Goal: Task Accomplishment & Management: Use online tool/utility

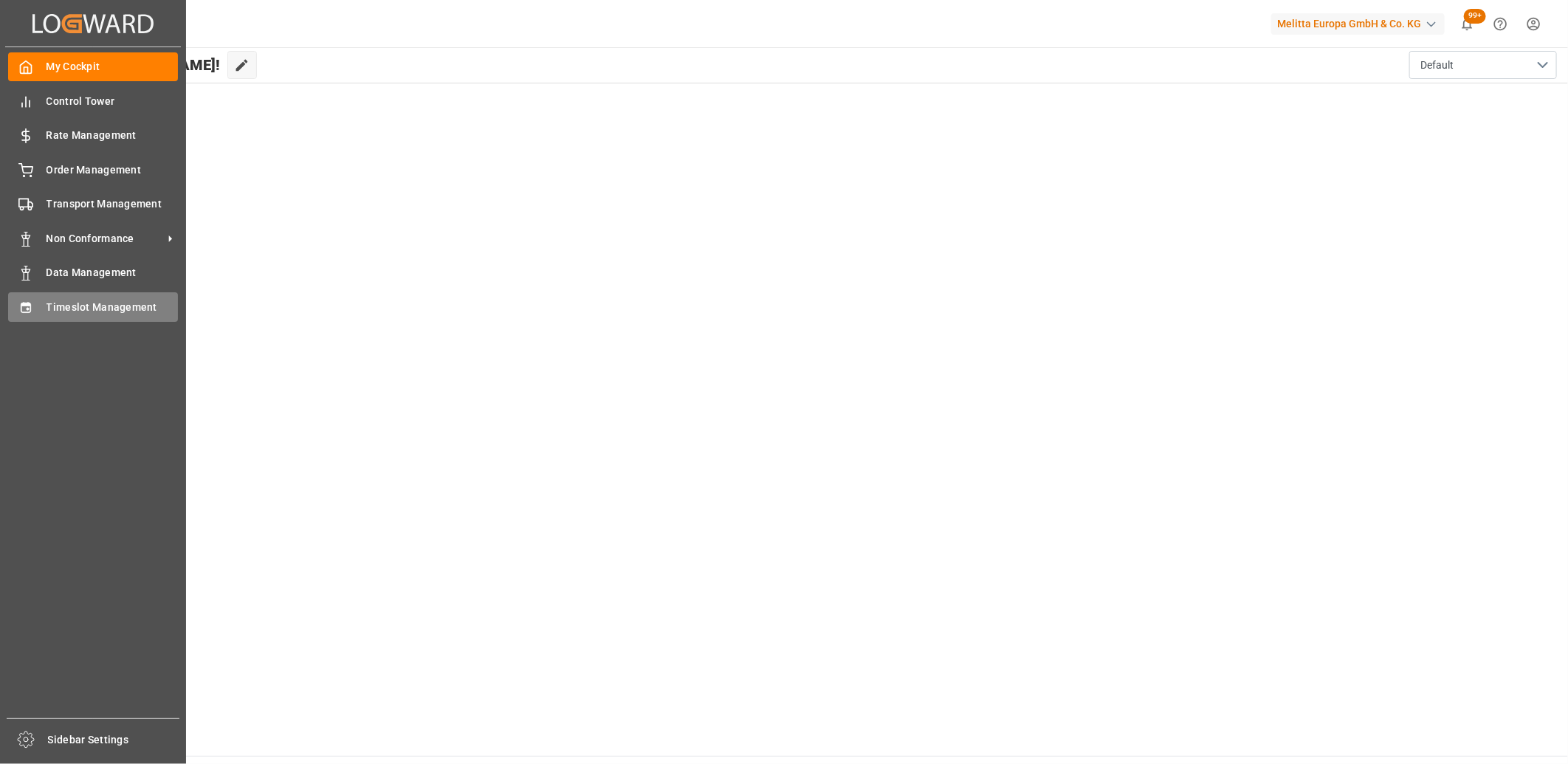
click at [22, 305] on icon at bounding box center [25, 307] width 15 height 15
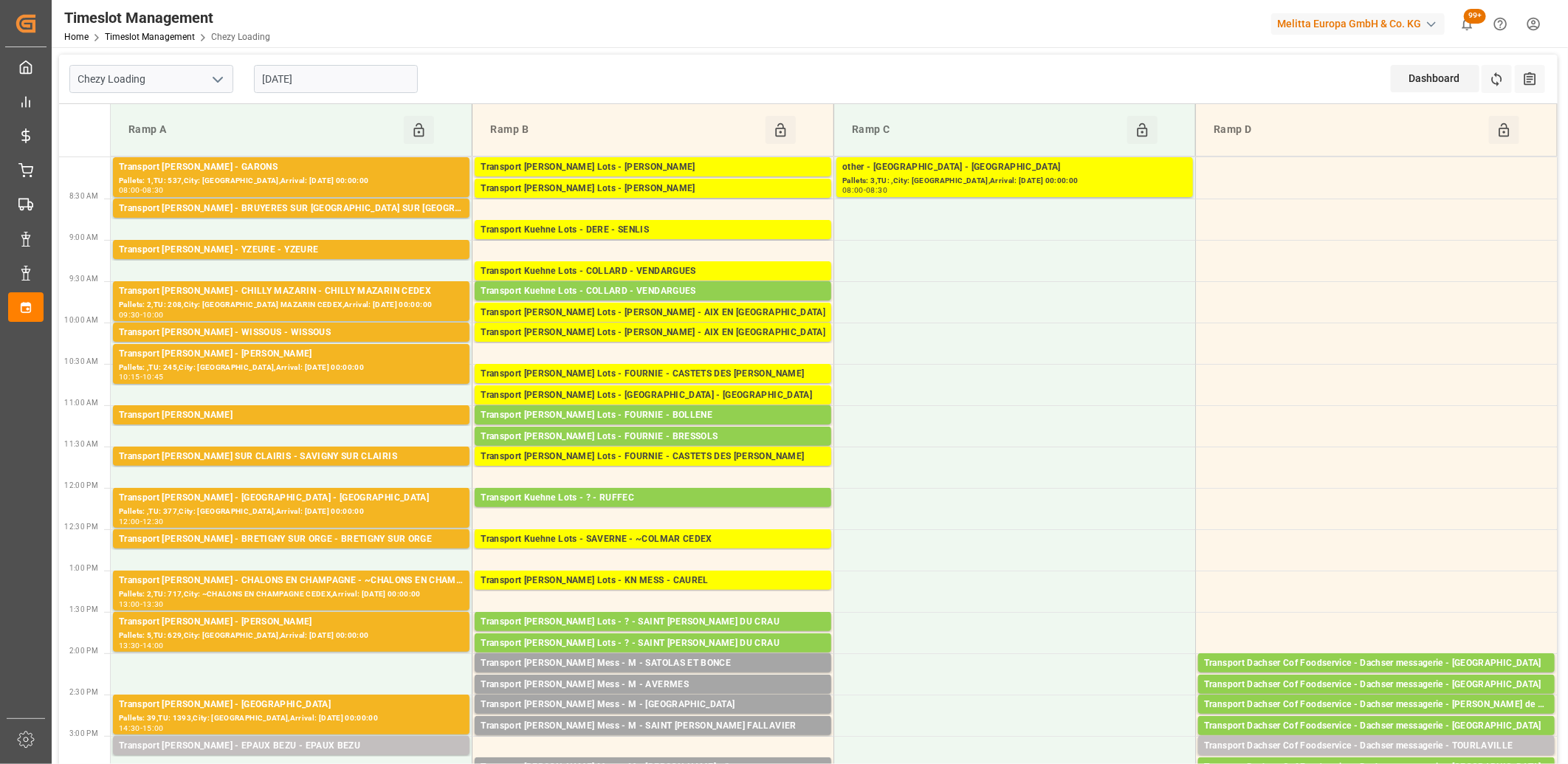
click at [344, 68] on input "[DATE]" at bounding box center [336, 79] width 164 height 28
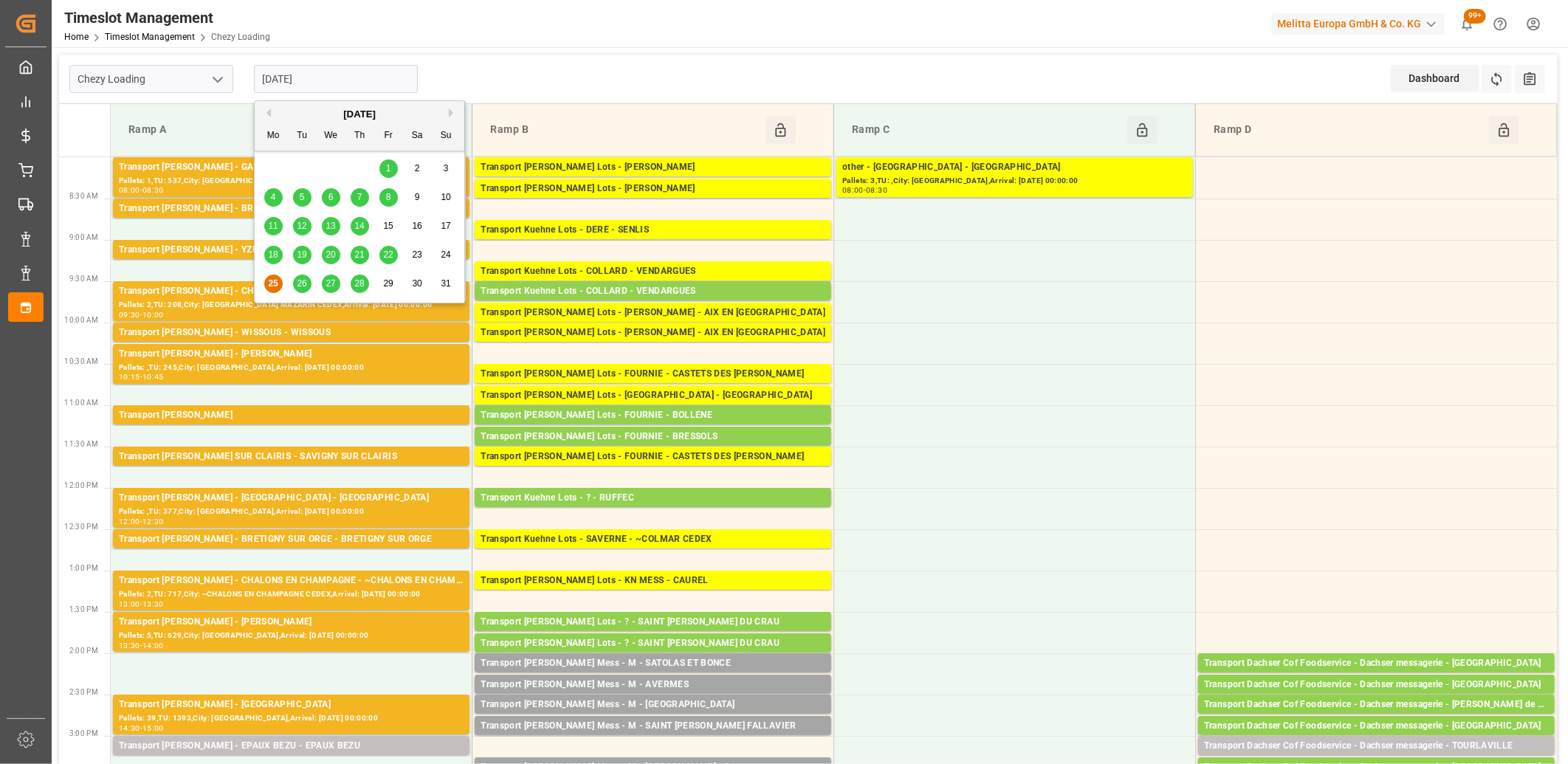
click at [399, 257] on div "18 19 20 21 22 23 24" at bounding box center [360, 254] width 202 height 29
click at [392, 254] on span "22" at bounding box center [387, 255] width 10 height 10
type input "22-08-2025"
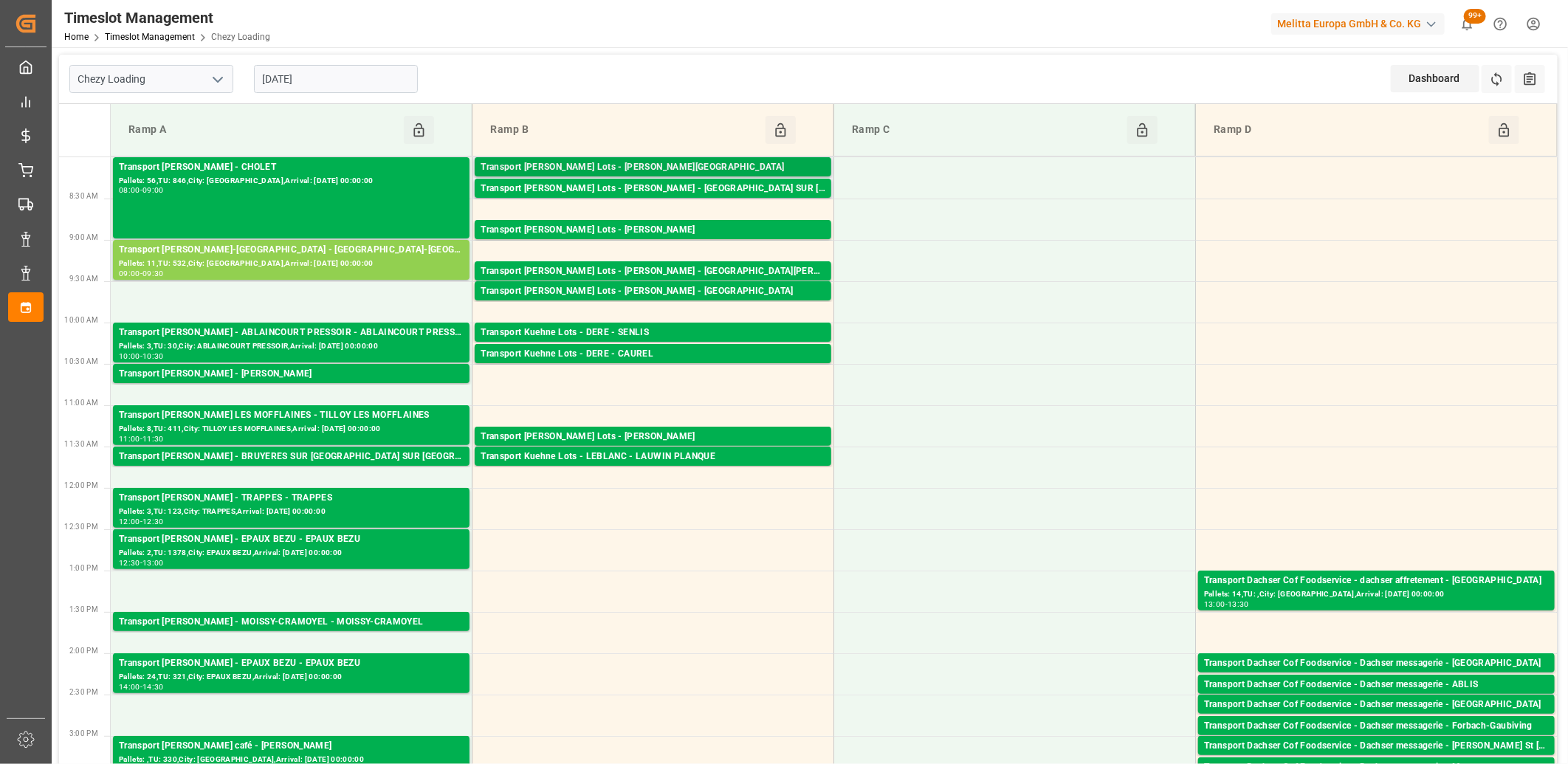
click at [597, 164] on div "Transport Kuehne Lots - BERNARDI - THIERVILLE" at bounding box center [653, 167] width 345 height 15
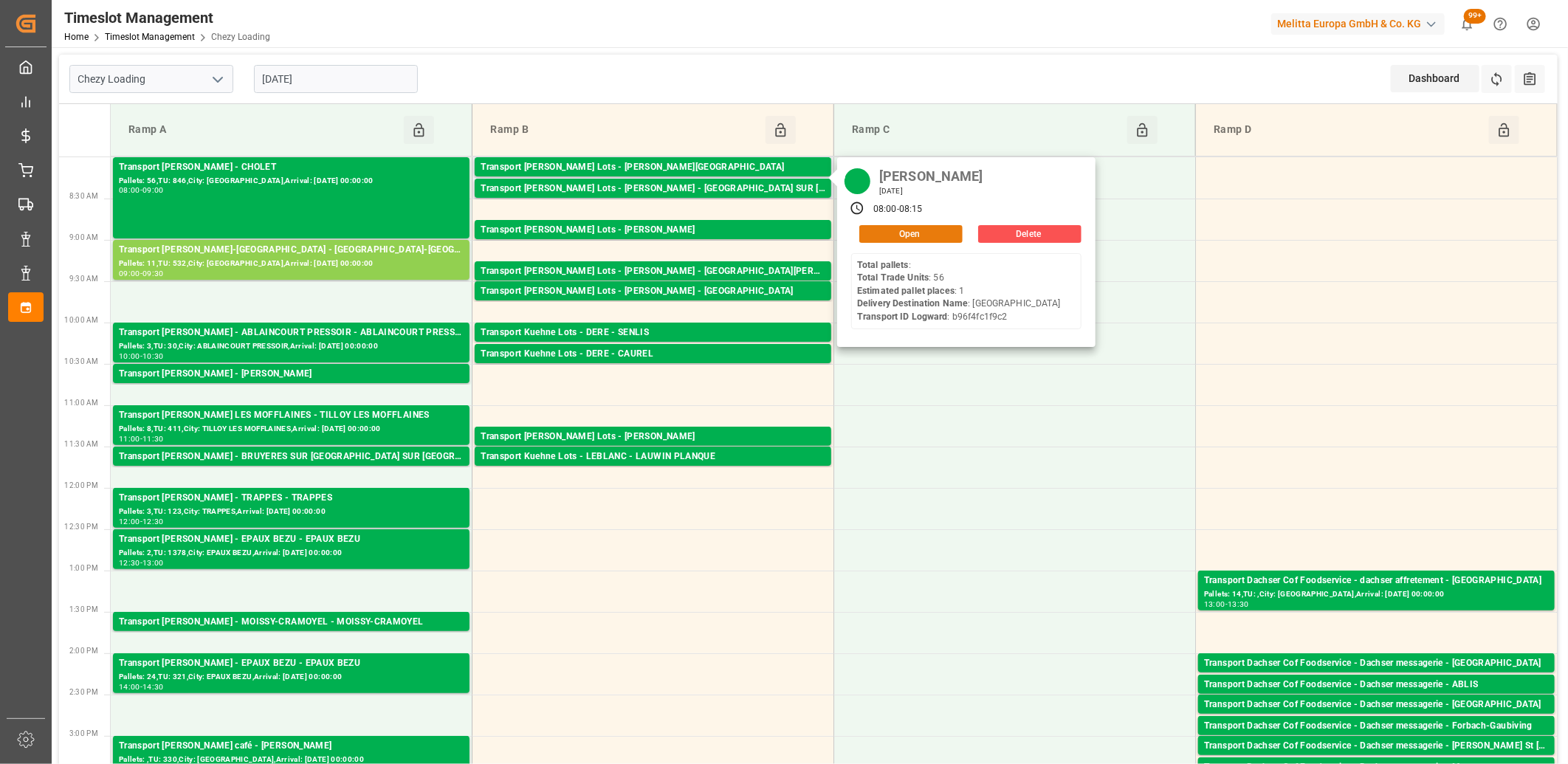
click at [906, 236] on button "Open" at bounding box center [912, 234] width 104 height 17
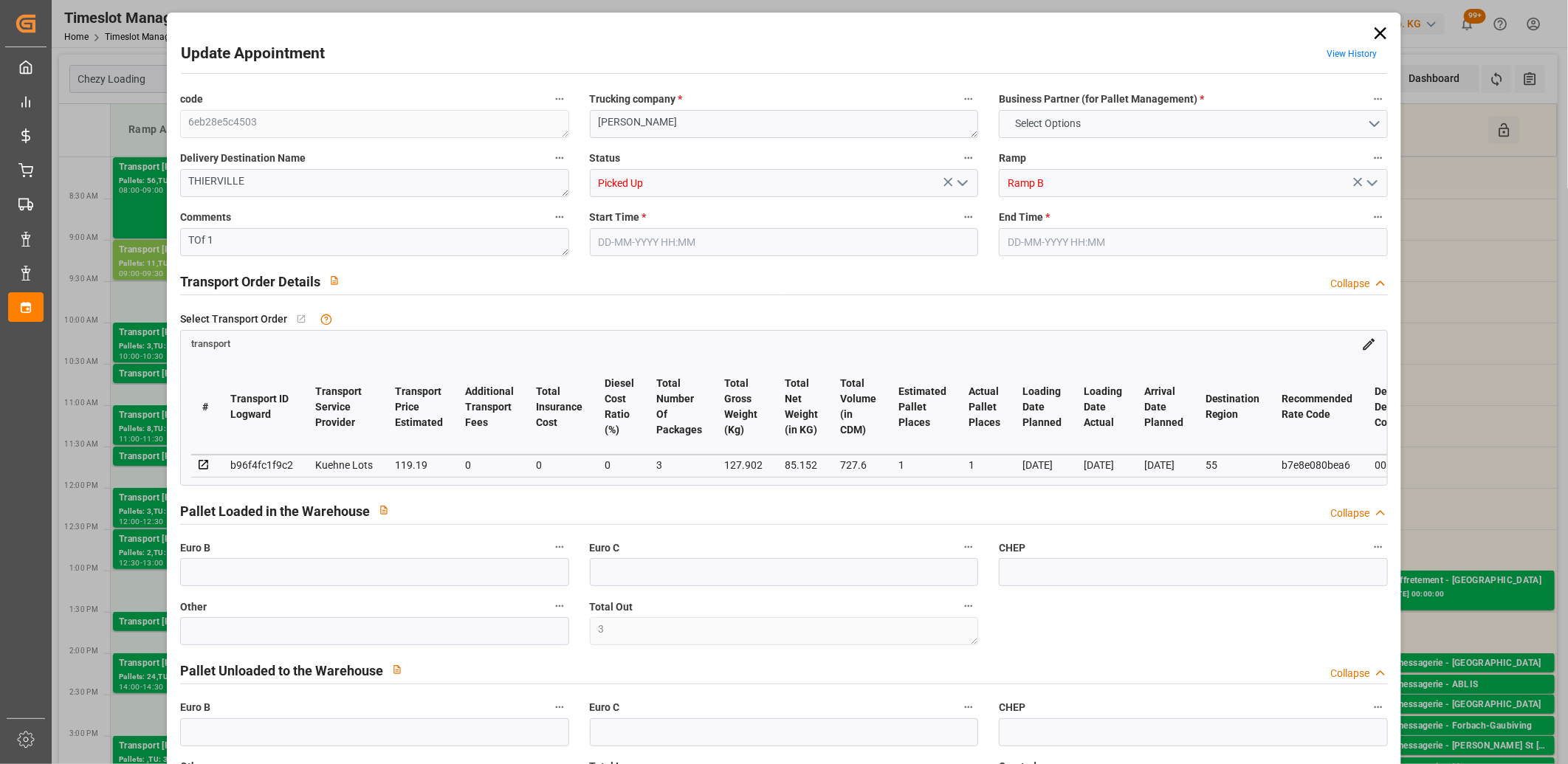
type input "3"
type input "1"
type input "119.19"
type input "0"
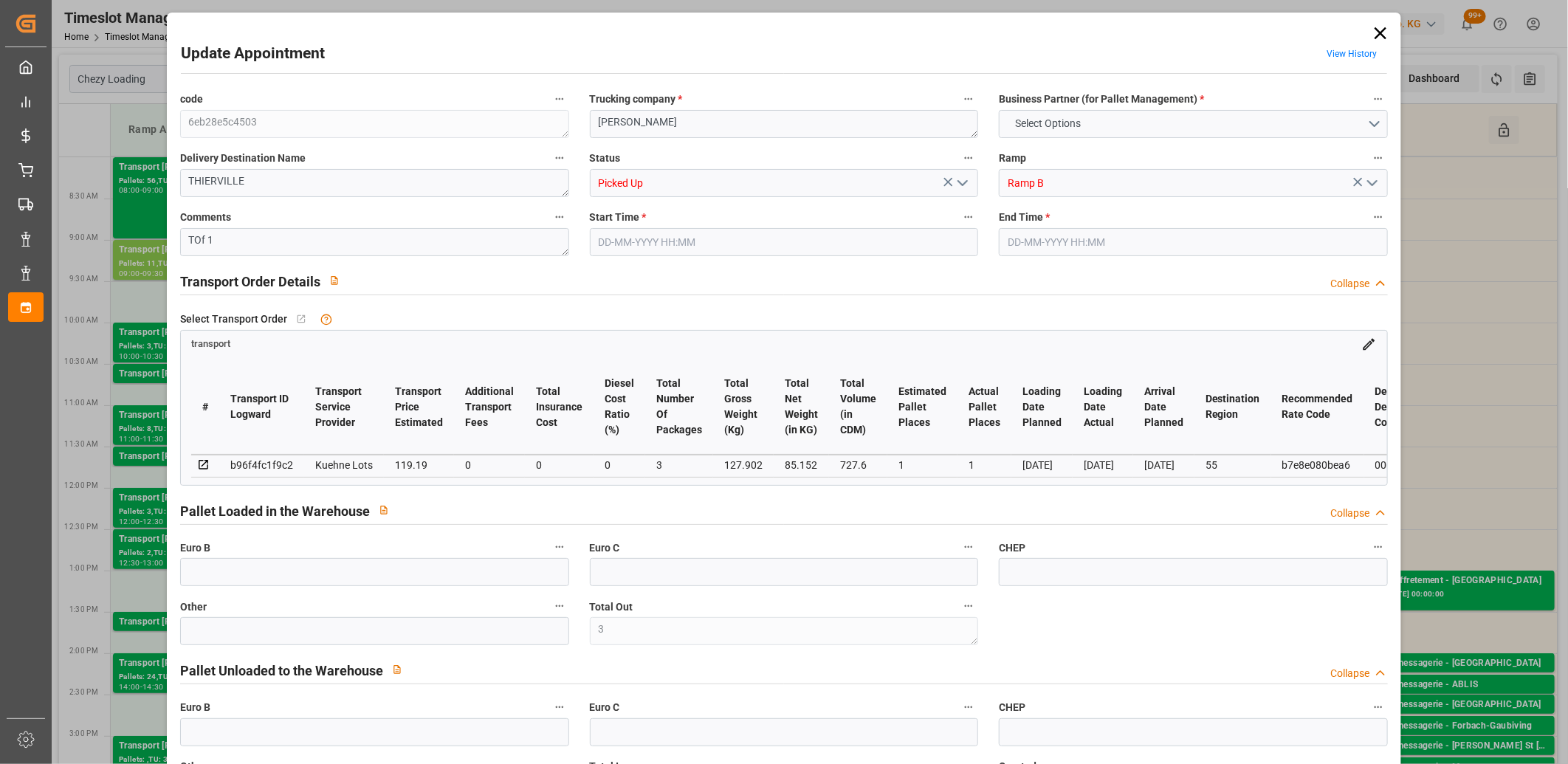
type input "0"
type input "119.19"
type input "0"
type input "3"
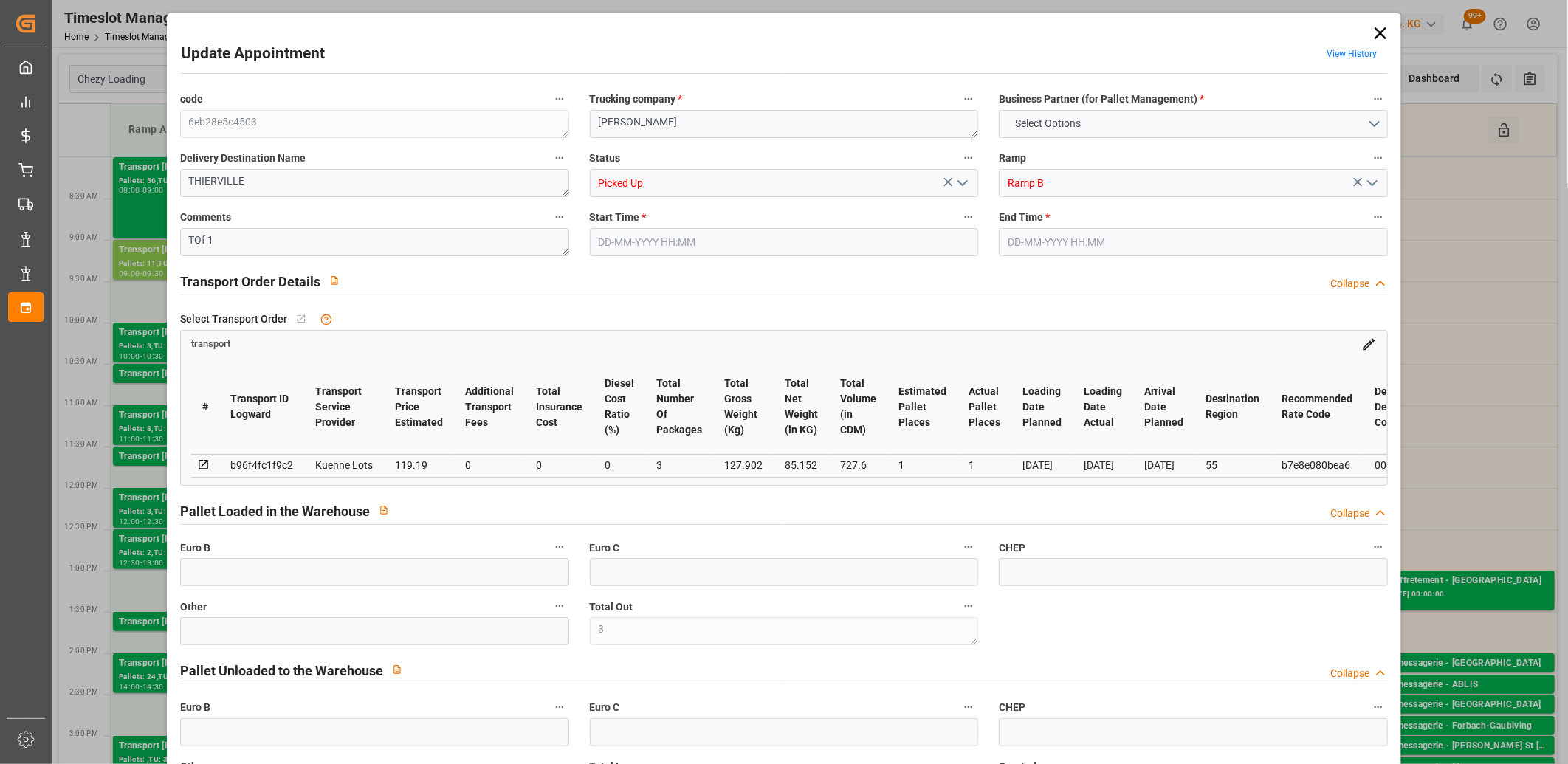
type input "85.152"
type input "242.902"
type input "727.6"
type input "55"
type input "0"
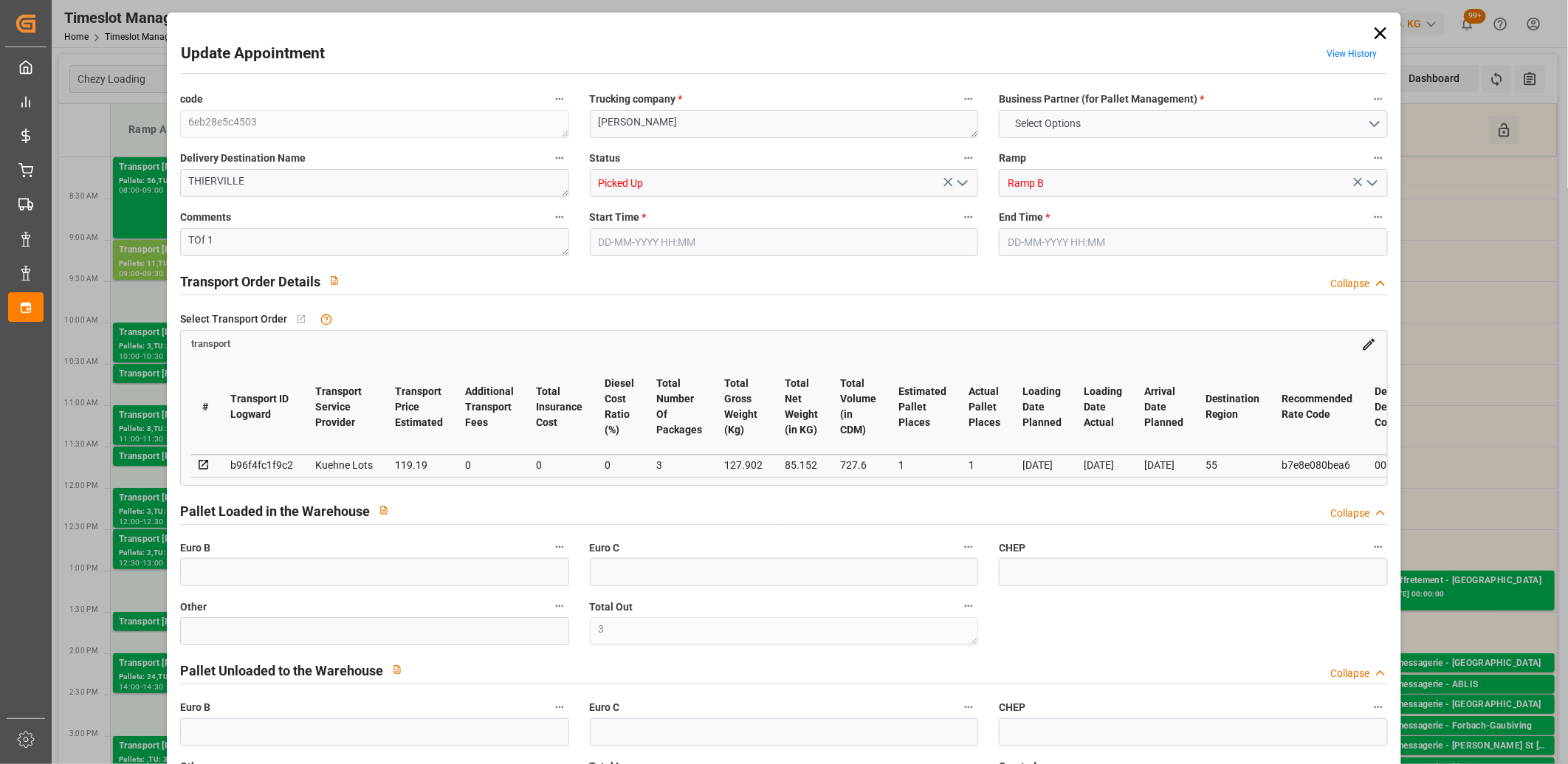
type input "56"
type input "3"
type input "101"
type input "127.902"
type input "0"
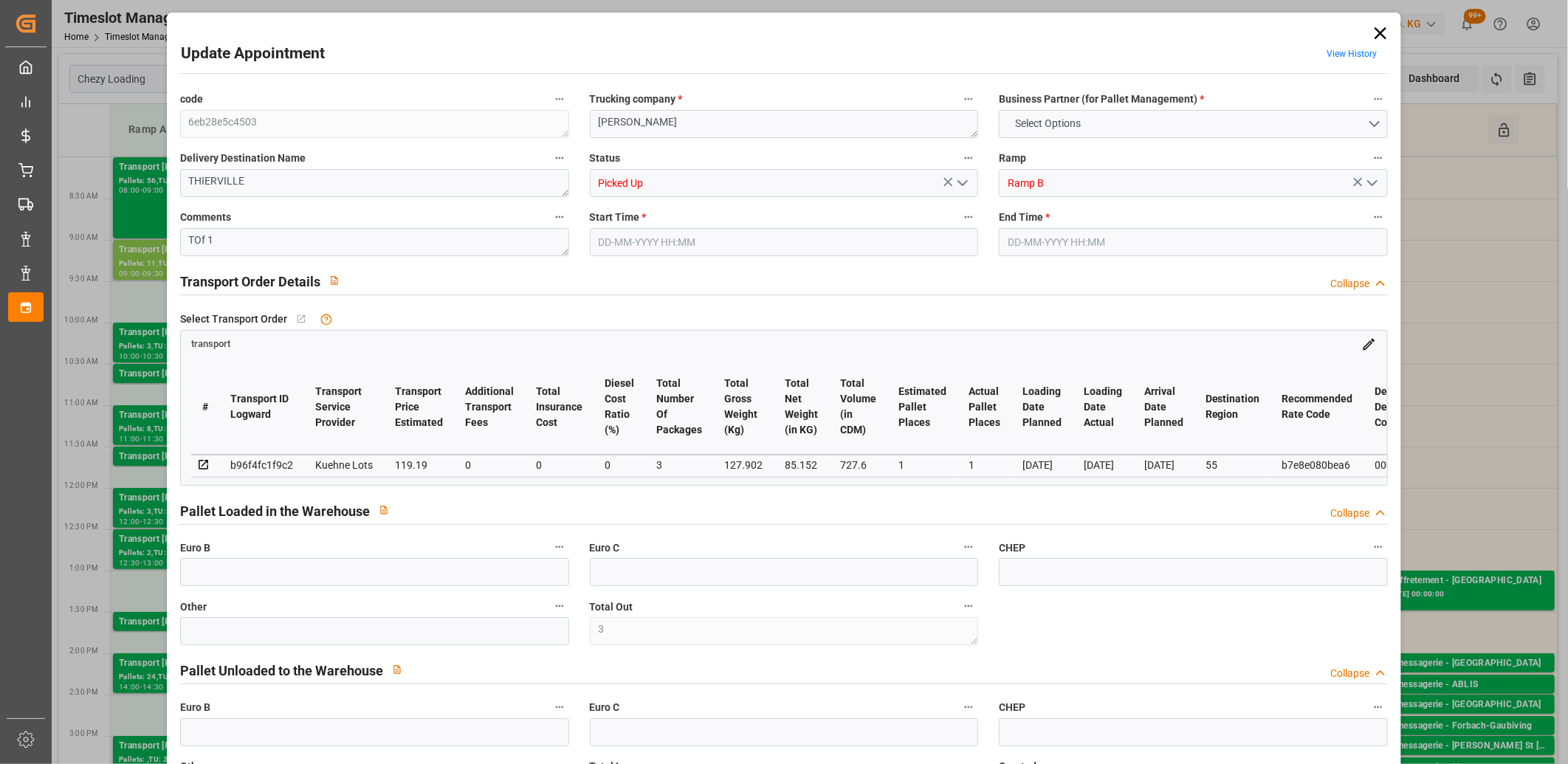
type input "4710.8598"
type input "0"
type input "21"
type input "35"
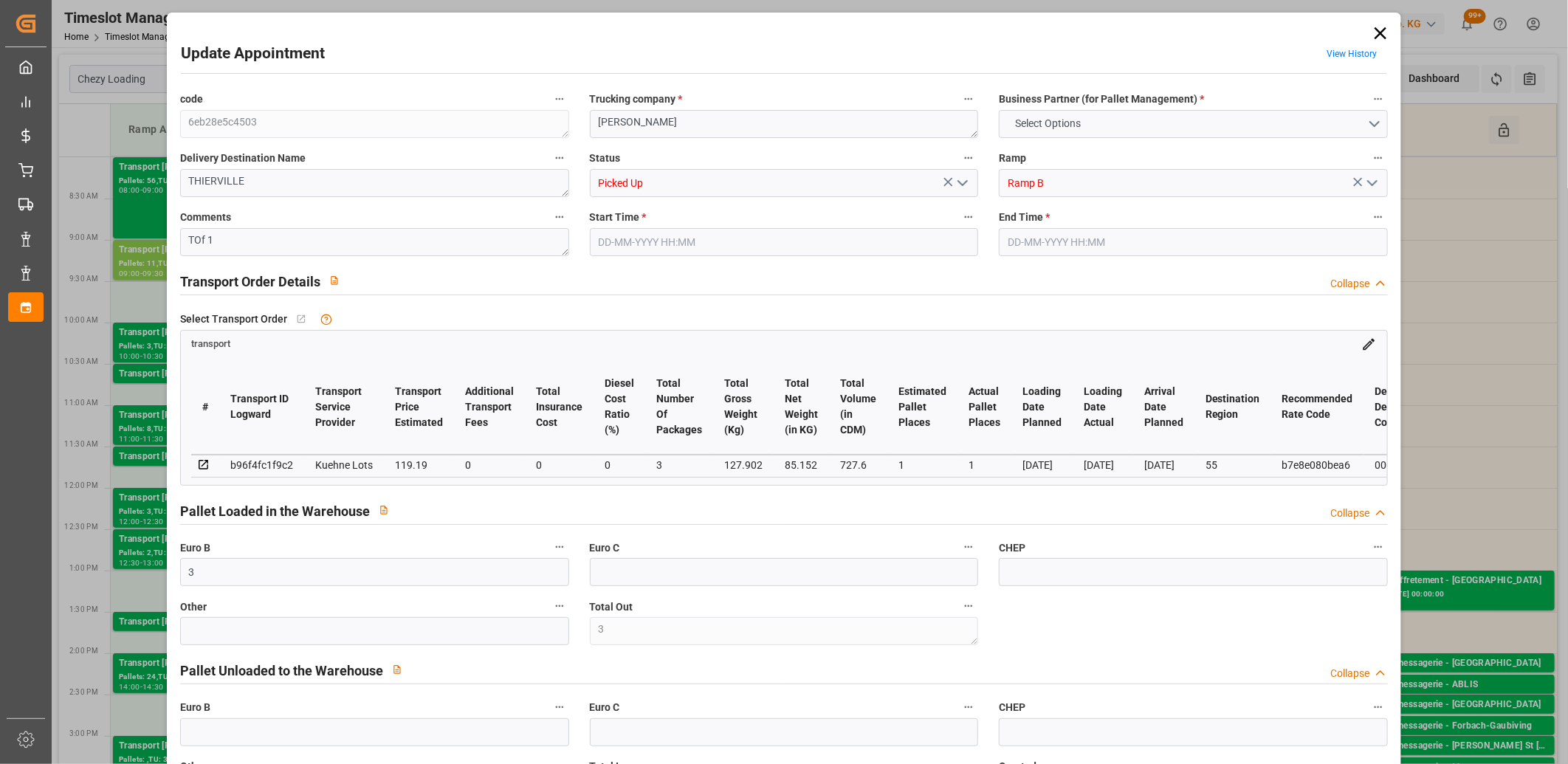
type input "22-08-2025 08:00"
type input "22-08-2025 08:15"
type input "20-08-2025 12:30"
type input "20-08-2025 11:46"
type input "26-08-2025"
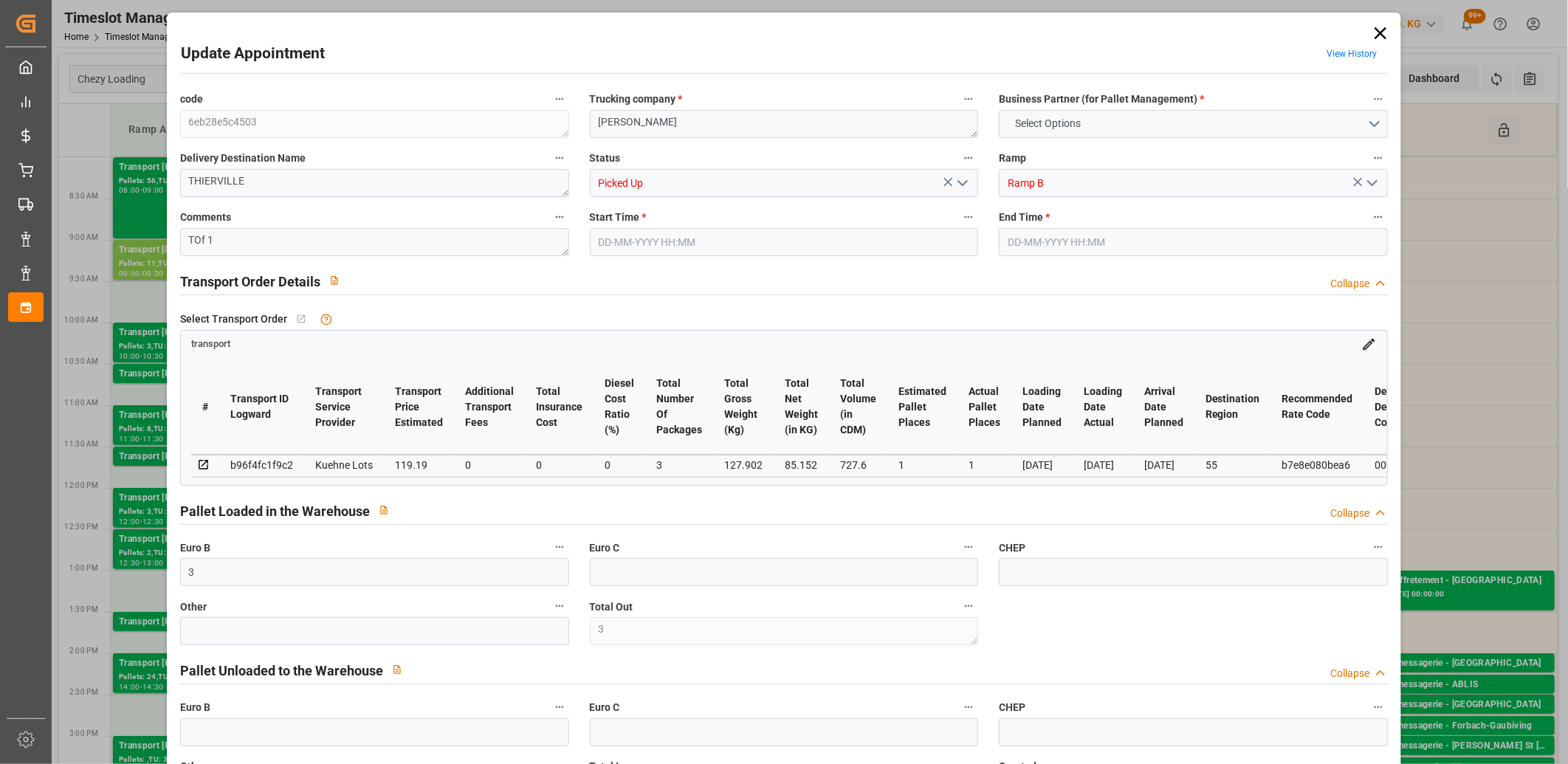
type input "[DATE]"
click at [1374, 33] on icon at bounding box center [1380, 33] width 21 height 21
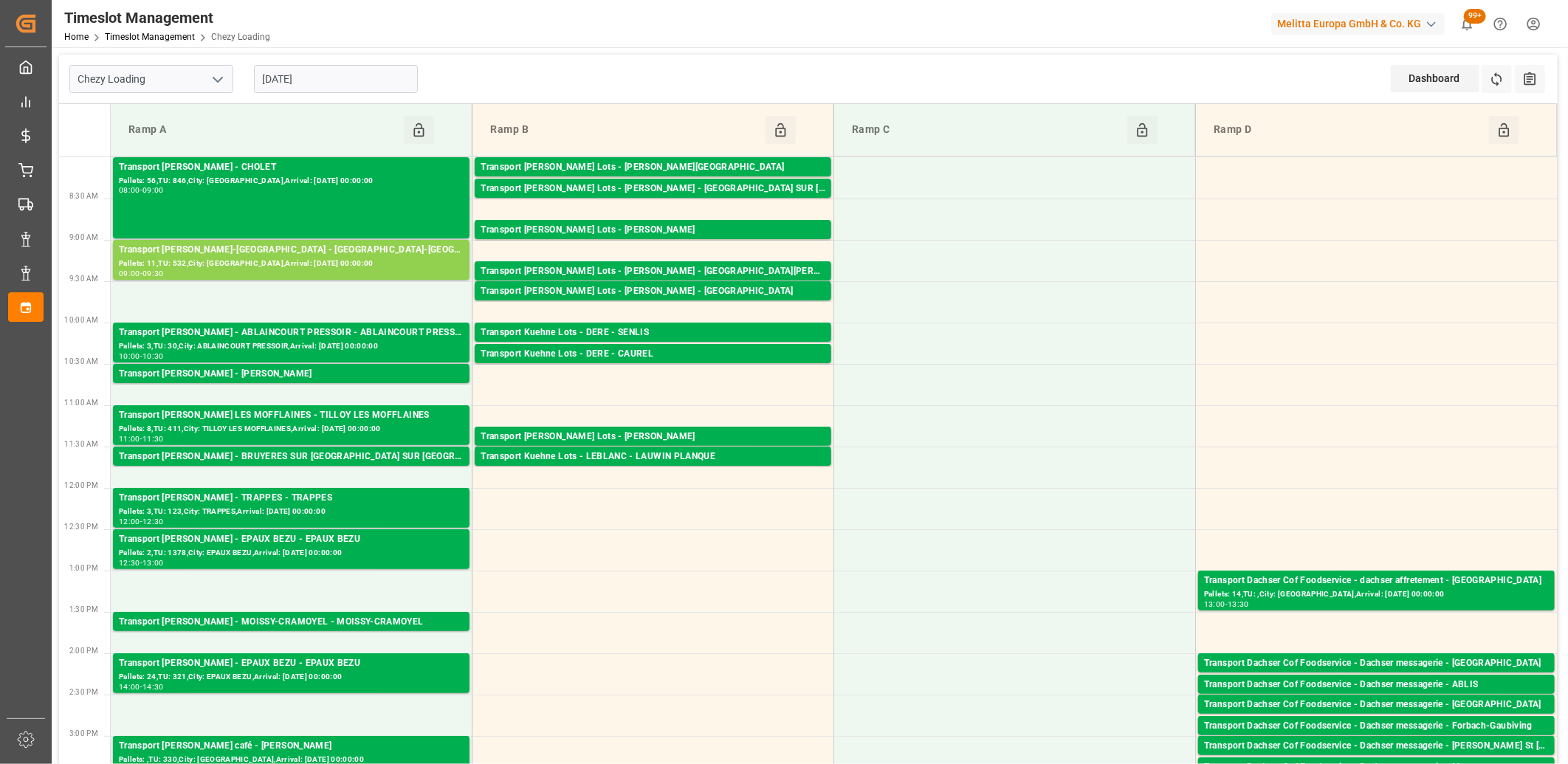
click at [736, 193] on div "Transport Kuehne Lots - BERNARDI - THIERVILLE SUR MEUSE" at bounding box center [653, 189] width 345 height 15
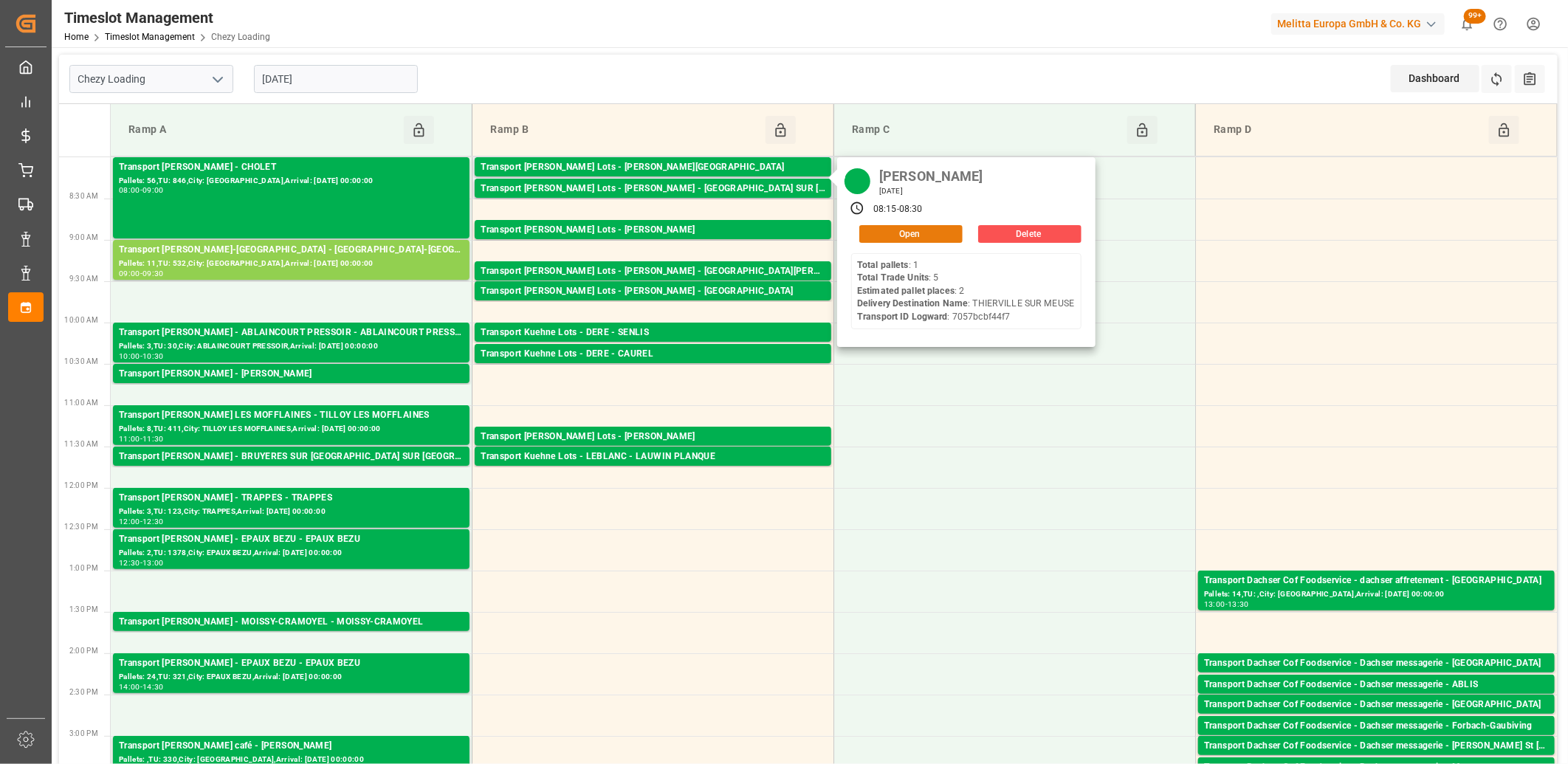
click at [905, 233] on button "Open" at bounding box center [912, 234] width 104 height 17
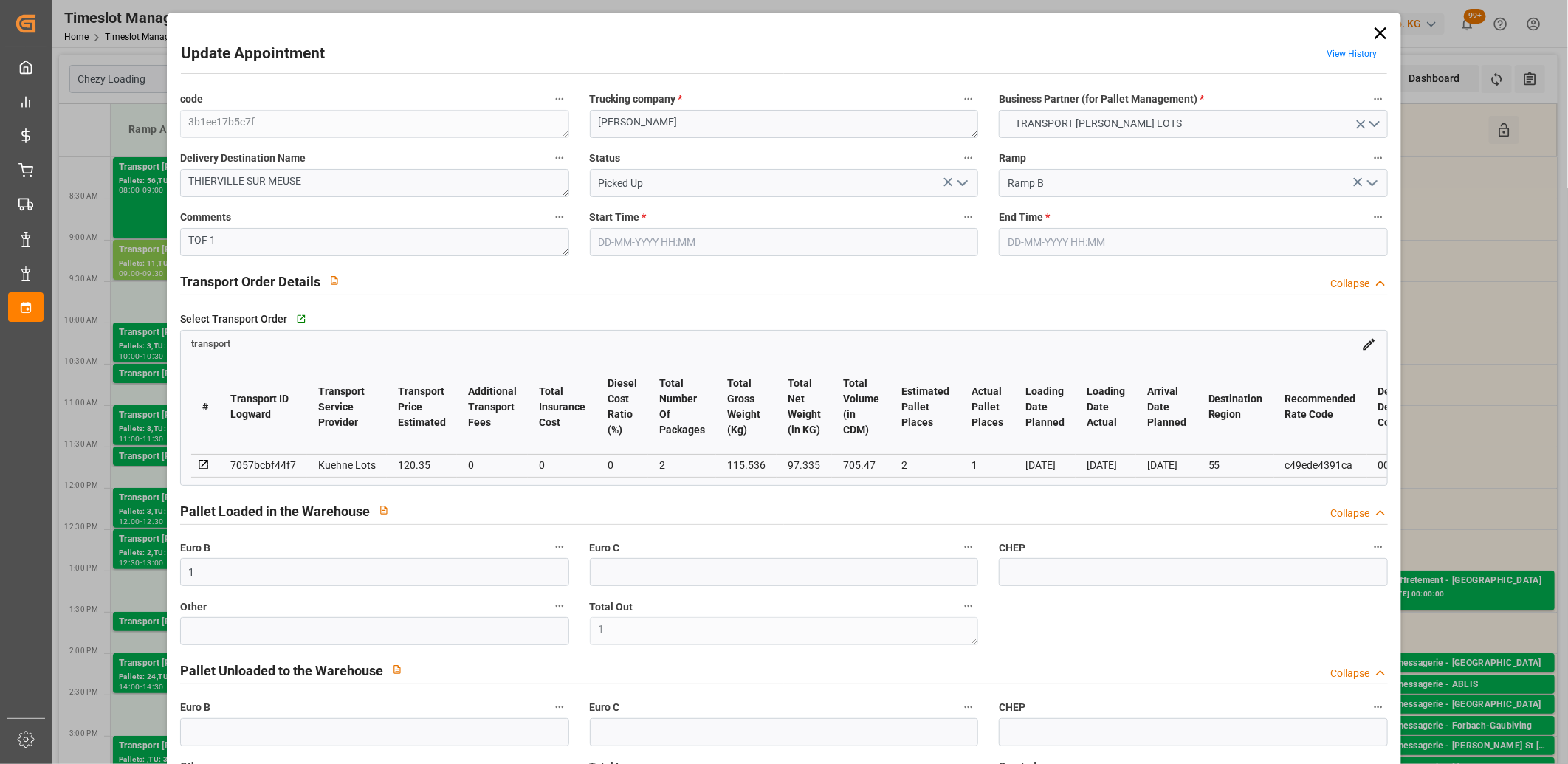
type input "22-08-2025 08:15"
type input "22-08-2025 08:30"
type input "19-08-2025 15:22"
type input "19-08-2025 11:29"
type input "26-08-2025"
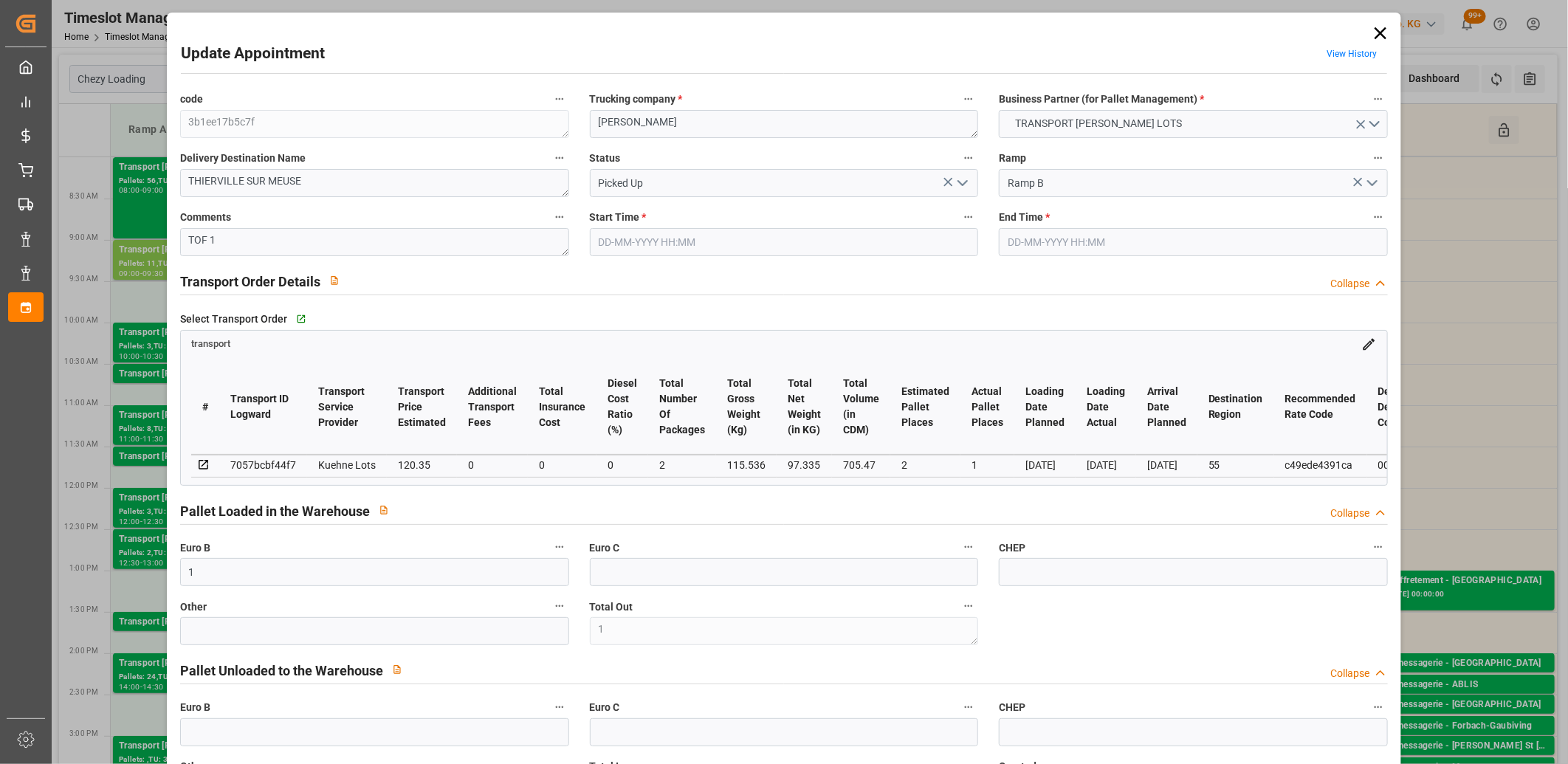
type input "[DATE]"
type input "21-08-2025"
click at [1377, 32] on icon at bounding box center [1380, 34] width 12 height 12
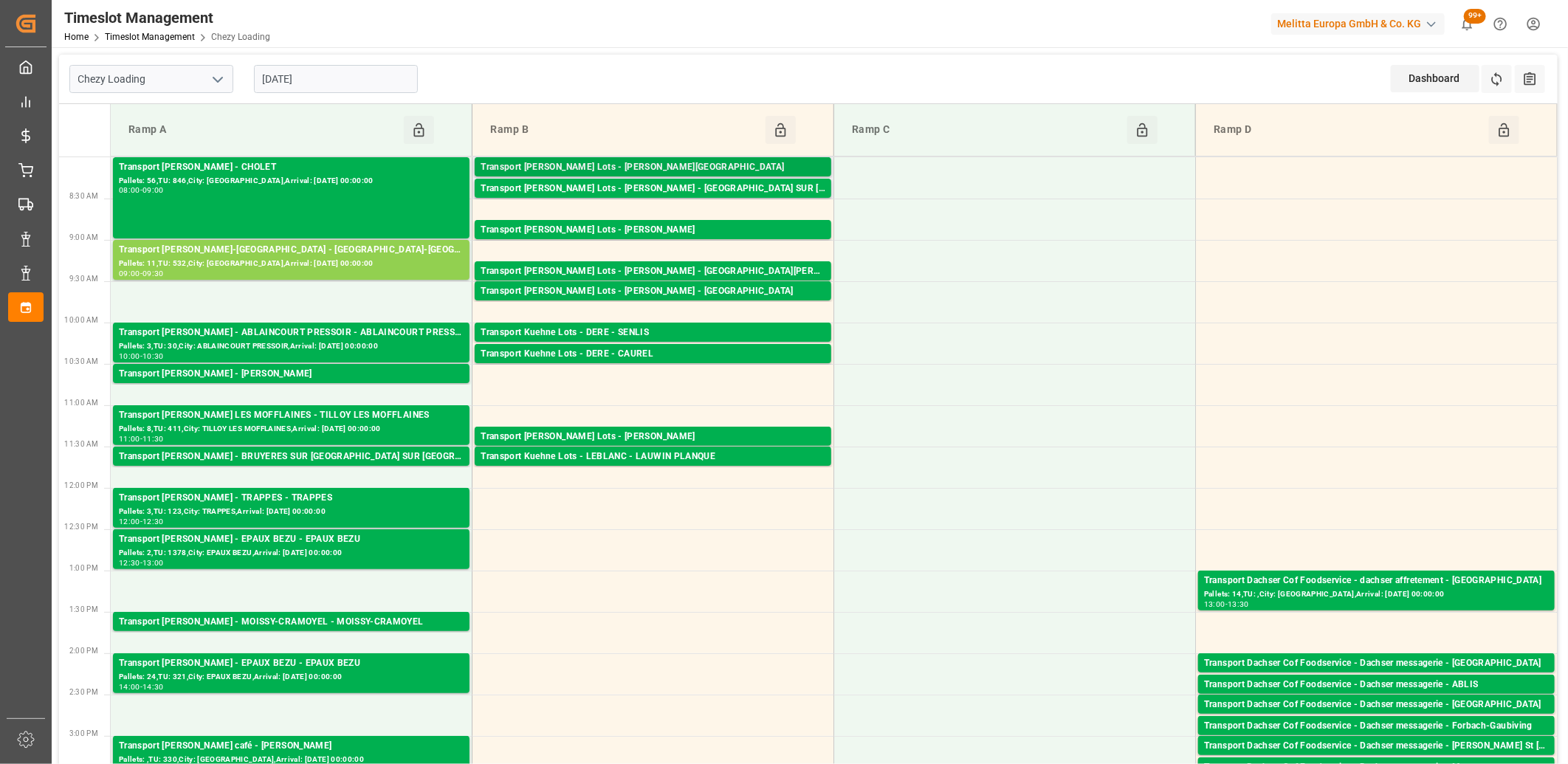
click at [703, 167] on div "Transport Kuehne Lots - BERNARDI - THIERVILLE" at bounding box center [653, 167] width 345 height 15
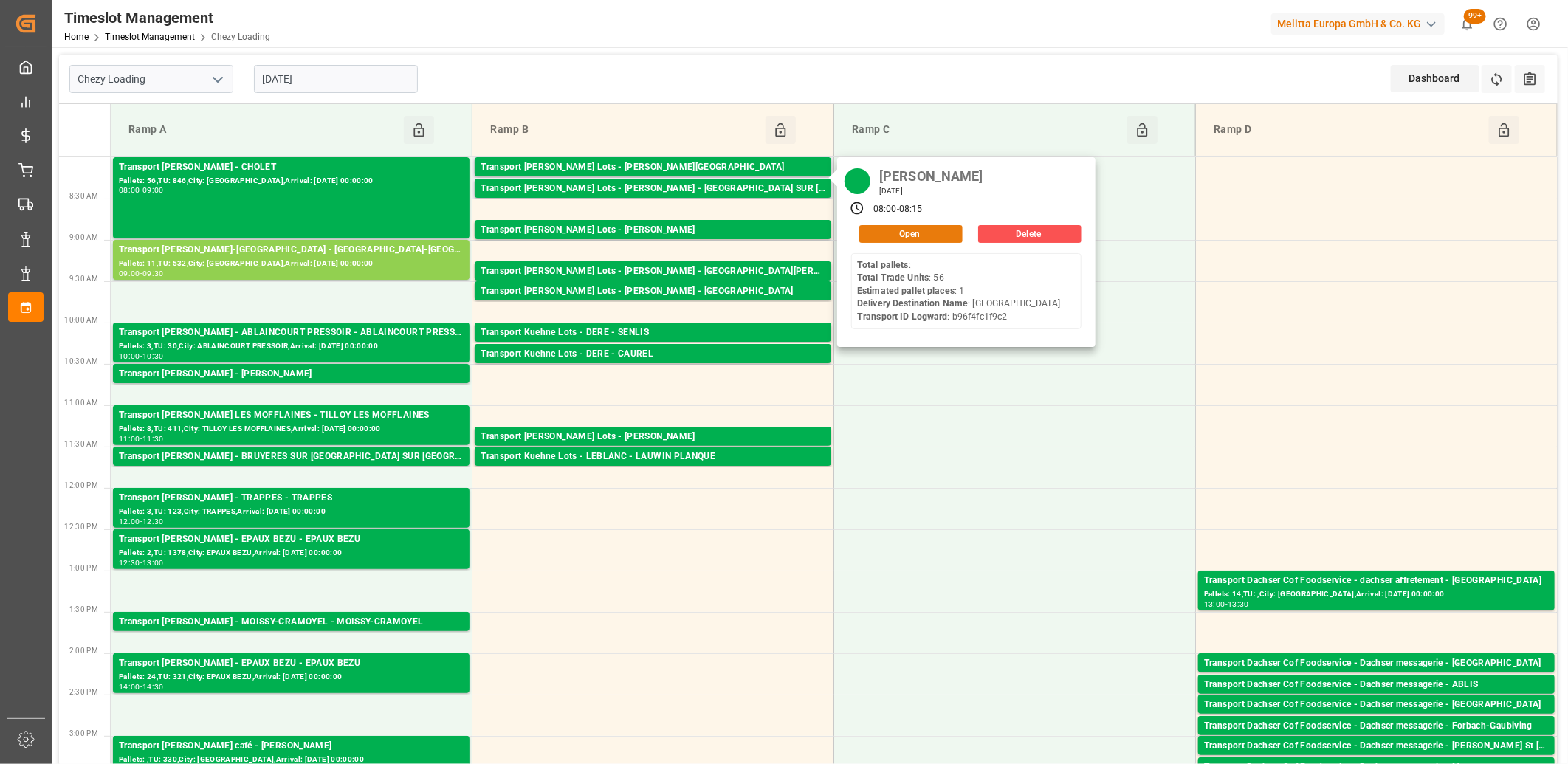
click at [884, 236] on button "Open" at bounding box center [912, 234] width 104 height 17
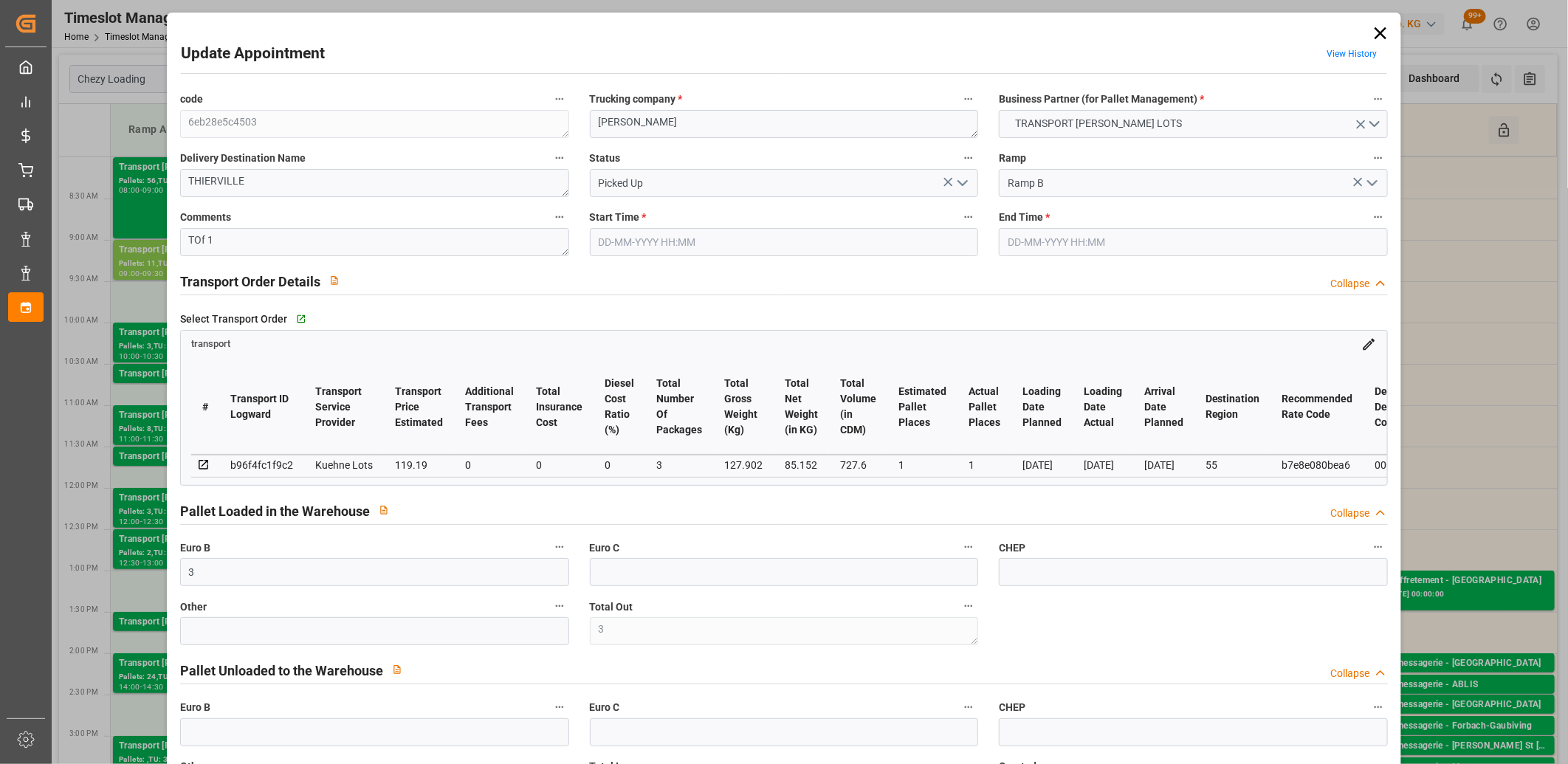
type input "22-08-2025 08:00"
type input "22-08-2025 08:15"
type input "20-08-2025 12:30"
type input "20-08-2025 11:46"
type input "26-08-2025"
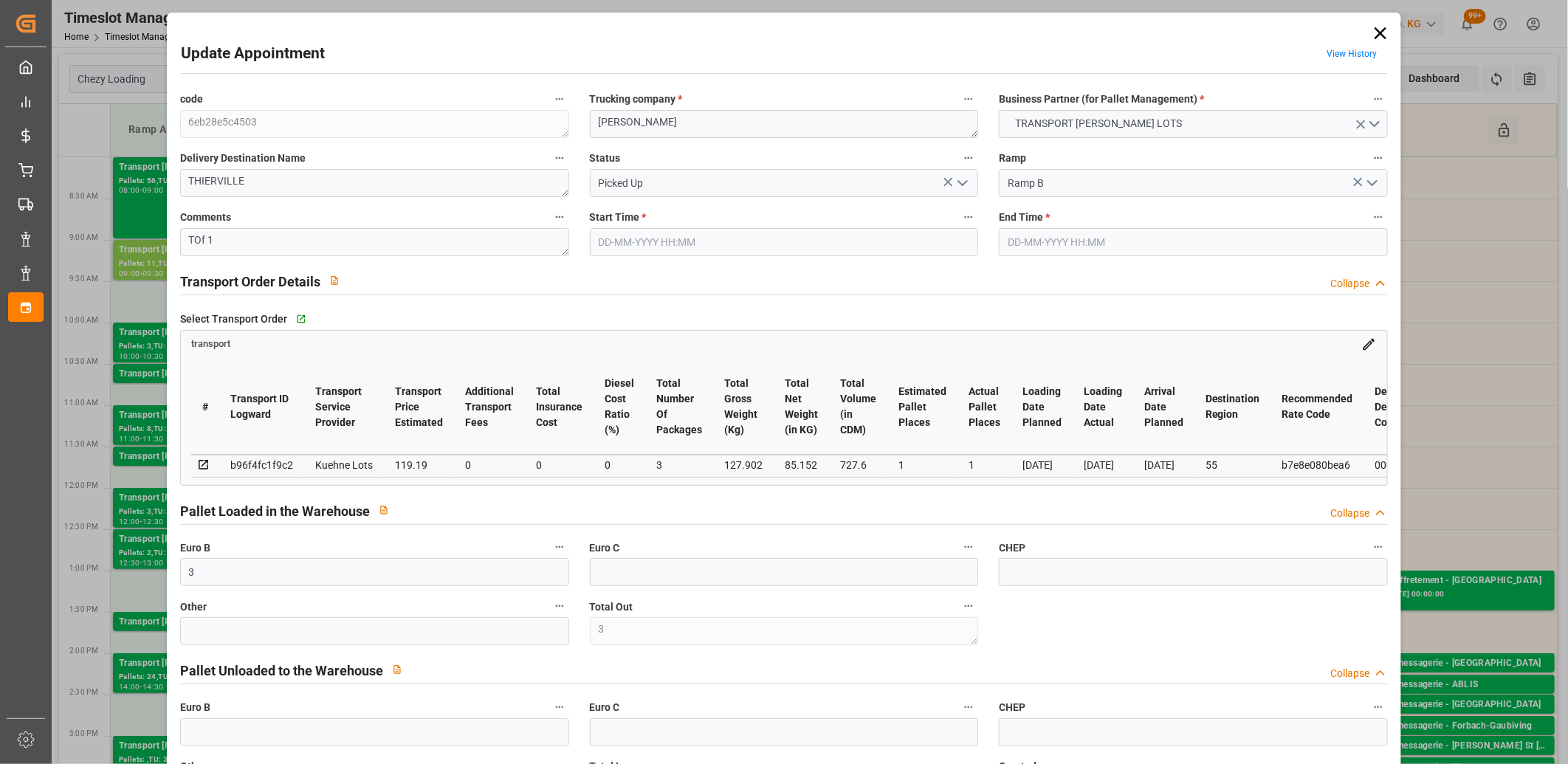
type input "[DATE]"
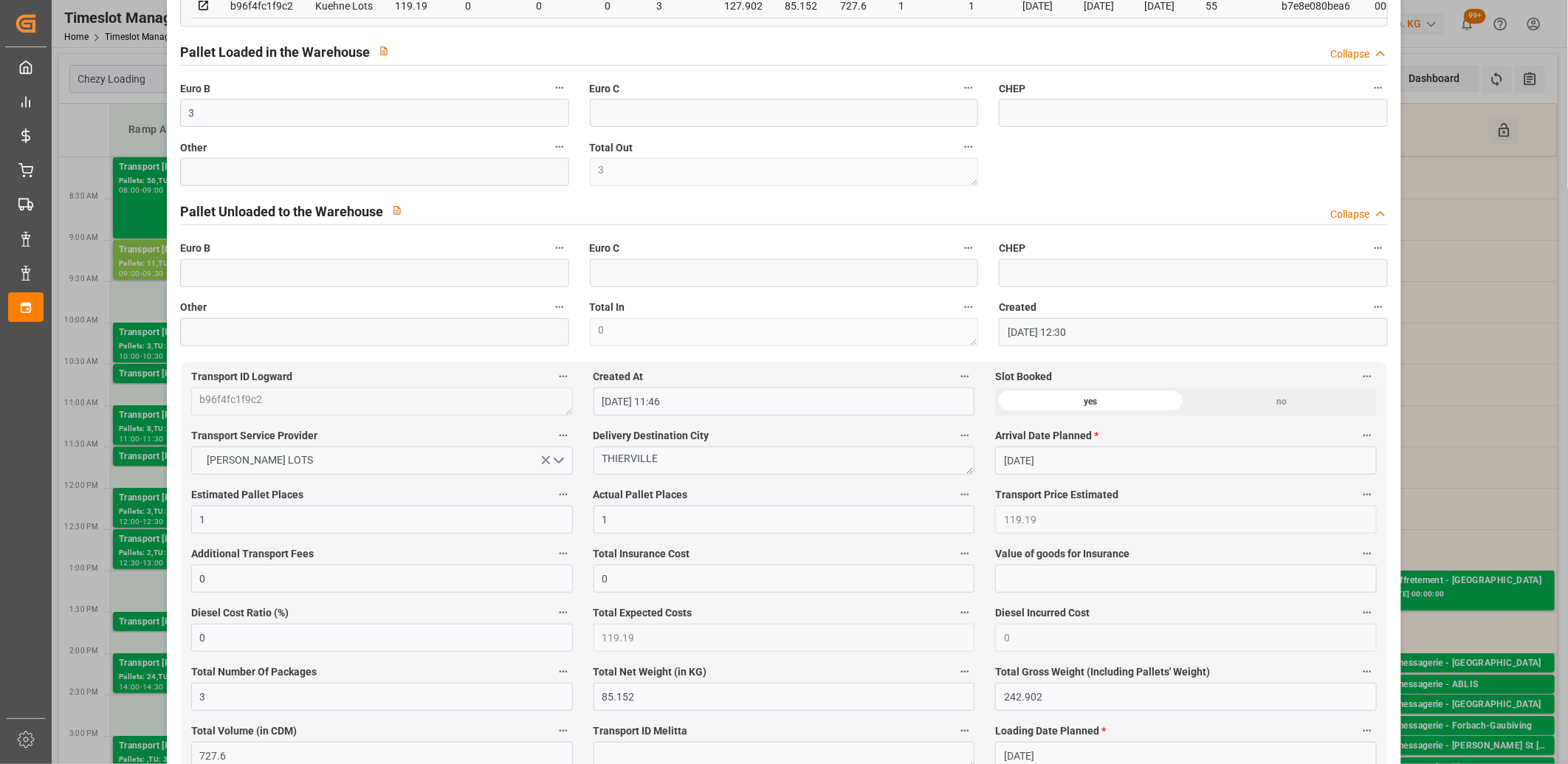
scroll to position [246, 0]
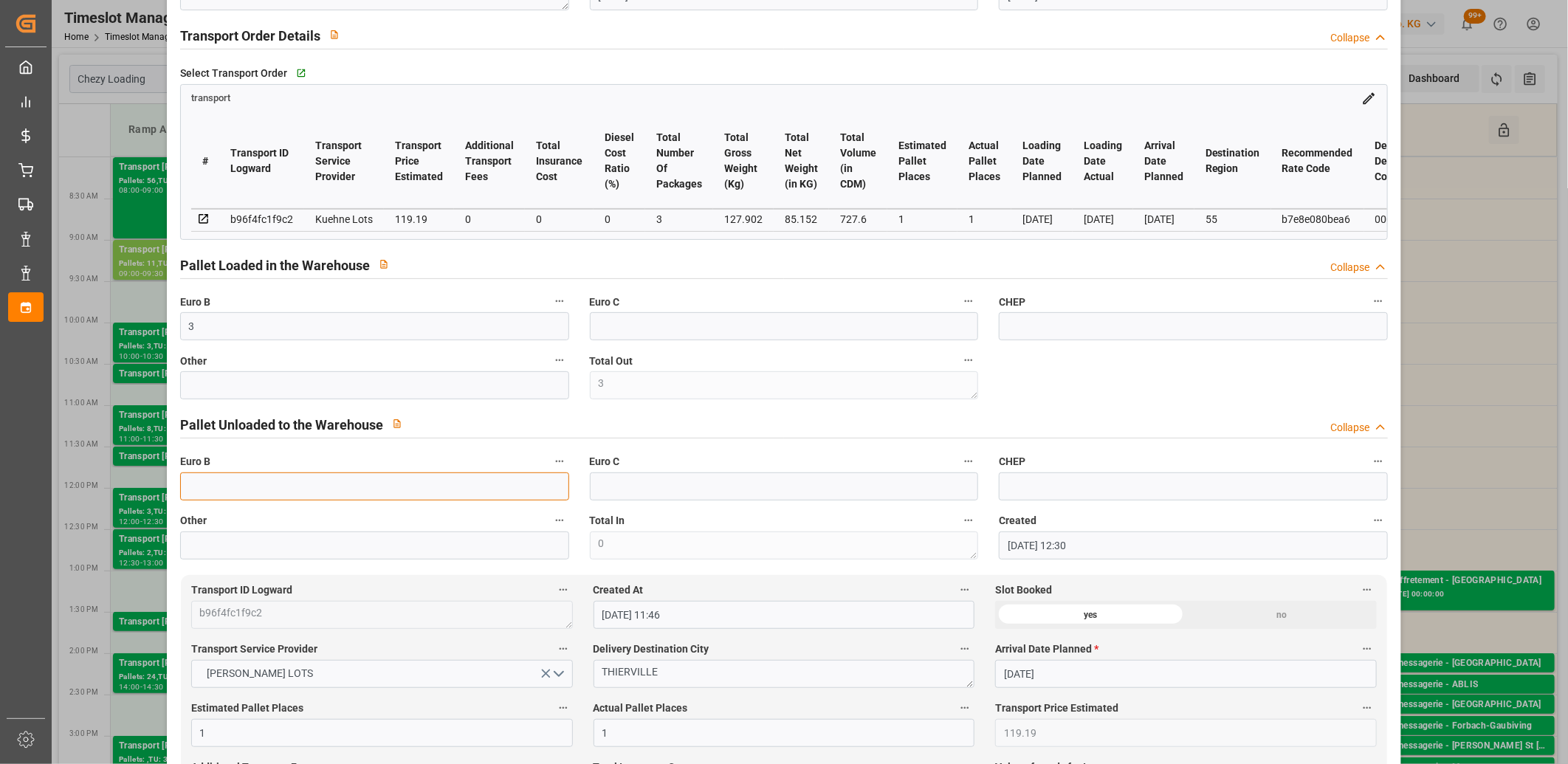
click at [260, 490] on input "text" at bounding box center [374, 486] width 389 height 28
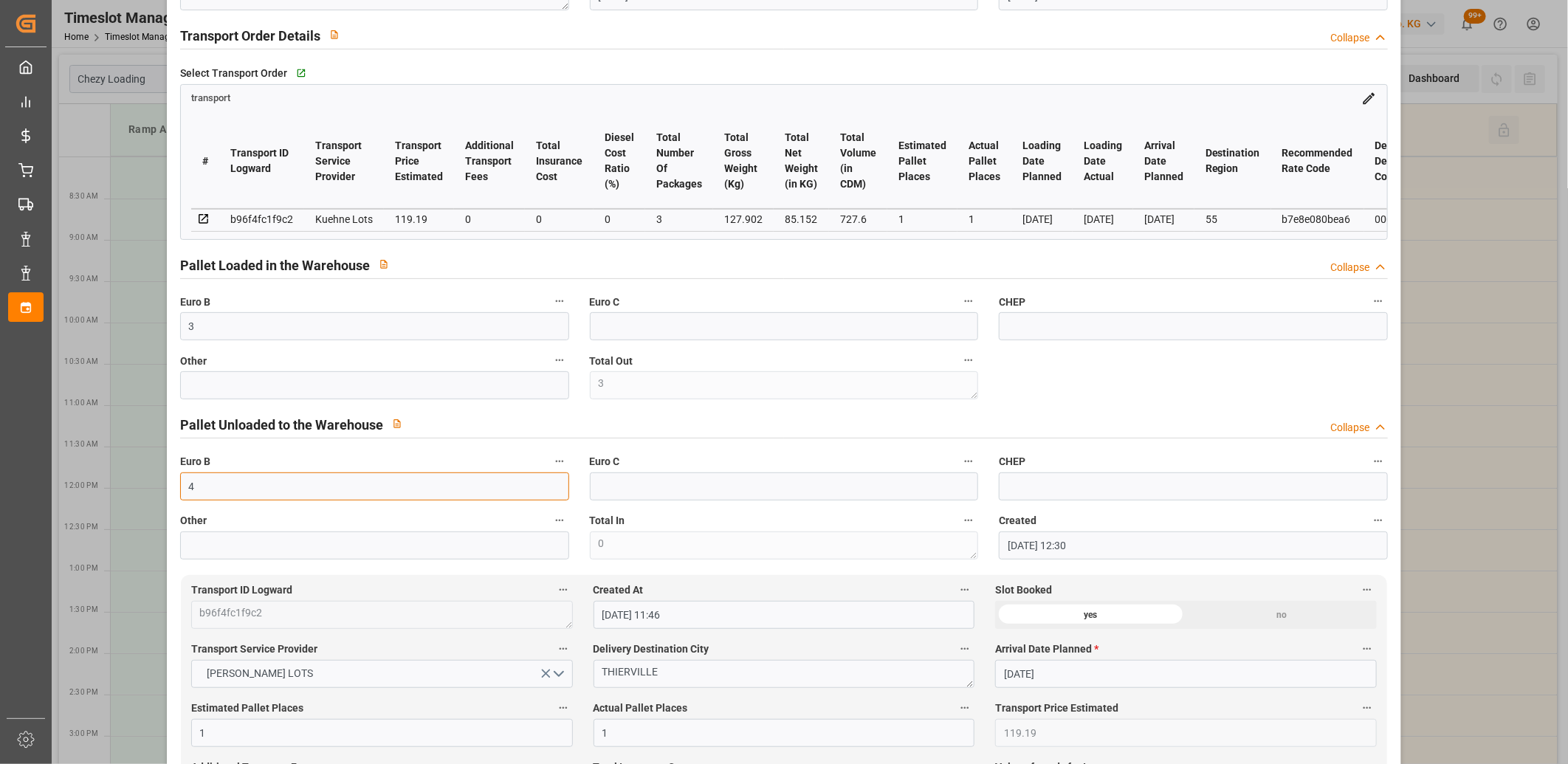
type input "4"
click at [477, 421] on div "Pallet Unloaded to the Warehouse Collapse" at bounding box center [784, 424] width 1207 height 28
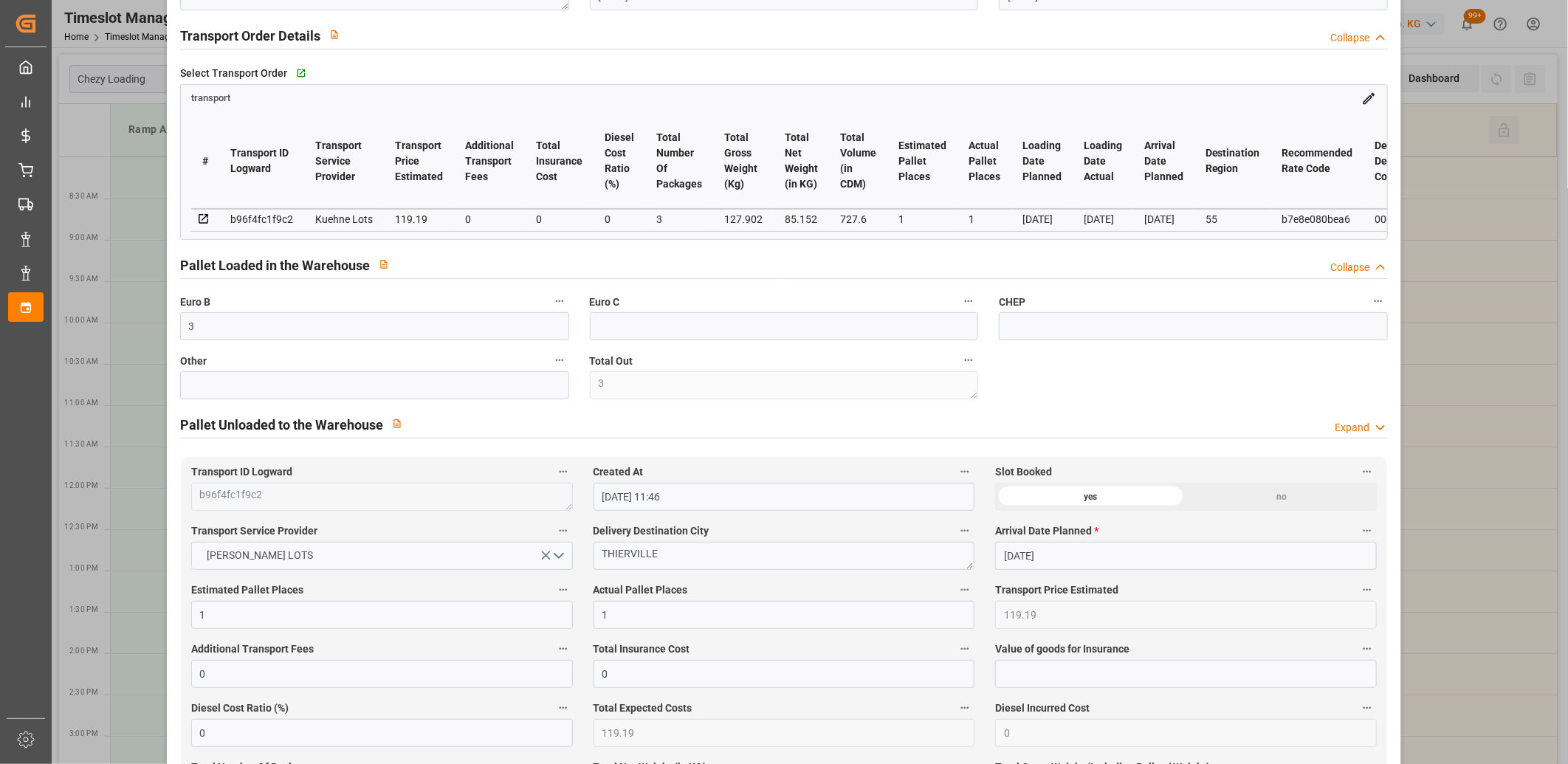
click at [1344, 426] on div "Expand" at bounding box center [1352, 428] width 35 height 16
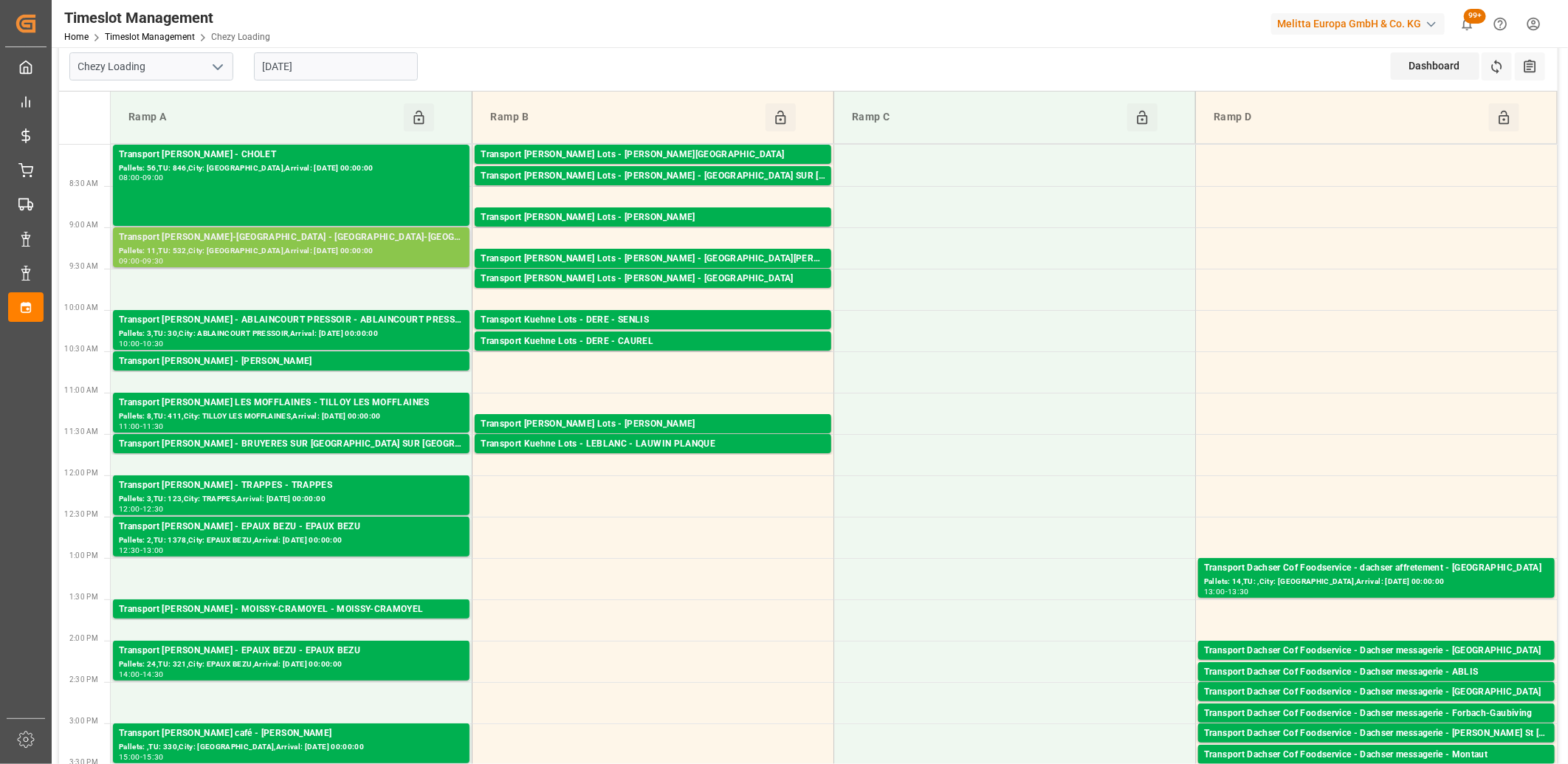
scroll to position [0, 0]
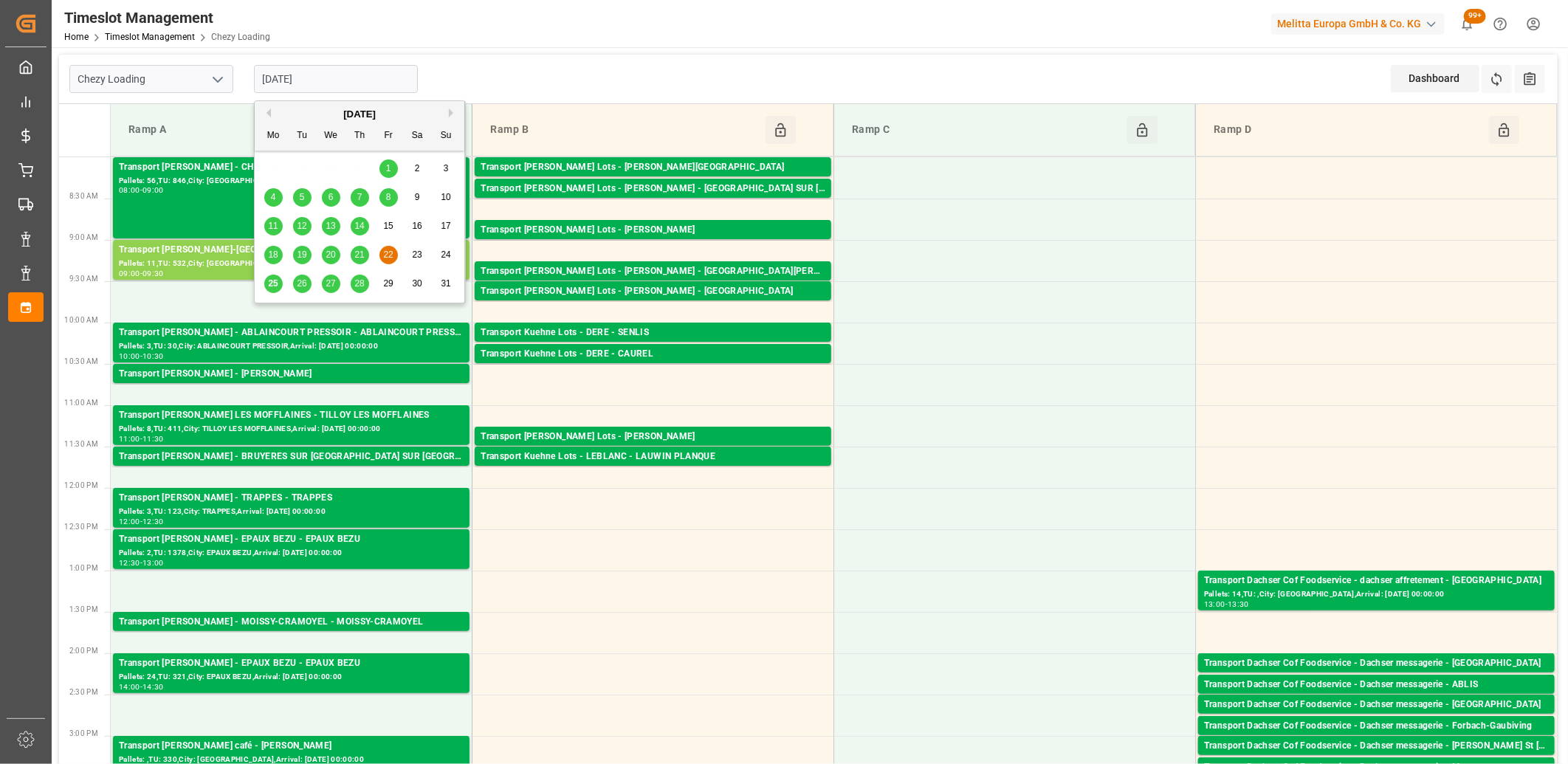
click at [357, 79] on input "[DATE]" at bounding box center [336, 79] width 164 height 28
click at [266, 281] on div "25" at bounding box center [273, 284] width 18 height 17
type input "[DATE]"
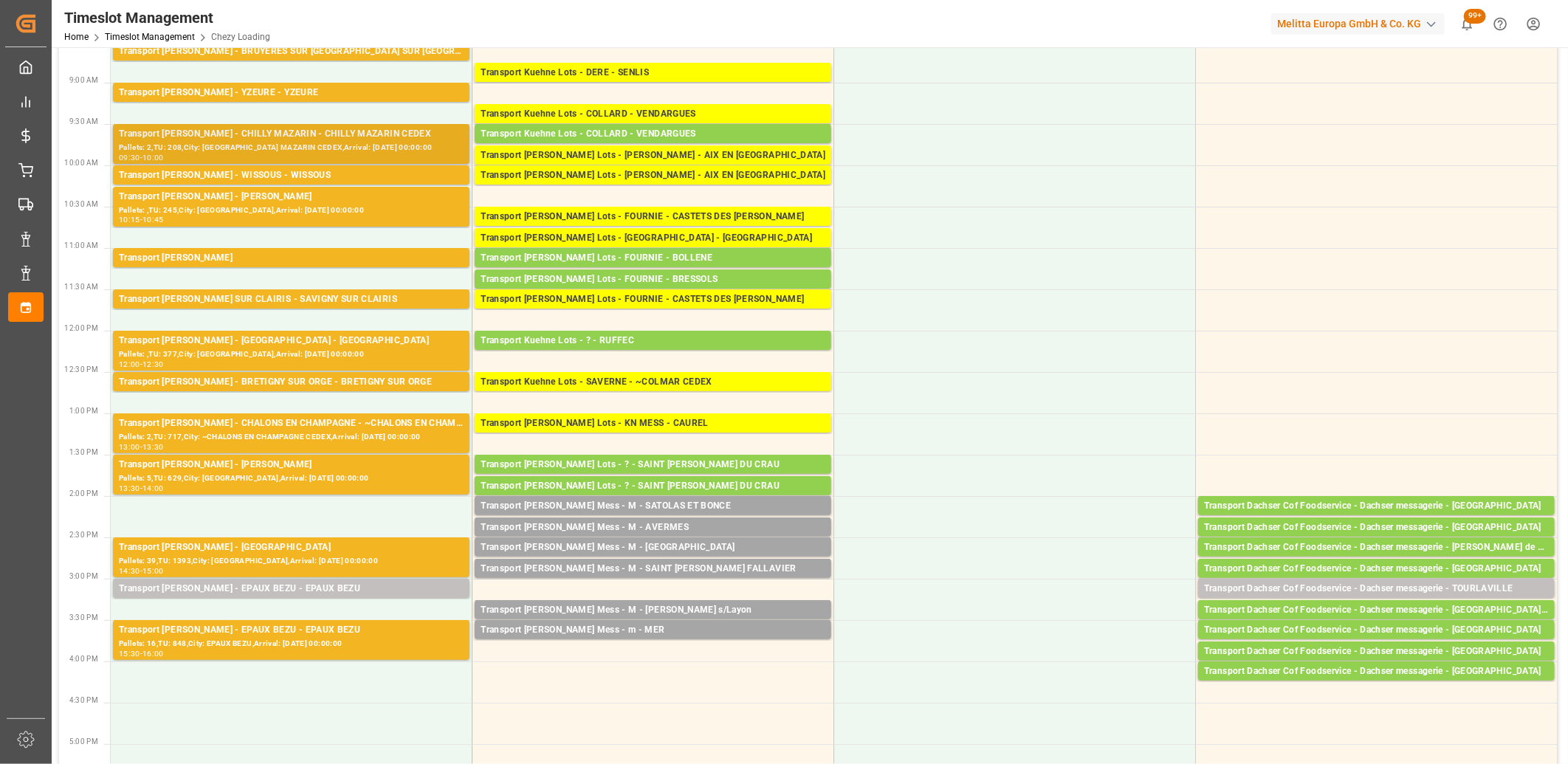
scroll to position [164, 0]
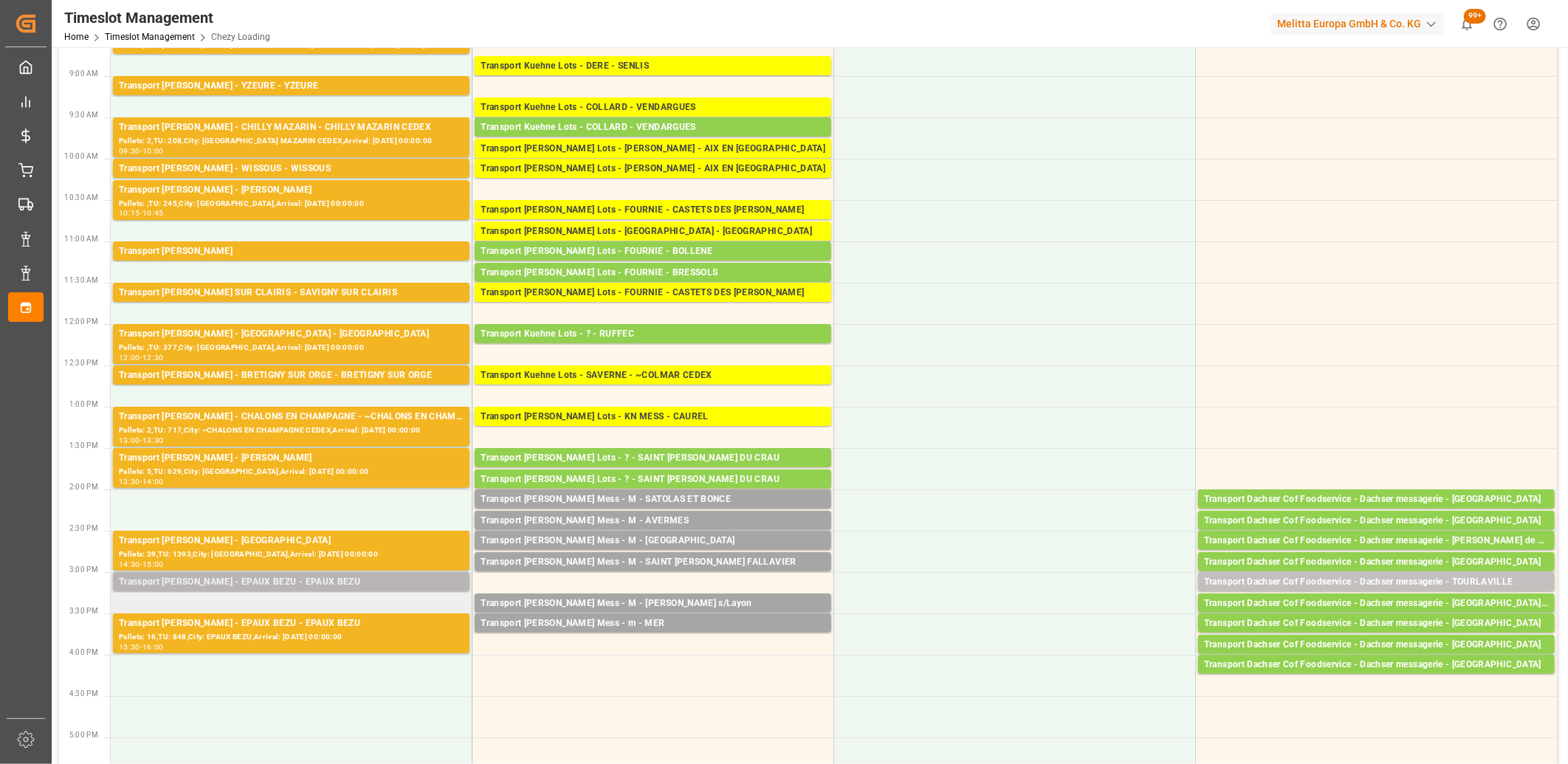
click at [320, 584] on div "Transport [PERSON_NAME] - EPAUX BEZU - EPAUX BEZU" at bounding box center [291, 582] width 345 height 15
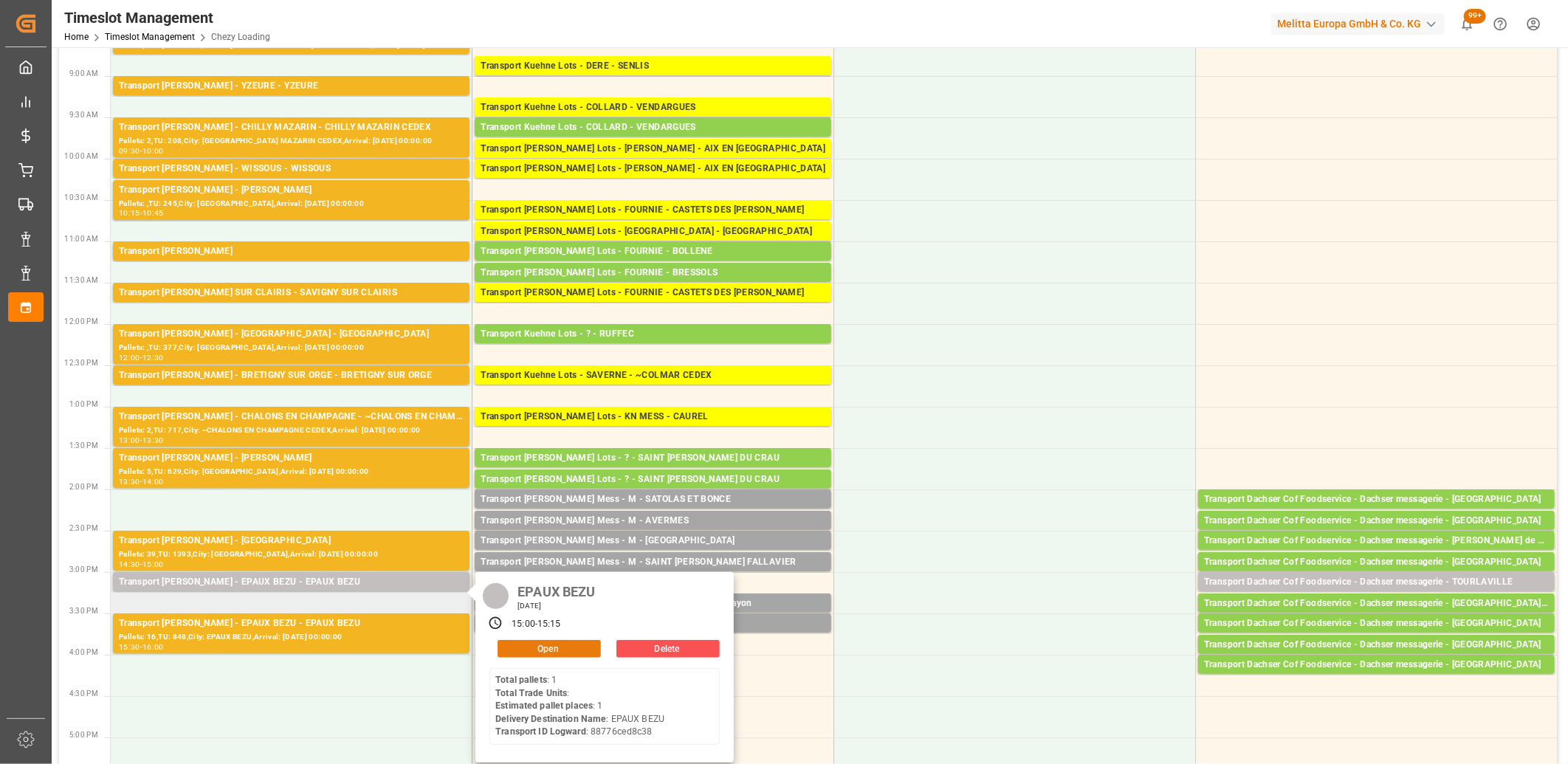
click at [529, 652] on button "Open" at bounding box center [549, 649] width 104 height 17
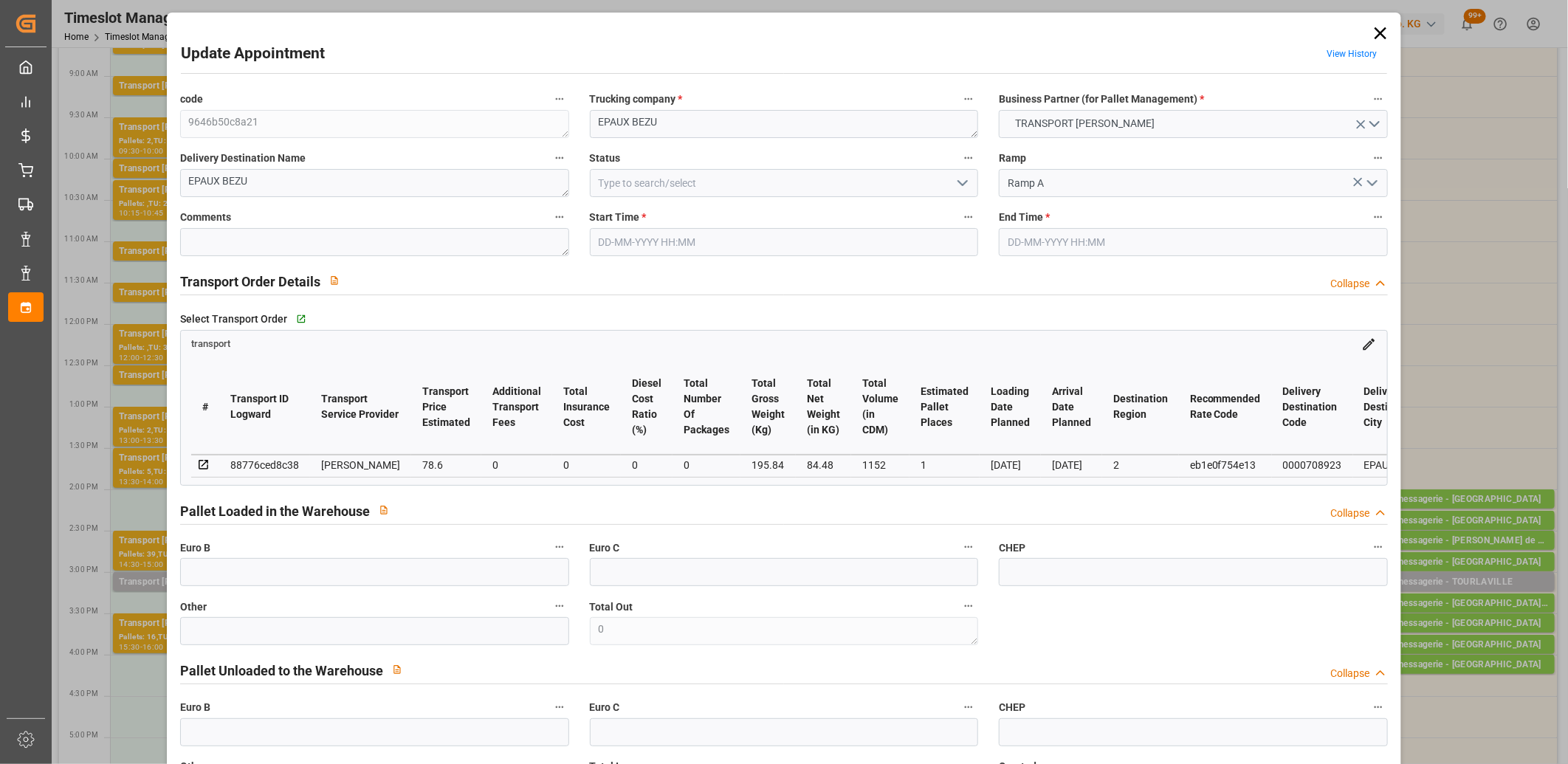
type input "25-08-2025 15:00"
type input "25-08-2025 15:15"
type input "22-08-2025 15:31"
type input "22-08-2025 11:27"
type input "26-08-2025"
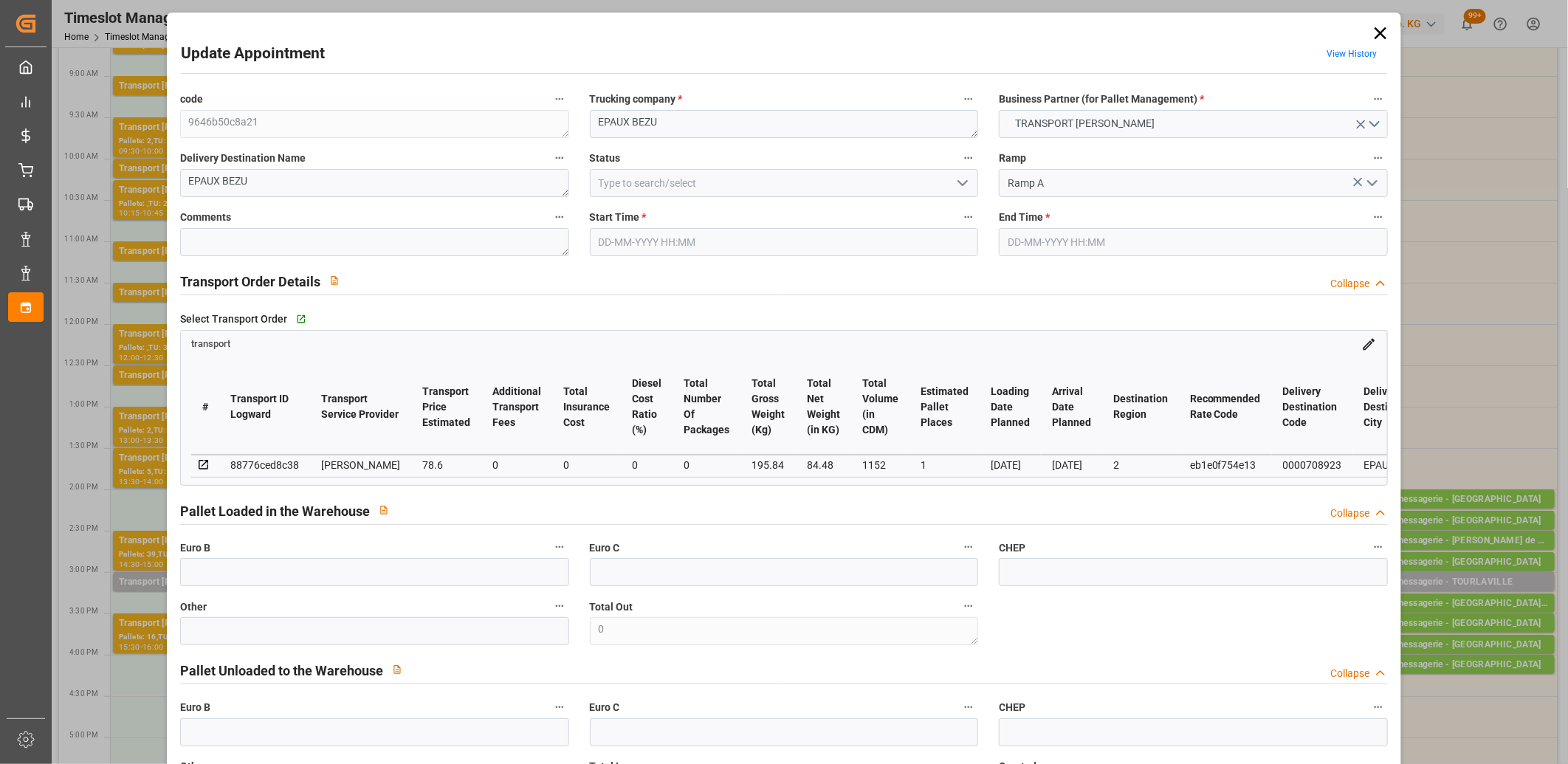
type input "[DATE]"
click at [1374, 34] on icon at bounding box center [1380, 34] width 12 height 12
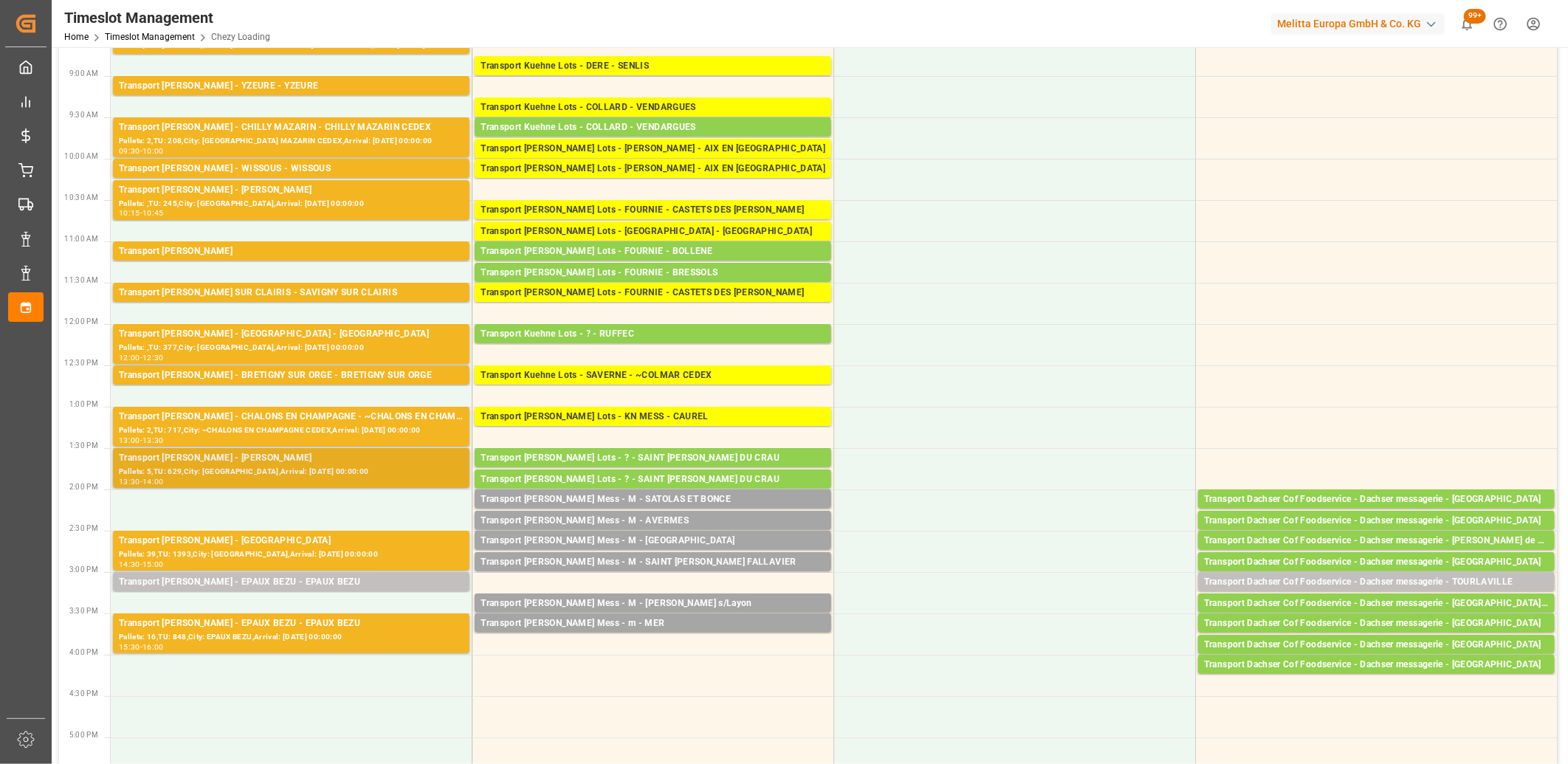
scroll to position [0, 0]
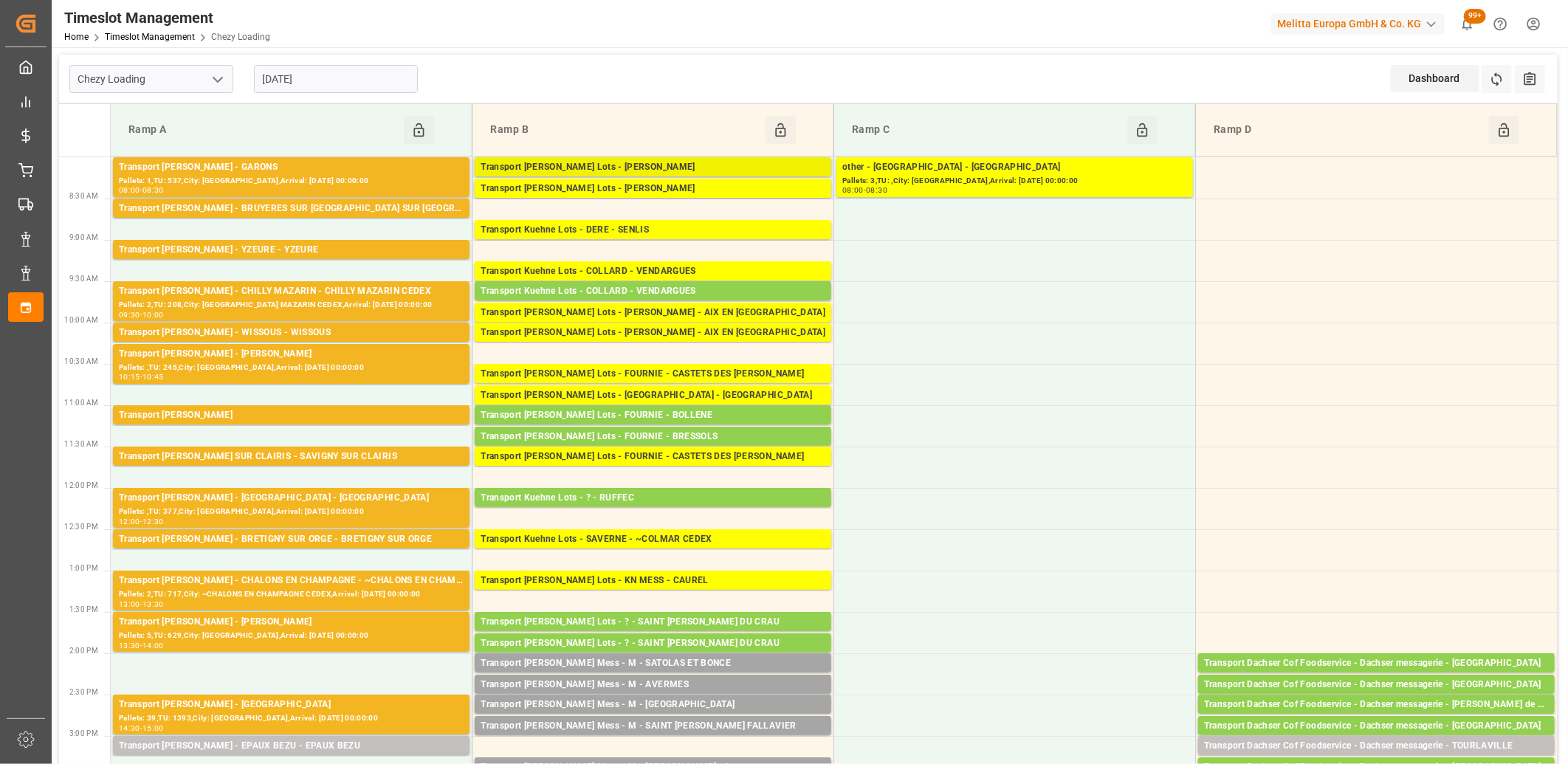
click at [603, 167] on div "Transport [PERSON_NAME] Lots - [PERSON_NAME]" at bounding box center [653, 167] width 345 height 15
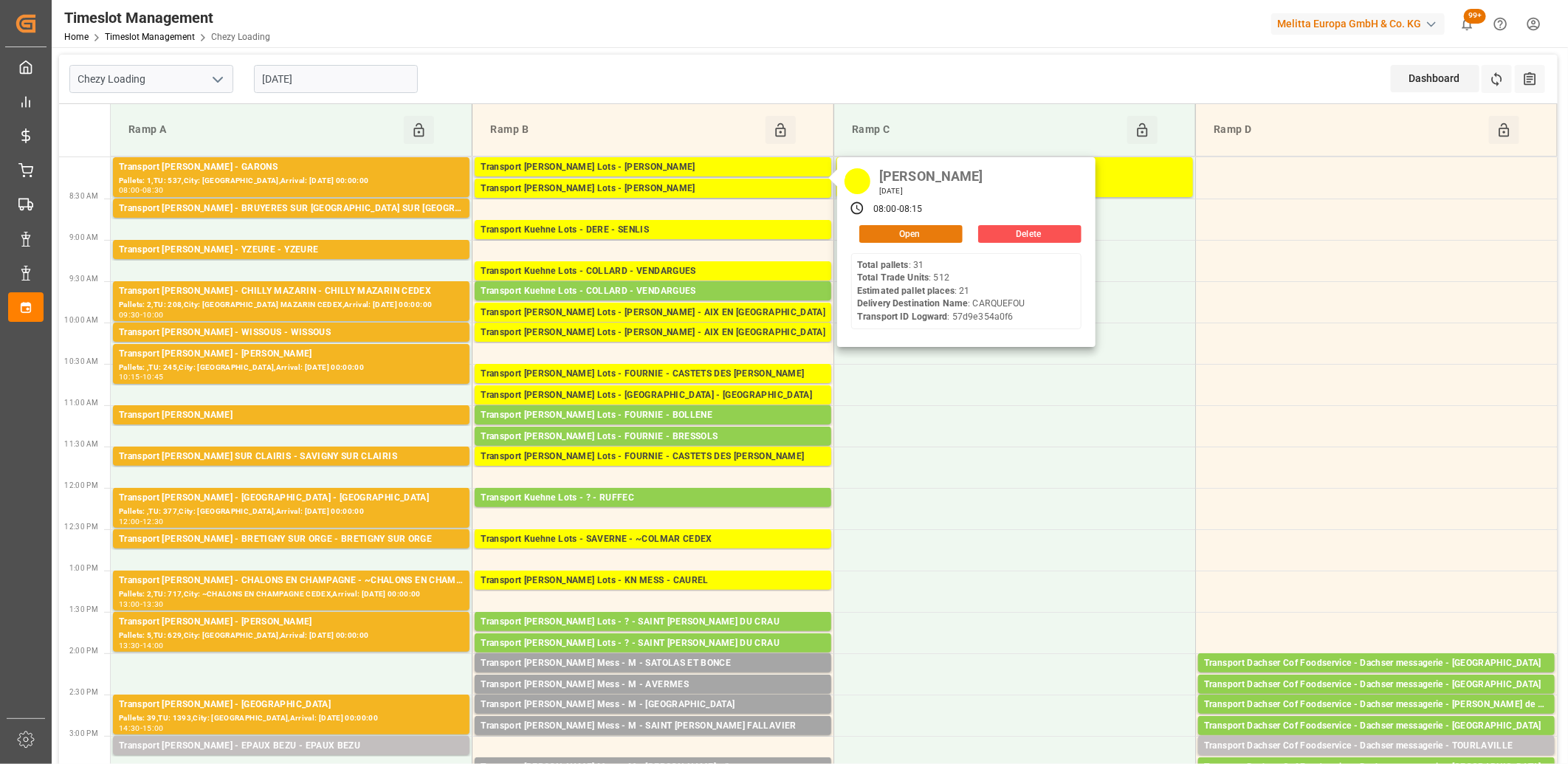
click at [906, 236] on button "Open" at bounding box center [912, 234] width 104 height 17
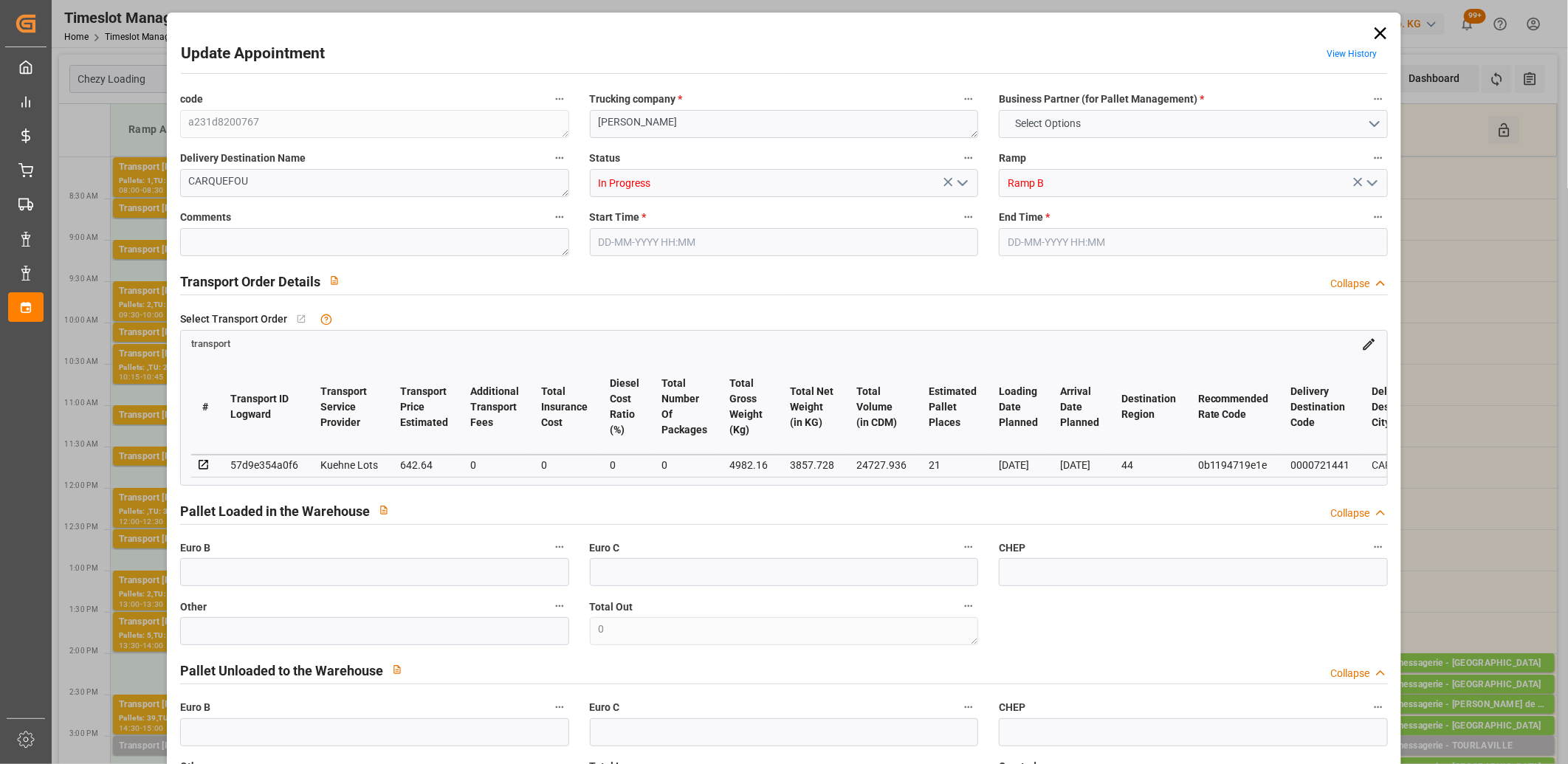
type input "21"
type input "642.64"
type input "0"
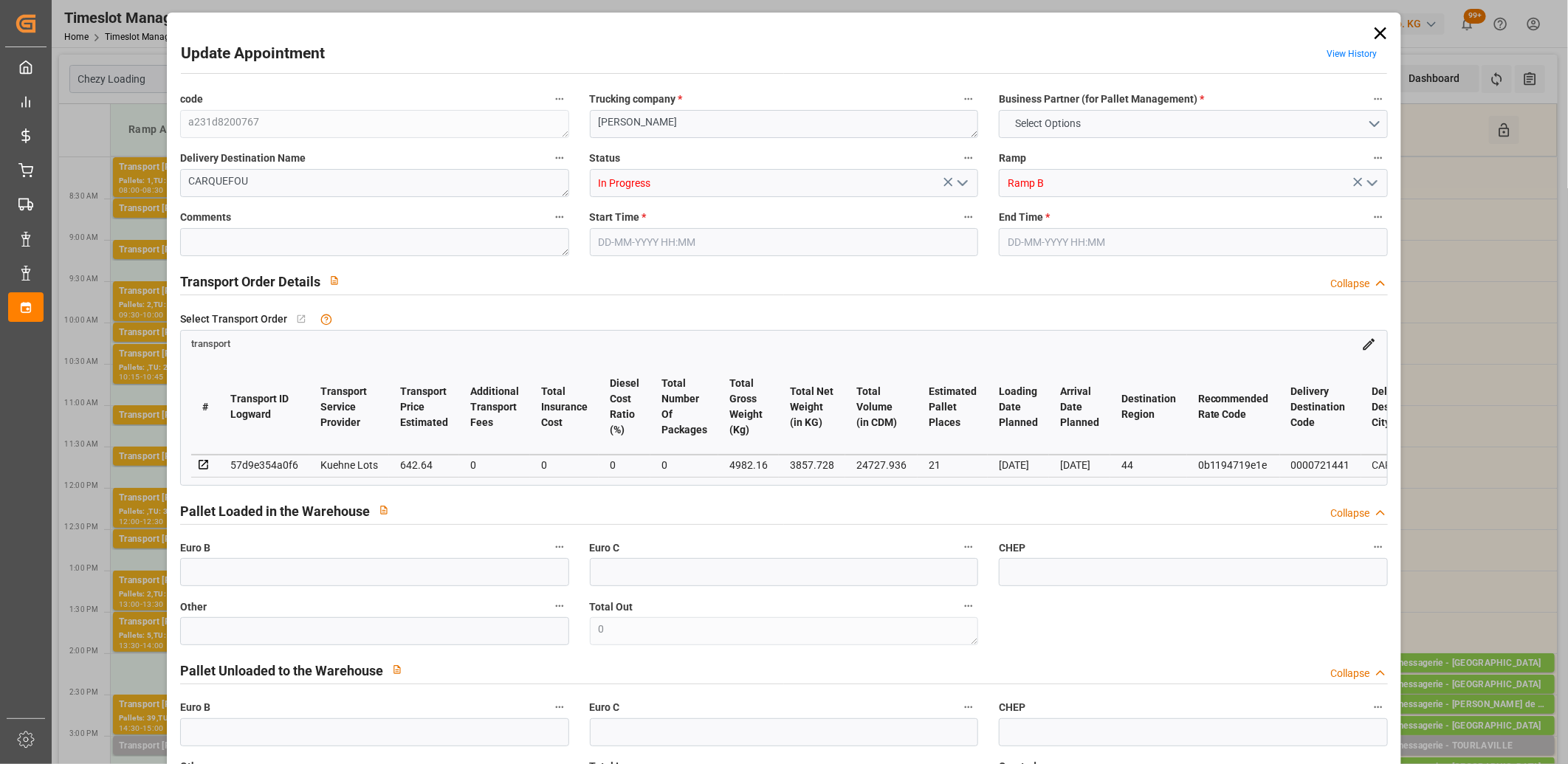
type input "642.64"
type input "0"
type input "3857.728"
type input "6074"
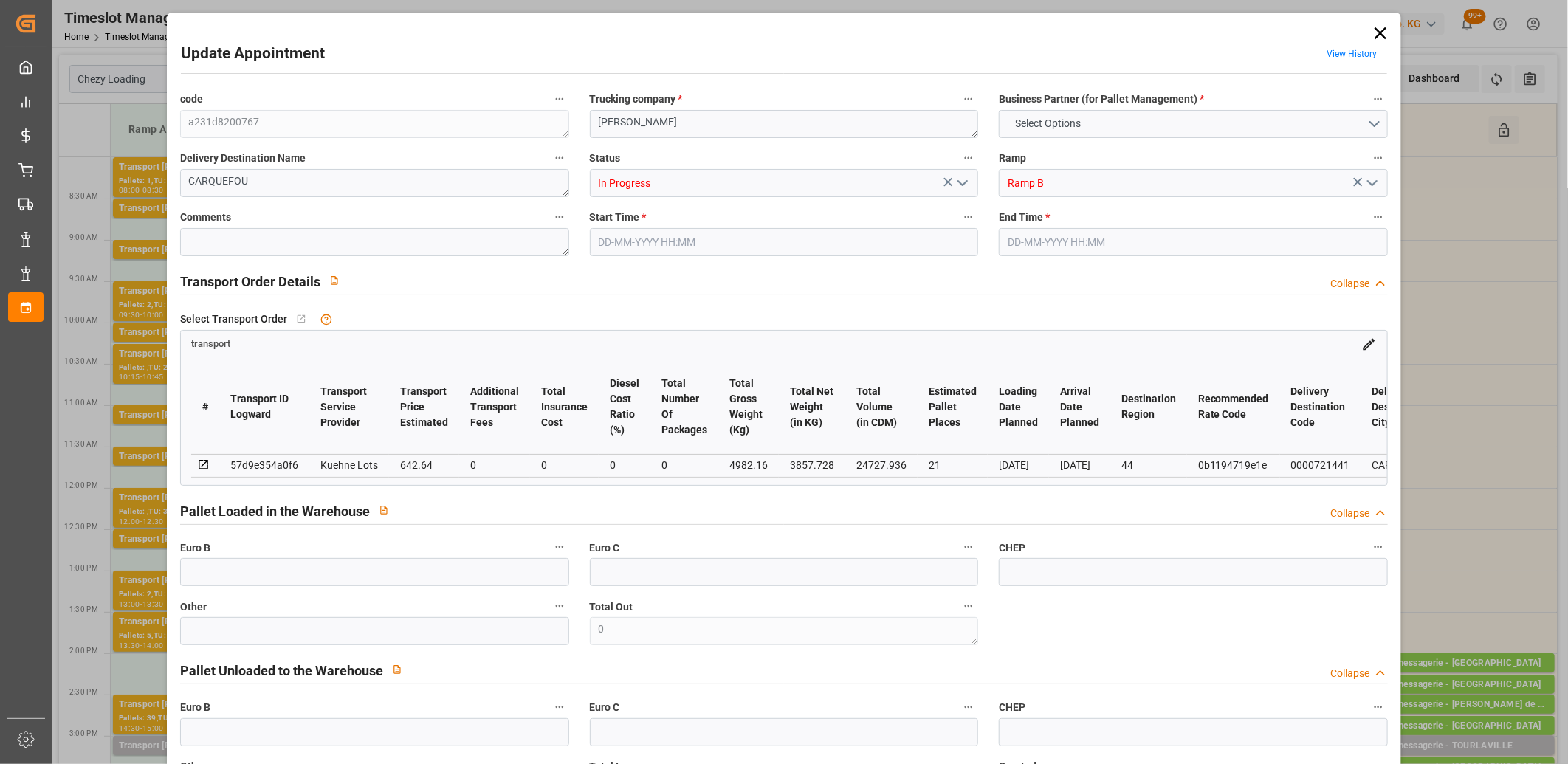
type input "24727.936"
type input "44"
type input "31"
type input "512"
type input "39"
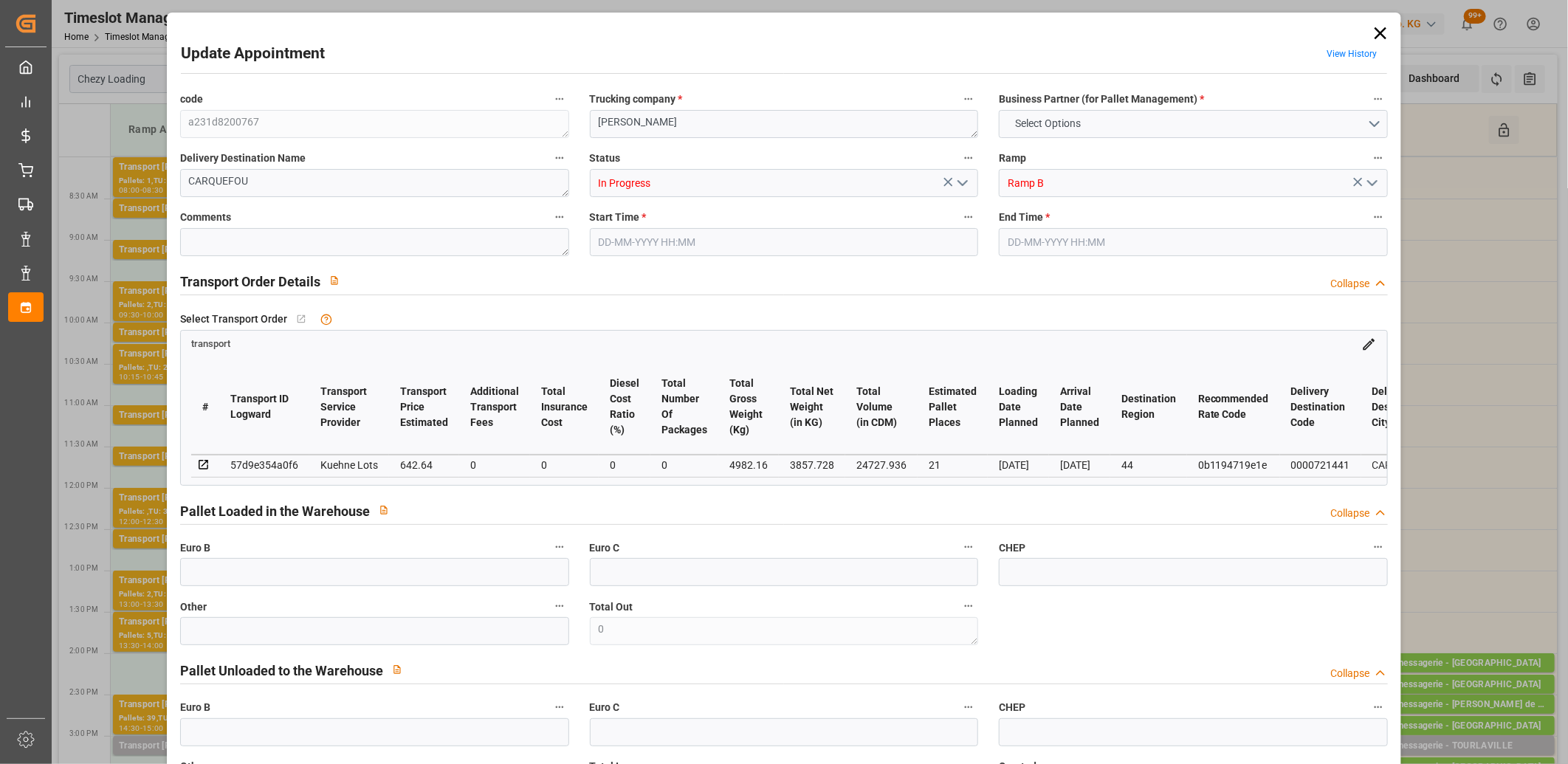
type input "101"
type input "4982.16"
type input "0"
type input "4710.8598"
type input "0"
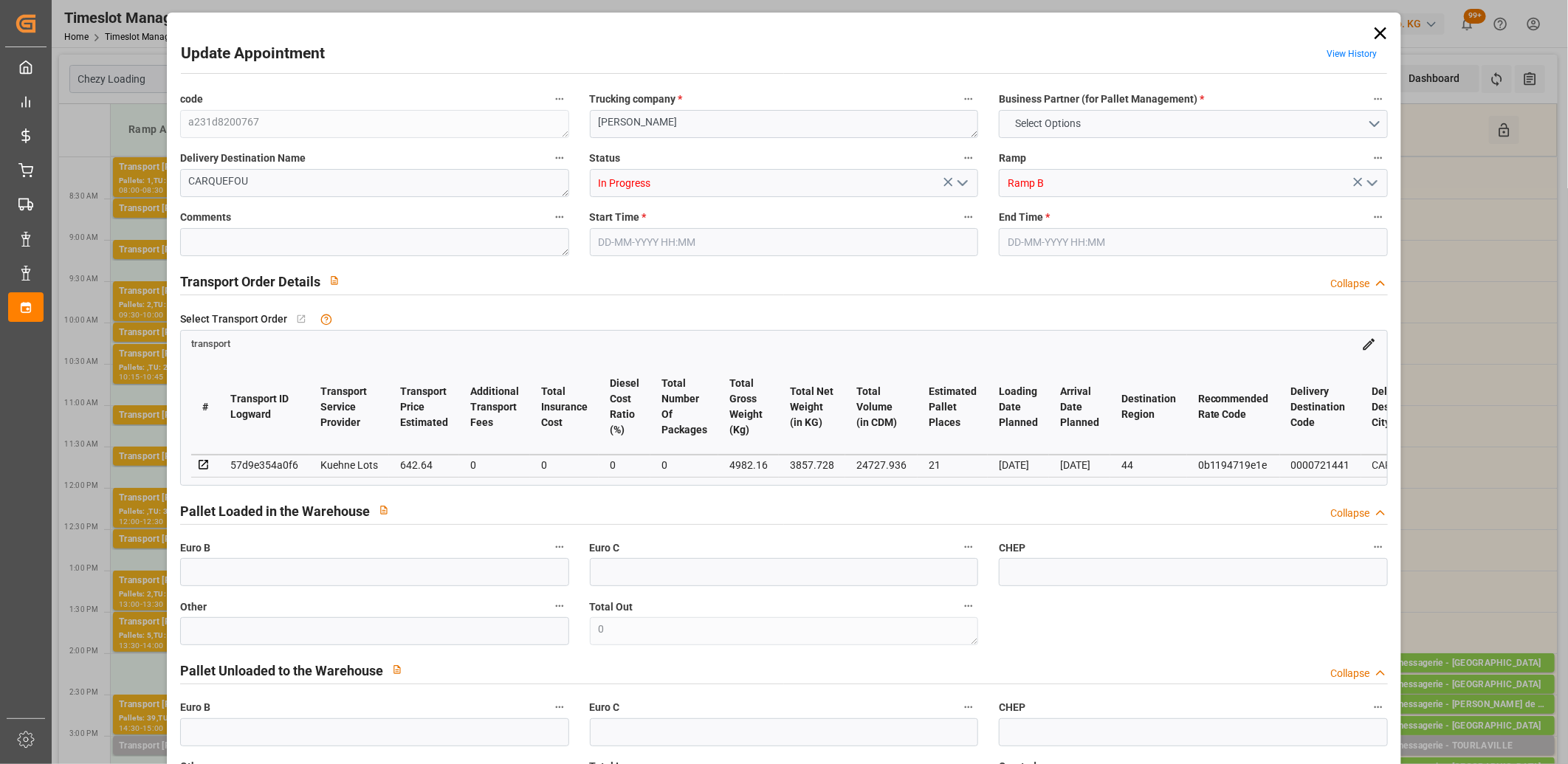
type input "0"
type input "21"
type input "35"
type input "25-08-2025 08:00"
type input "25-08-2025 08:15"
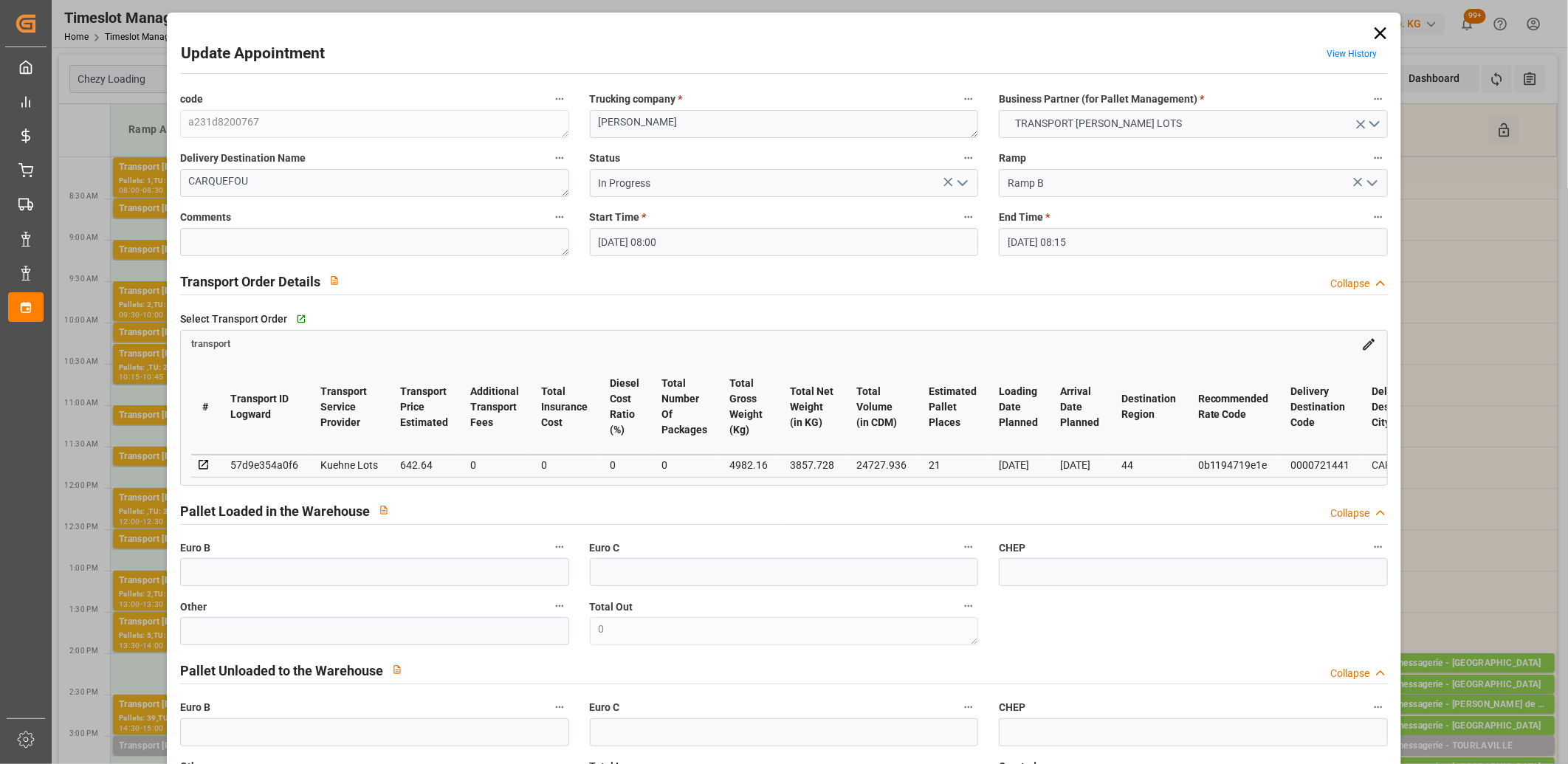
type input "19-08-2025 15:12"
type input "19-08-2025 11:28"
type input "26-08-2025"
type input "[DATE]"
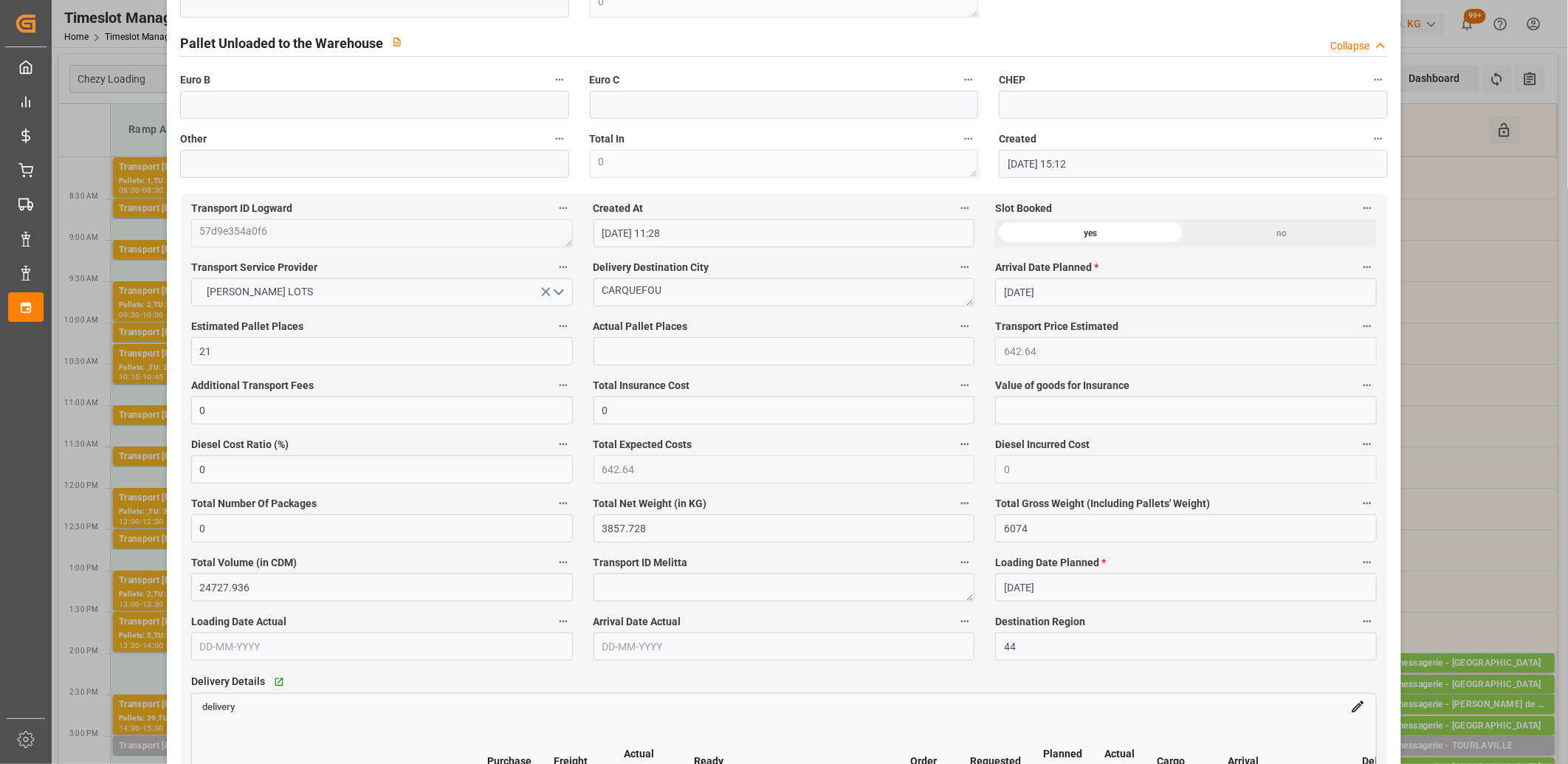
scroll to position [820, 0]
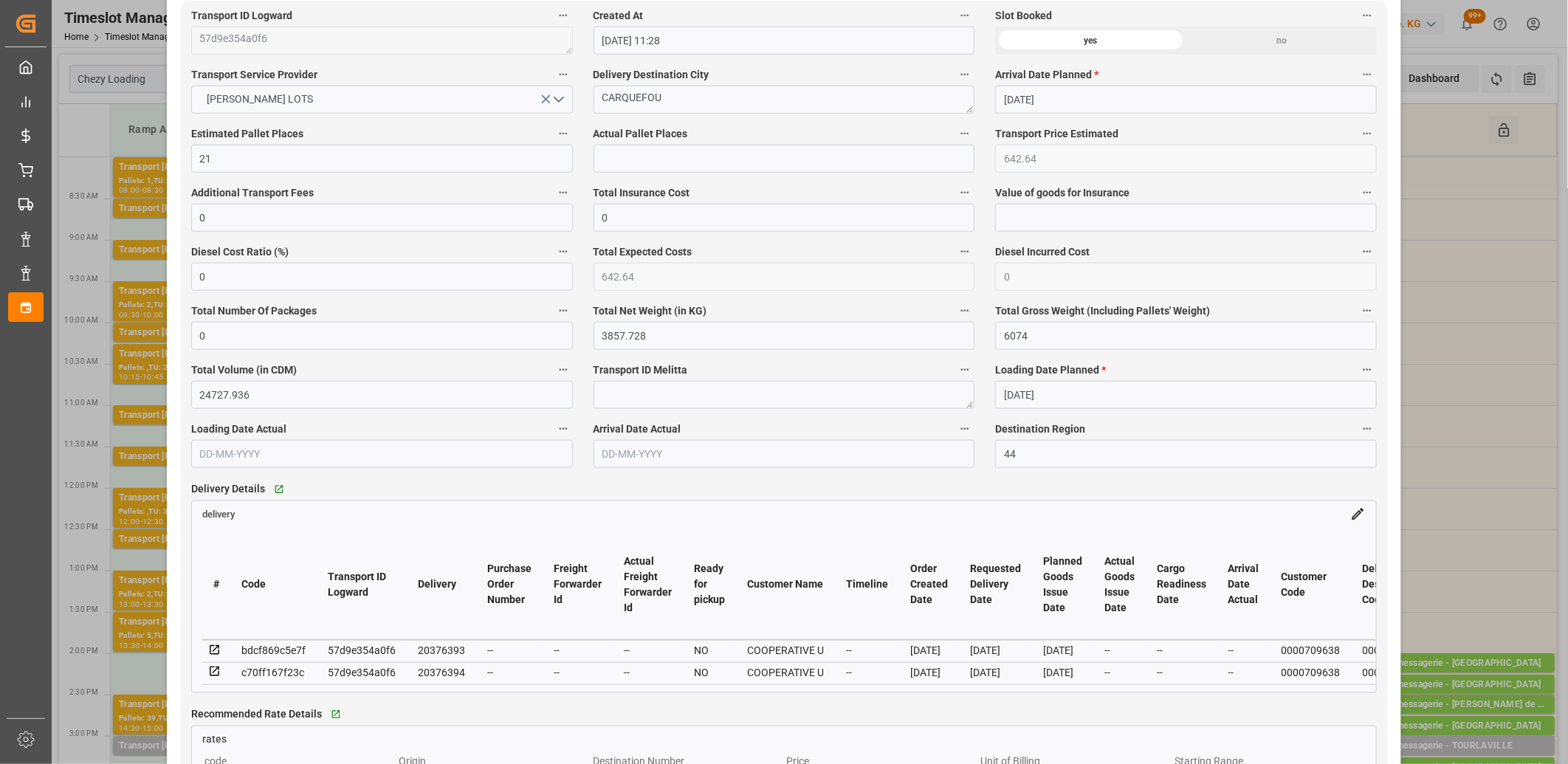
click at [210, 677] on icon at bounding box center [214, 672] width 10 height 10
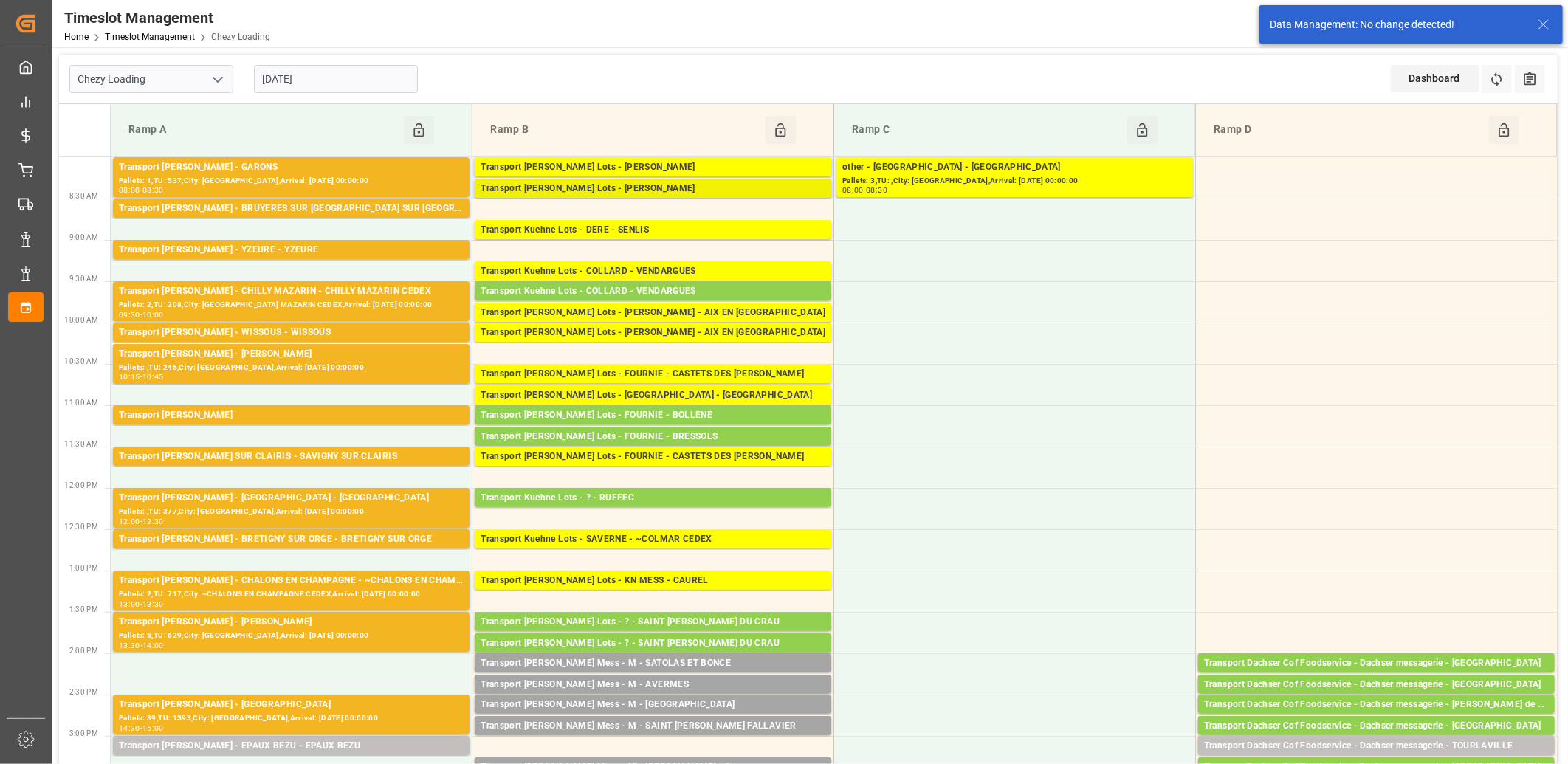
click at [624, 190] on div "Transport [PERSON_NAME] Lots - [PERSON_NAME]" at bounding box center [653, 189] width 345 height 15
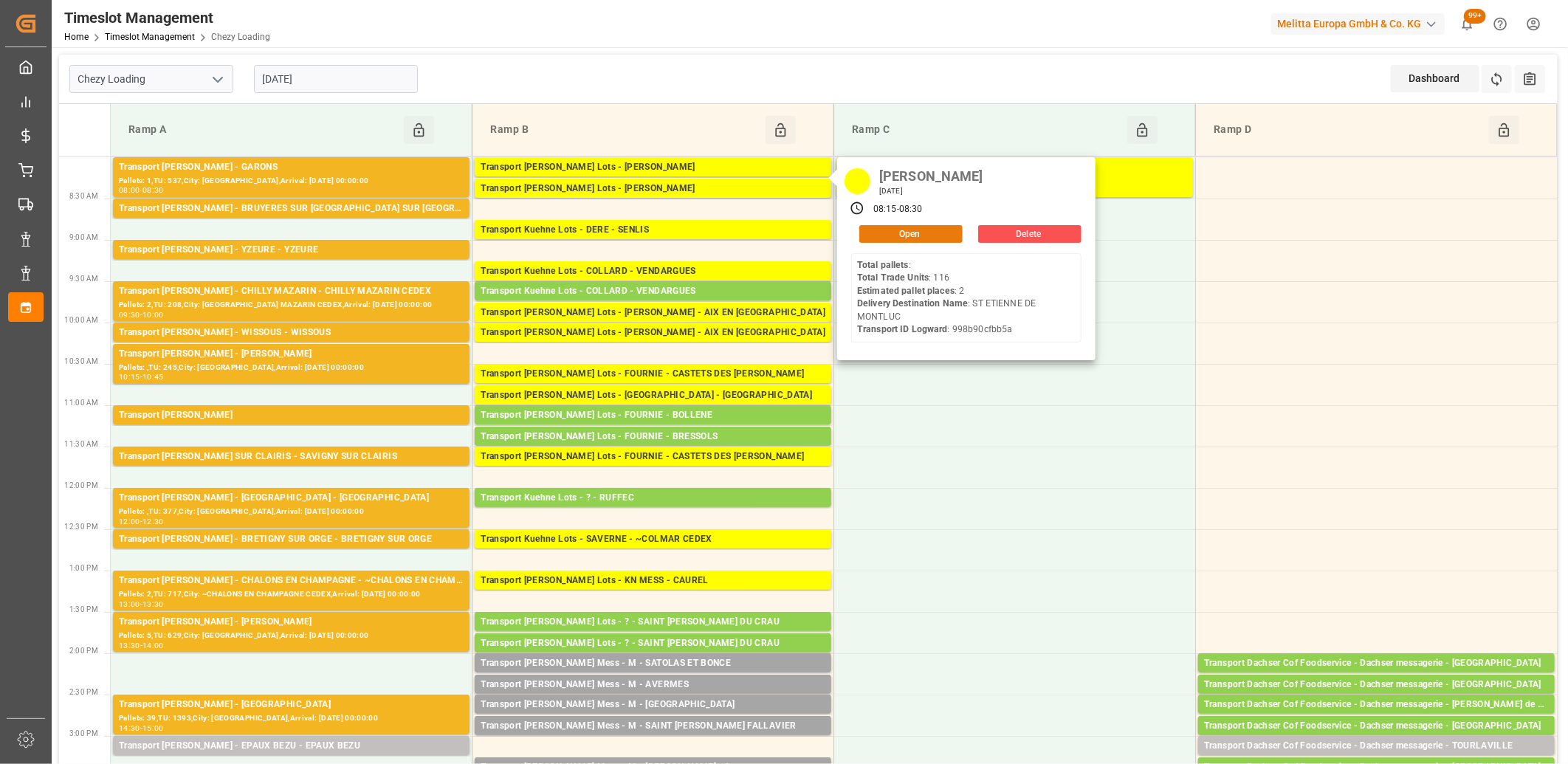
click at [912, 238] on button "Open" at bounding box center [912, 234] width 104 height 17
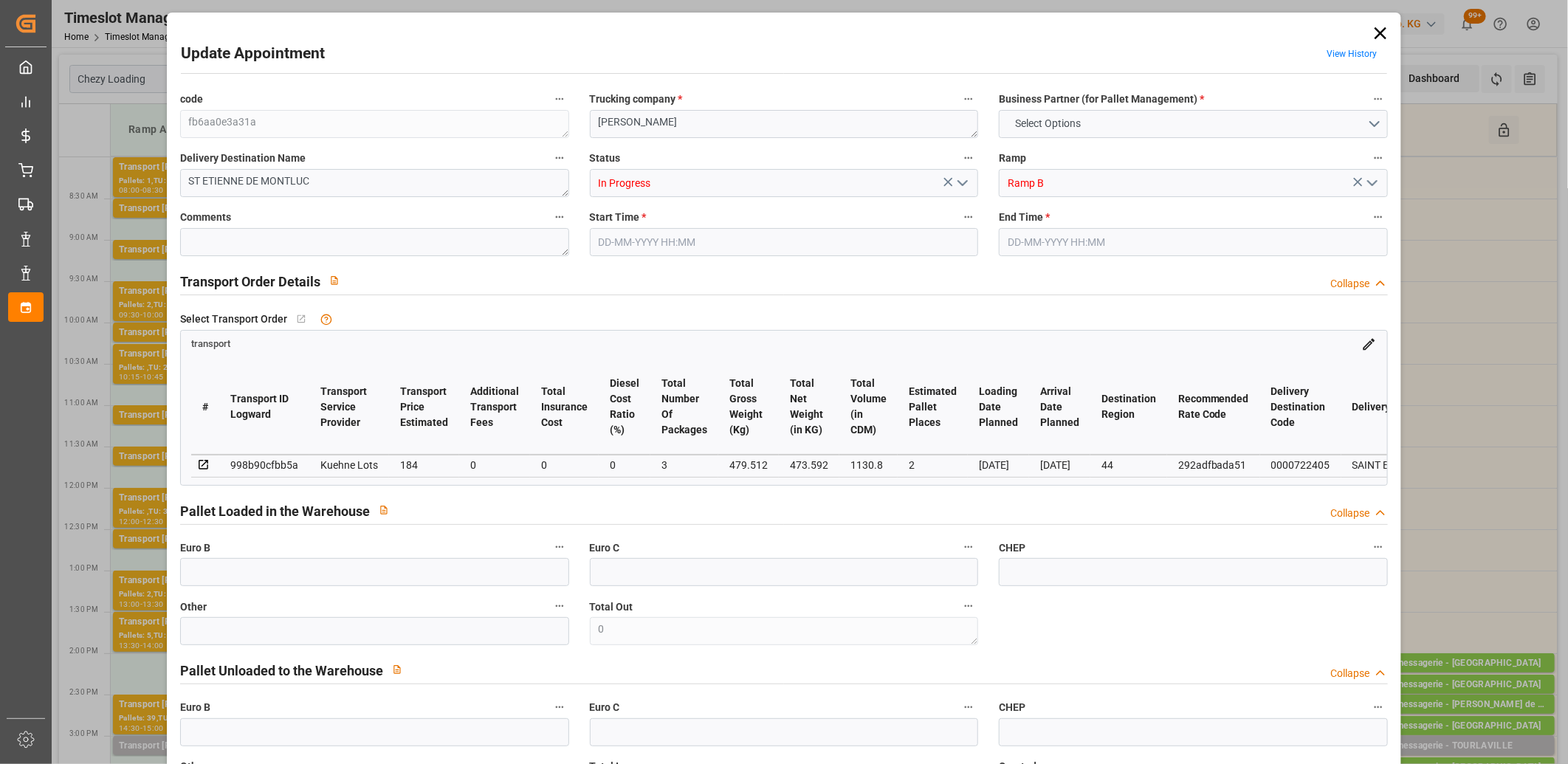
type input "2"
type input "184"
type input "0"
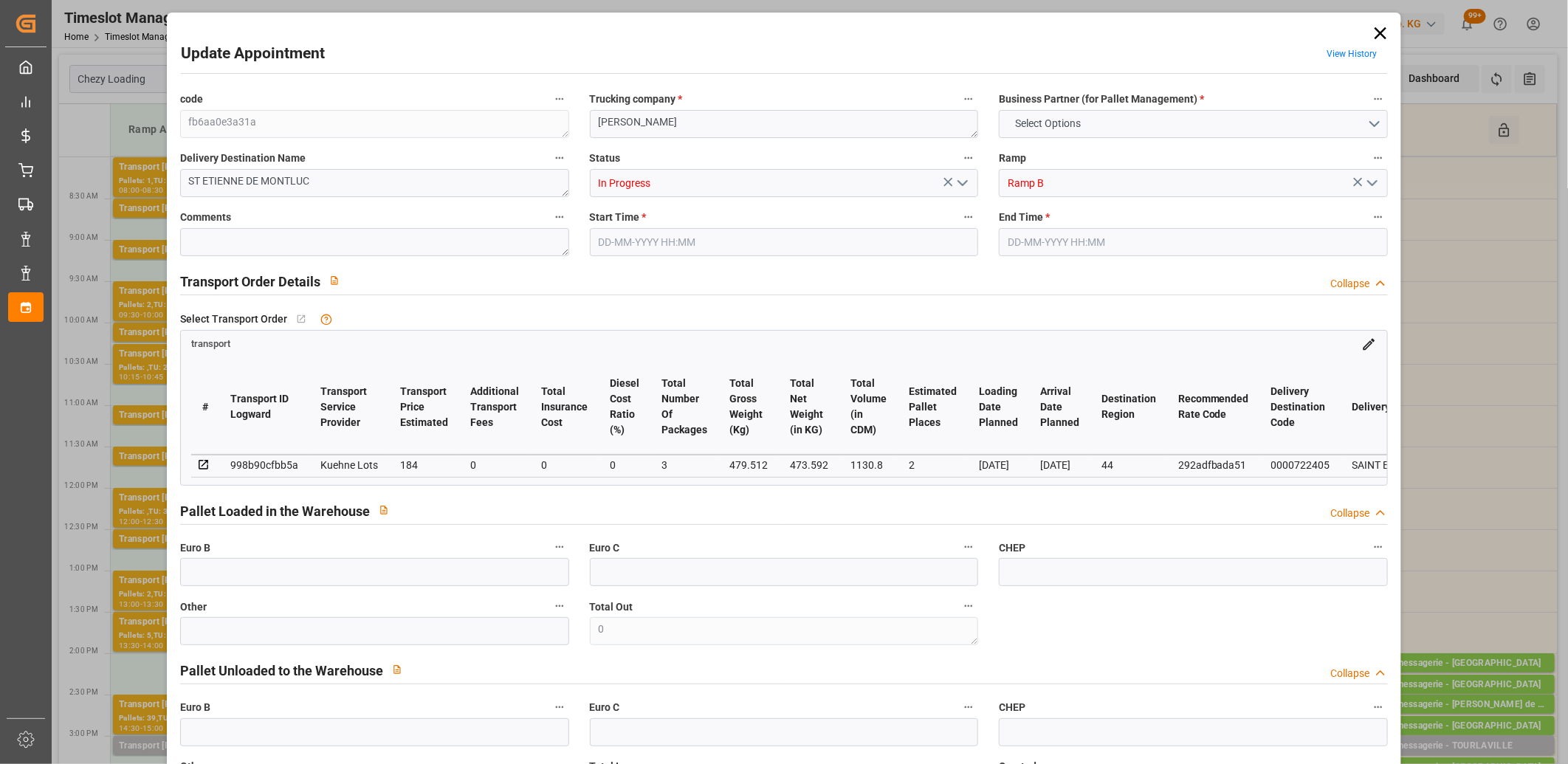
type input "184"
type input "0"
type input "3"
type input "473.592"
type input "548.512"
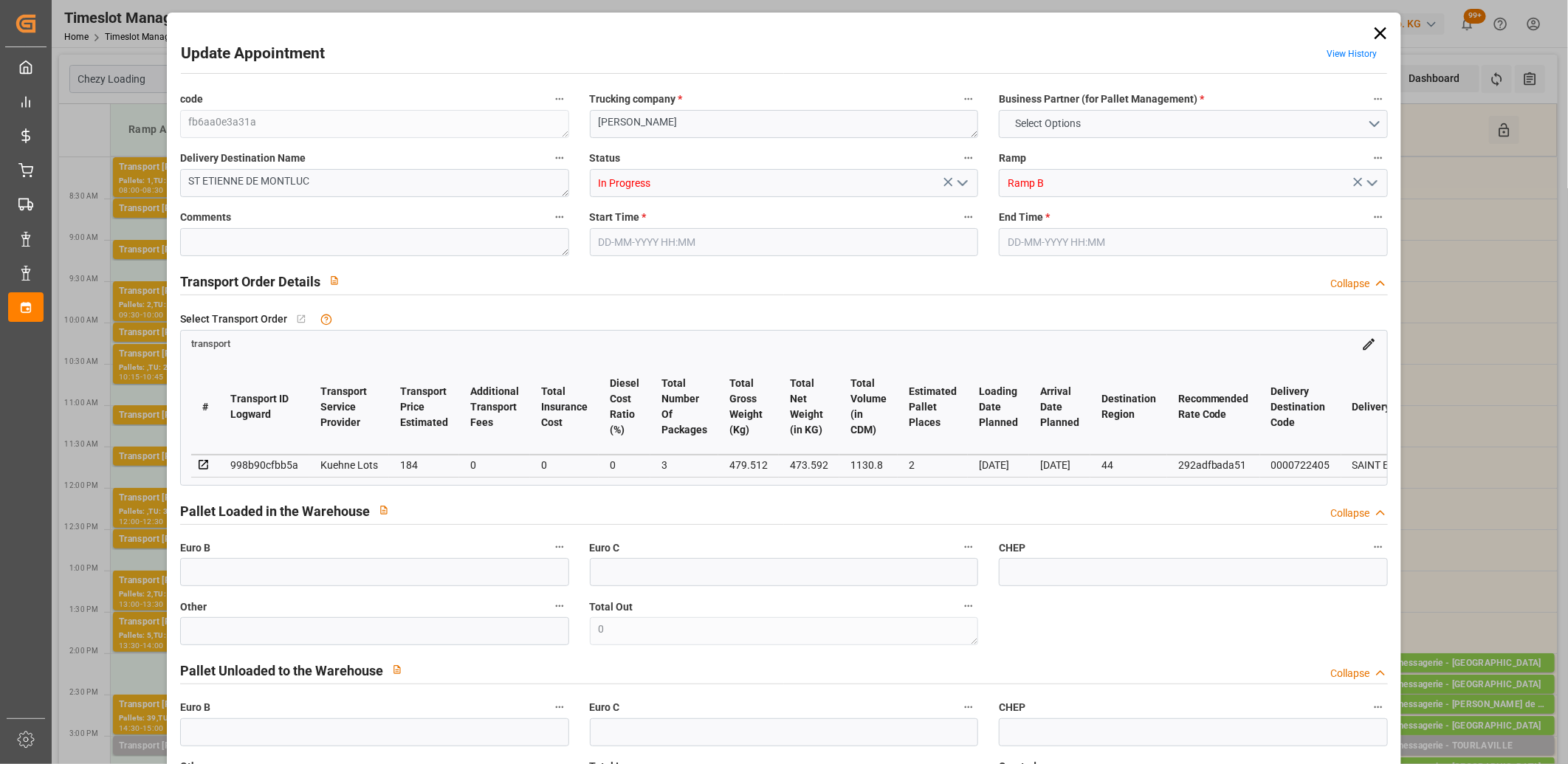
type input "1130.8"
type input "44"
type input "0"
type input "116"
type input "3"
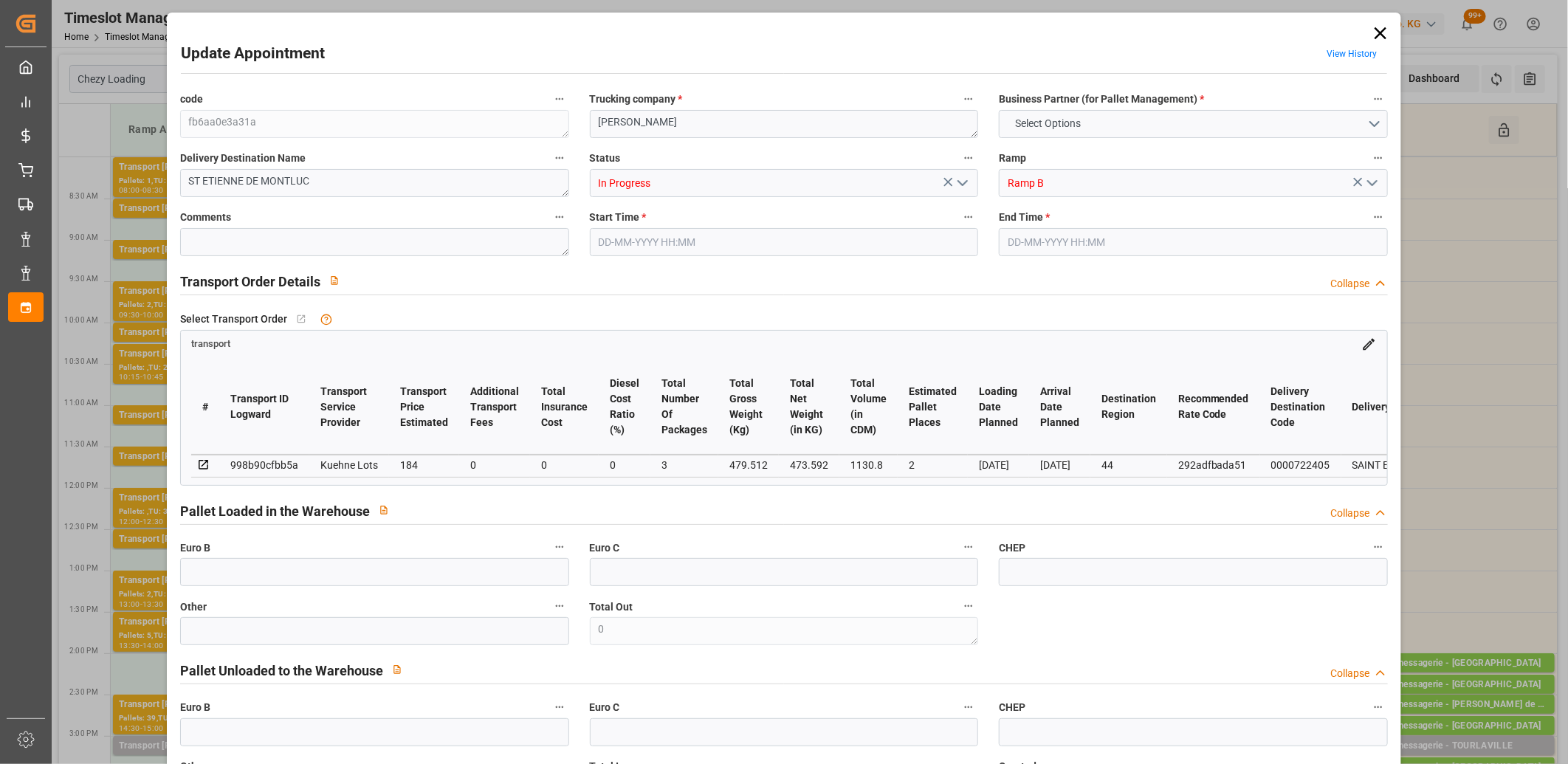
type input "101"
type input "479.512"
type input "0"
type input "4710.8598"
type input "0"
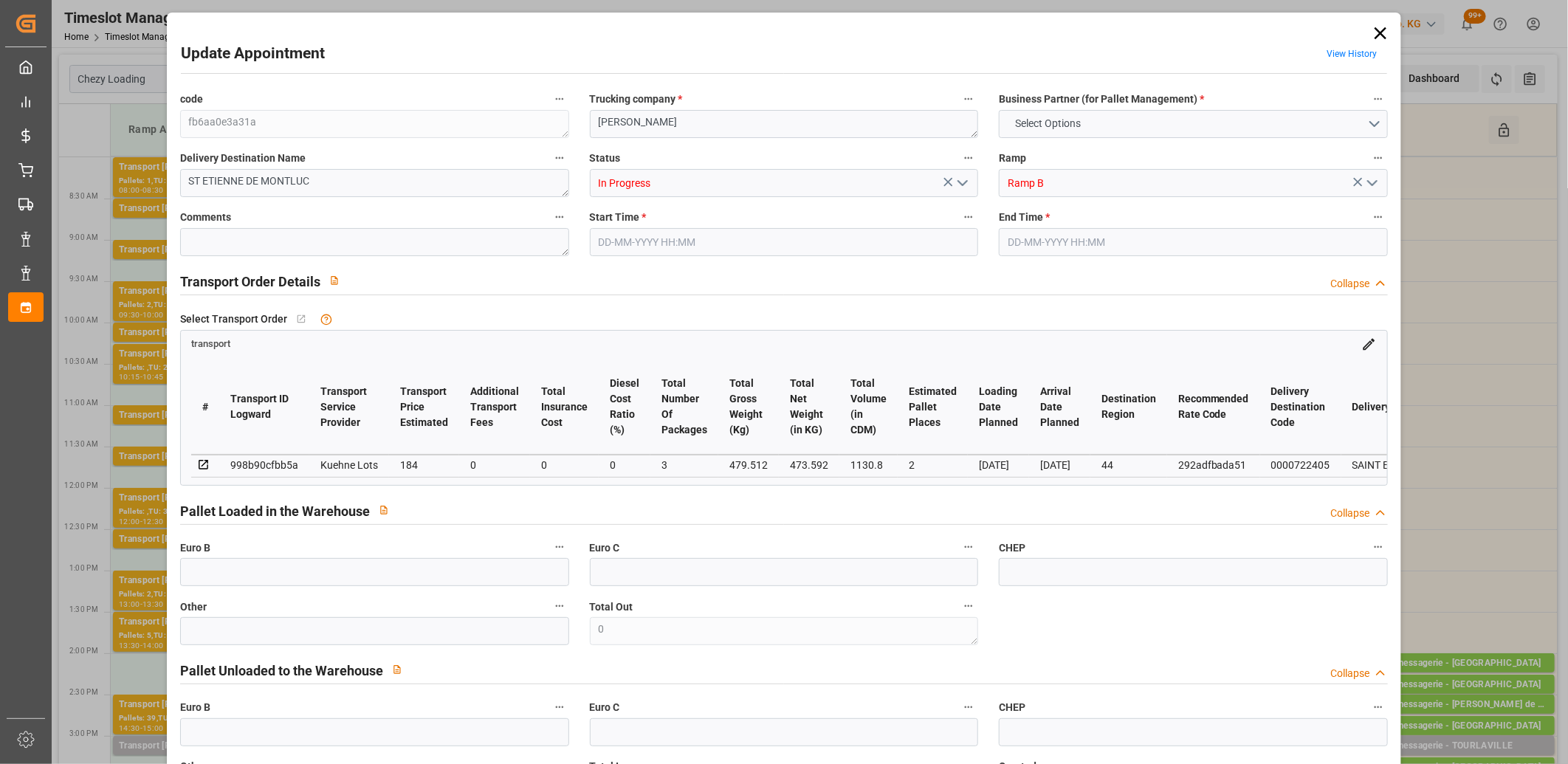
type input "0"
type input "21"
type input "35"
type input "25-08-2025 08:15"
type input "25-08-2025 08:30"
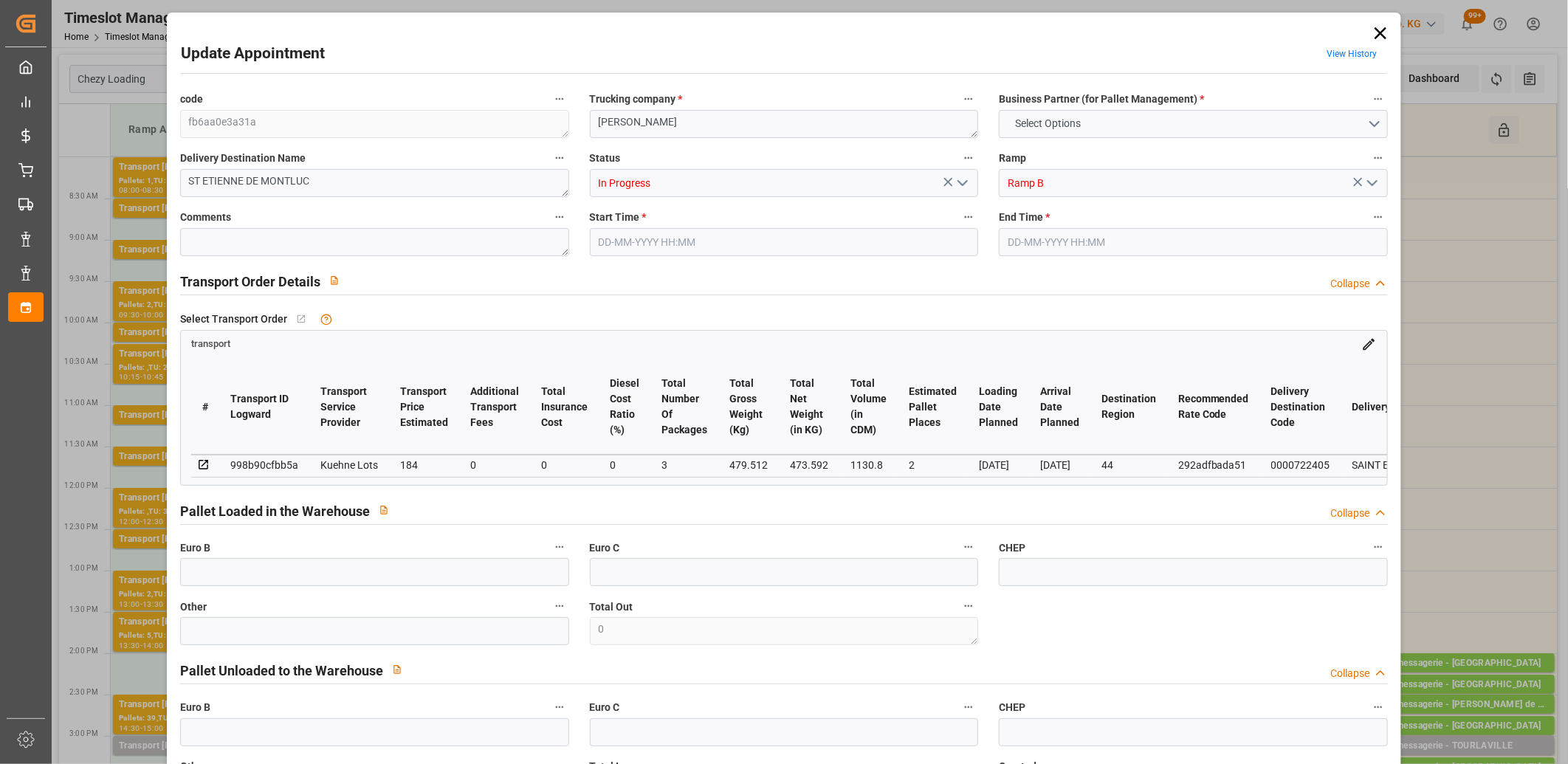
type input "19-08-2025 15:14"
type input "19-08-2025 11:28"
type input "26-08-2025"
type input "[DATE]"
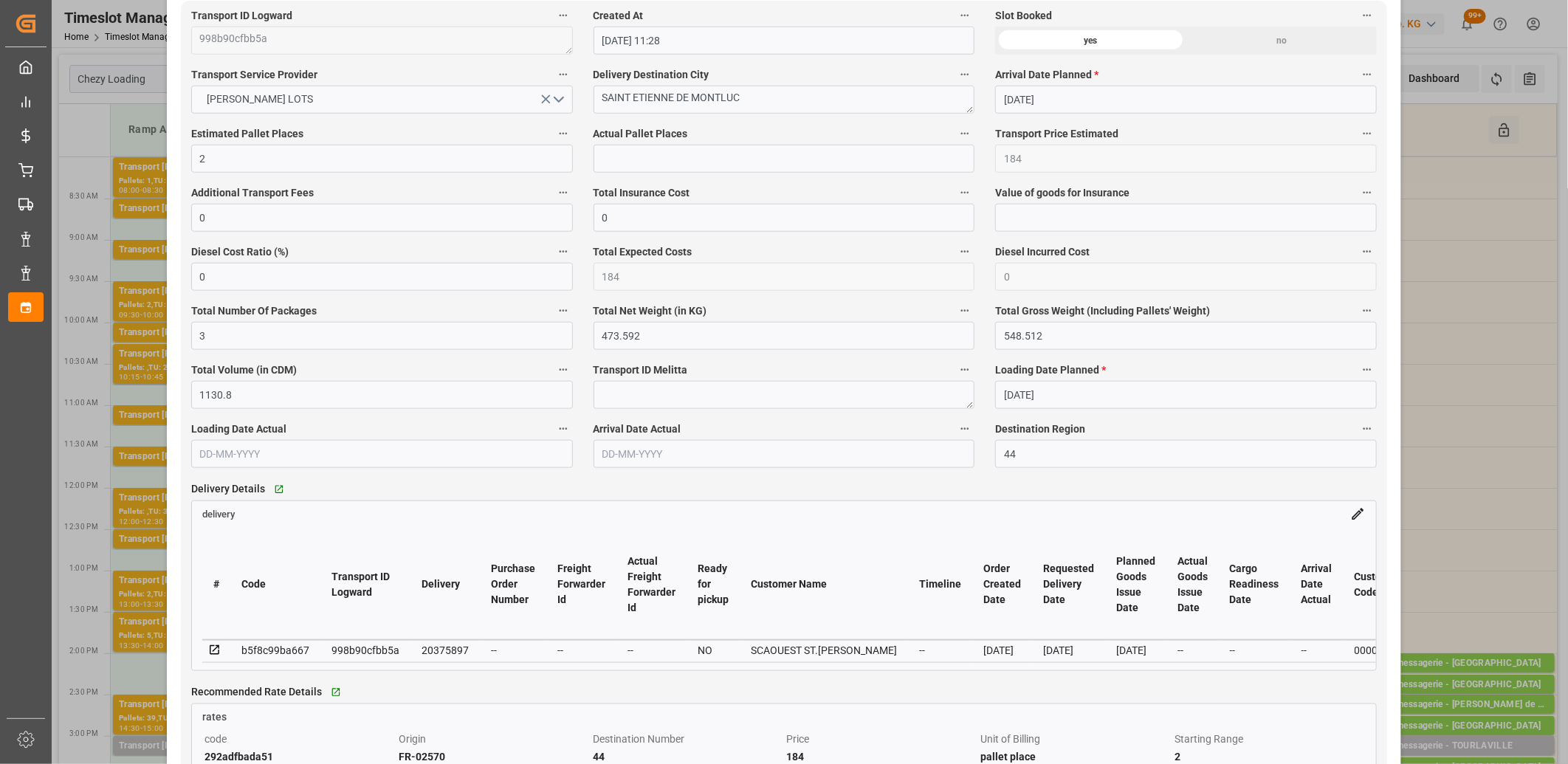
click at [213, 653] on icon at bounding box center [214, 650] width 10 height 10
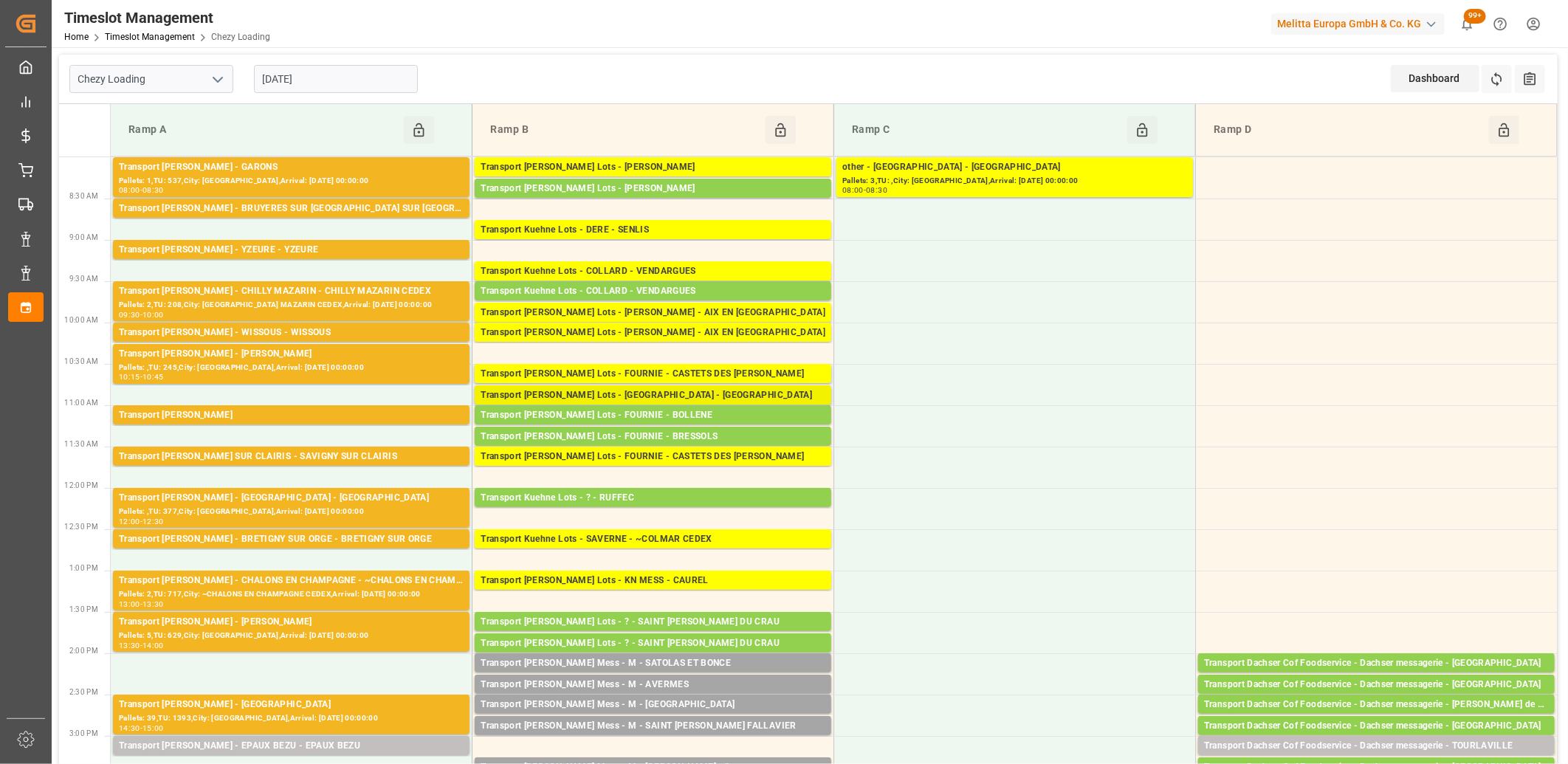
click at [618, 396] on div "Transport [PERSON_NAME] Lots - [GEOGRAPHIC_DATA] - [GEOGRAPHIC_DATA]" at bounding box center [653, 395] width 345 height 15
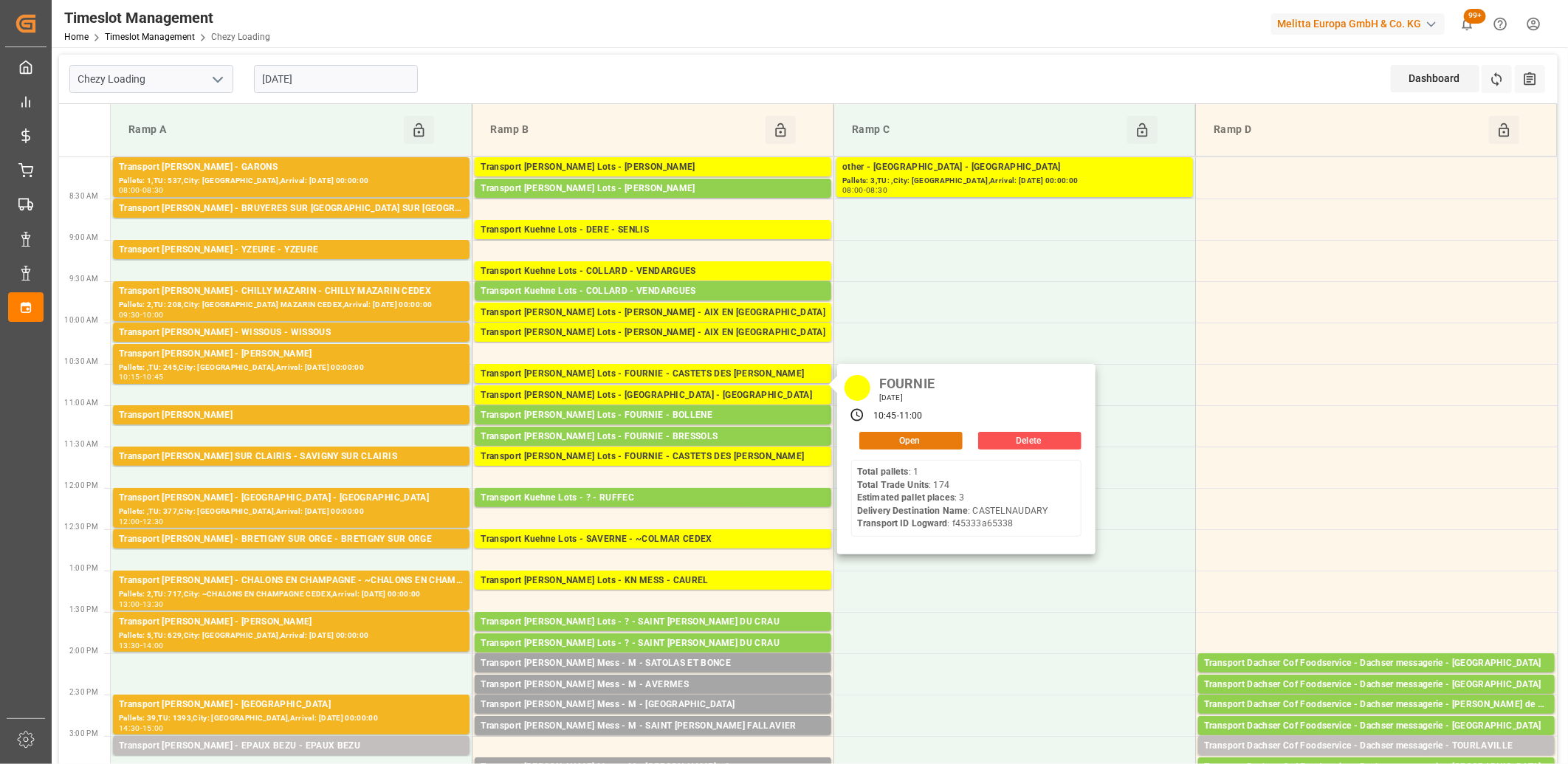
click at [877, 443] on button "Open" at bounding box center [912, 440] width 104 height 17
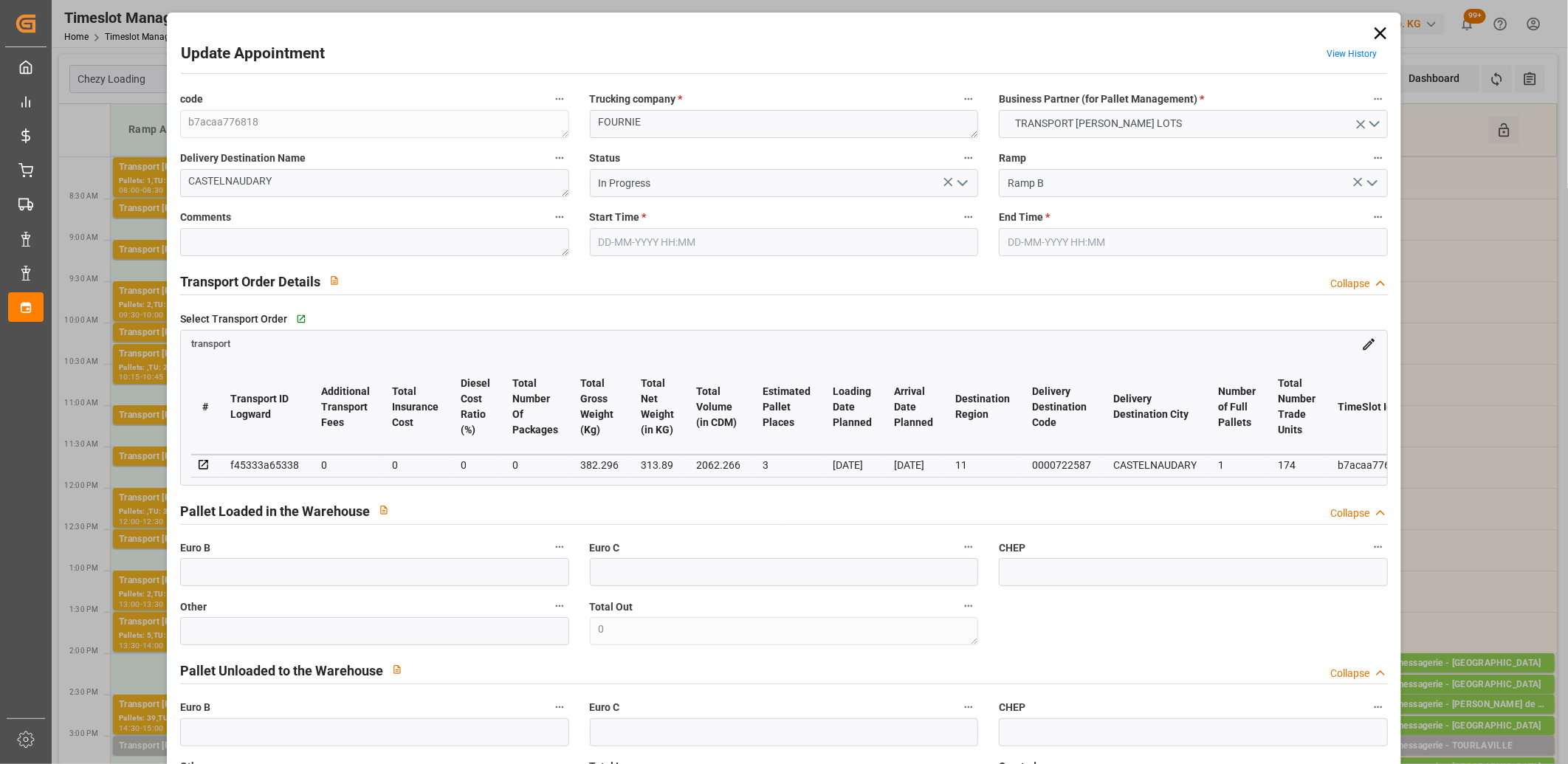
type input "25-08-2025 10:45"
type input "25-08-2025 11:00"
type input "21-08-2025 12:54"
type input "21-08-2025 12:15"
type input "28-08-2025"
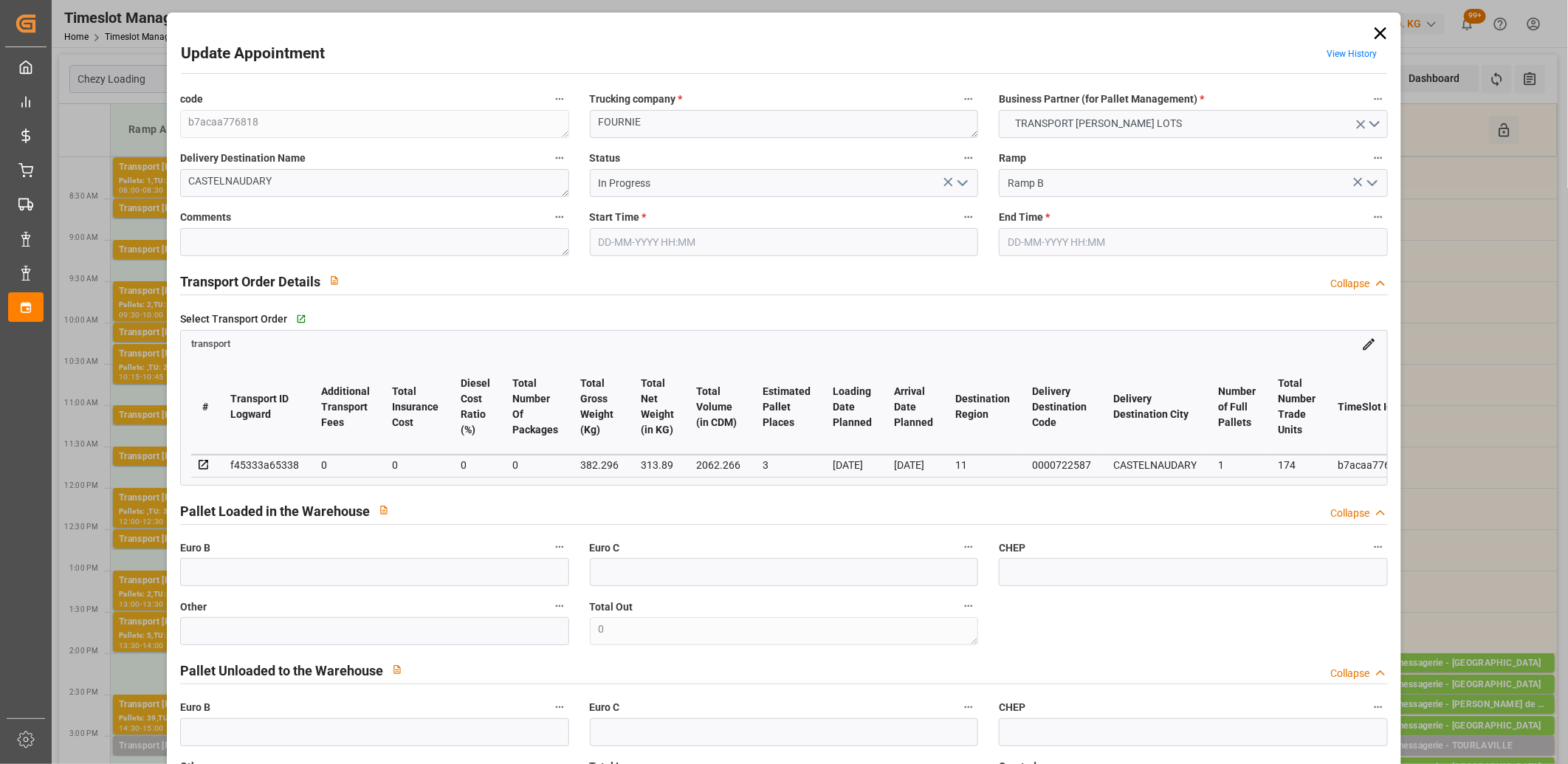
type input "26-08-2025"
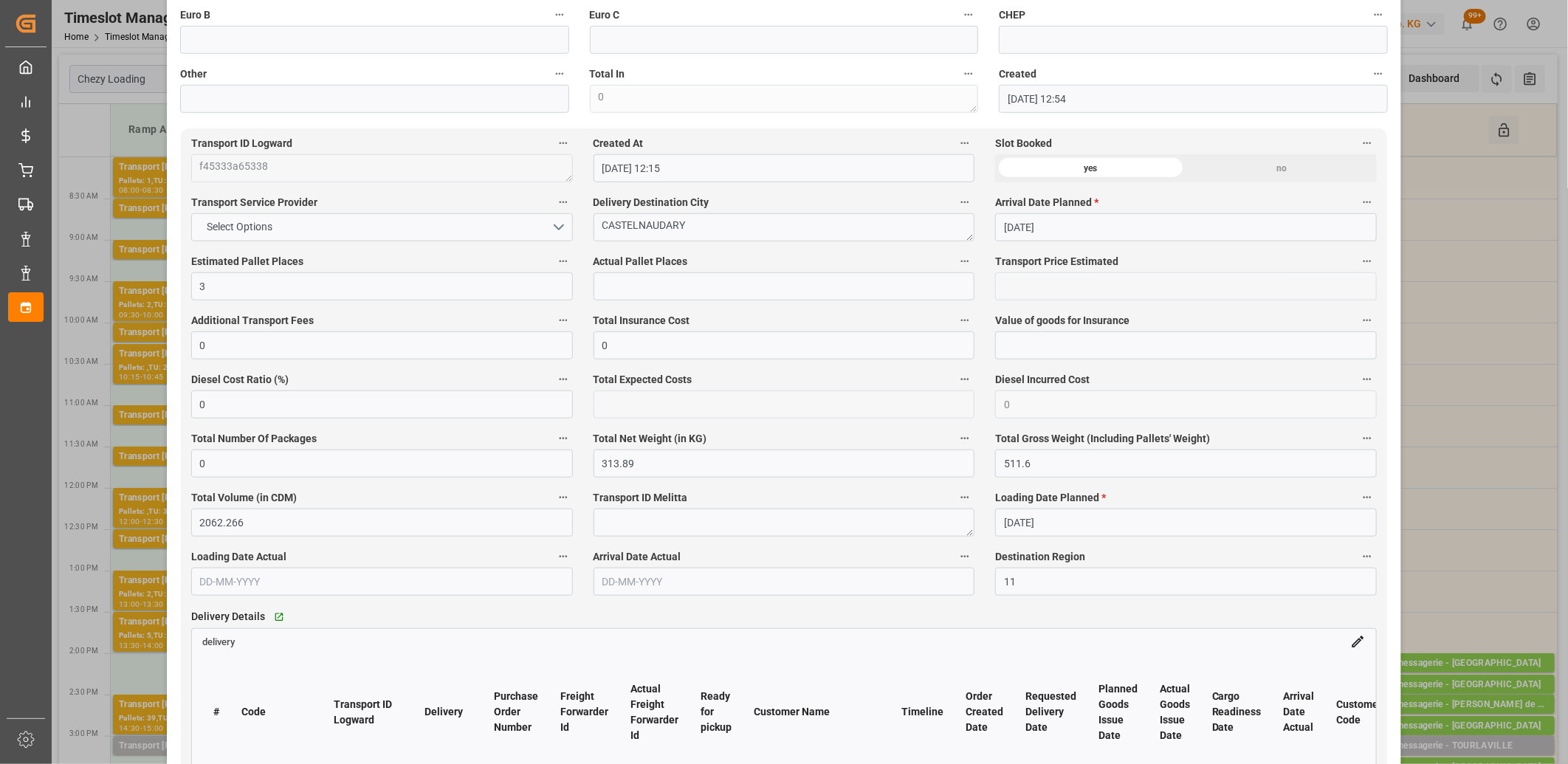
scroll to position [902, 0]
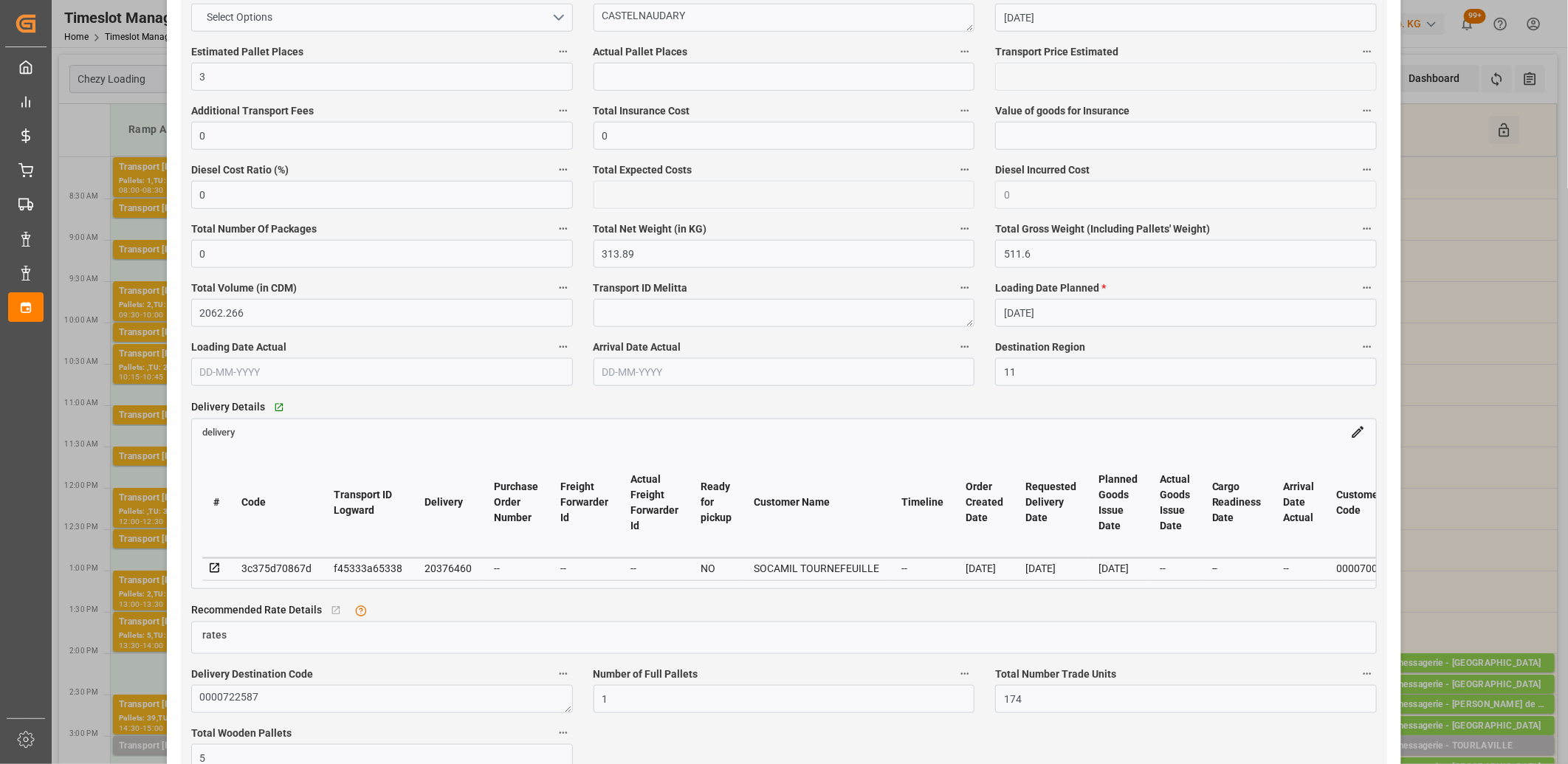
click at [214, 570] on icon at bounding box center [214, 568] width 10 height 10
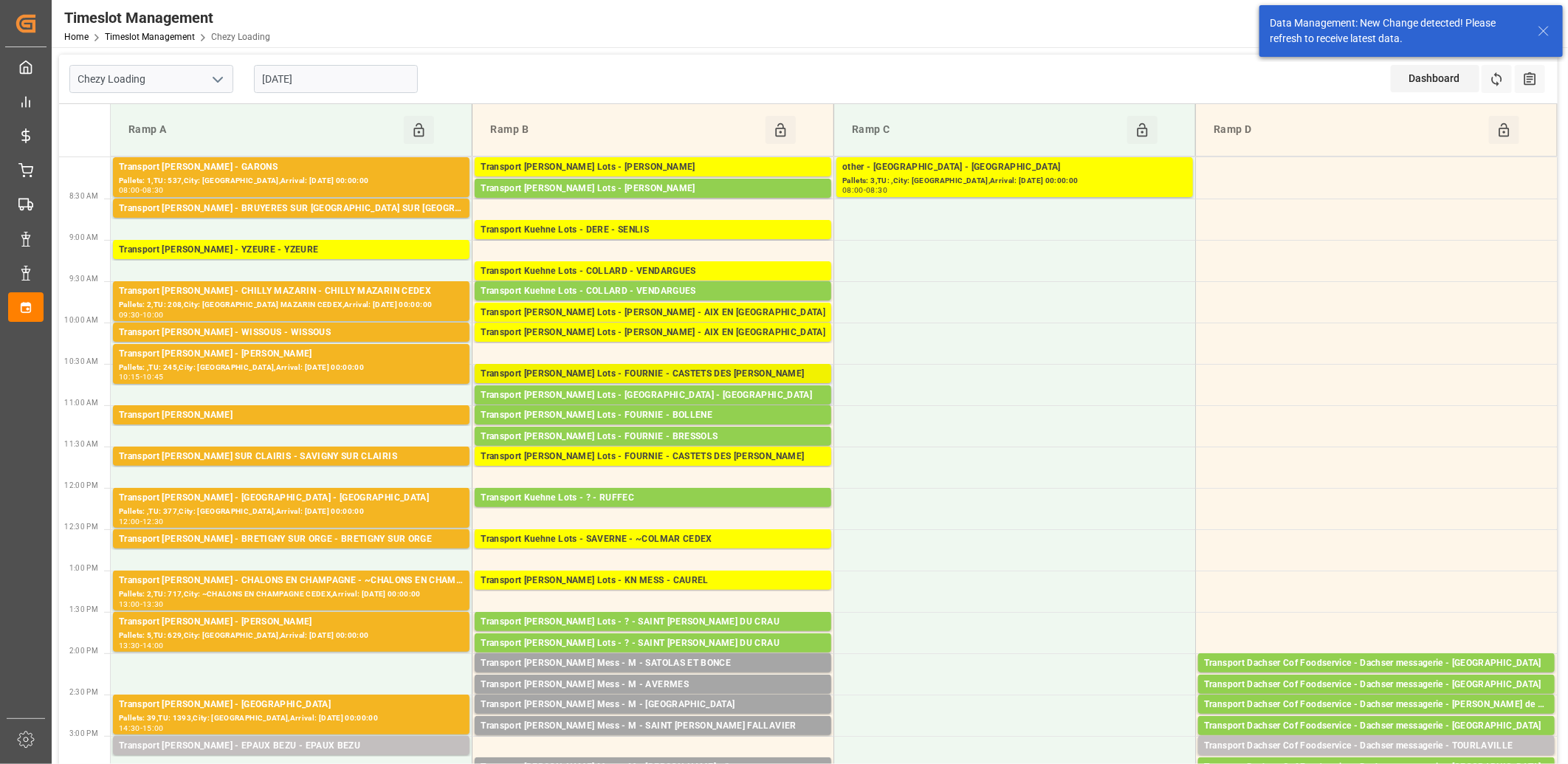
click at [643, 371] on div "Transport [PERSON_NAME] Lots - FOURNIE - CASTETS DES [PERSON_NAME]" at bounding box center [653, 374] width 345 height 15
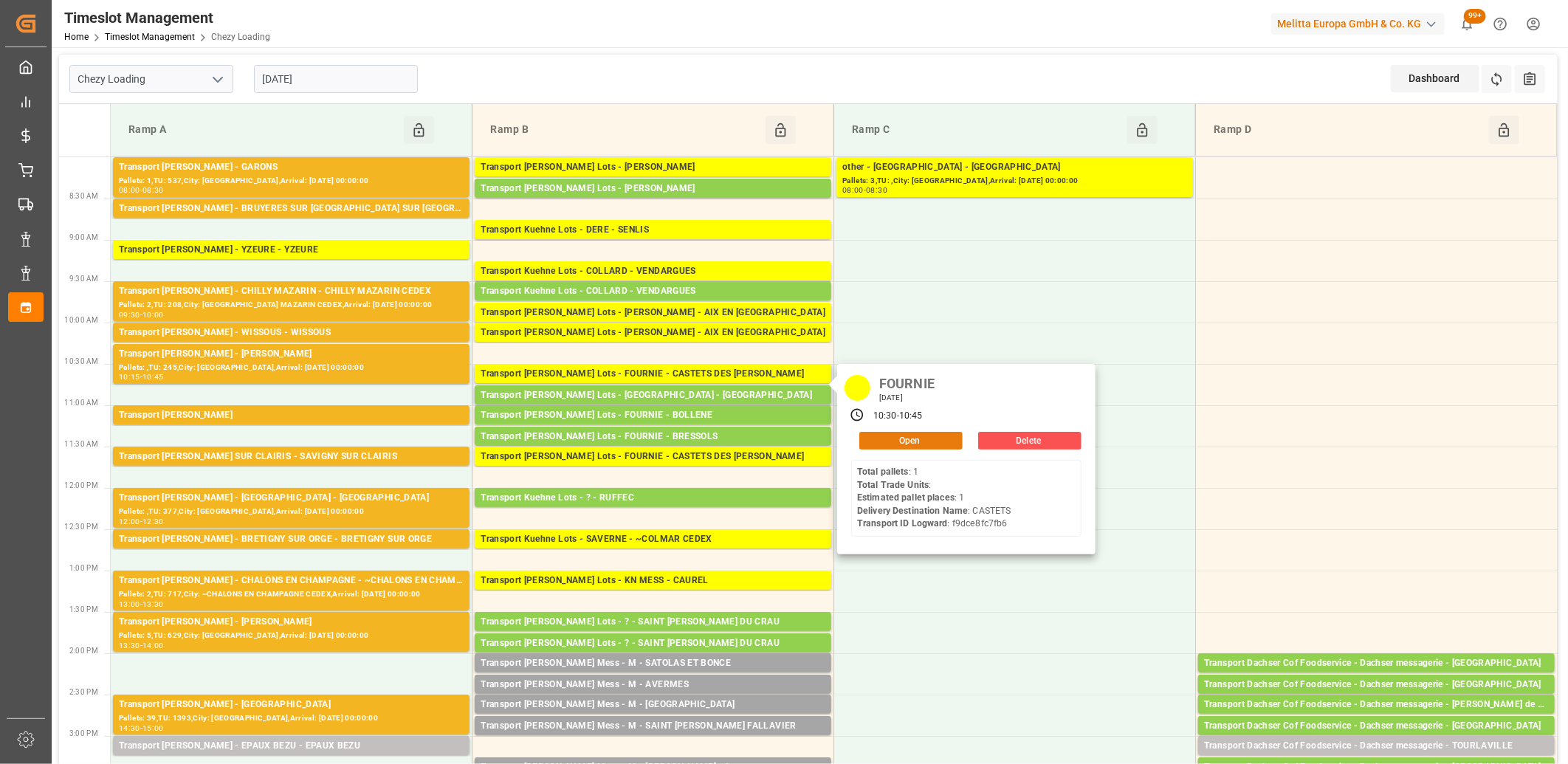
click at [920, 440] on button "Open" at bounding box center [912, 440] width 104 height 17
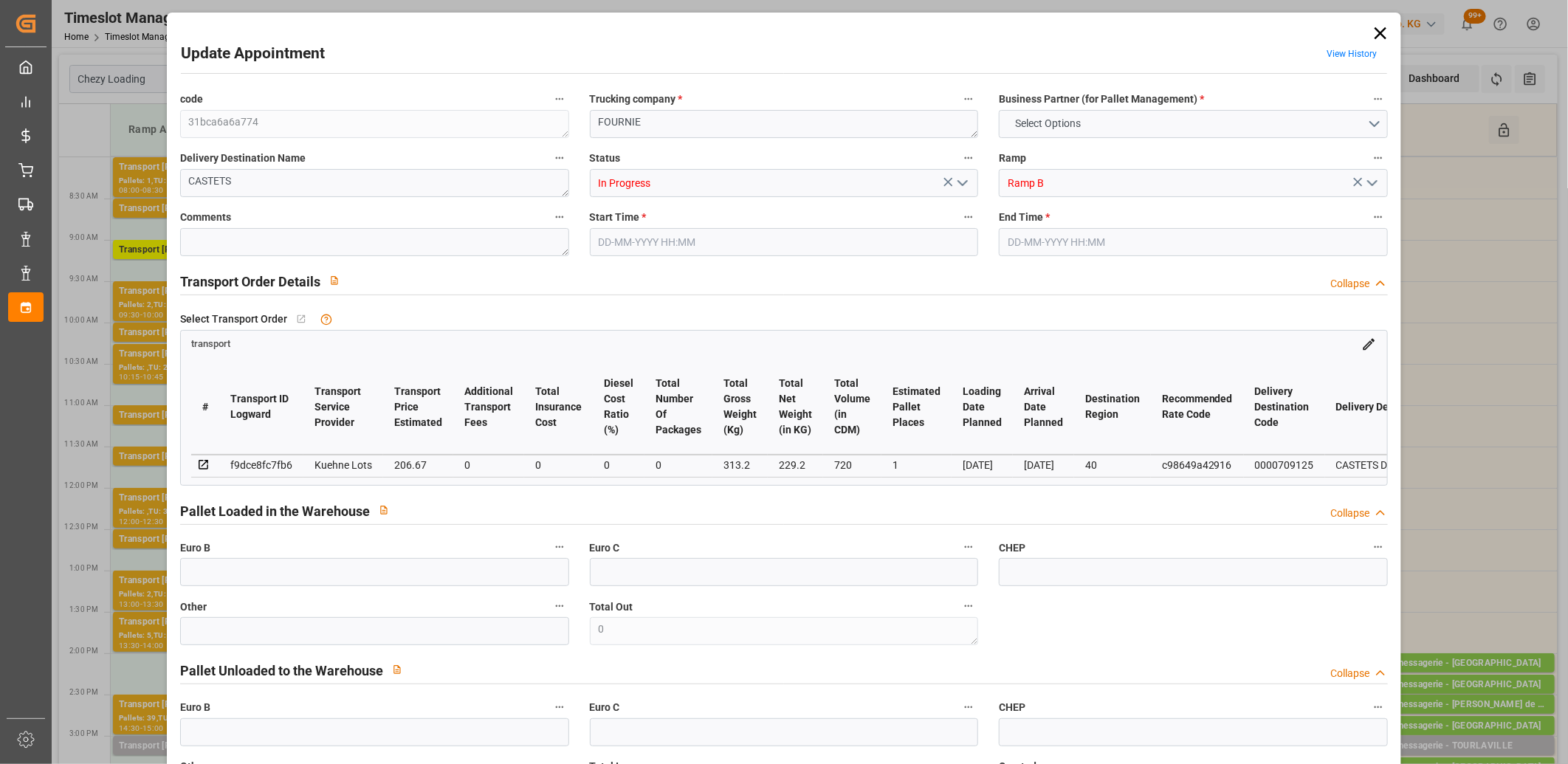
type input "1"
type input "206.67"
type input "0"
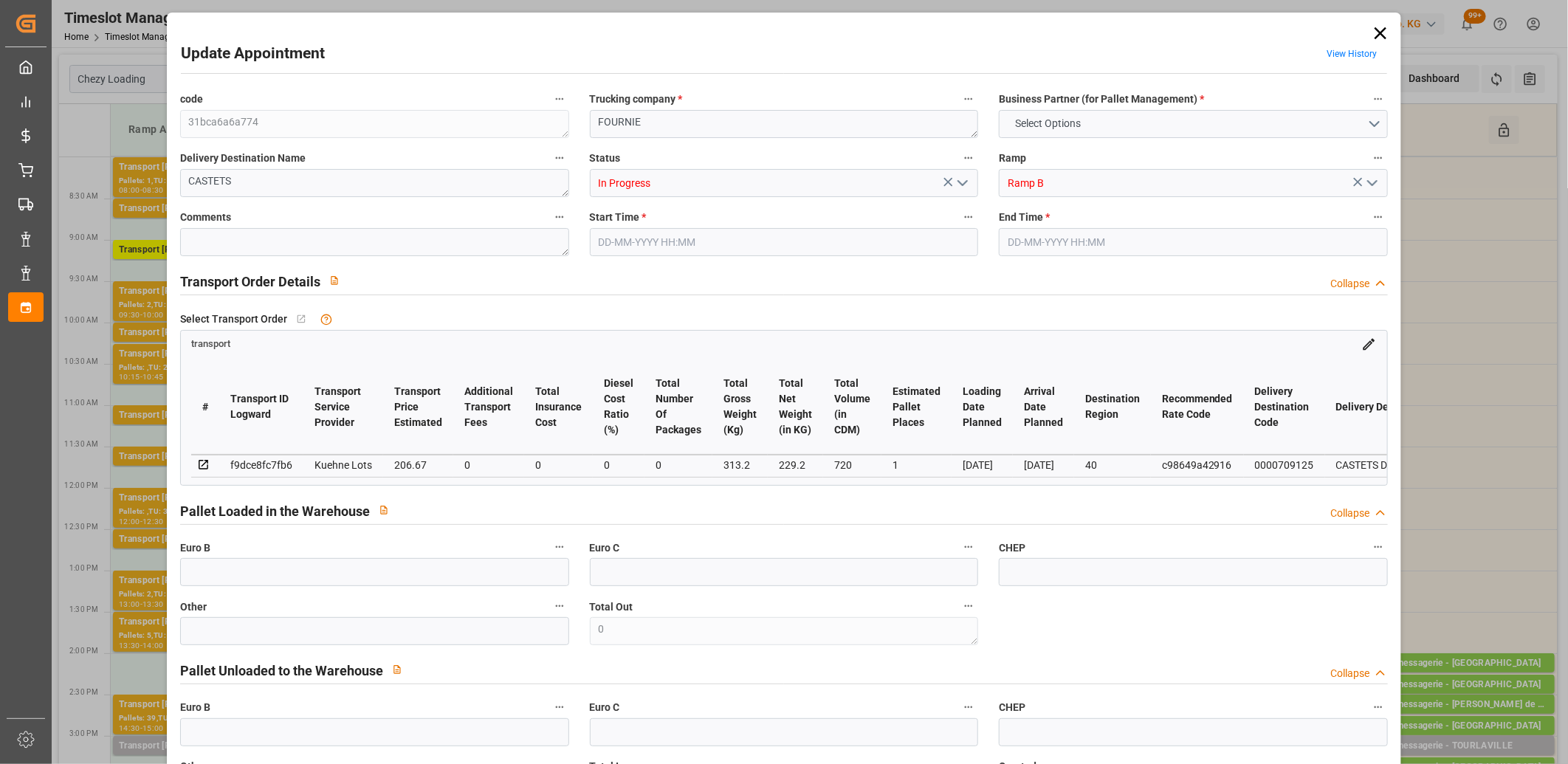
type input "206.67"
type input "0"
type input "229.2"
type input "346"
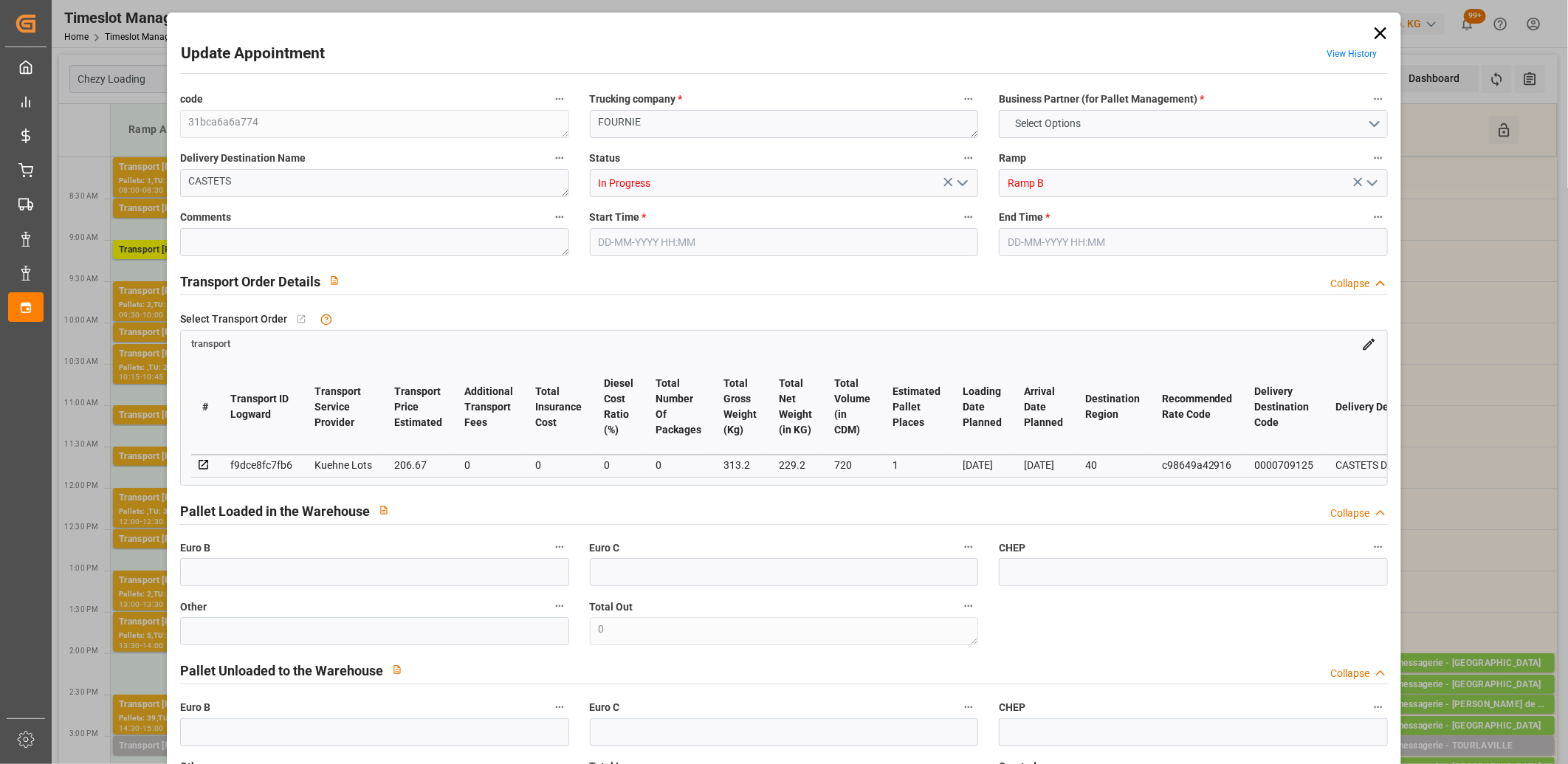
type input "720"
type input "40"
type input "1"
type input "0"
type input "1"
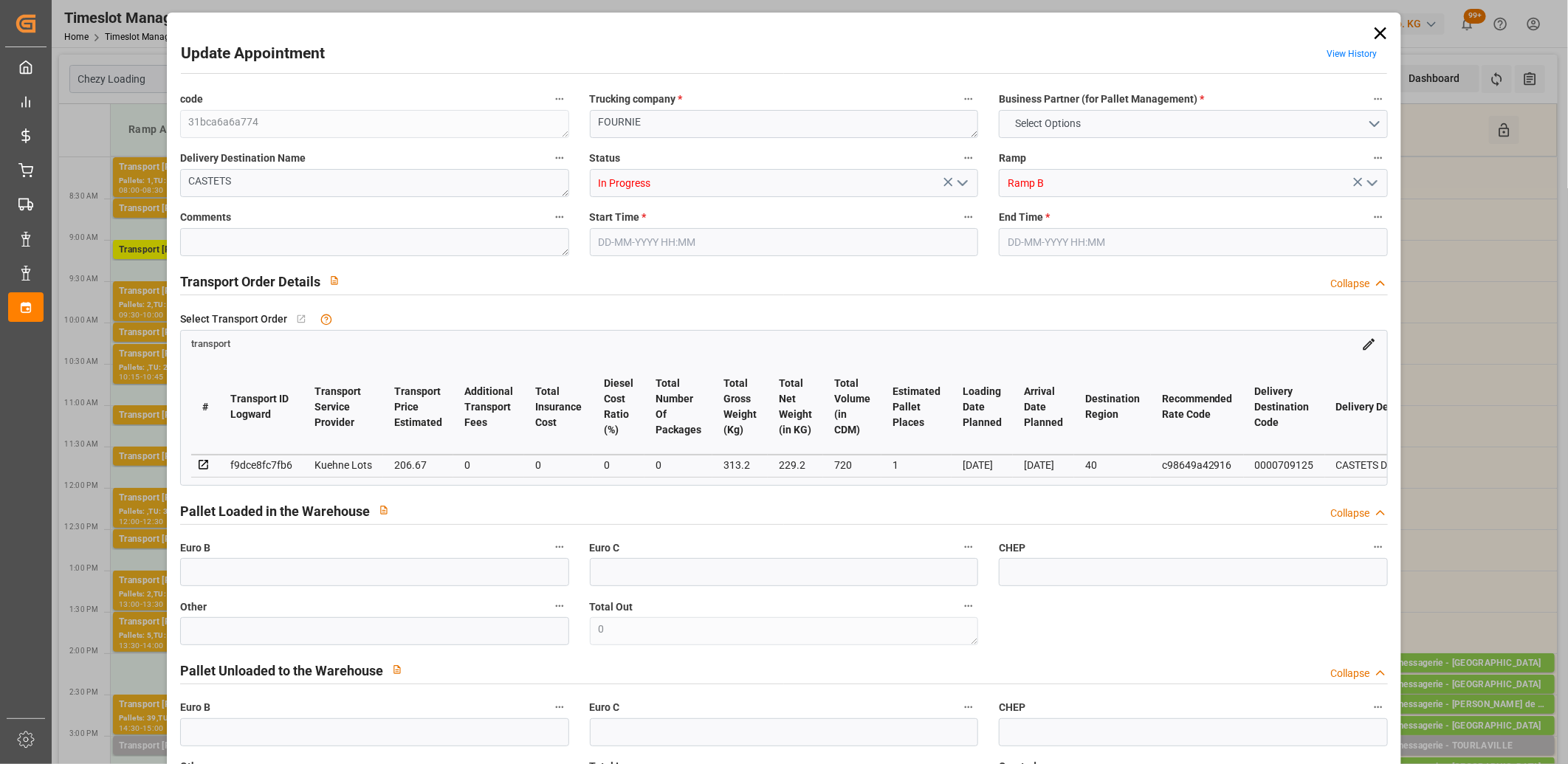
type input "101"
type input "313.2"
type input "0"
type input "4710.8598"
type input "0"
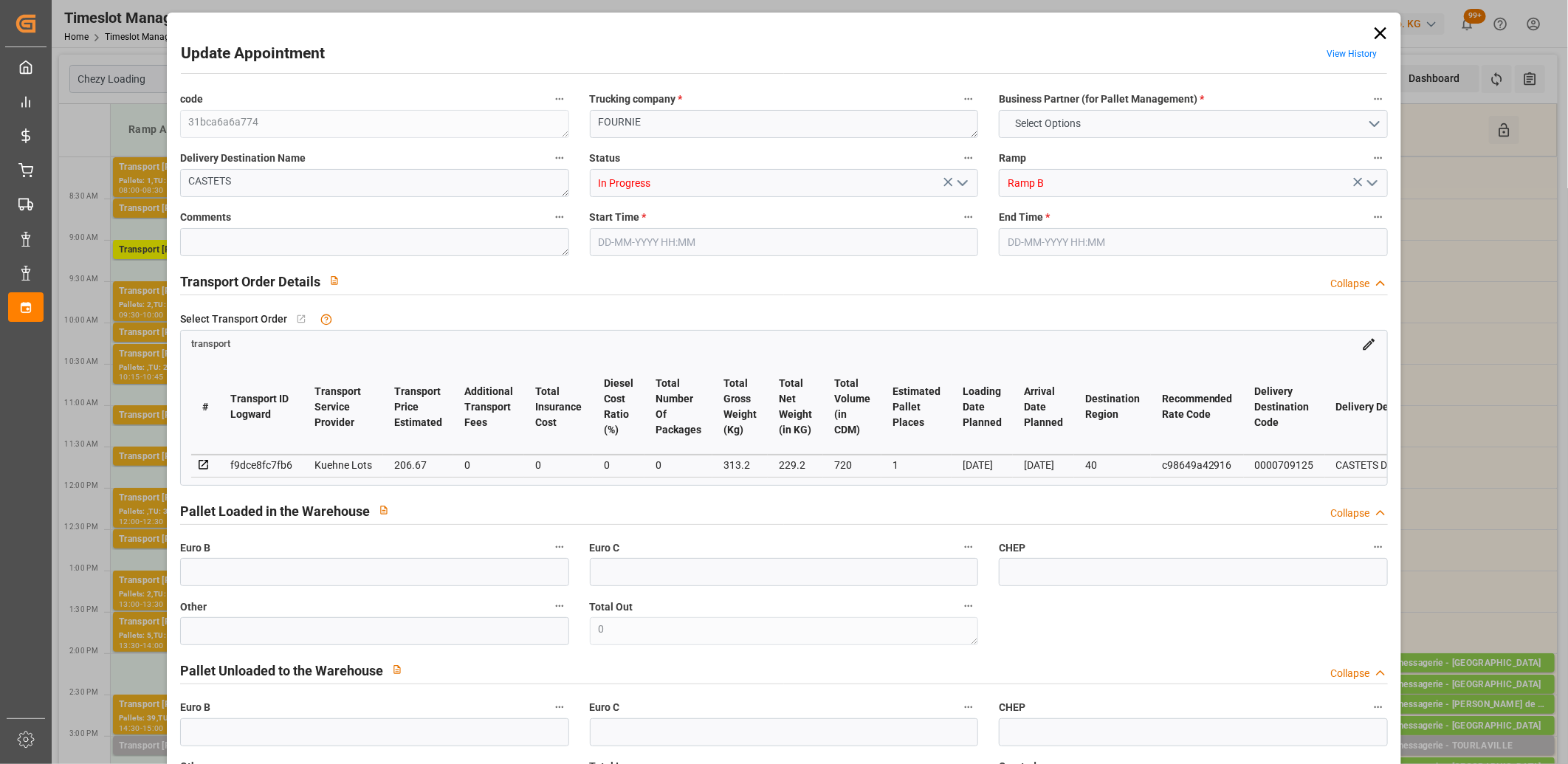
type input "0"
type input "21"
type input "35"
type input "25-08-2025 10:30"
type input "25-08-2025 10:45"
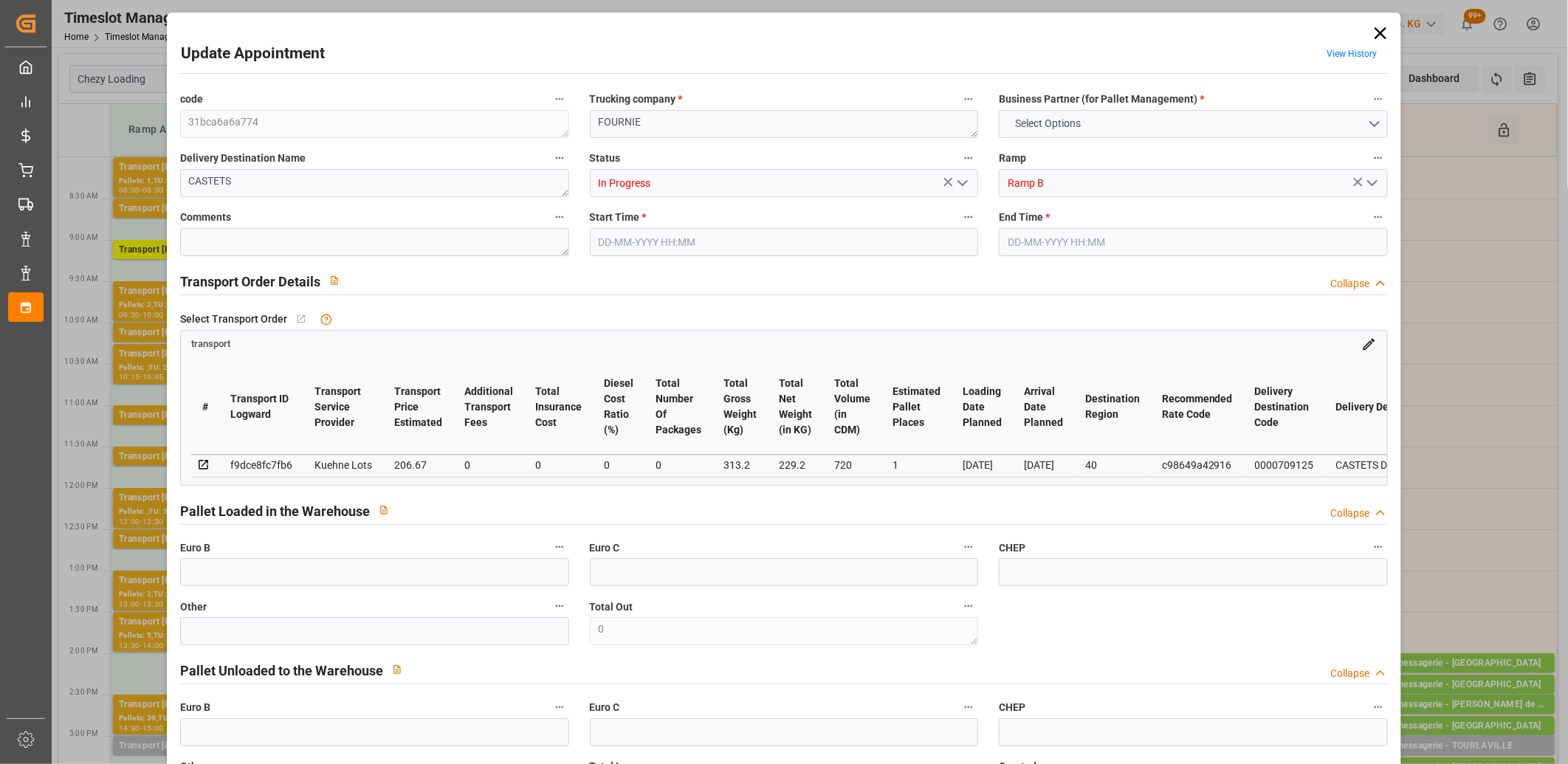
type input "21-08-2025 12:52"
type input "21-08-2025 11:59"
type input "[DATE]"
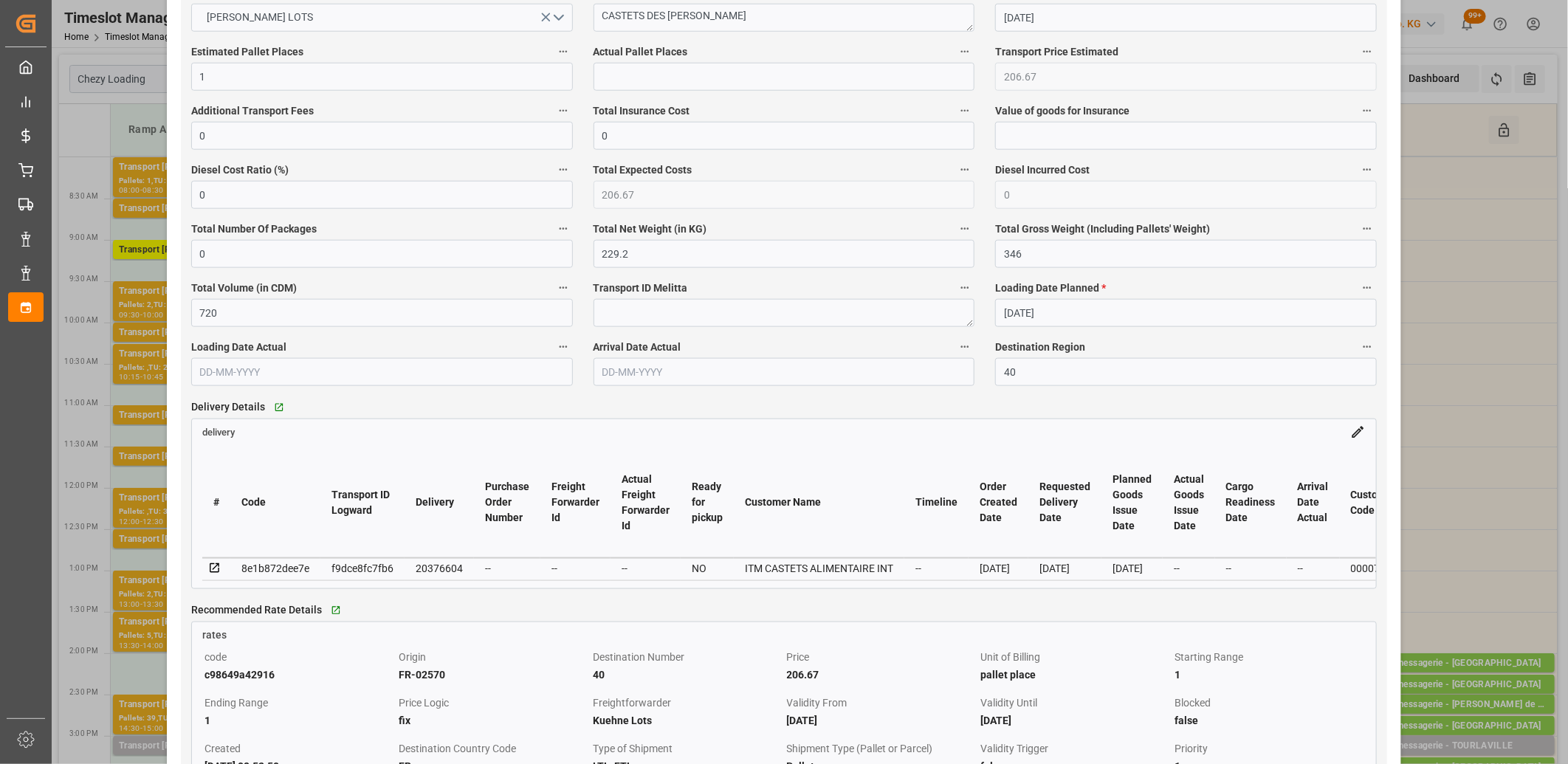
click at [215, 567] on icon at bounding box center [214, 568] width 10 height 10
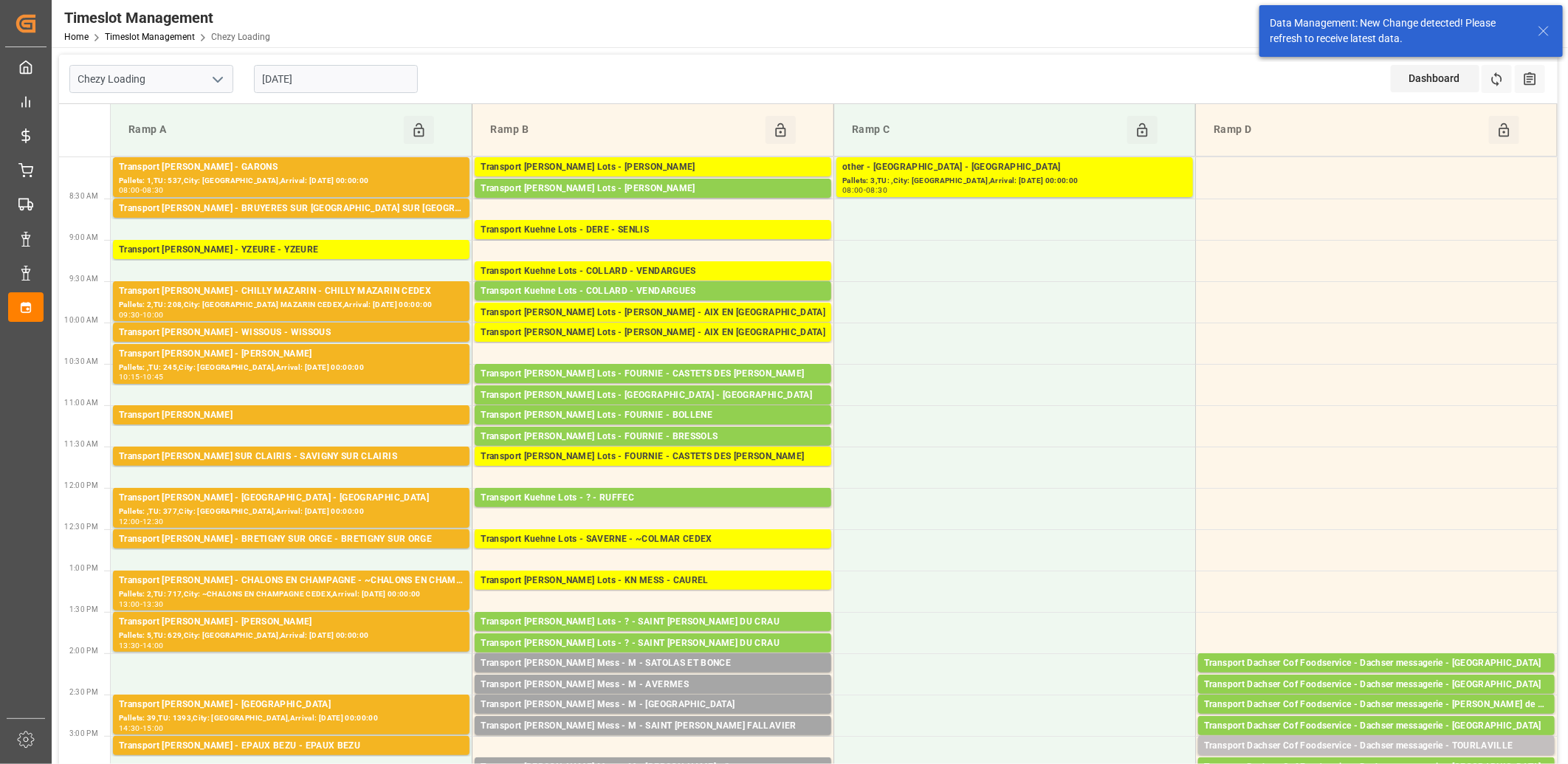
click at [639, 459] on div "Transport [PERSON_NAME] Lots - FOURNIE - CASTETS DES [PERSON_NAME]" at bounding box center [653, 457] width 345 height 15
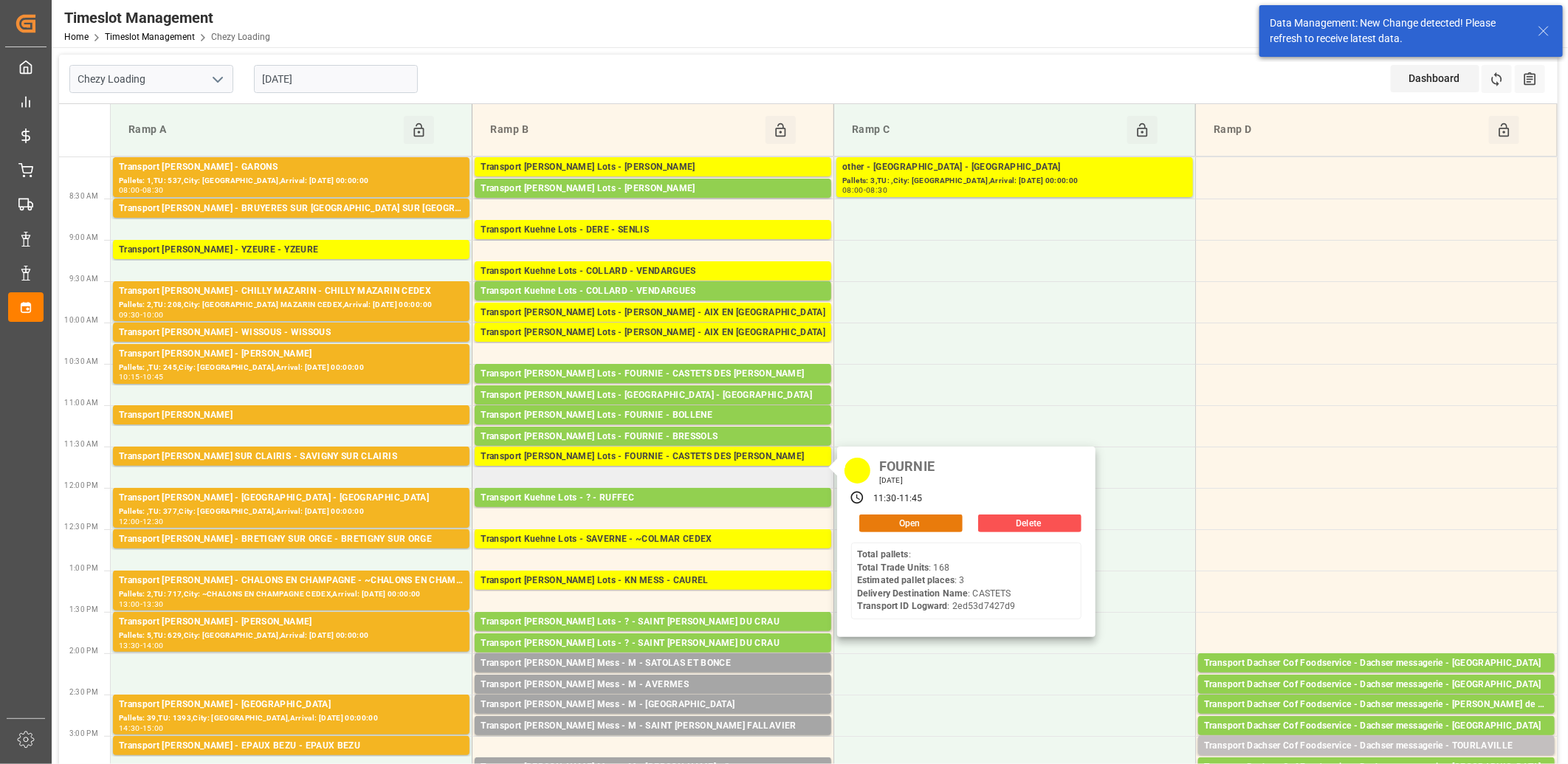
click at [890, 521] on button "Open" at bounding box center [912, 523] width 104 height 17
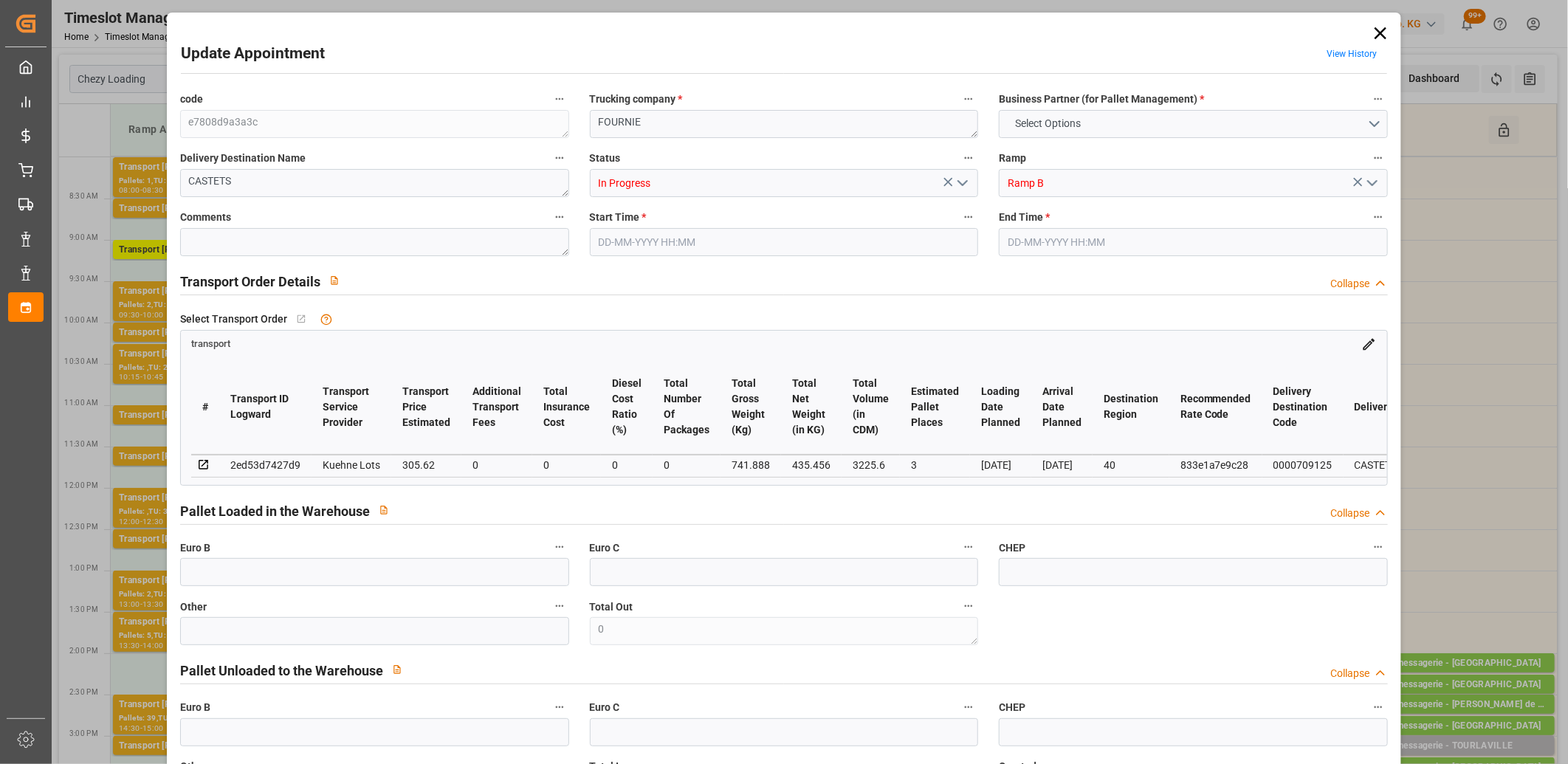
type input "3"
type input "305.62"
type input "0"
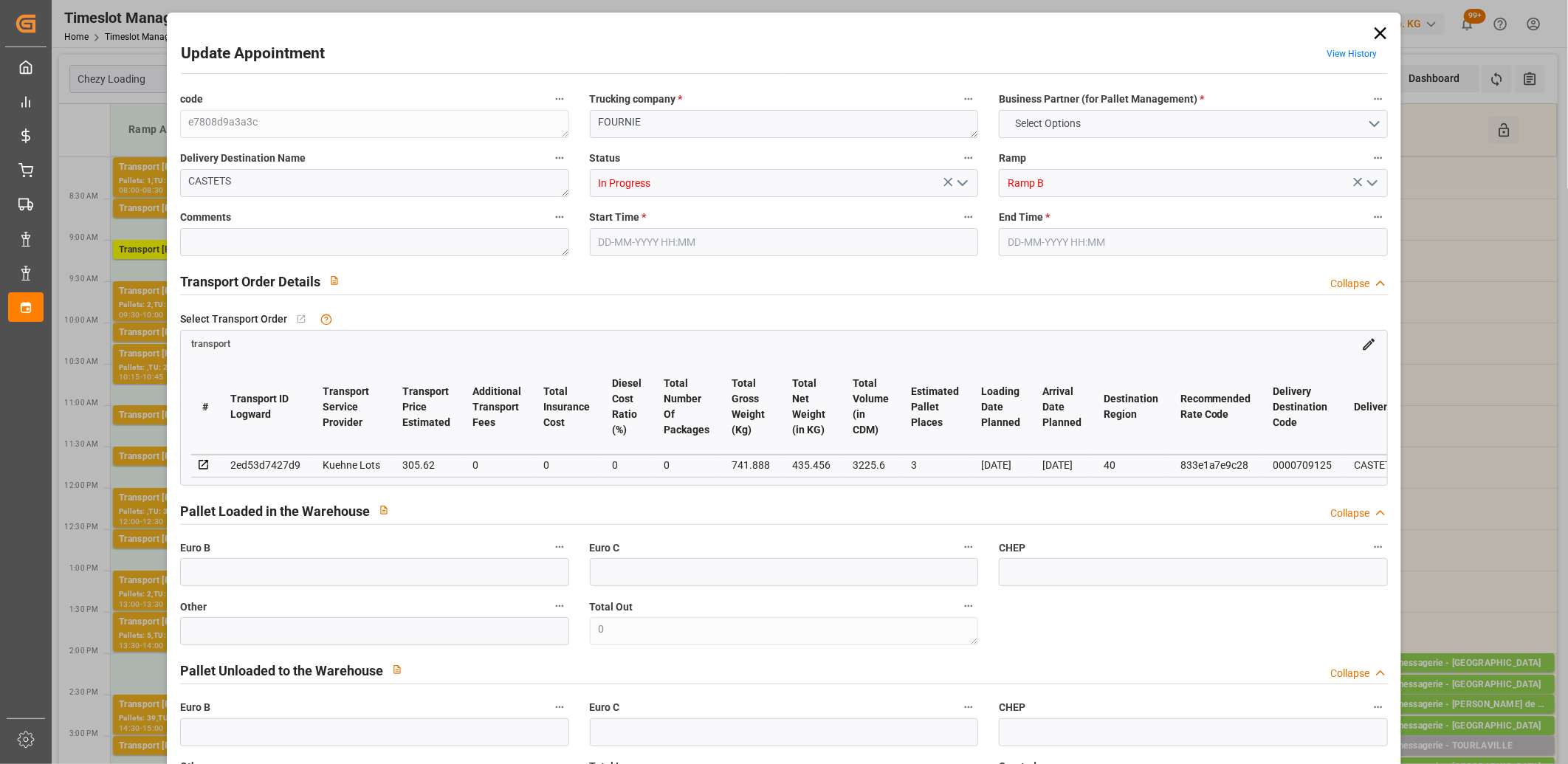
type input "305.62"
type input "0"
type input "435.456"
type input "858"
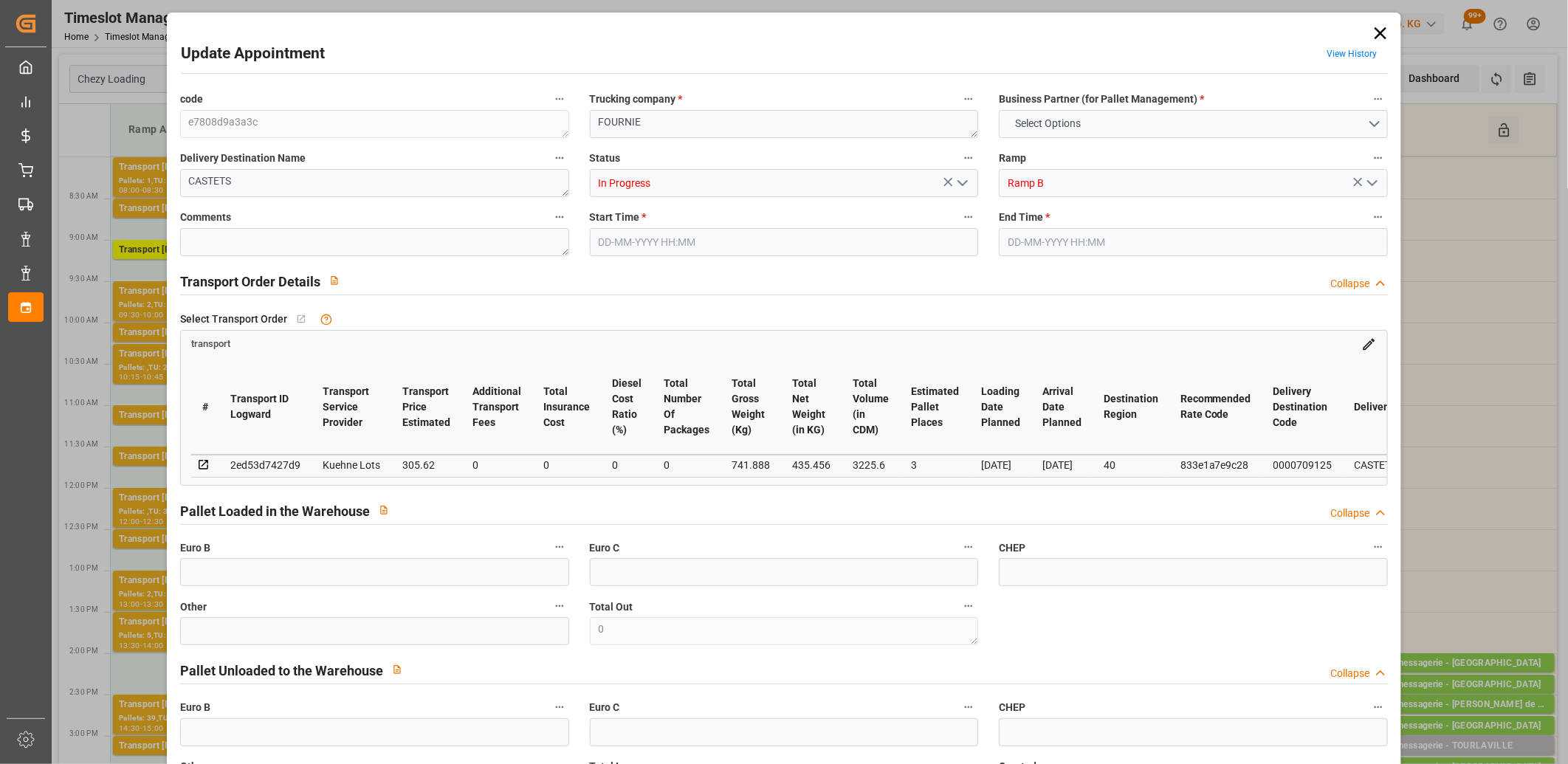
type input "3225.6"
type input "40"
type input "0"
type input "168"
type input "3"
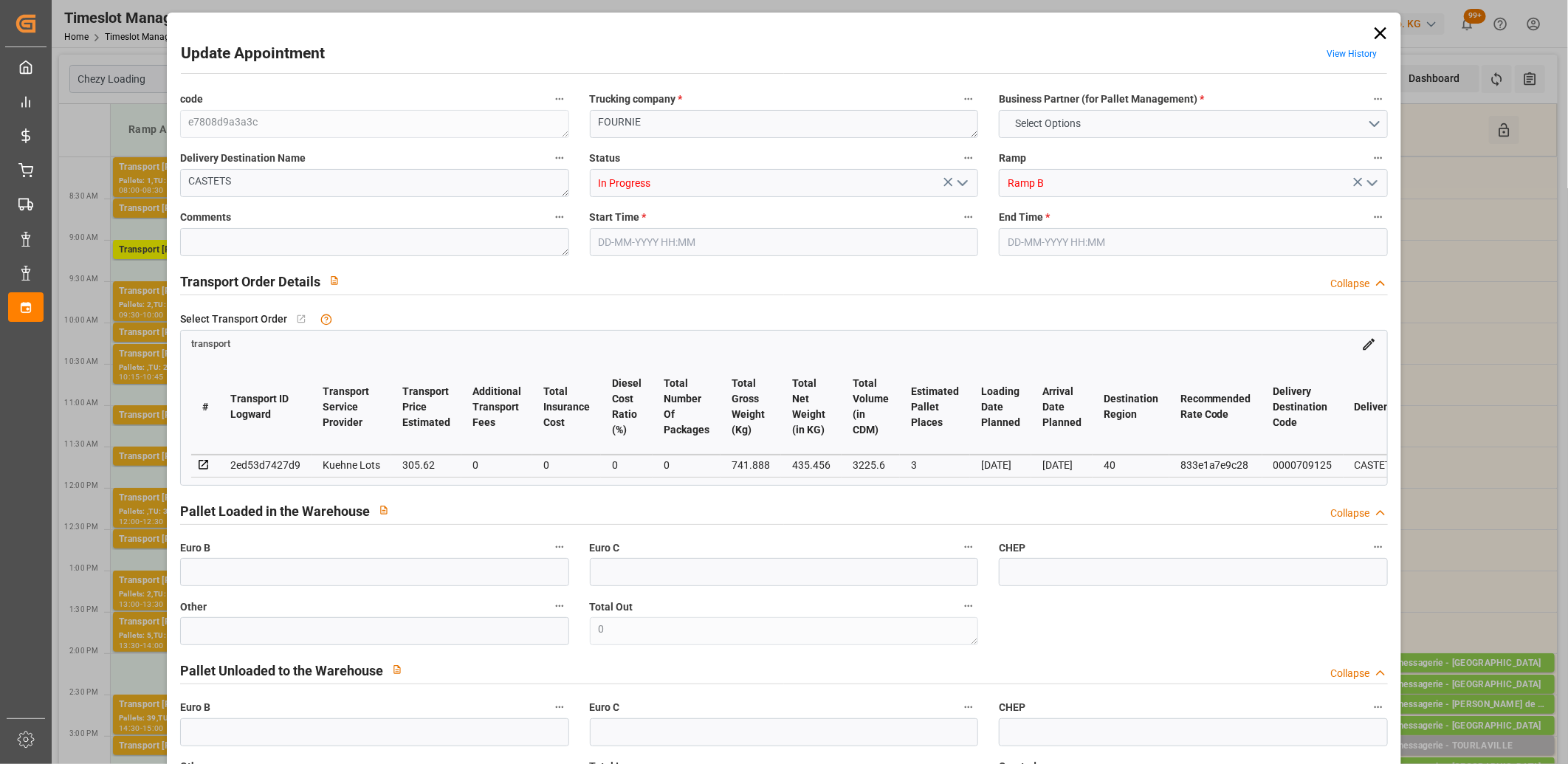
type input "101"
type input "741.888"
type input "0"
type input "4710.8598"
type input "0"
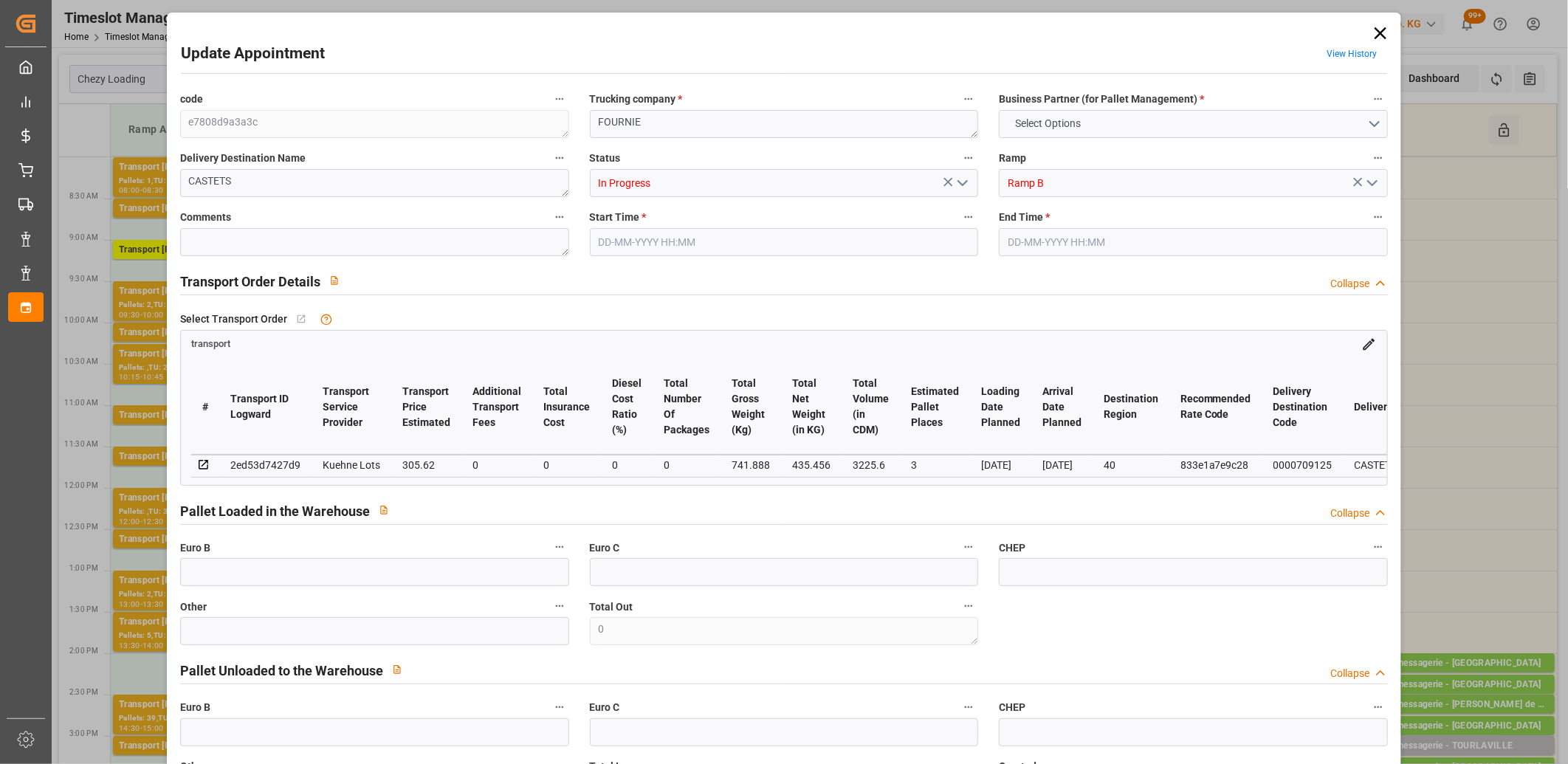
type input "0"
type input "21"
type input "35"
type input "25-08-2025 11:30"
type input "25-08-2025 11:45"
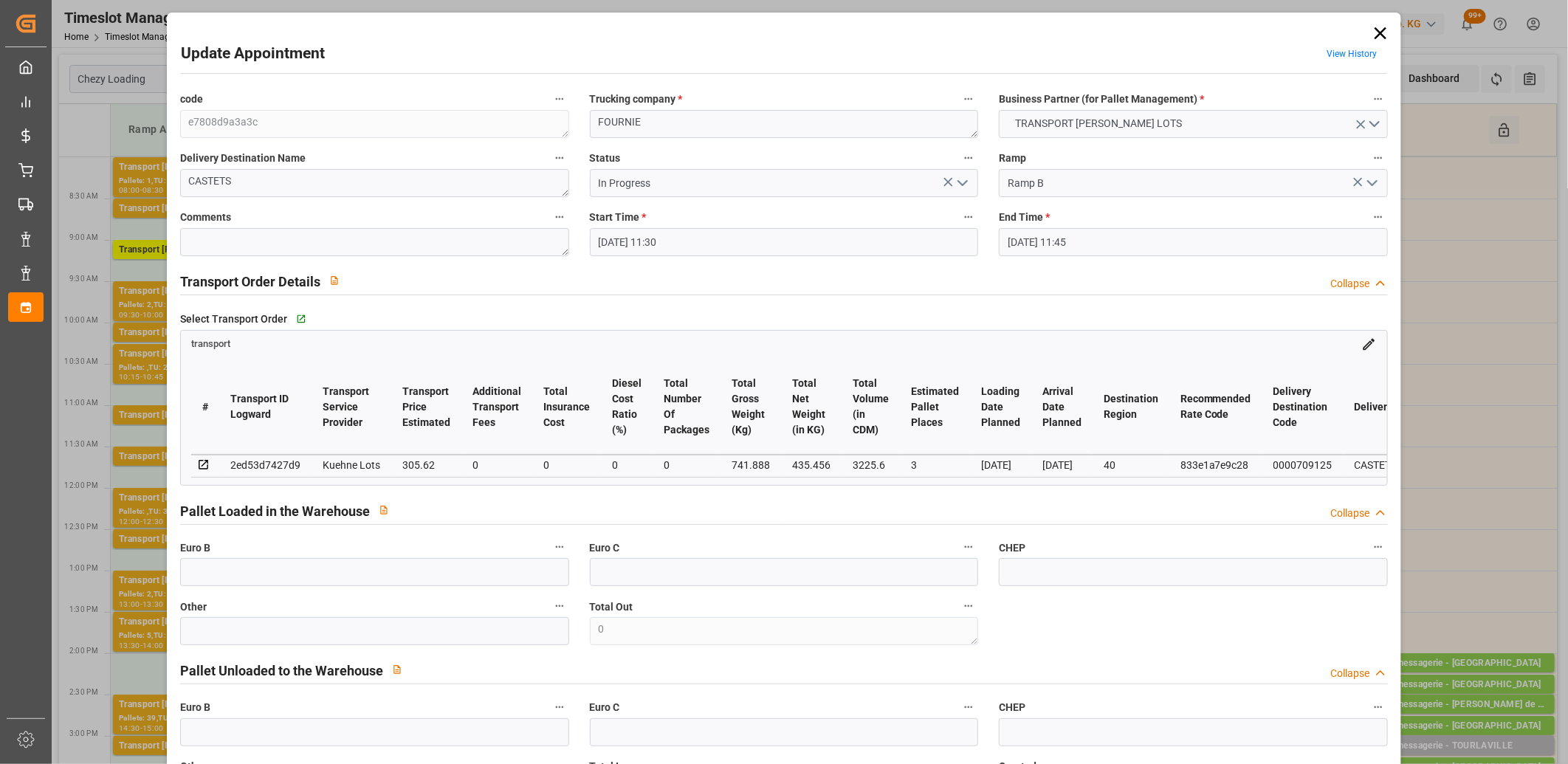
type input "22-08-2025 12:34"
type input "22-08-2025 11:24"
type input "[DATE]"
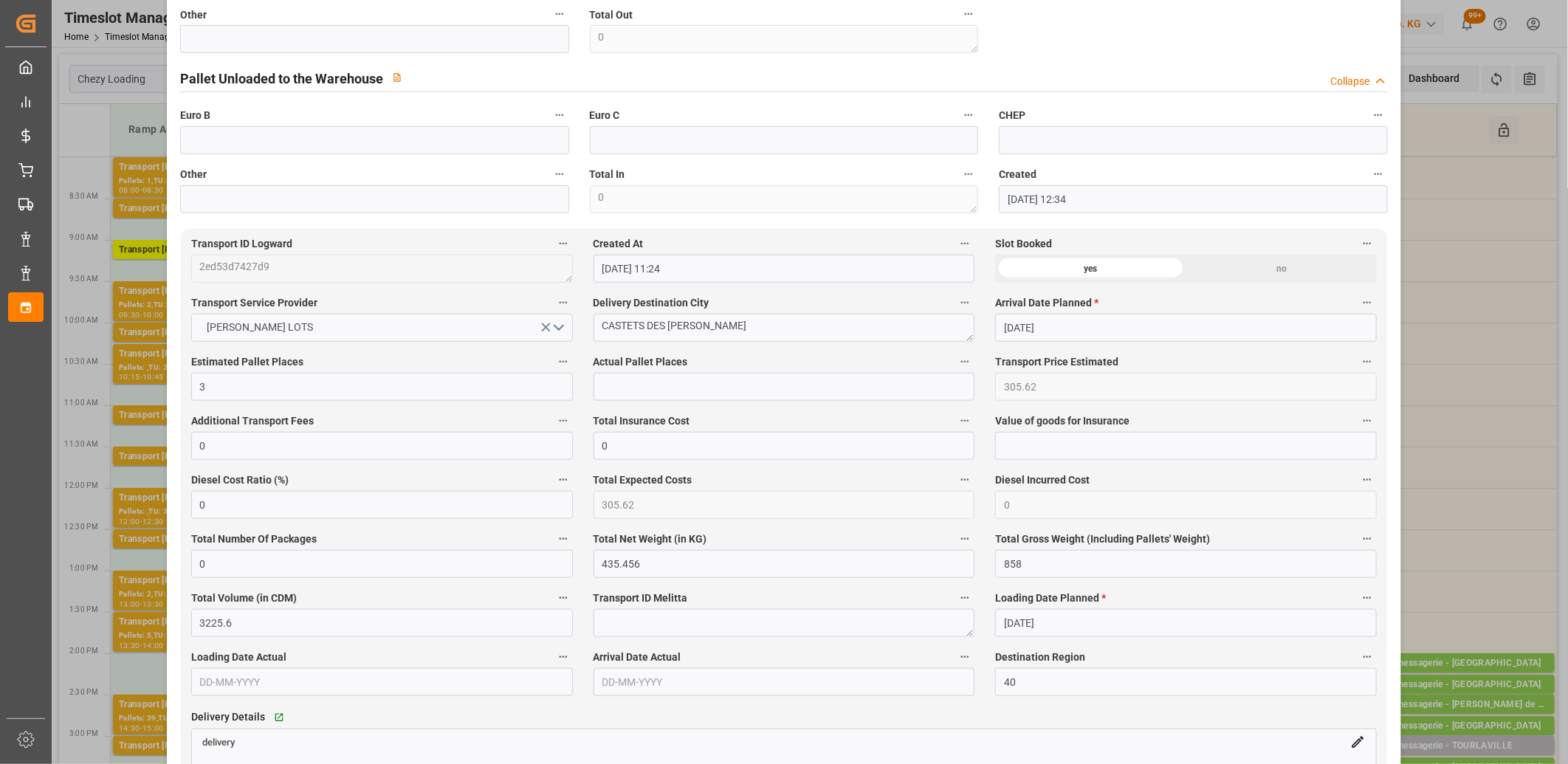
scroll to position [820, 0]
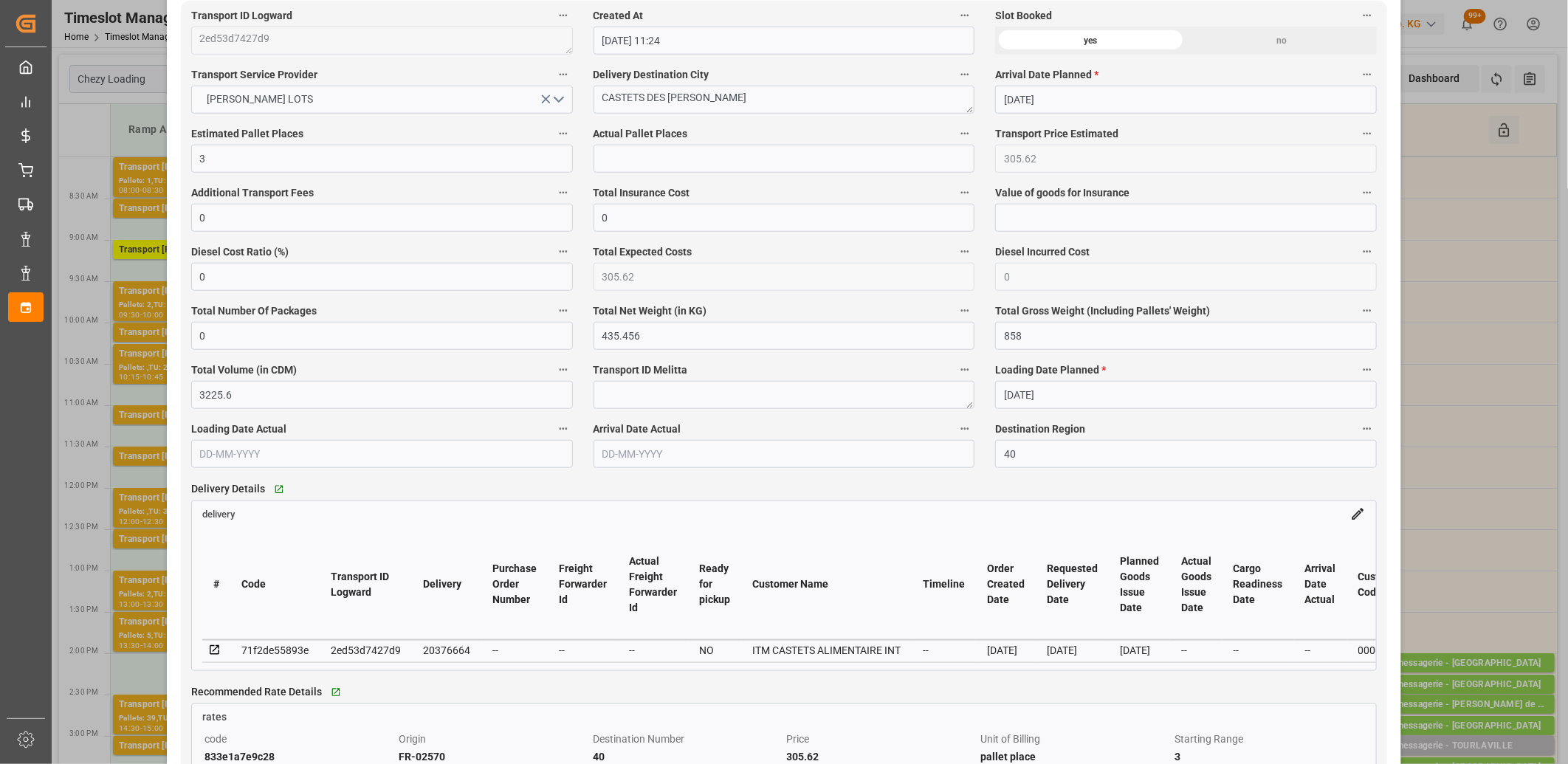
click at [211, 650] on icon at bounding box center [214, 650] width 13 height 13
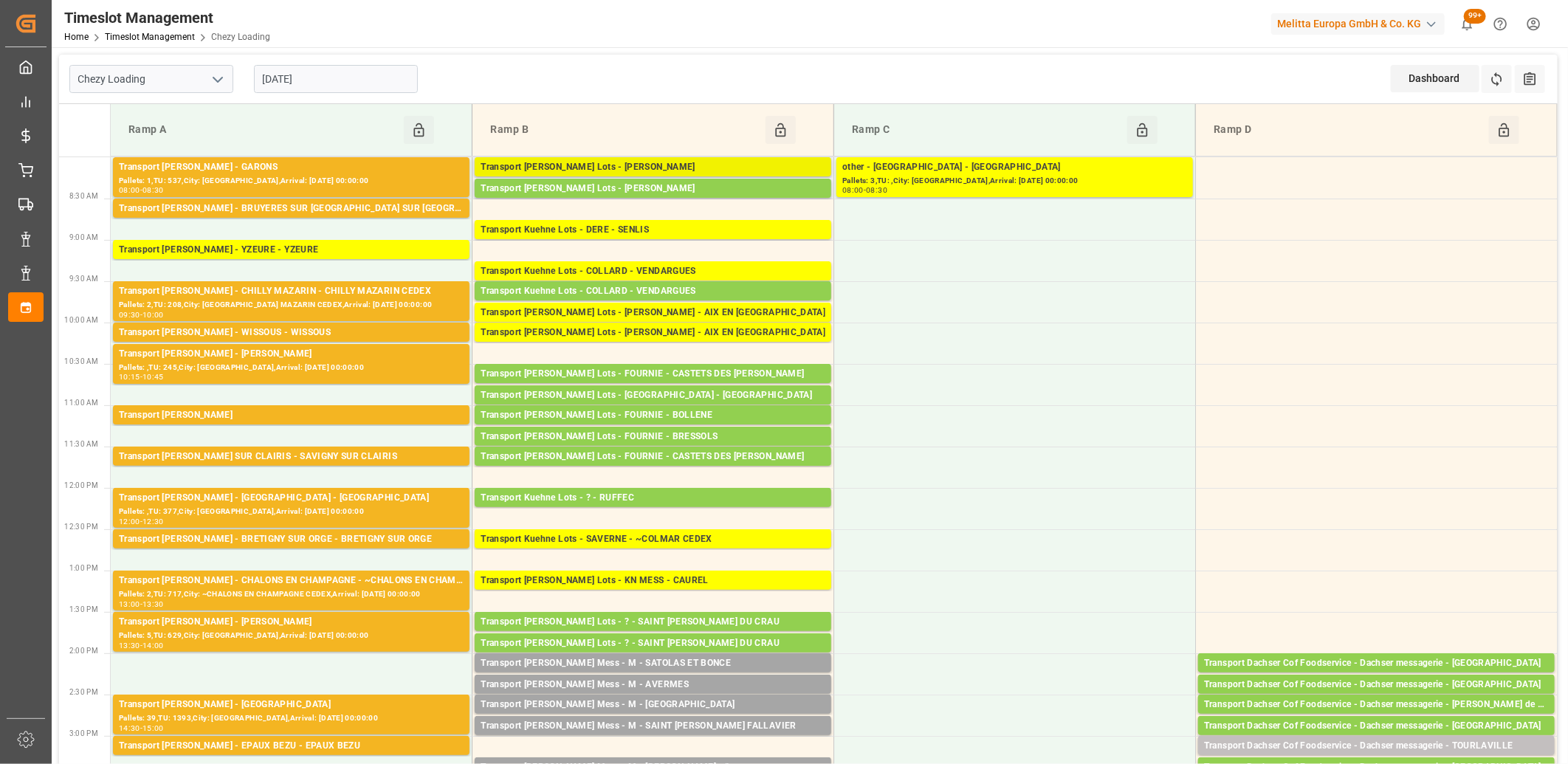
click at [682, 161] on div "Transport [PERSON_NAME] Lots - [PERSON_NAME]" at bounding box center [653, 167] width 345 height 15
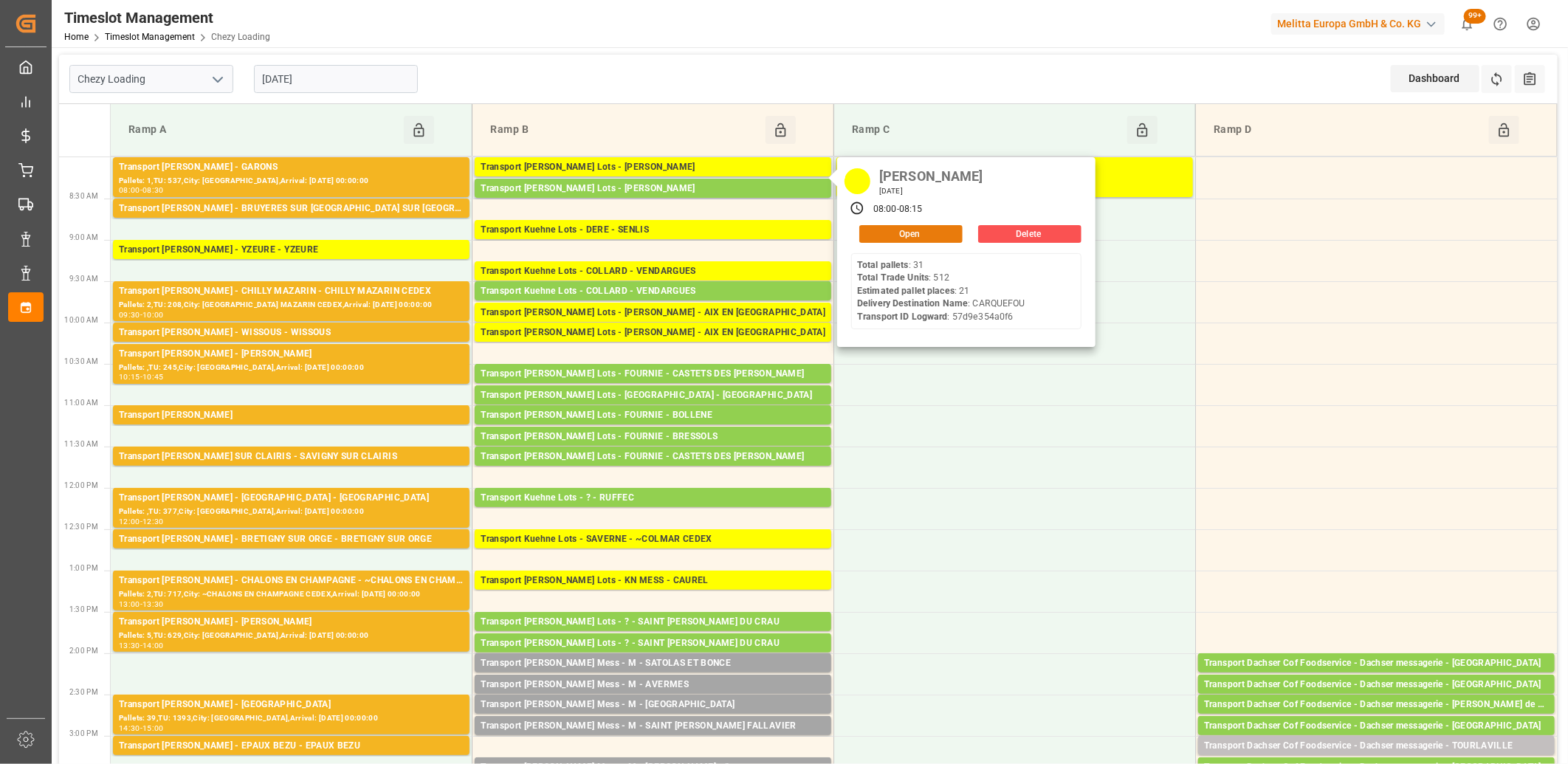
click at [919, 231] on button "Open" at bounding box center [912, 234] width 104 height 17
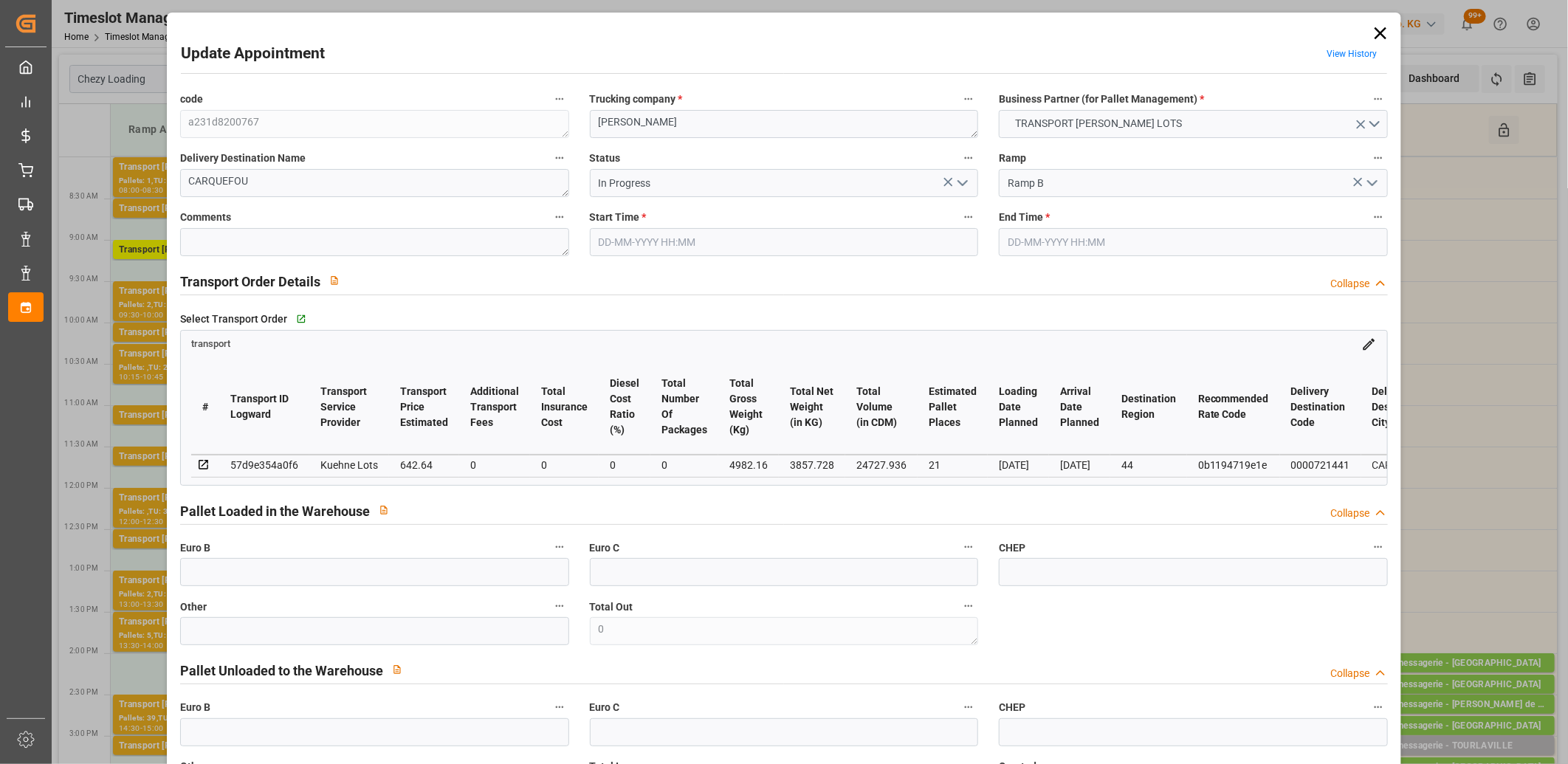
type input "21"
type input "642.64"
type input "0"
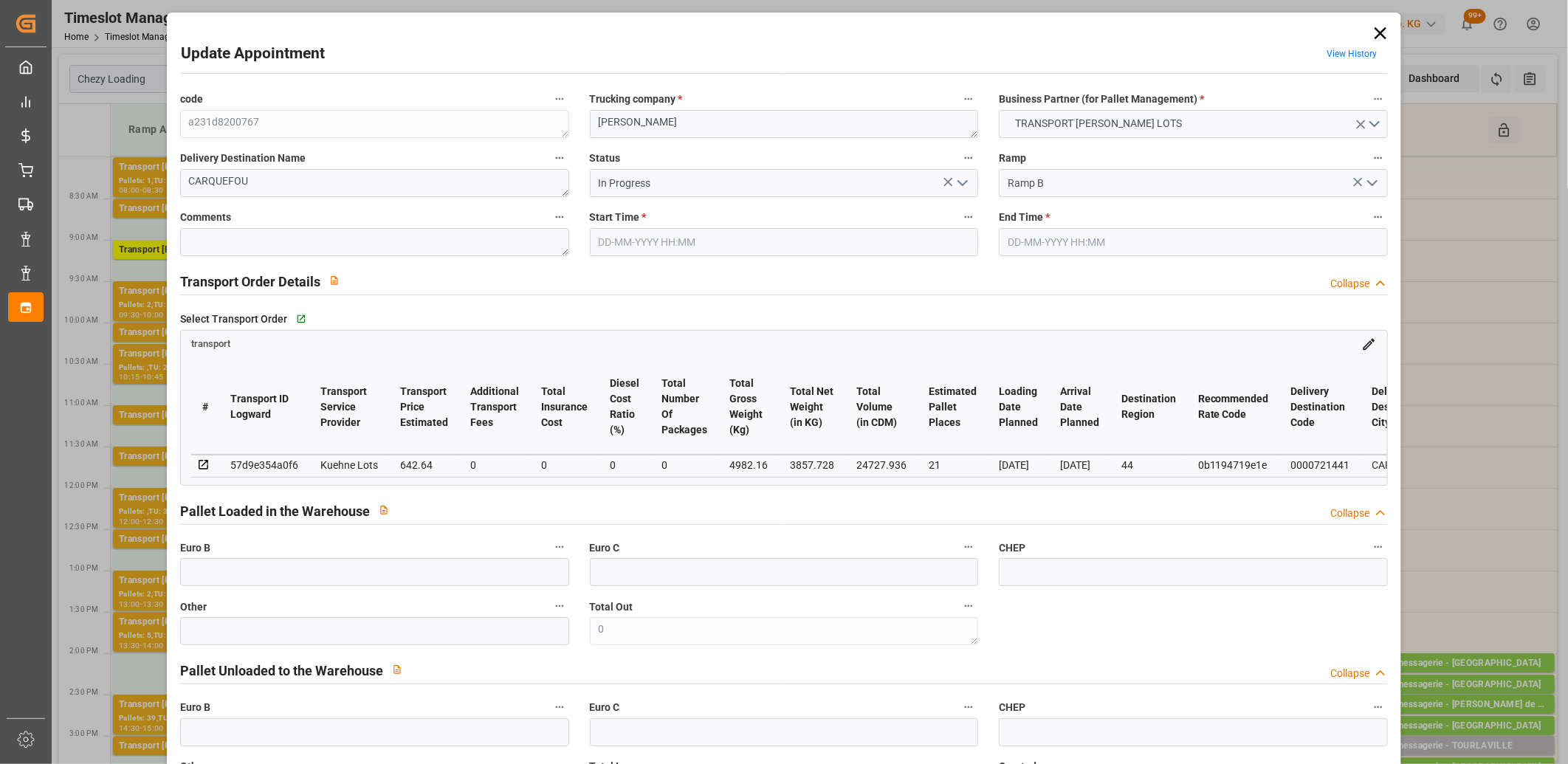
type input "642.64"
type input "0"
type input "3857.728"
type input "6074"
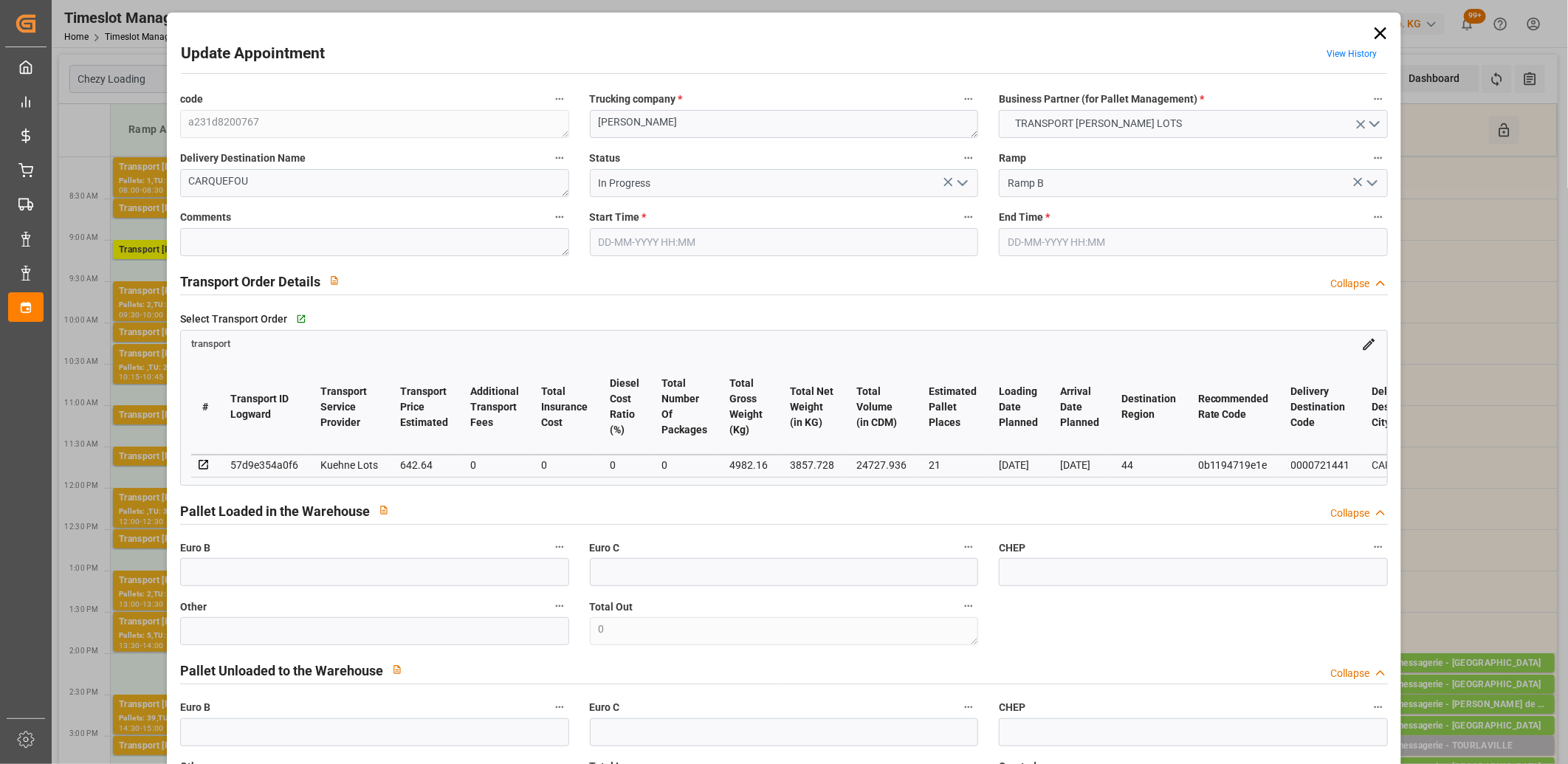
type input "24727.936"
type input "44"
type input "31"
type input "512"
type input "39"
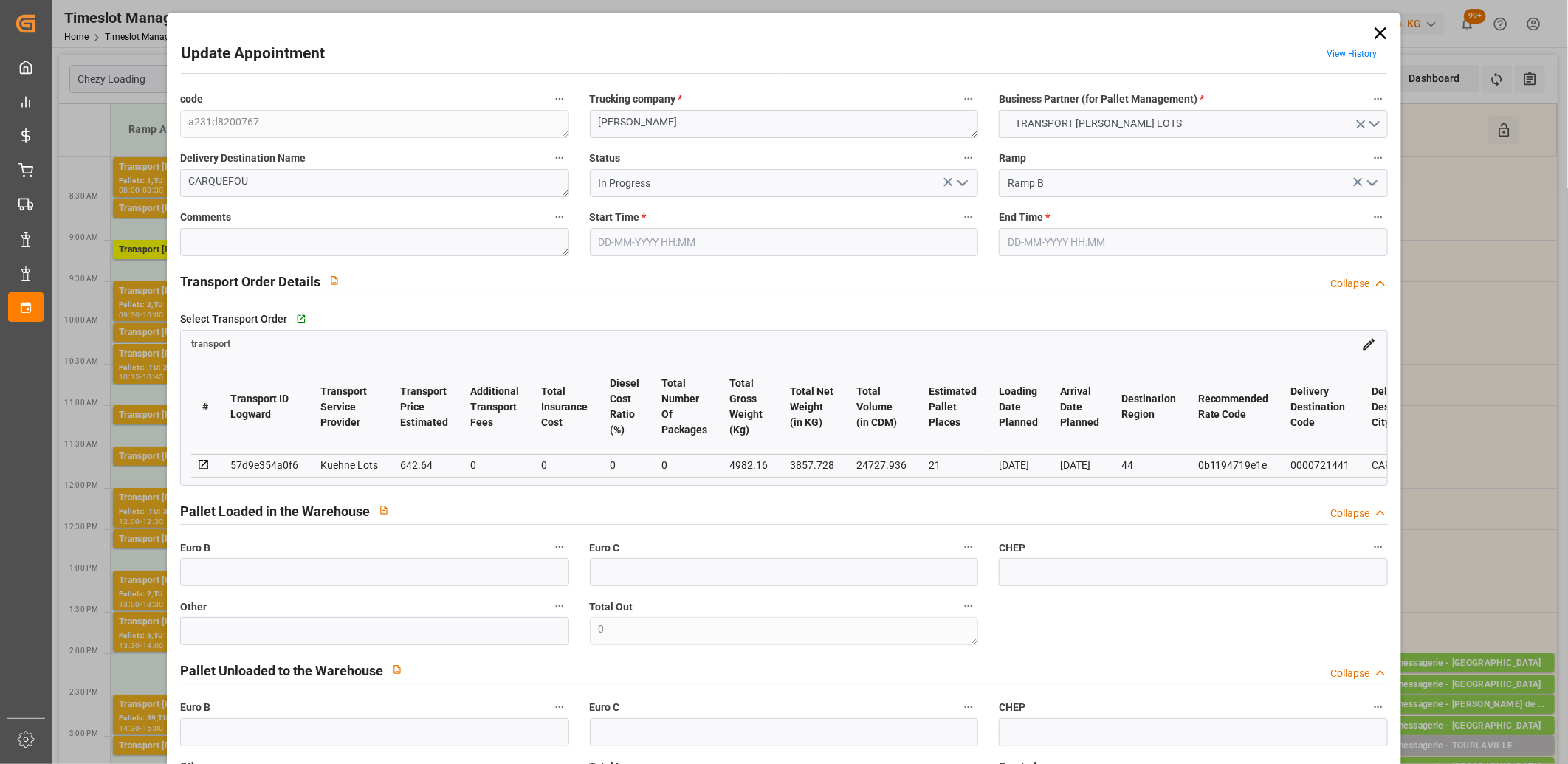
type input "101"
type input "4982.16"
type input "0"
type input "4710.8598"
type input "0"
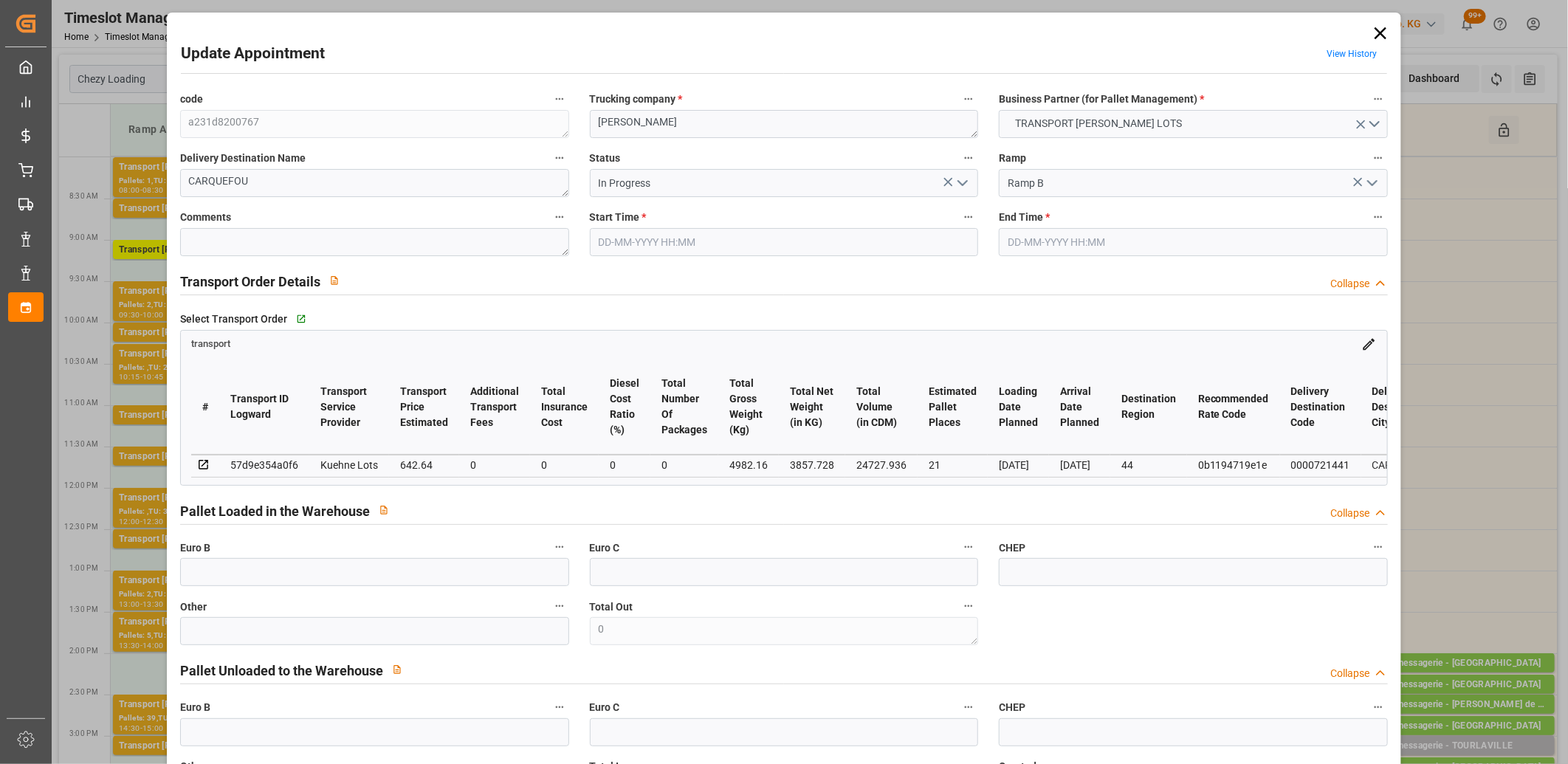
type input "0"
type input "21"
type input "35"
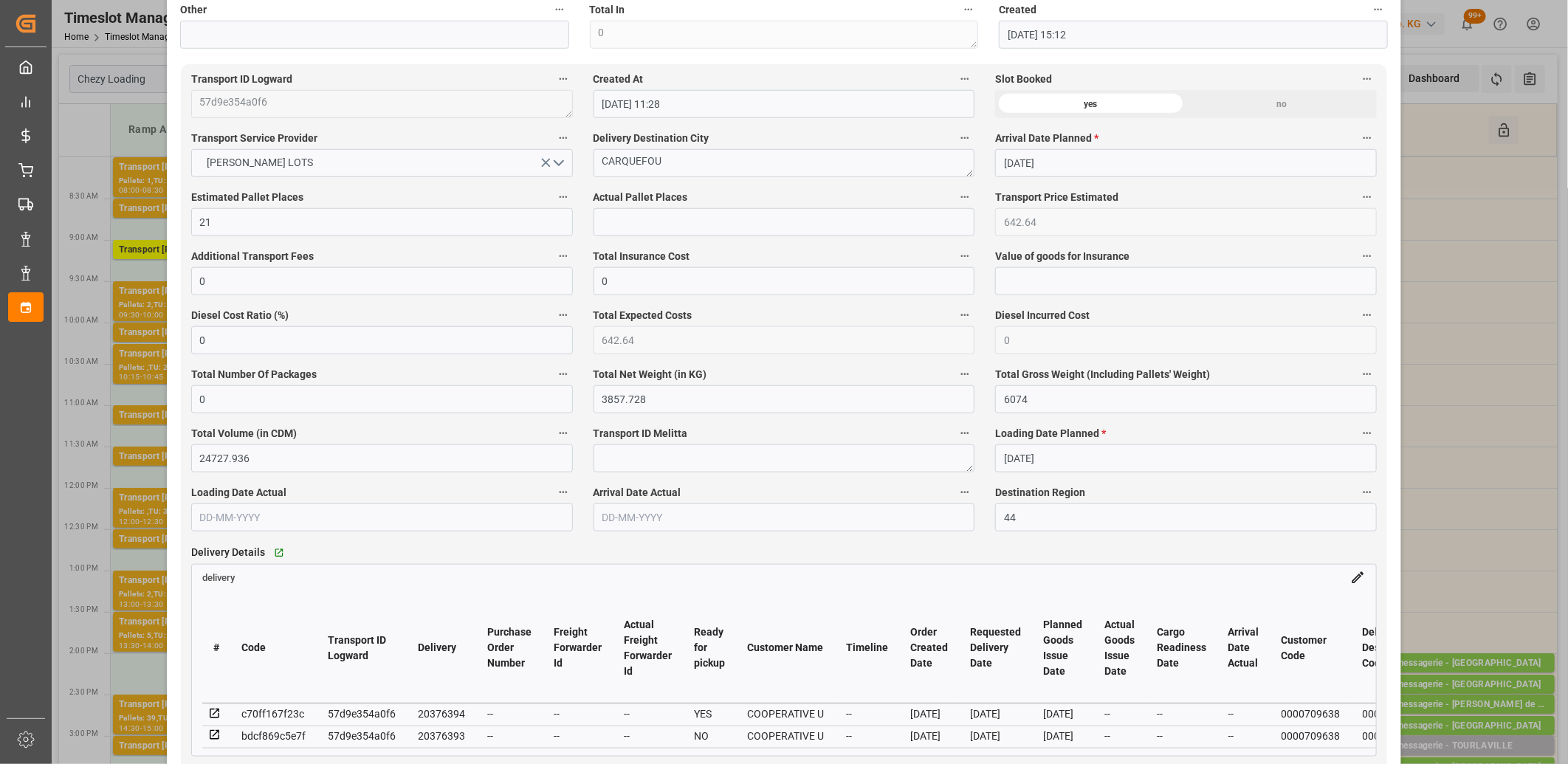
scroll to position [902, 0]
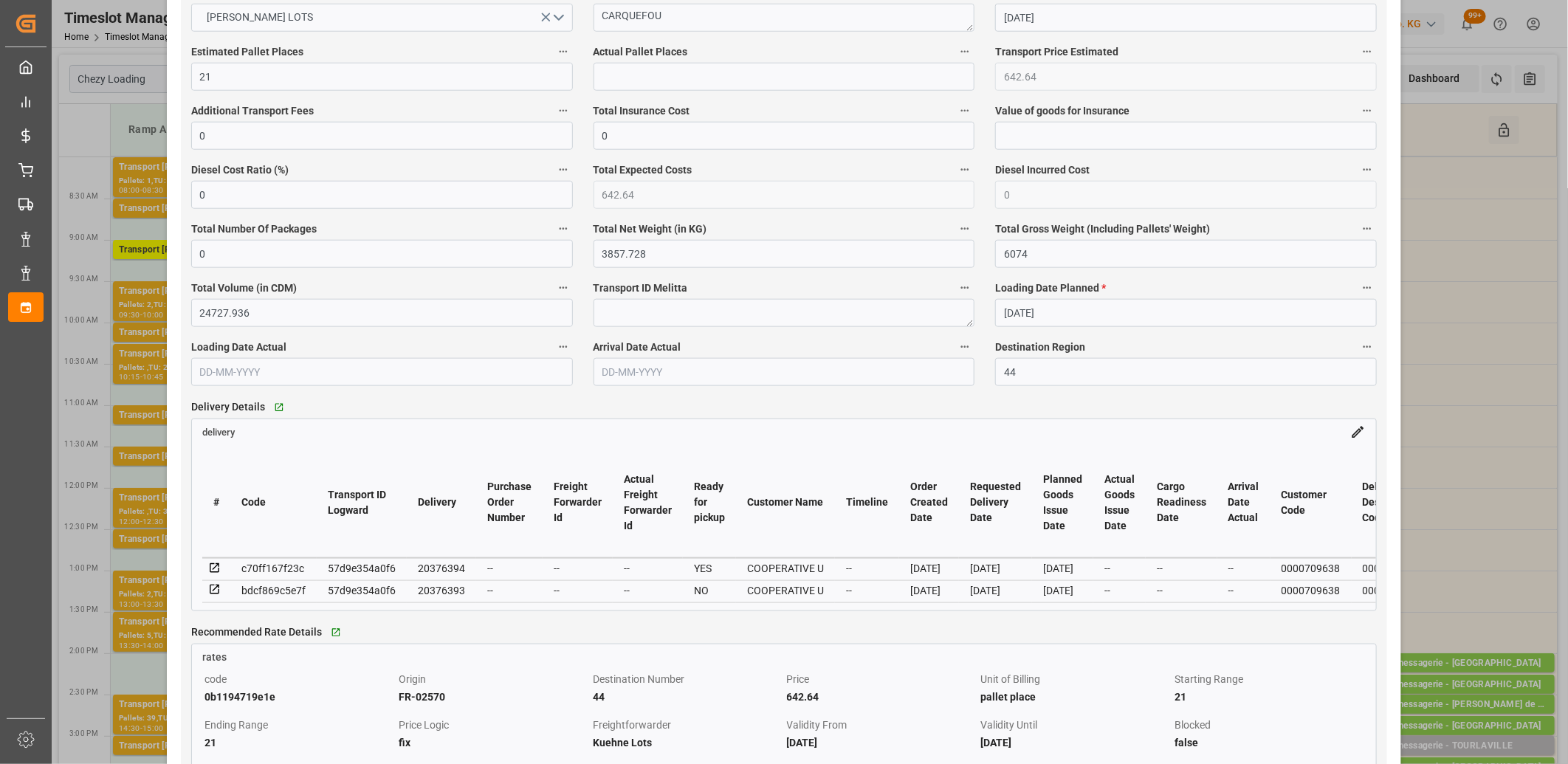
click at [214, 591] on icon at bounding box center [214, 589] width 13 height 13
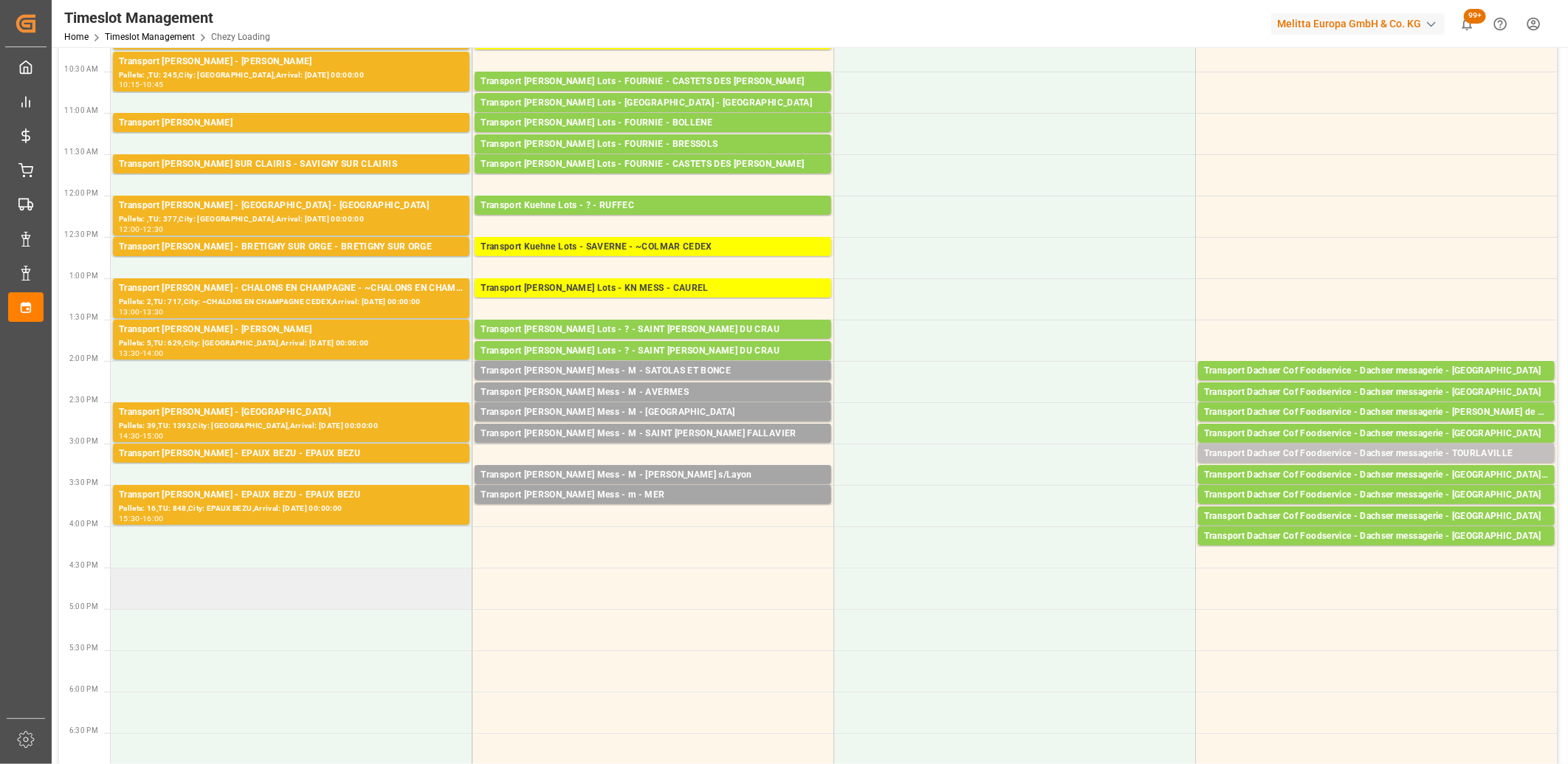
scroll to position [328, 0]
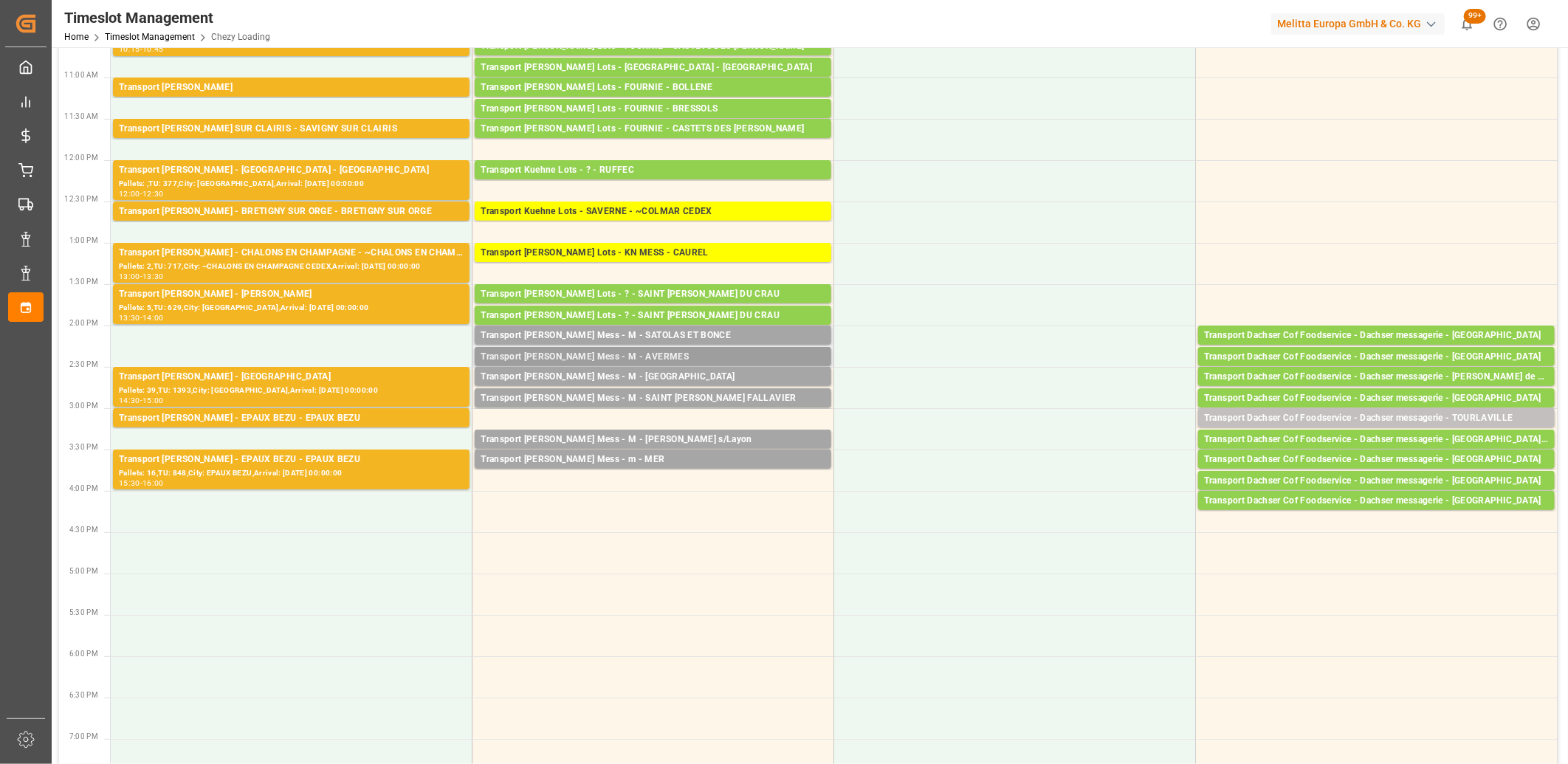
click at [672, 350] on div "Transport Kuehne Mess - M - AVERMES" at bounding box center [653, 357] width 345 height 15
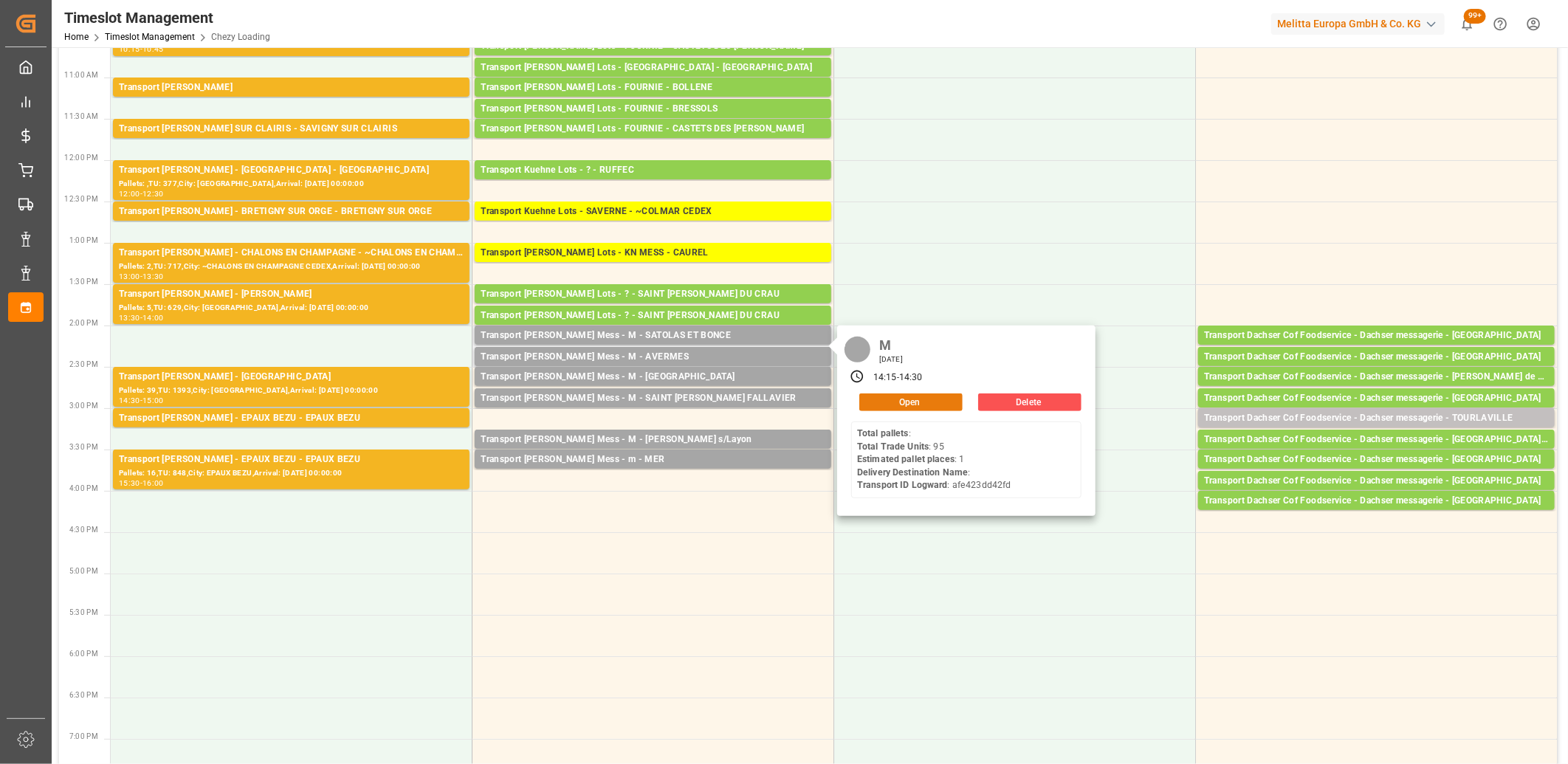
click at [877, 401] on button "Open" at bounding box center [912, 402] width 104 height 17
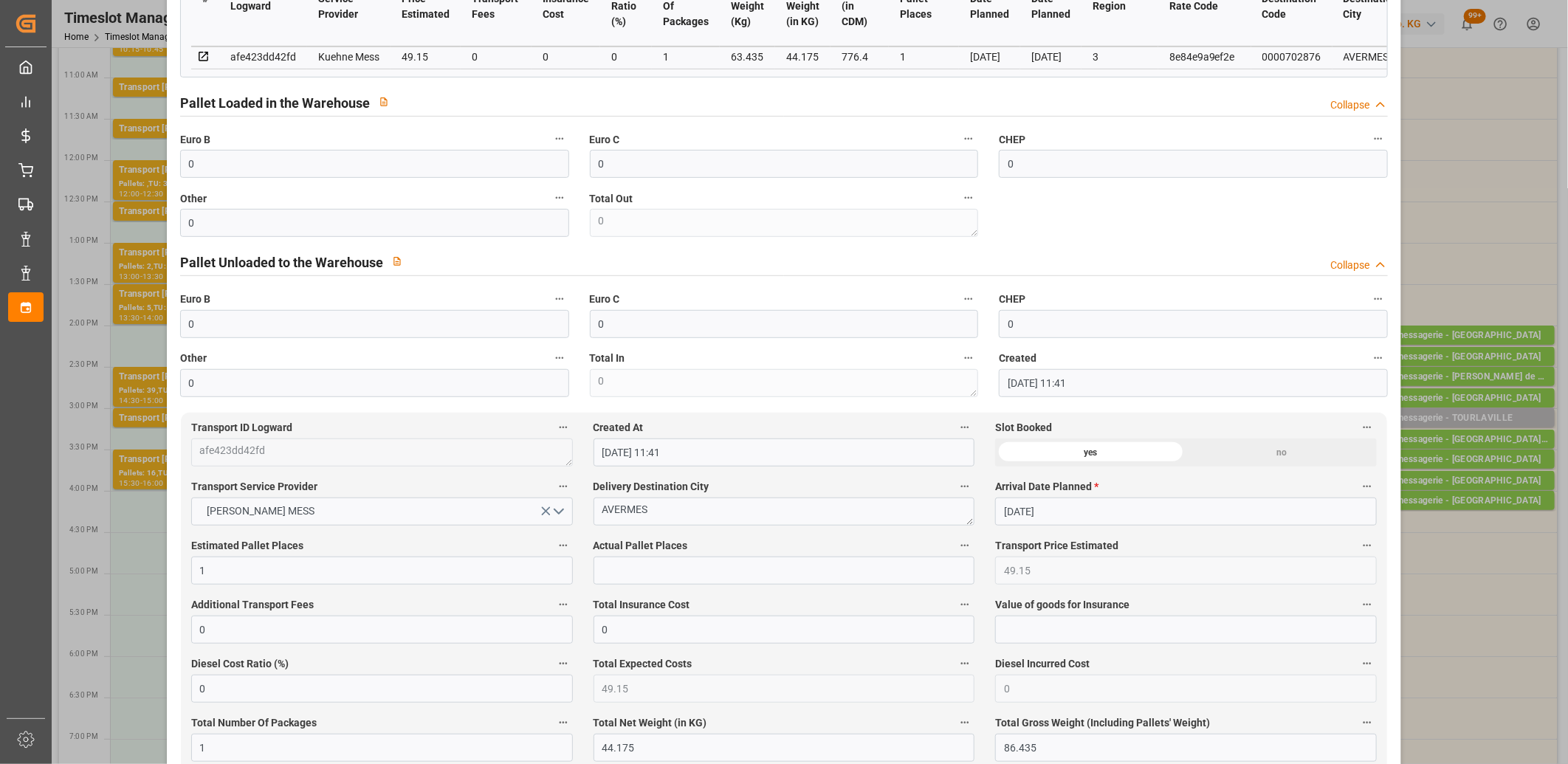
scroll to position [574, 0]
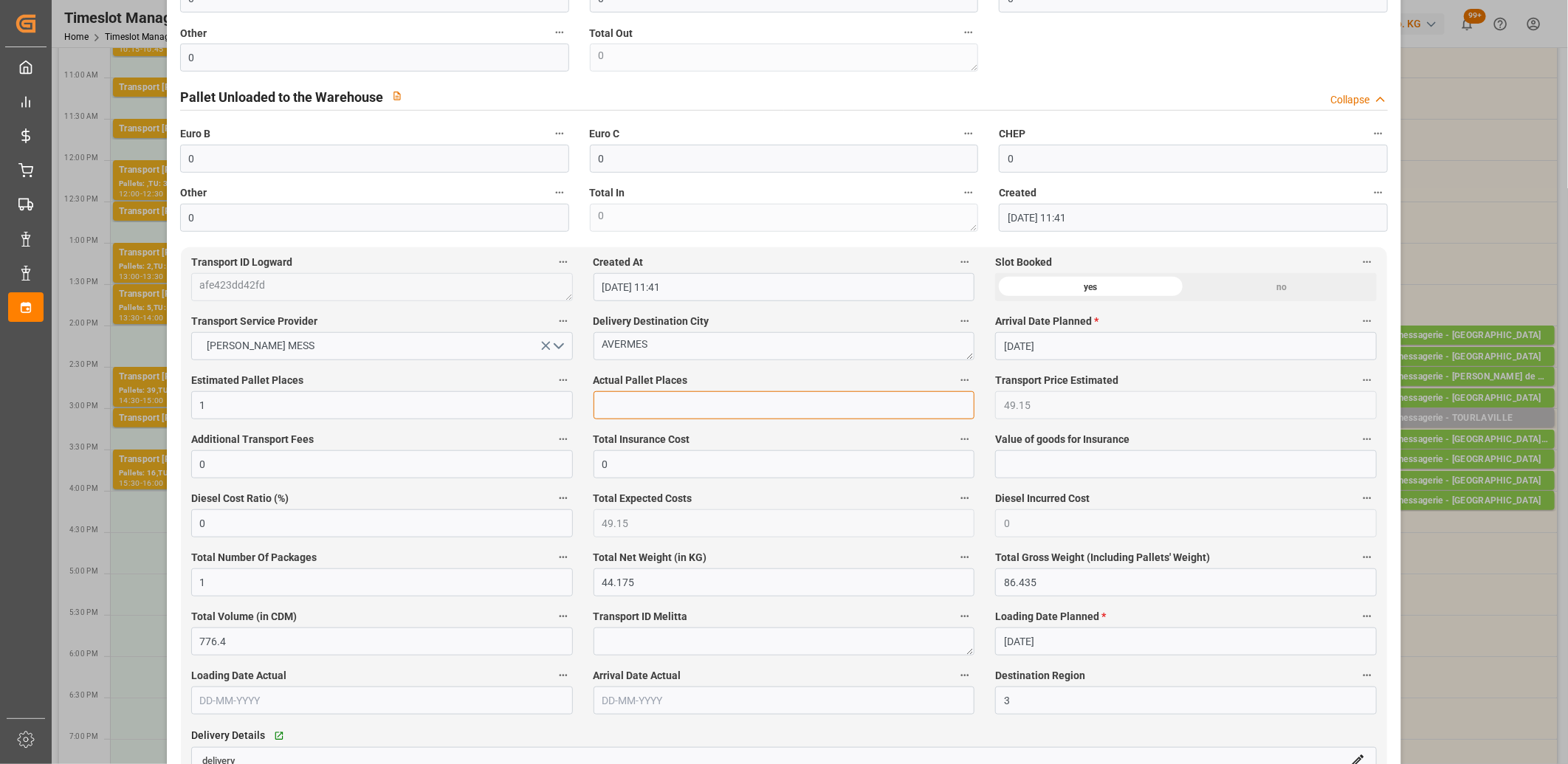
click at [670, 406] on input "text" at bounding box center [784, 405] width 381 height 28
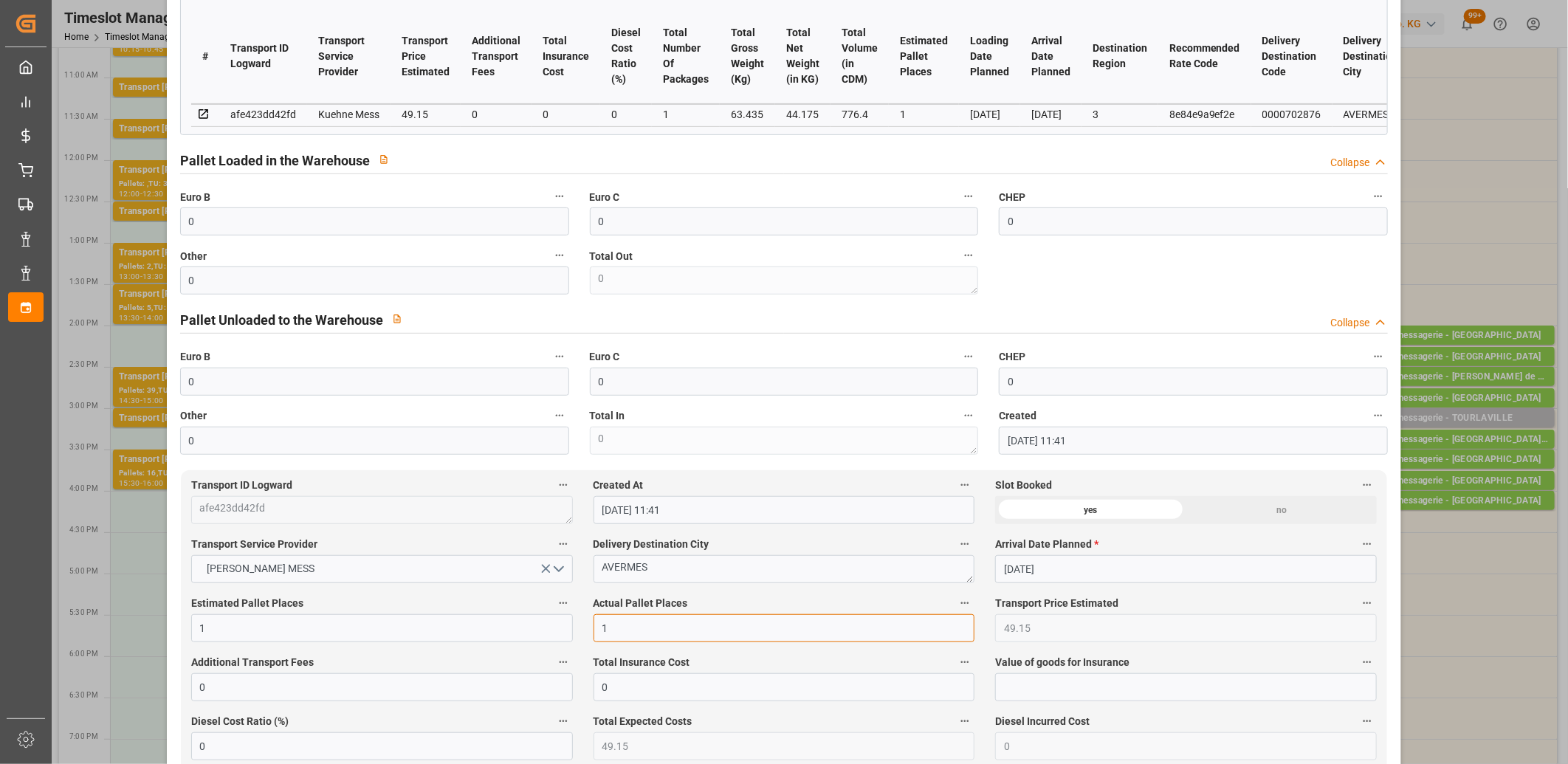
scroll to position [328, 0]
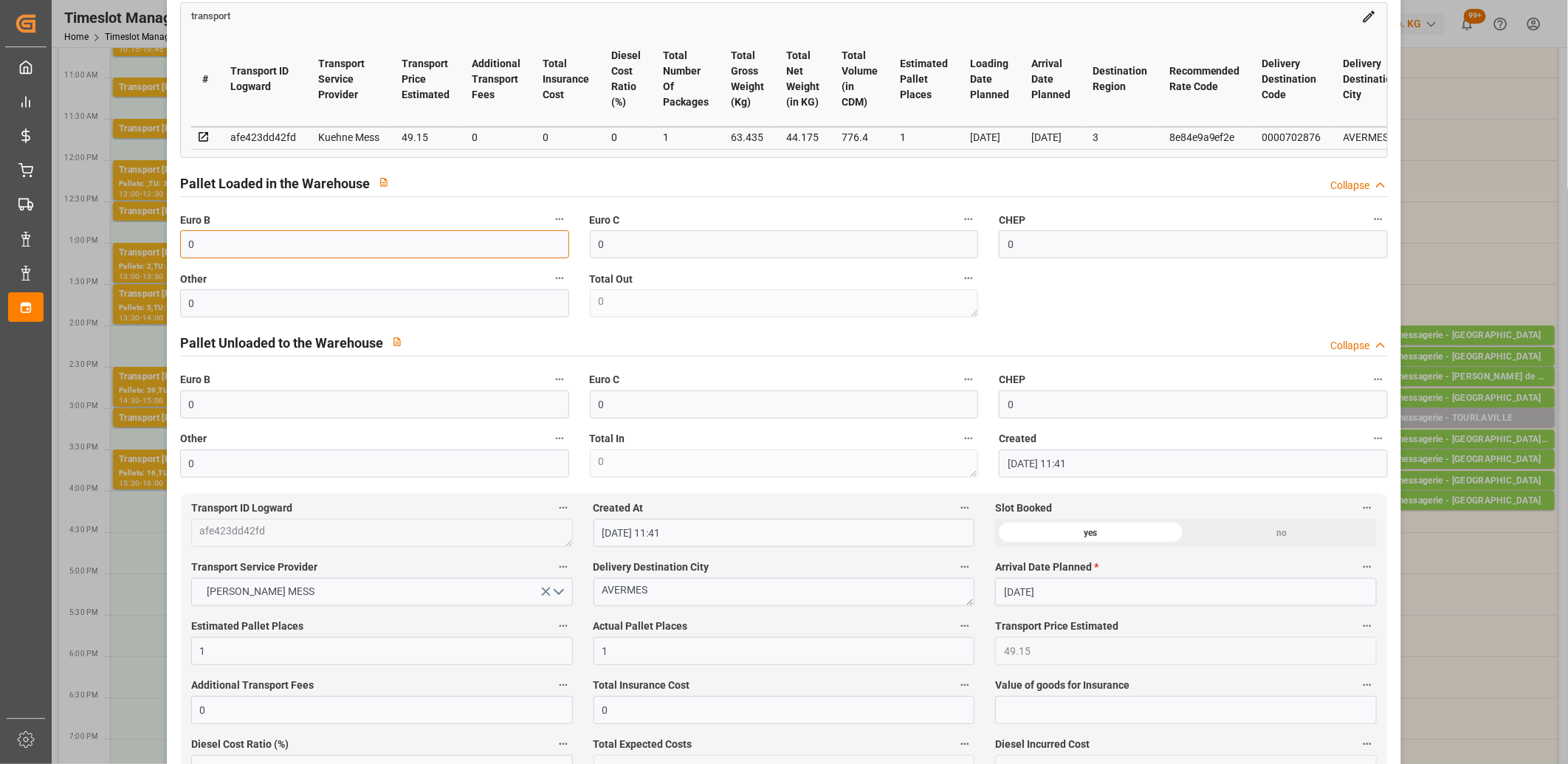
click at [222, 253] on input "0" at bounding box center [374, 244] width 389 height 28
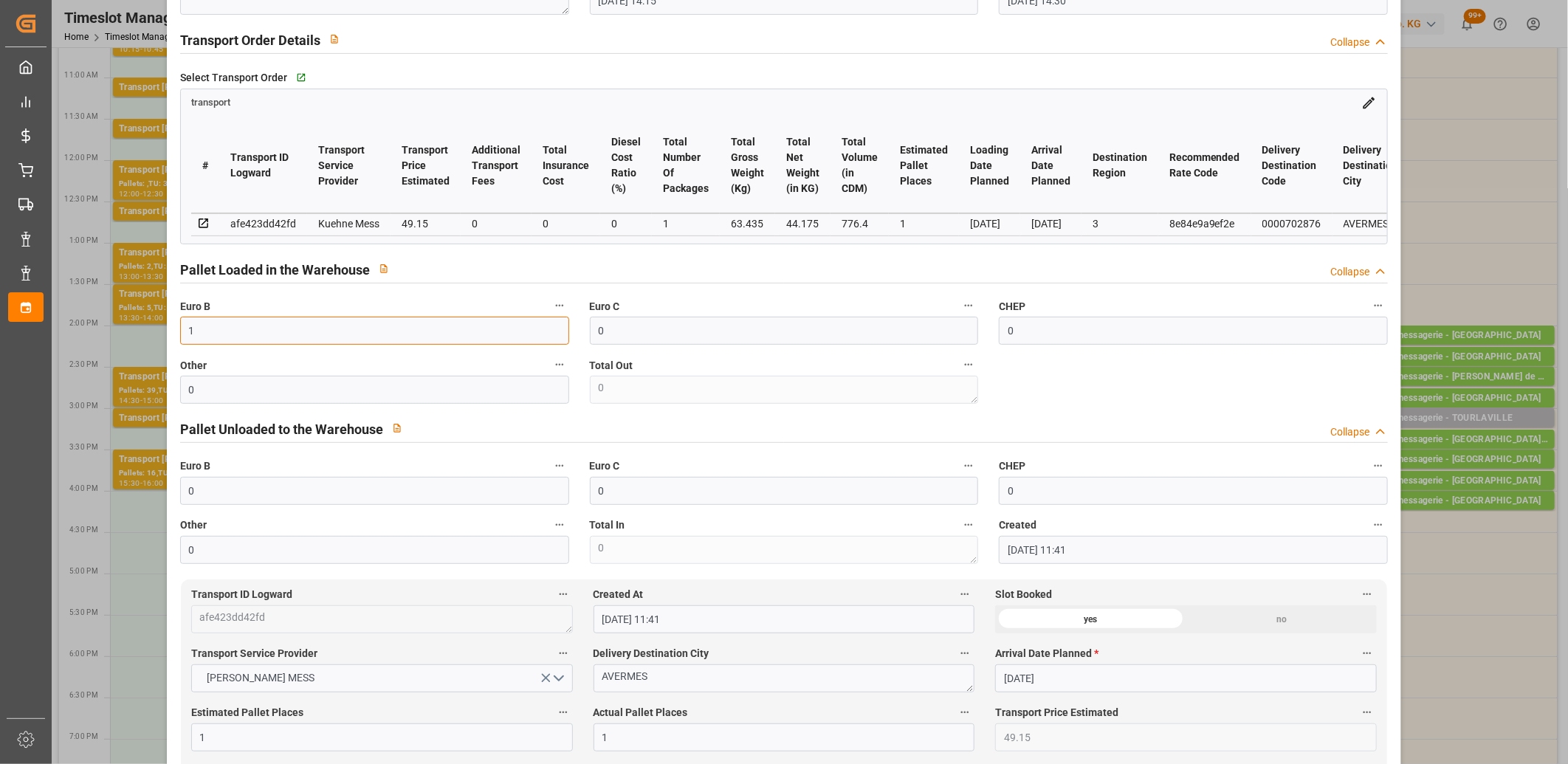
scroll to position [0, 0]
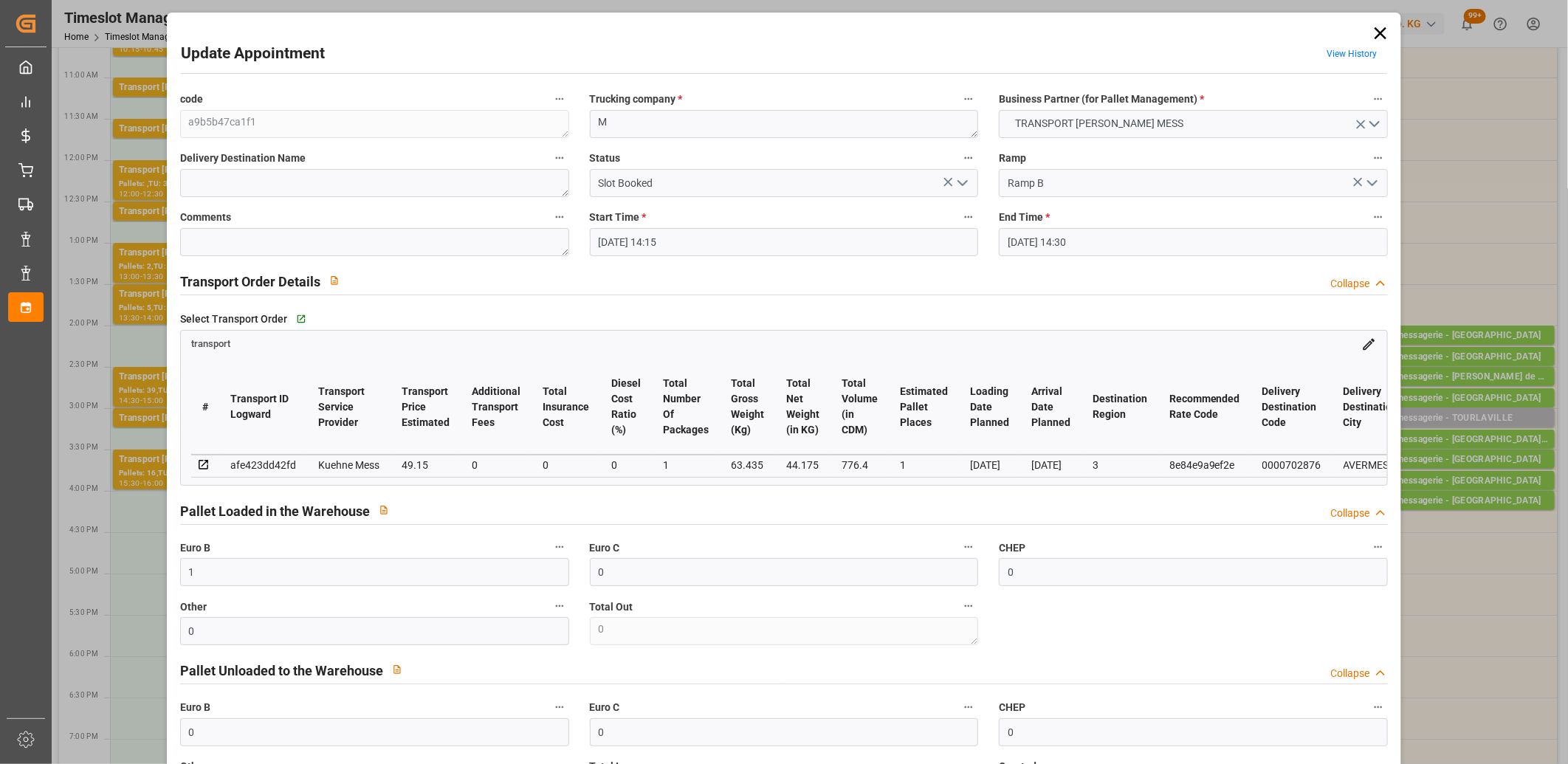
click at [960, 189] on icon "open menu" at bounding box center [963, 183] width 17 height 17
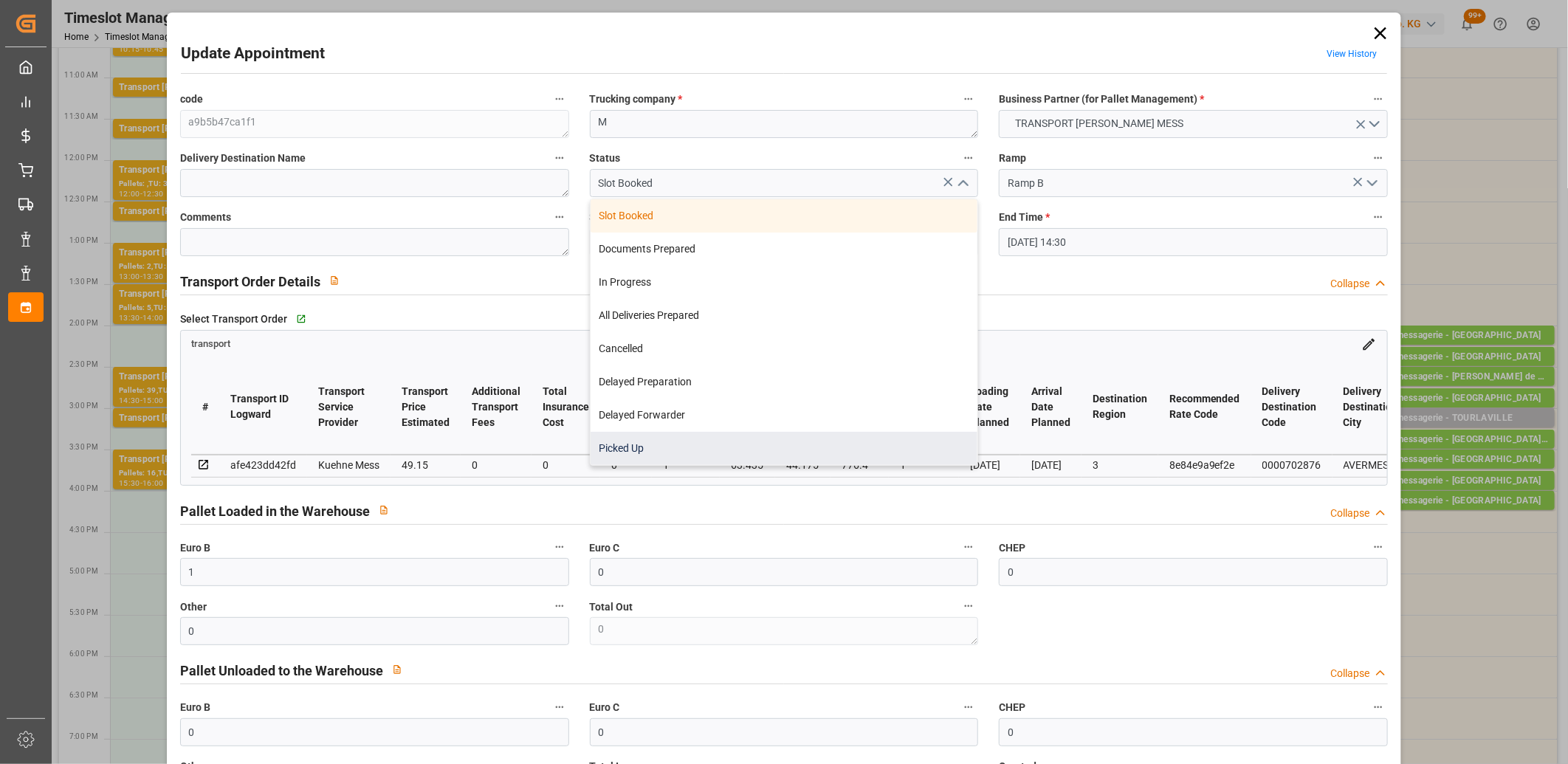
click at [778, 433] on div "Picked Up" at bounding box center [784, 448] width 387 height 33
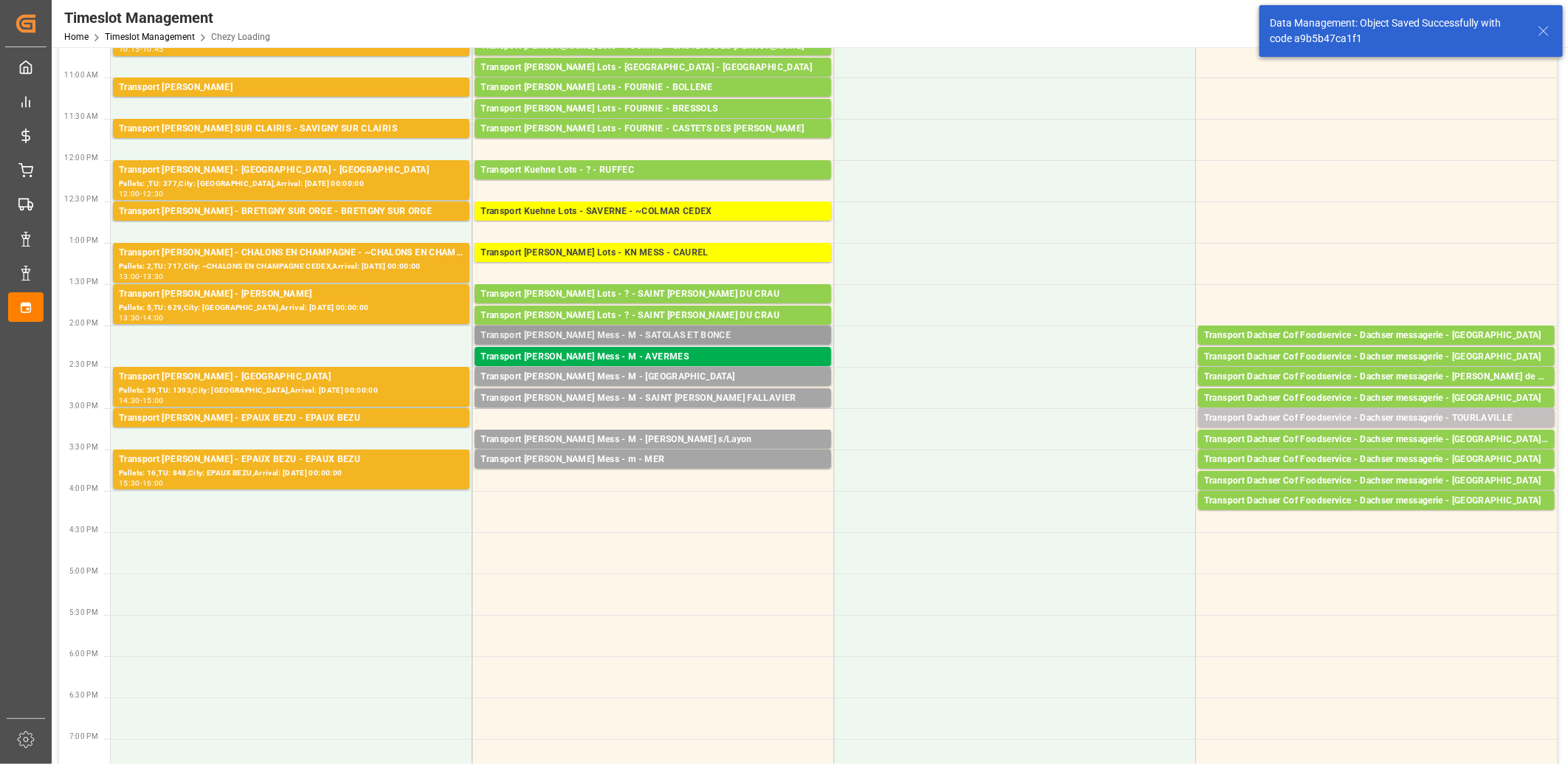
click at [648, 333] on div "Transport Kuehne Mess - M - SATOLAS ET BONCE" at bounding box center [653, 336] width 345 height 15
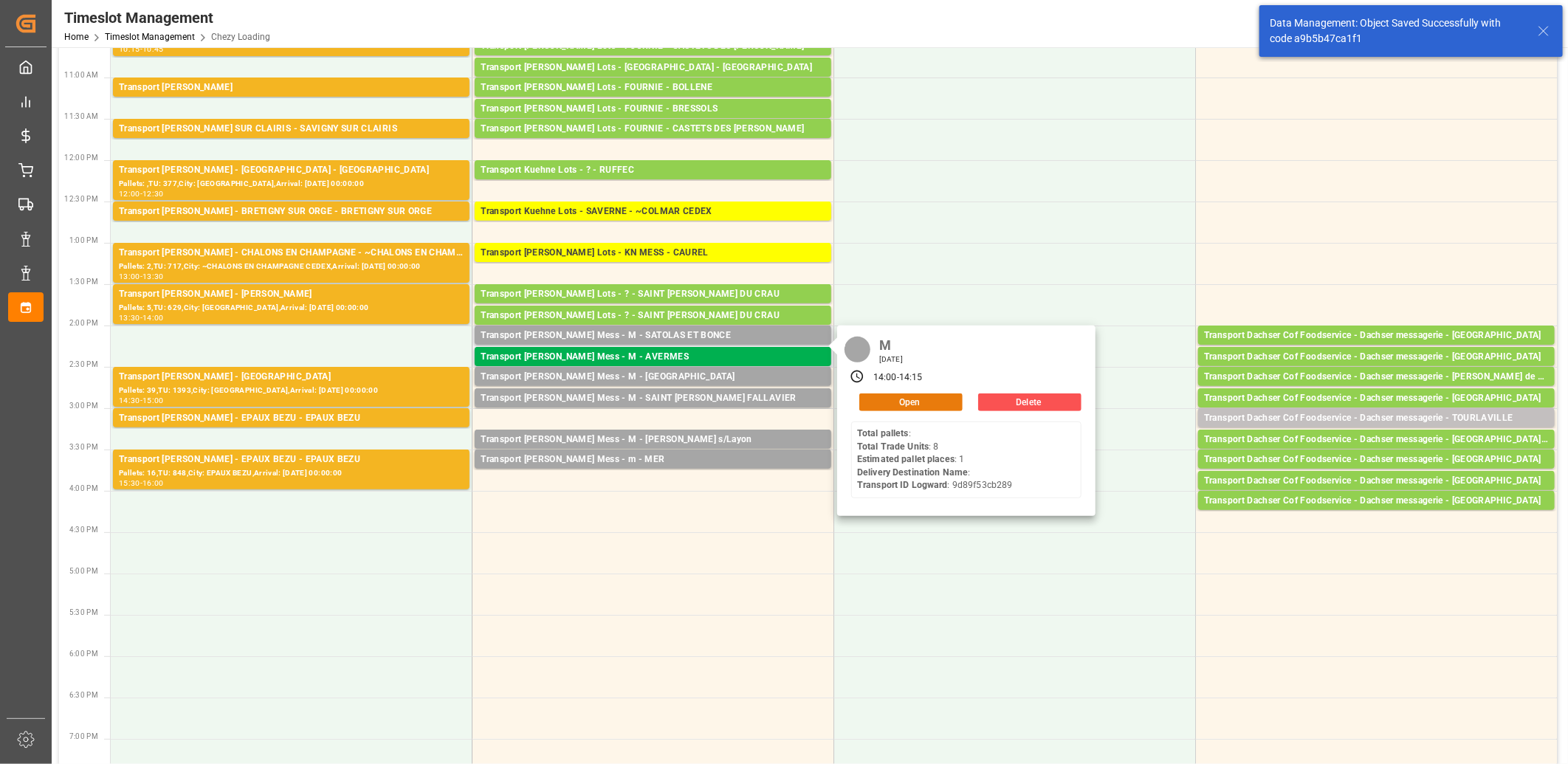
click at [879, 399] on button "Open" at bounding box center [912, 402] width 104 height 17
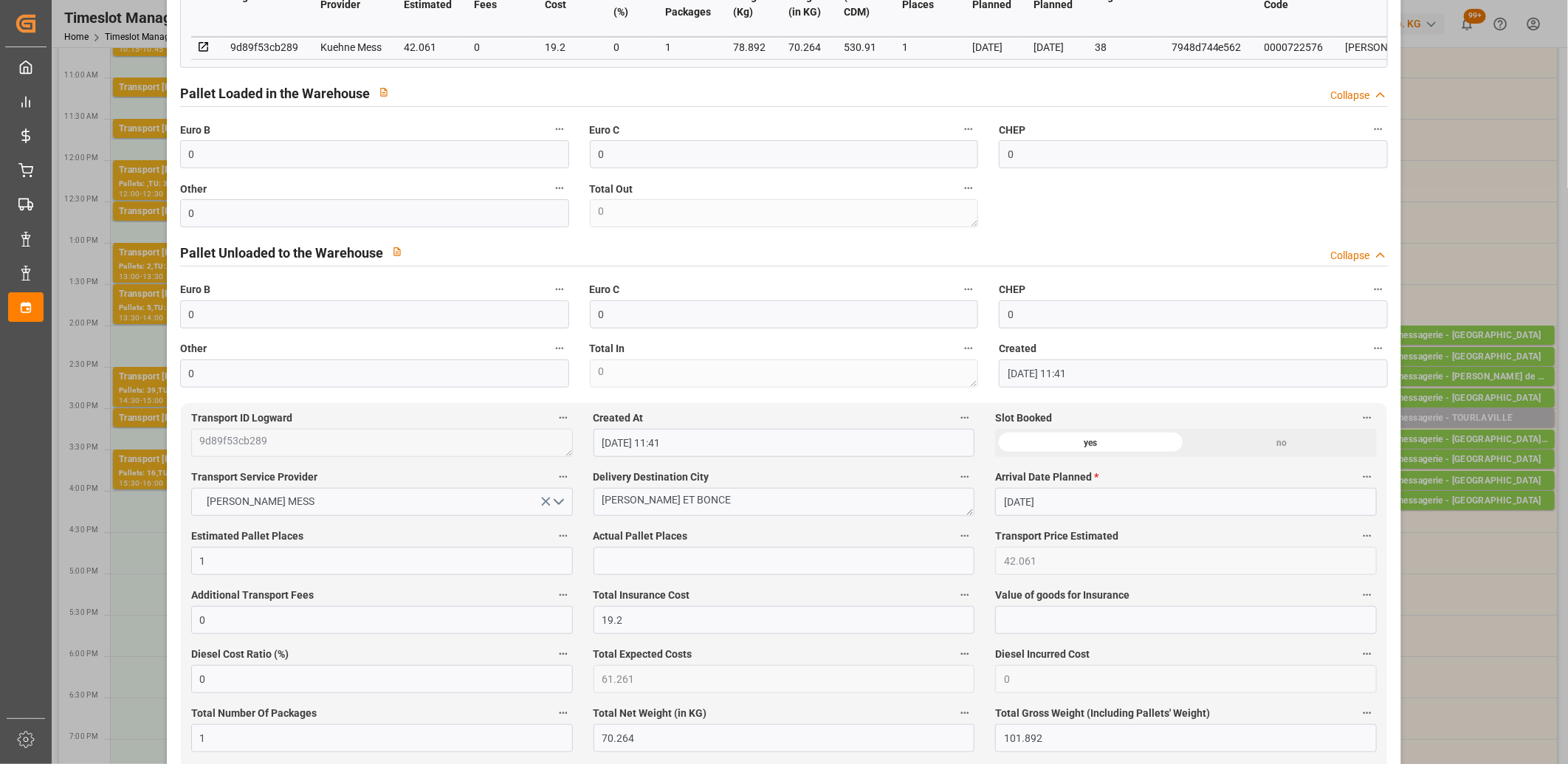
scroll to position [492, 0]
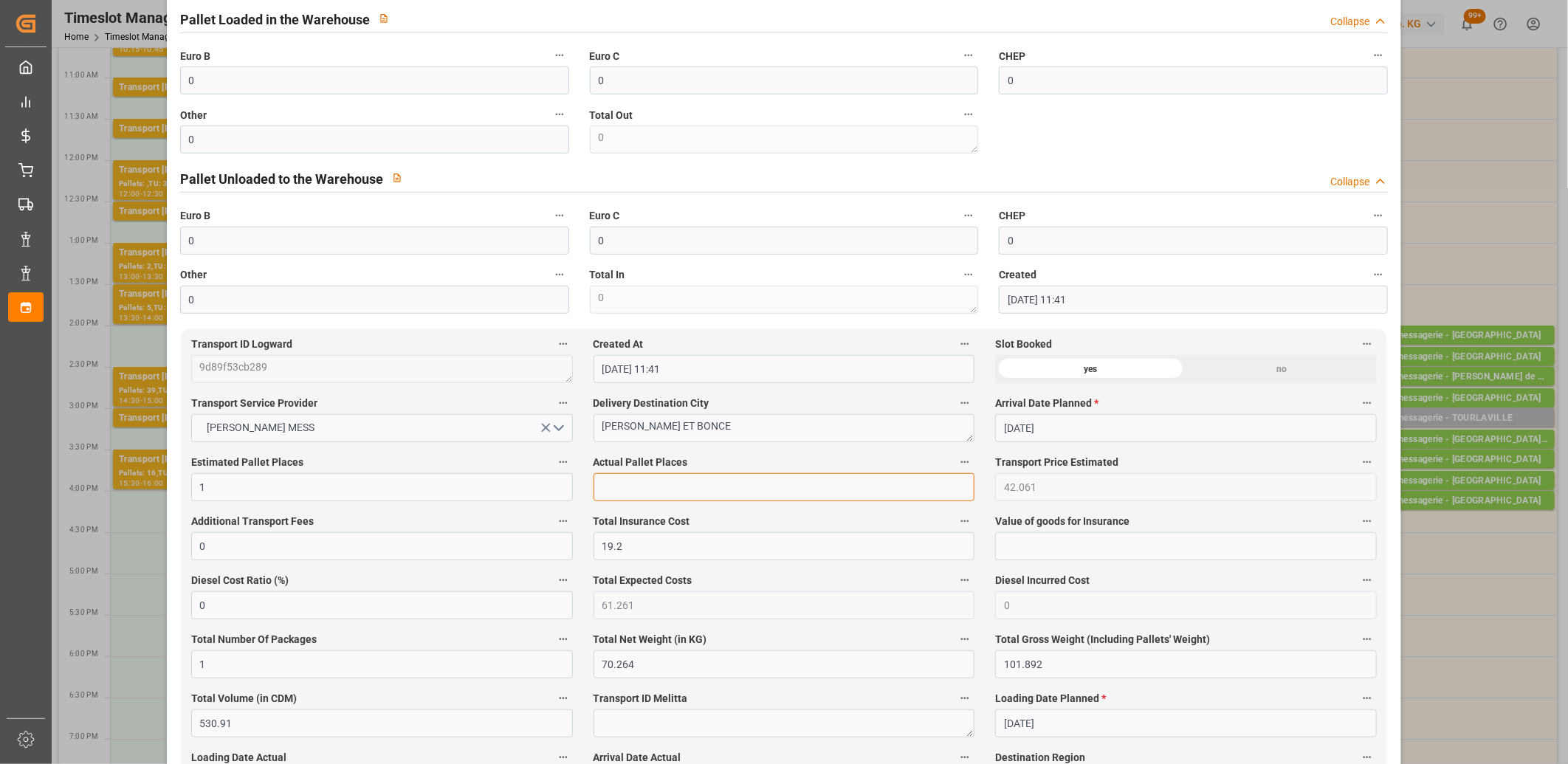
click at [630, 482] on input "text" at bounding box center [784, 487] width 381 height 28
click at [317, 90] on input "0" at bounding box center [374, 80] width 389 height 28
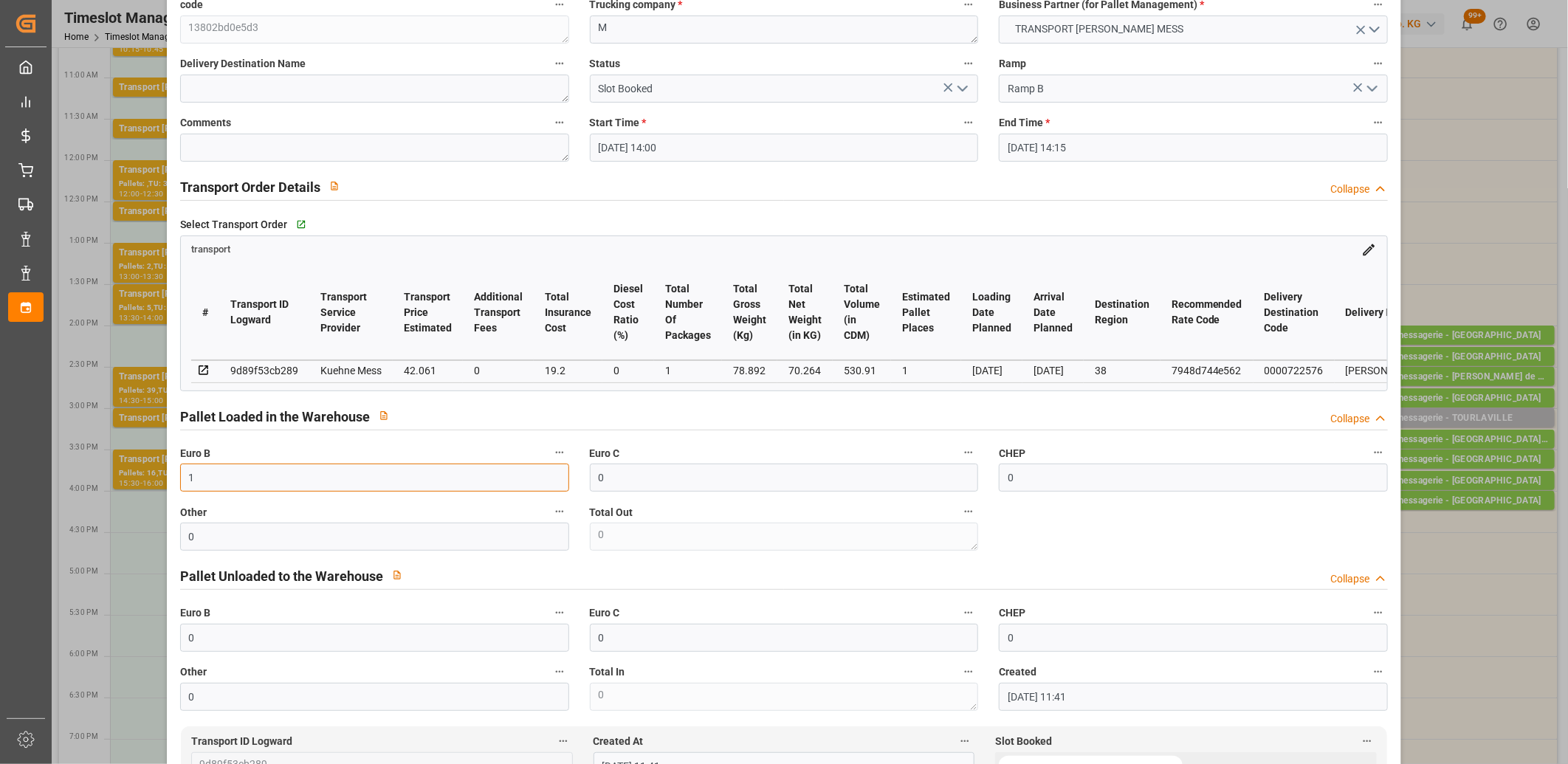
scroll to position [82, 0]
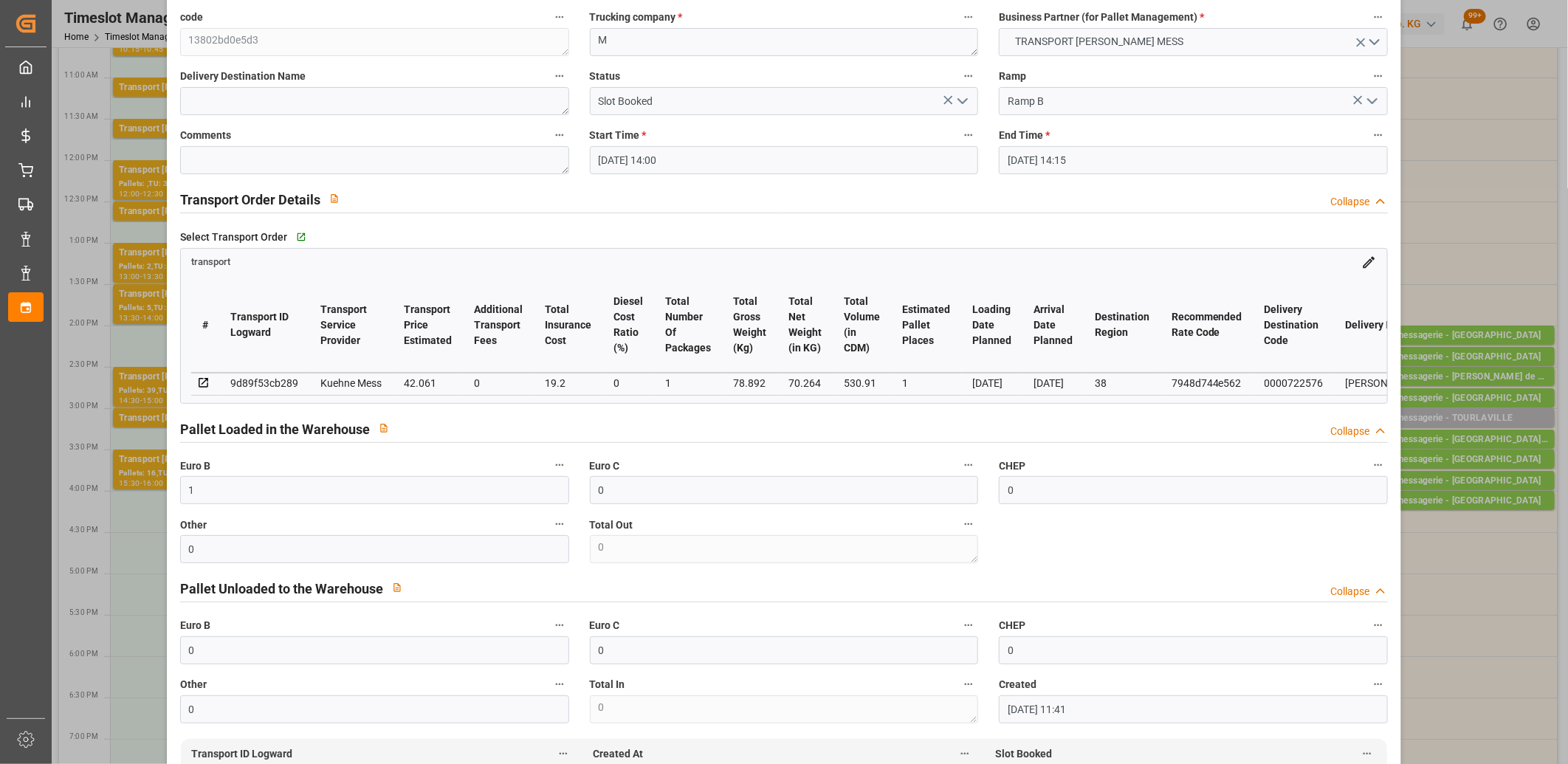
click at [958, 100] on polyline "open menu" at bounding box center [963, 100] width 9 height 4
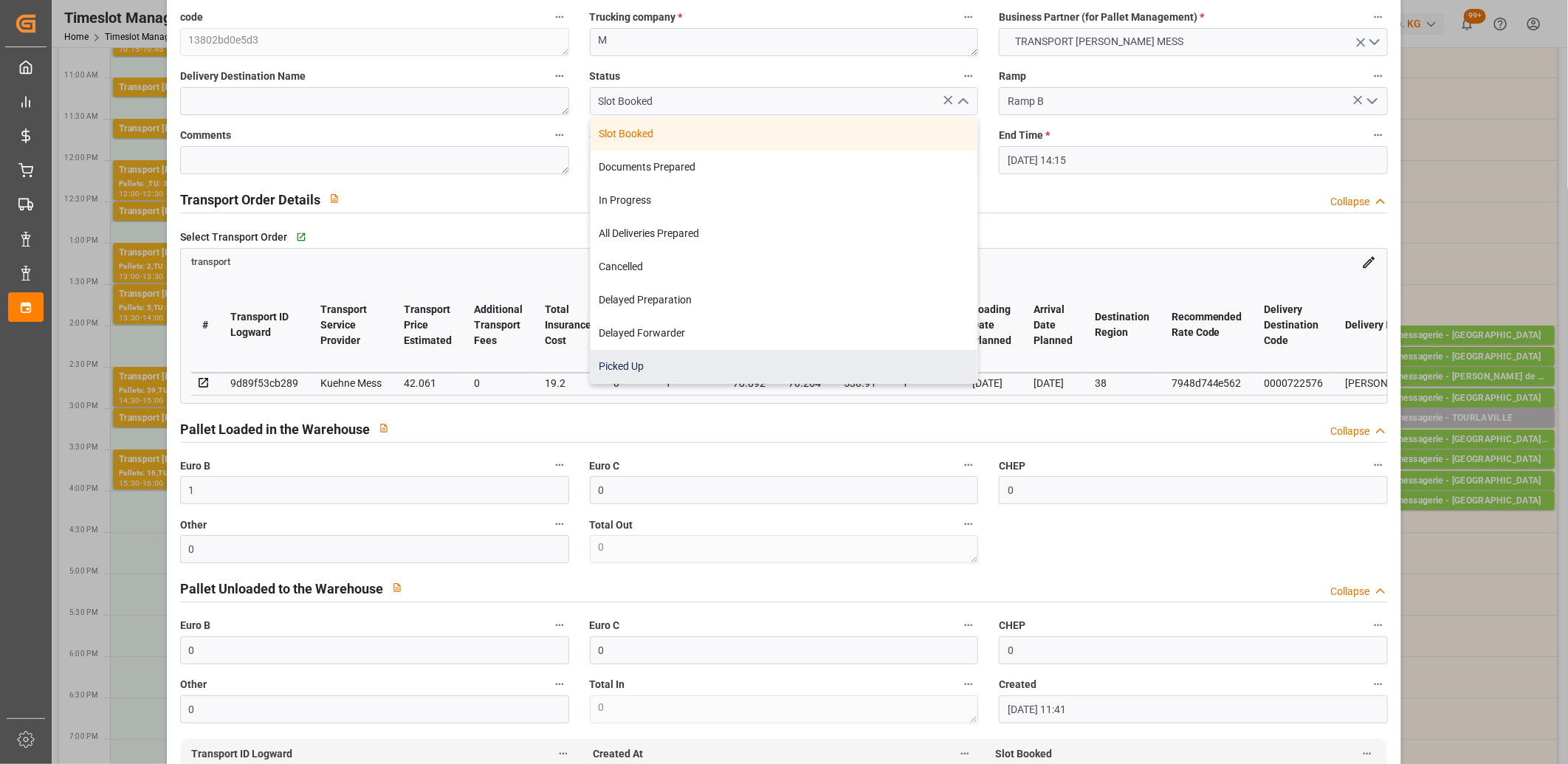
click at [825, 362] on div "Picked Up" at bounding box center [784, 367] width 387 height 33
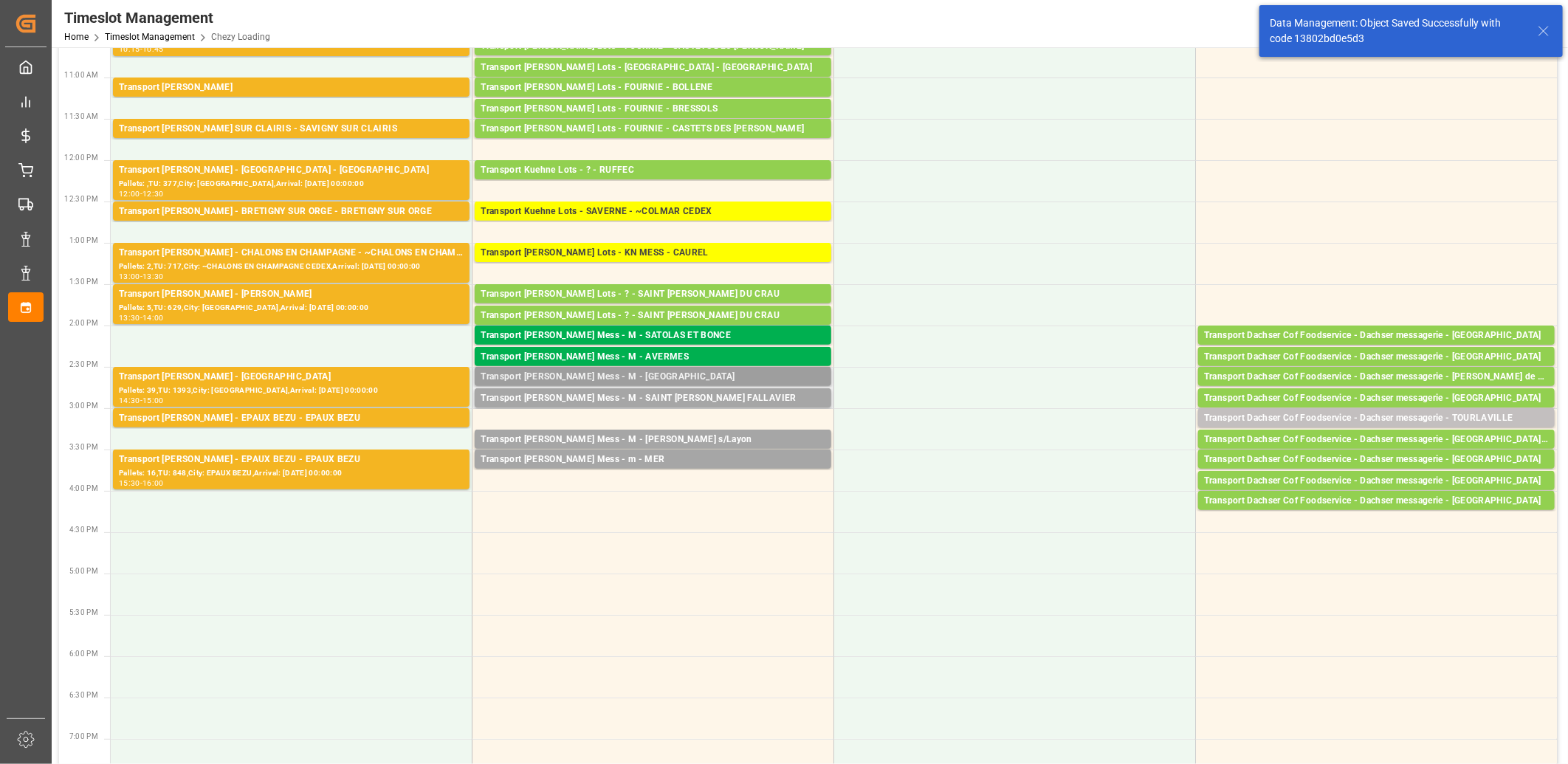
click at [637, 374] on div "Transport [PERSON_NAME] Mess - M - [GEOGRAPHIC_DATA]" at bounding box center [653, 377] width 345 height 15
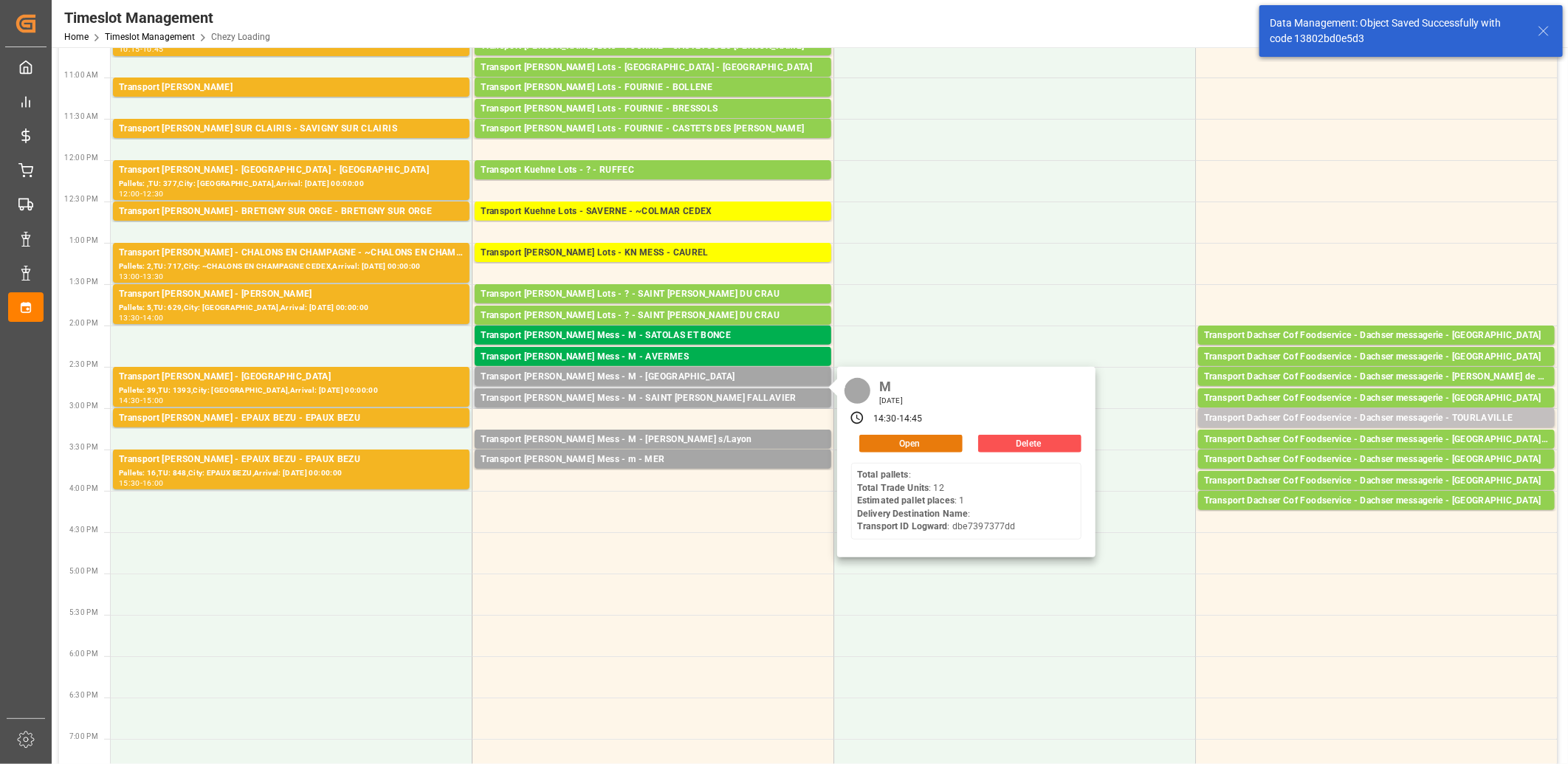
click at [891, 443] on button "Open" at bounding box center [912, 444] width 104 height 17
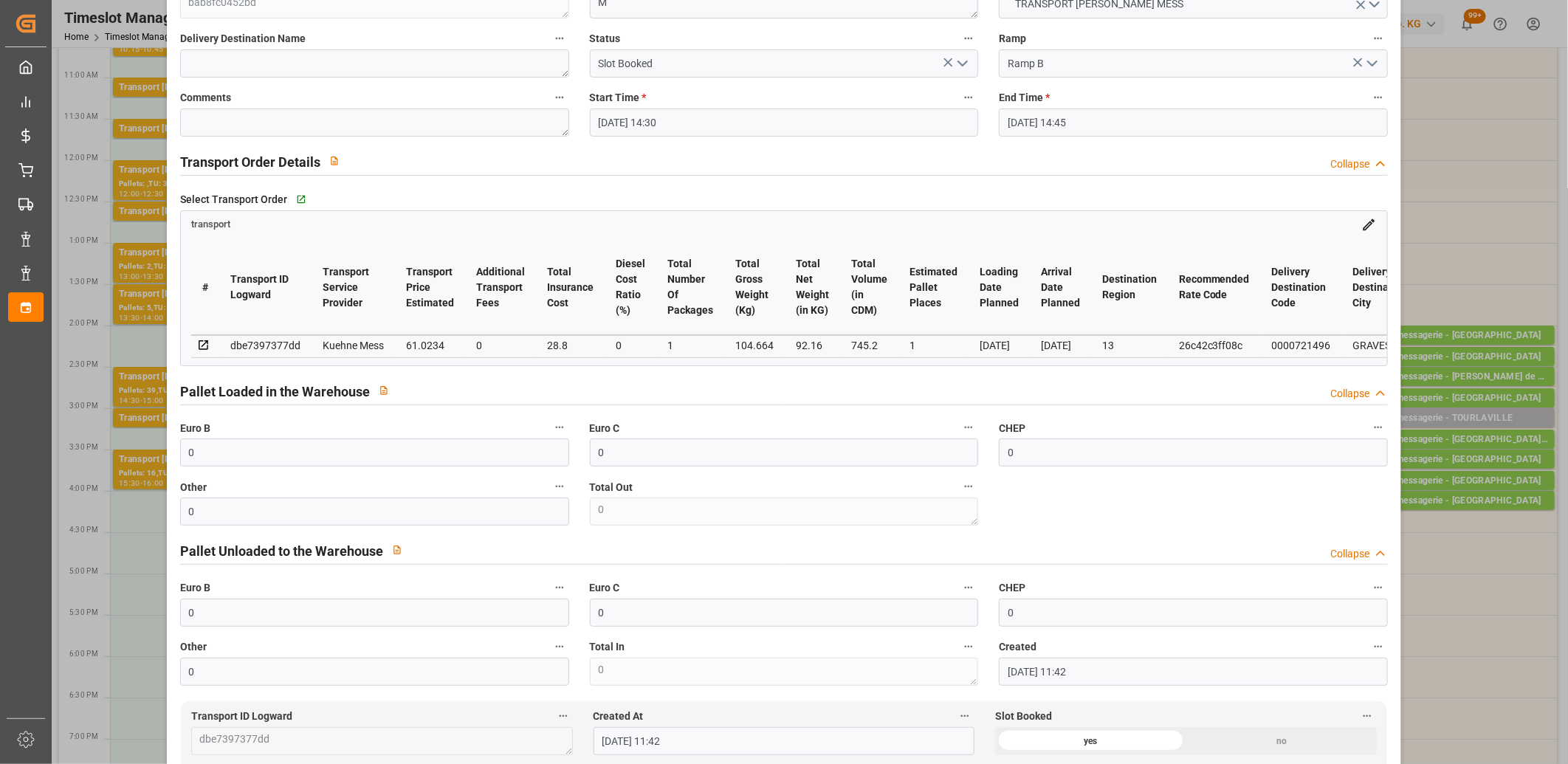
scroll to position [492, 0]
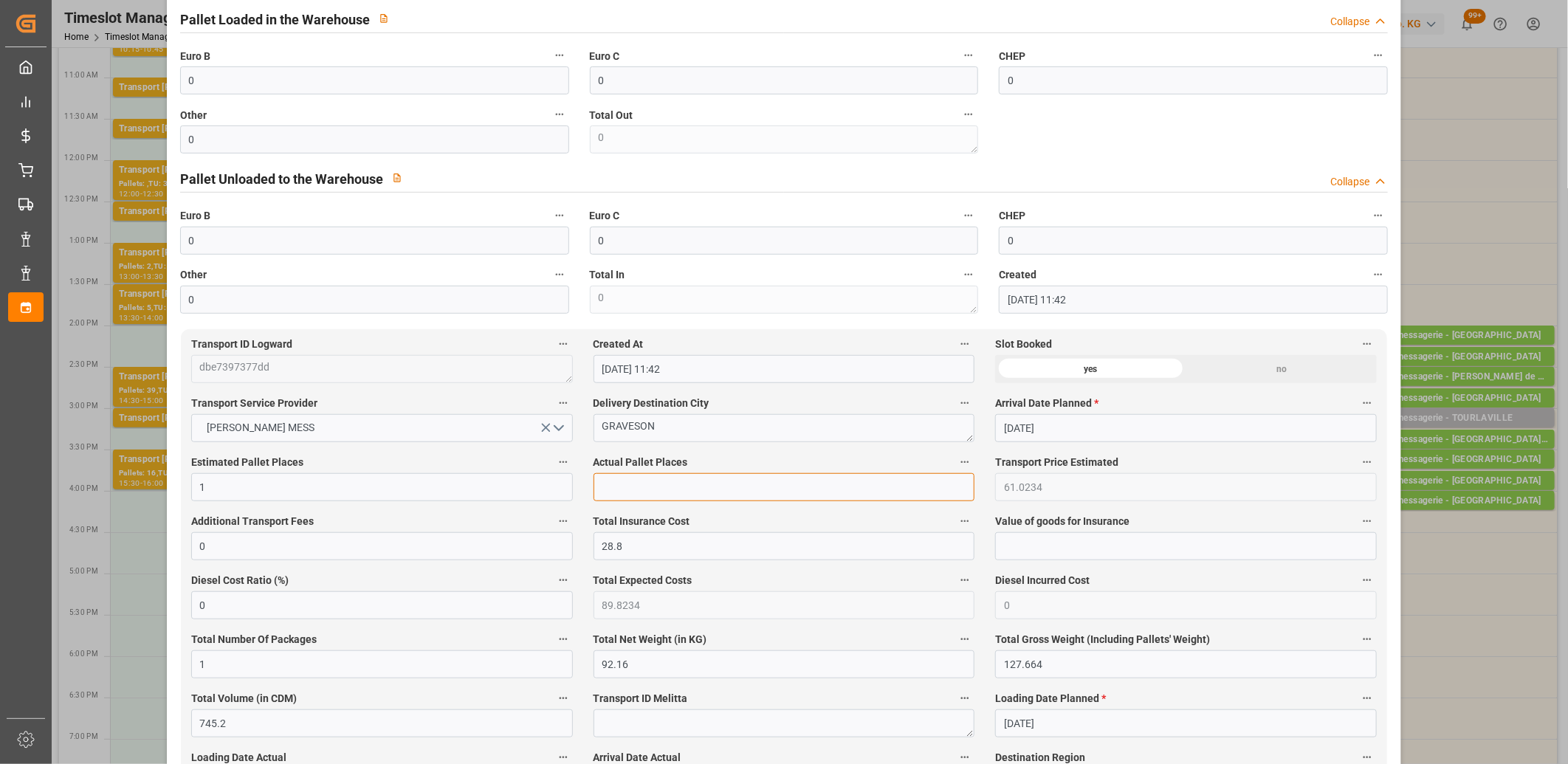
click at [666, 488] on input "text" at bounding box center [784, 487] width 381 height 28
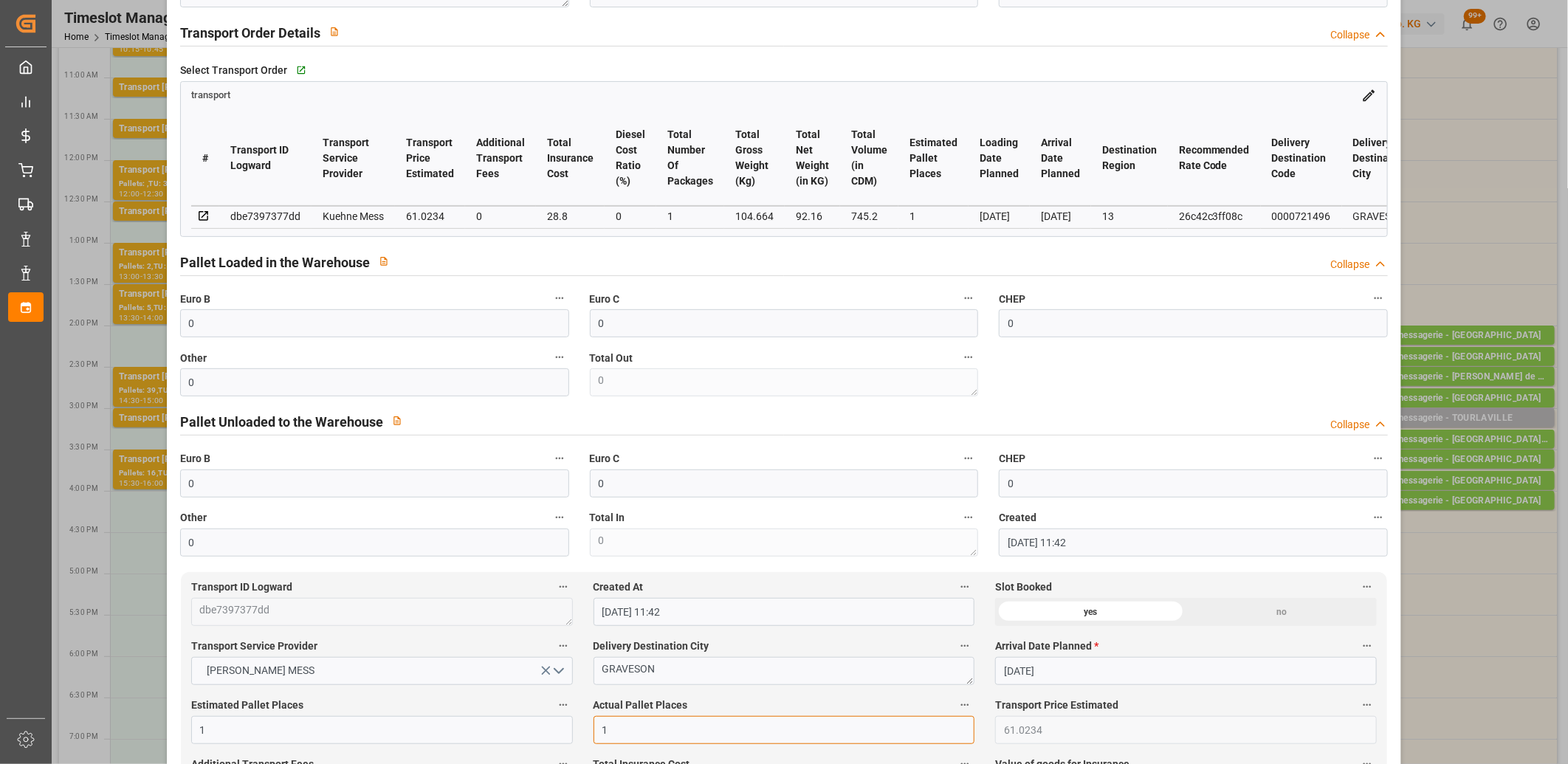
scroll to position [246, 0]
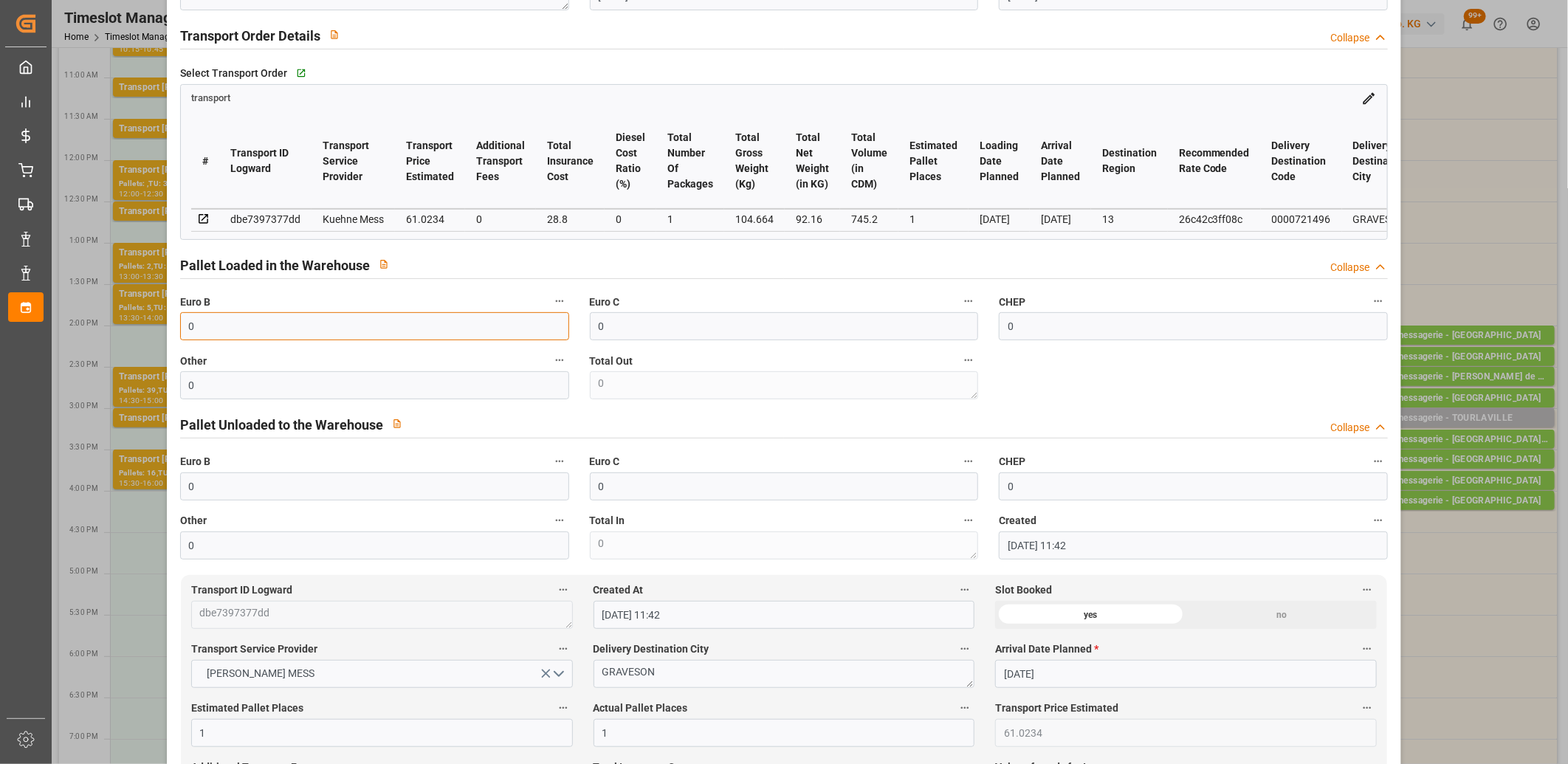
click at [227, 336] on input "0" at bounding box center [374, 326] width 389 height 28
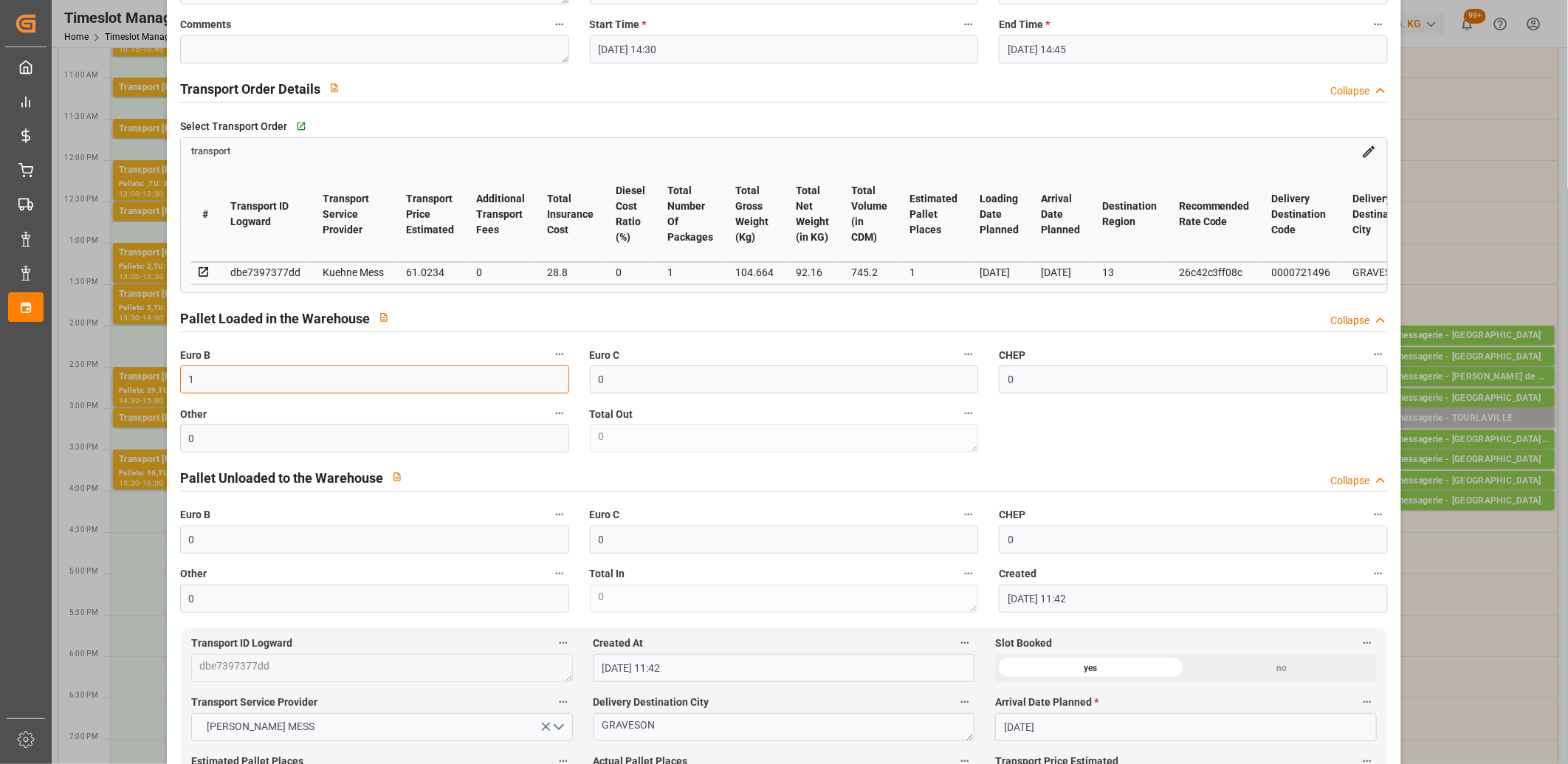
scroll to position [0, 0]
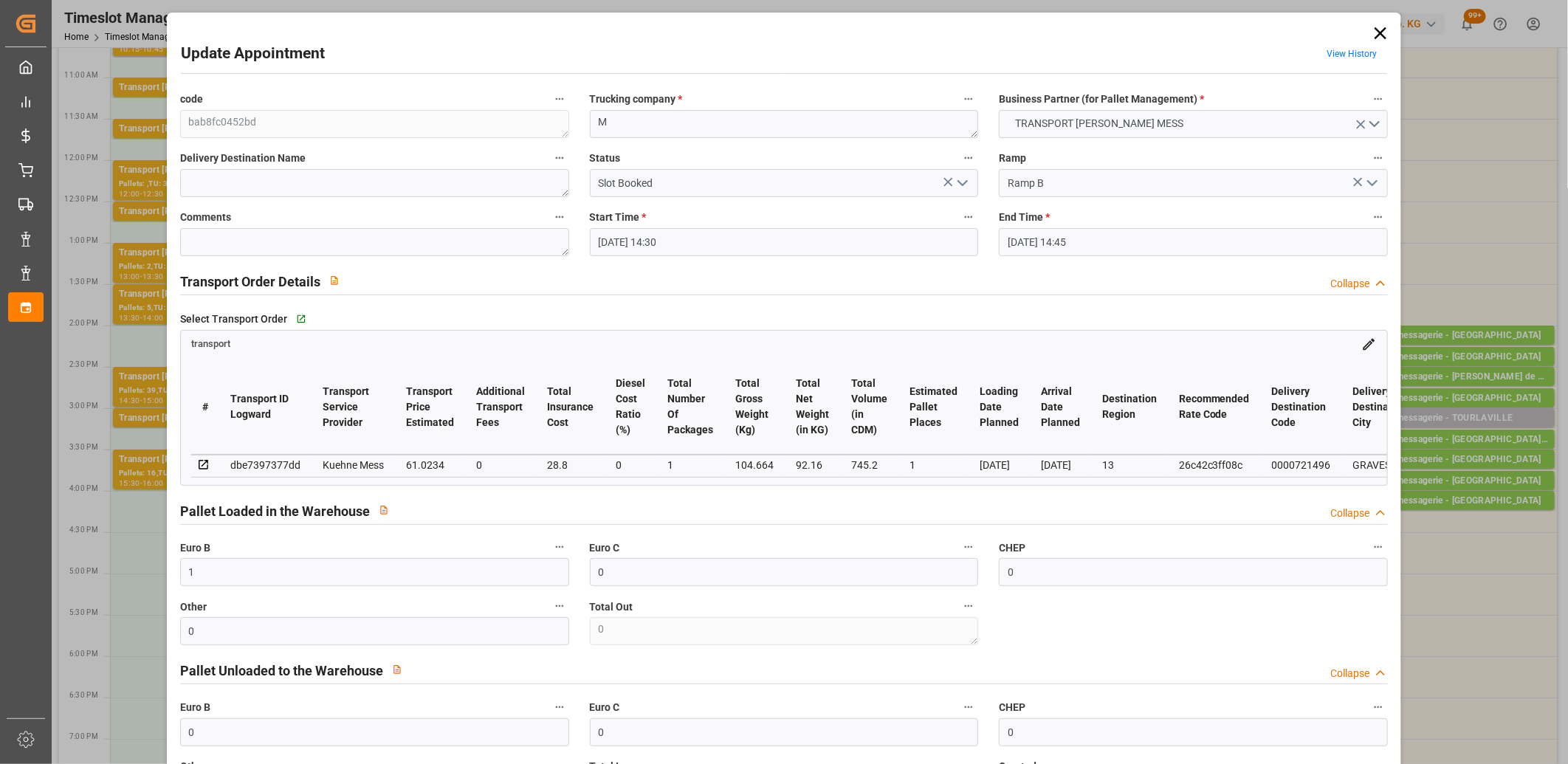
click at [956, 188] on icon "open menu" at bounding box center [963, 183] width 17 height 17
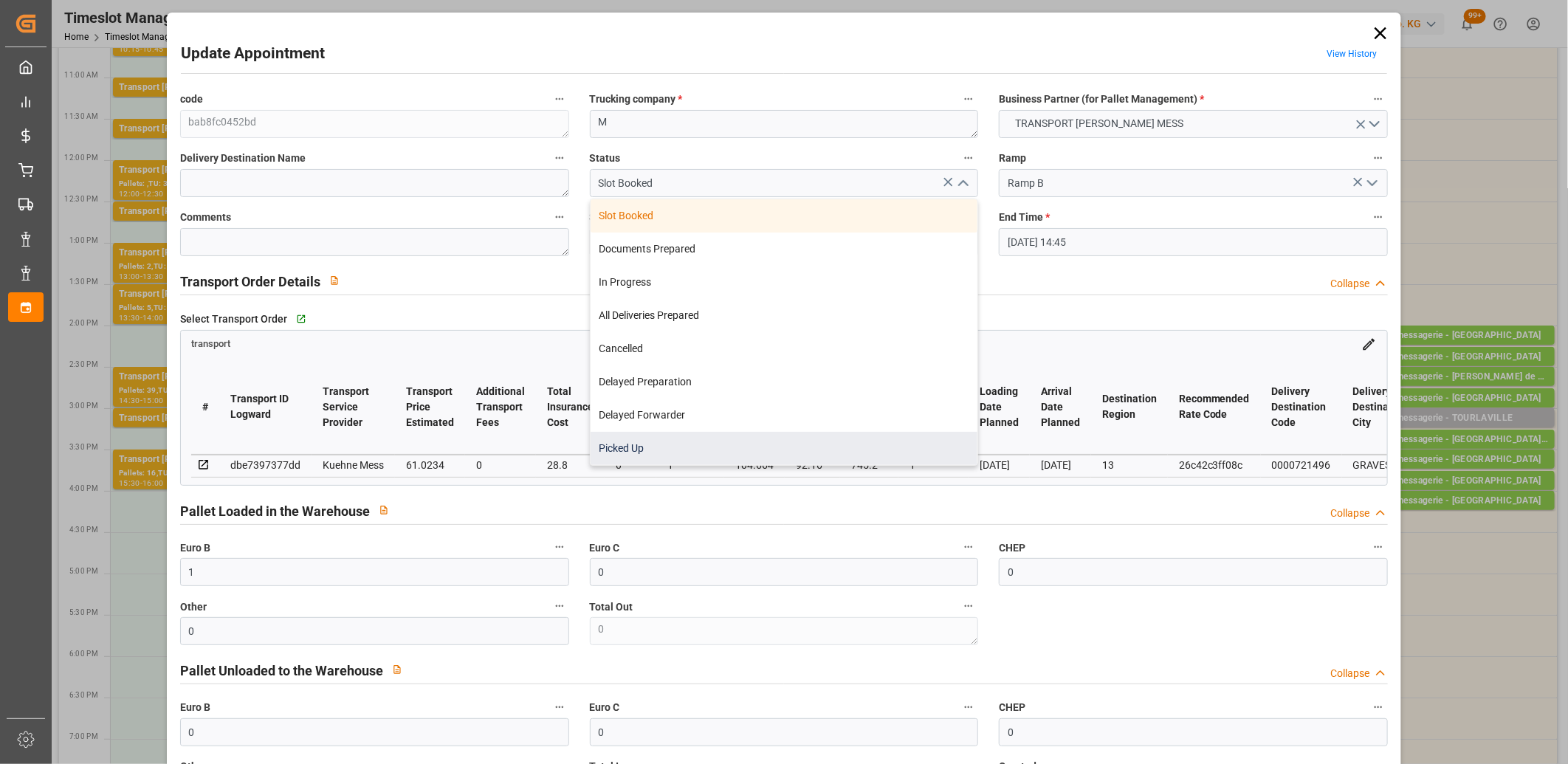
click at [816, 434] on div "Picked Up" at bounding box center [784, 448] width 387 height 33
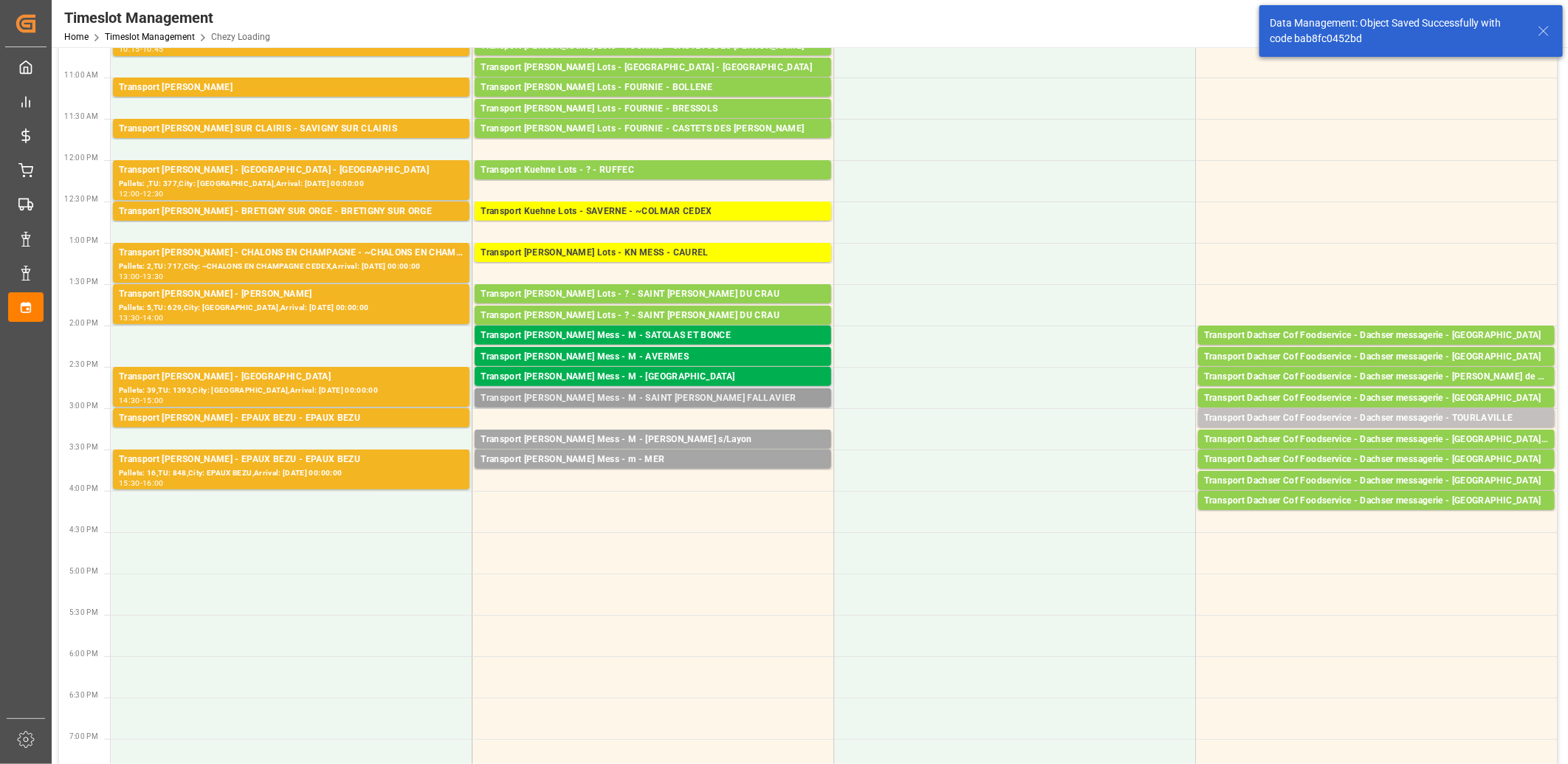
click at [646, 400] on div "Transport Kuehne Mess - M - SAINT QUENTIN FALLAVIER" at bounding box center [653, 398] width 345 height 15
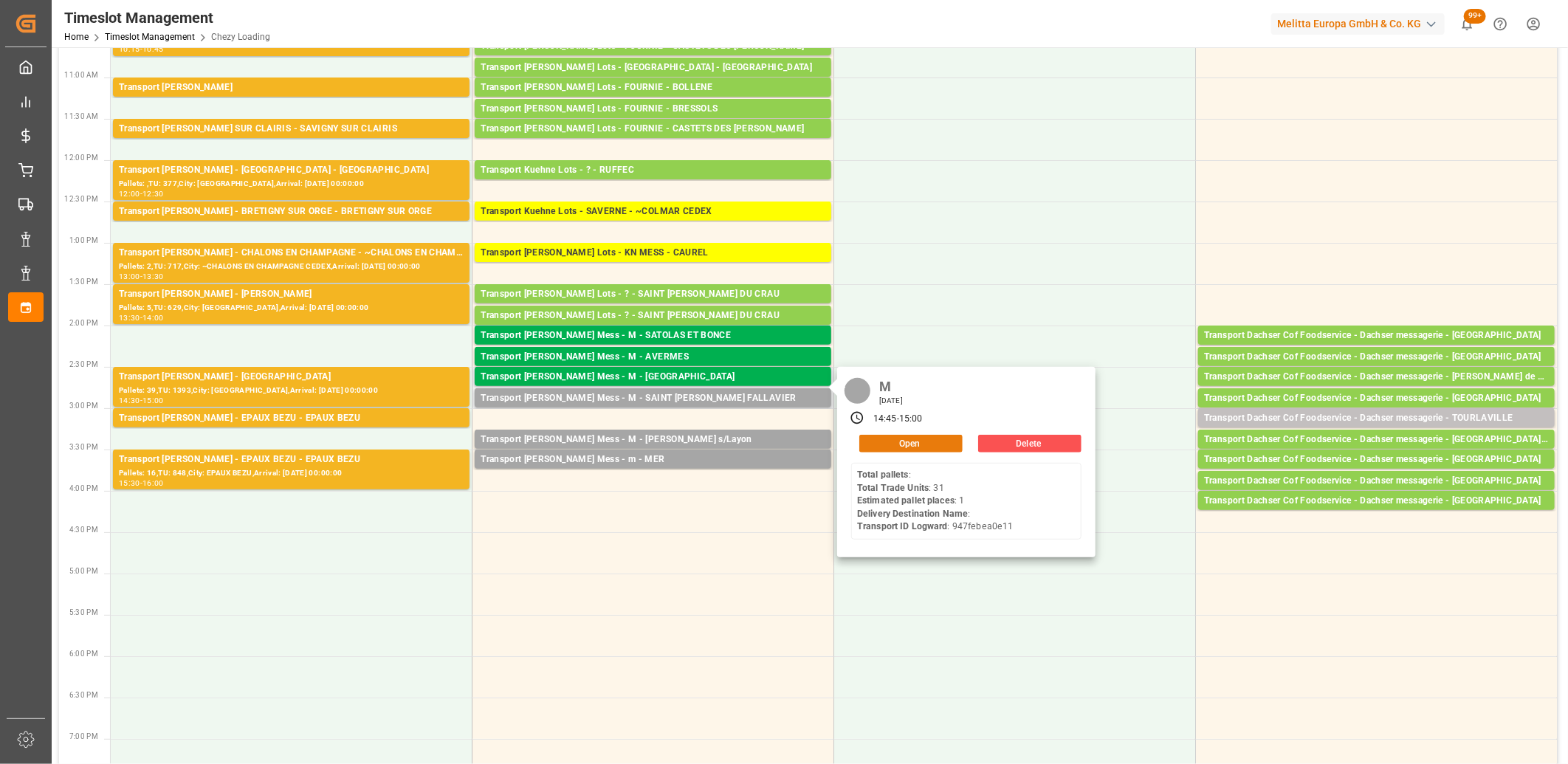
click at [872, 446] on button "Open" at bounding box center [912, 444] width 104 height 17
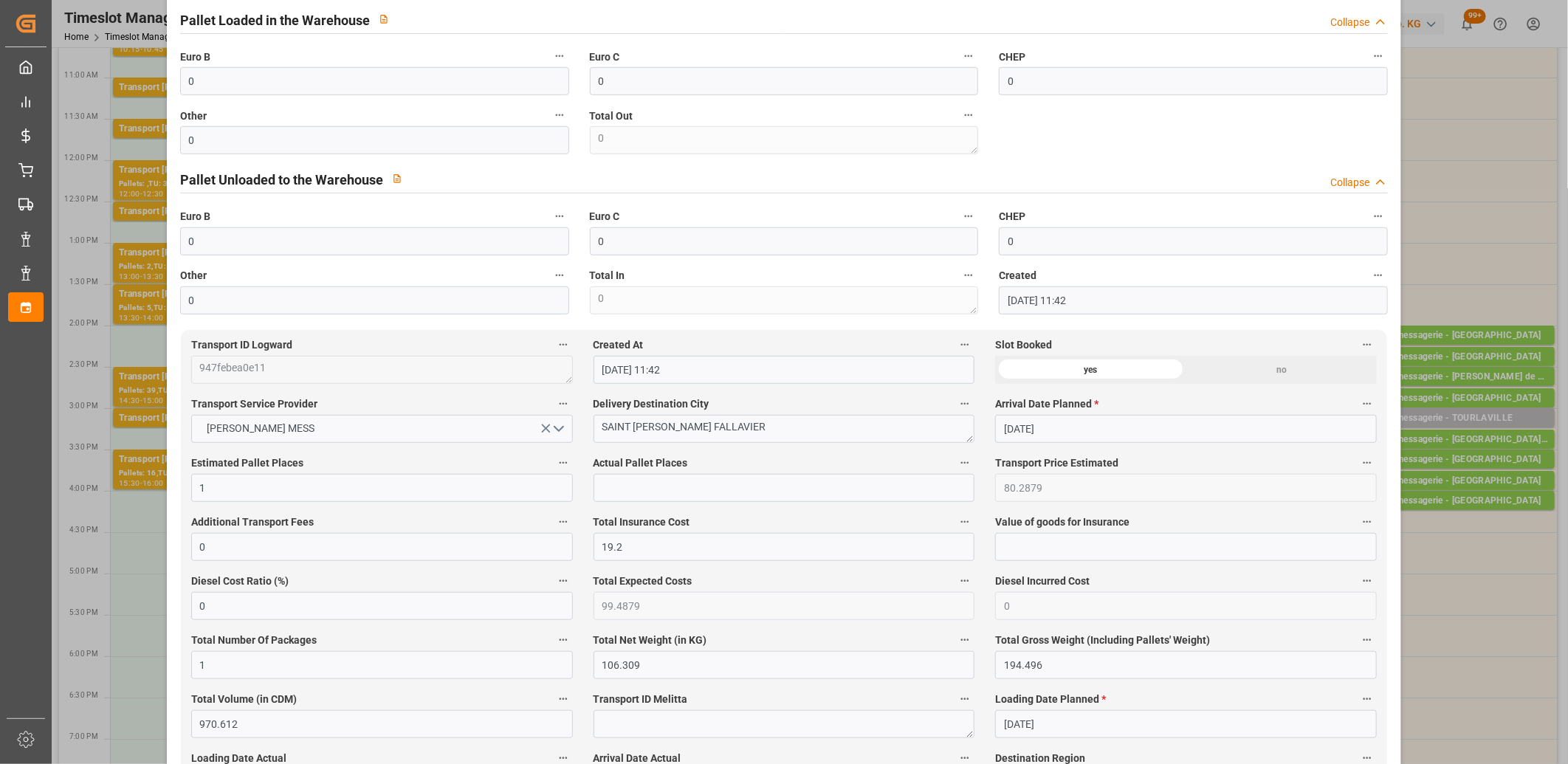
scroll to position [492, 0]
click at [645, 495] on input "text" at bounding box center [784, 487] width 381 height 28
click at [310, 92] on input "0" at bounding box center [374, 80] width 389 height 28
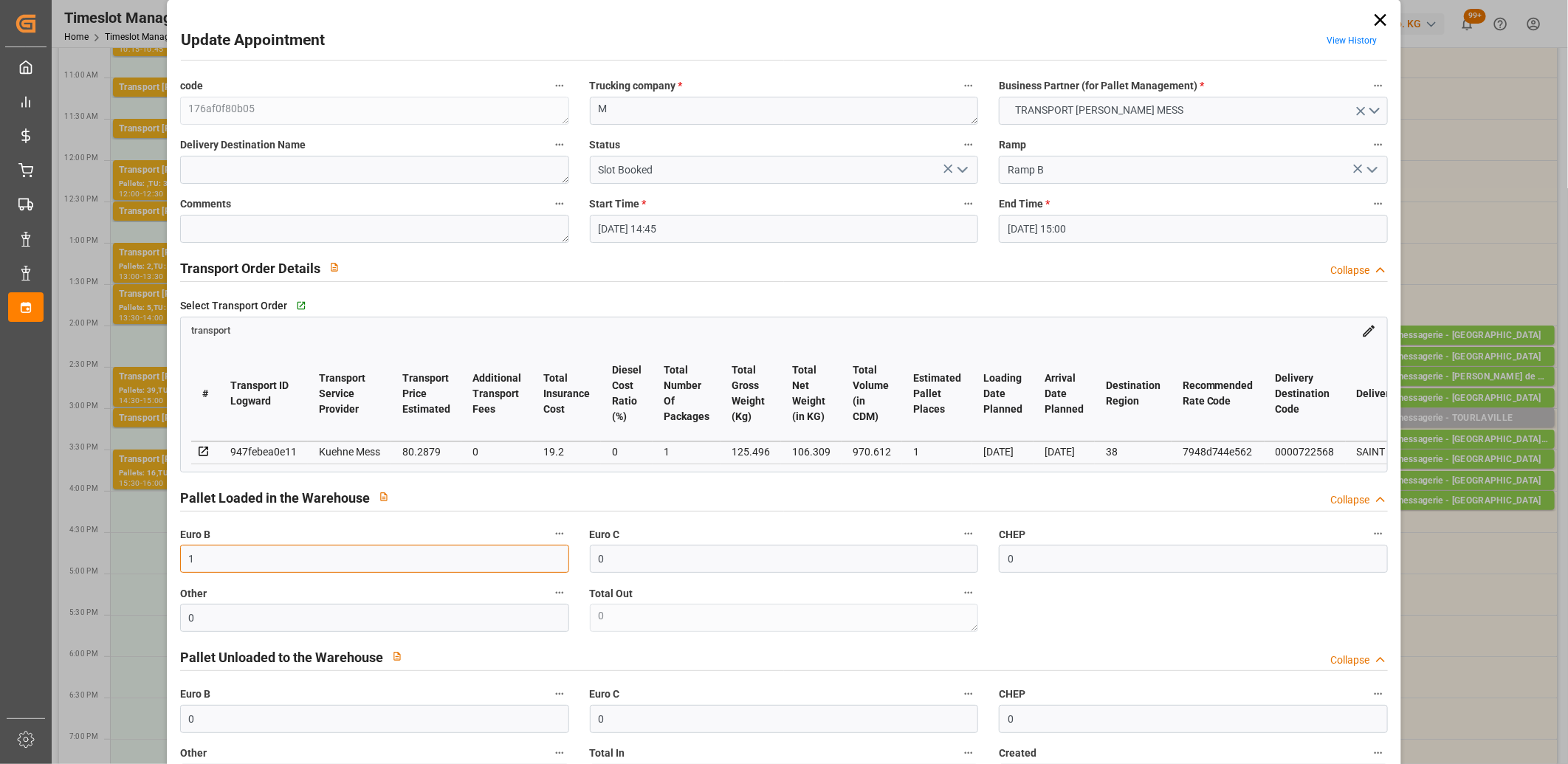
scroll to position [0, 0]
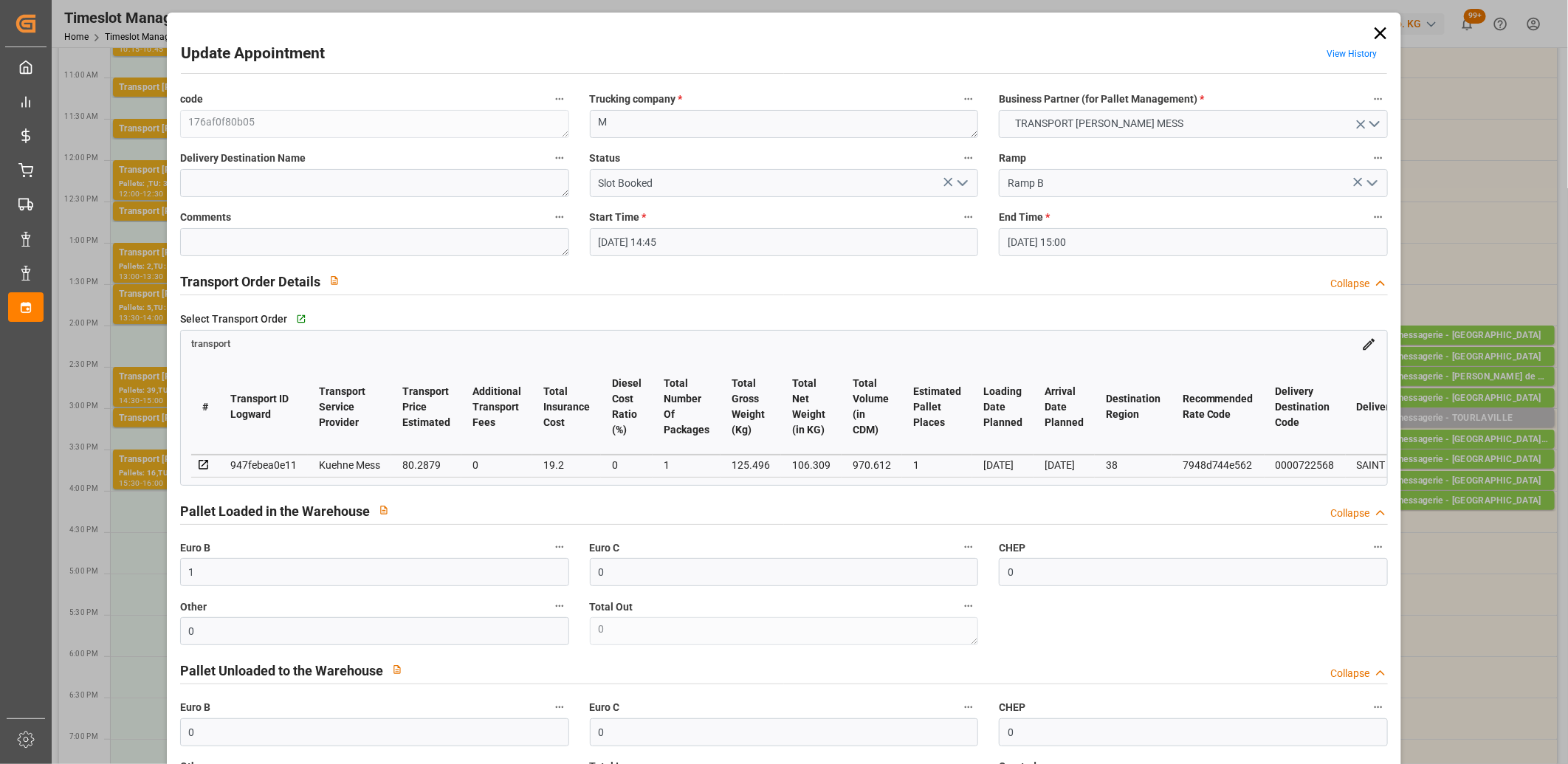
click at [956, 188] on icon "open menu" at bounding box center [963, 183] width 17 height 17
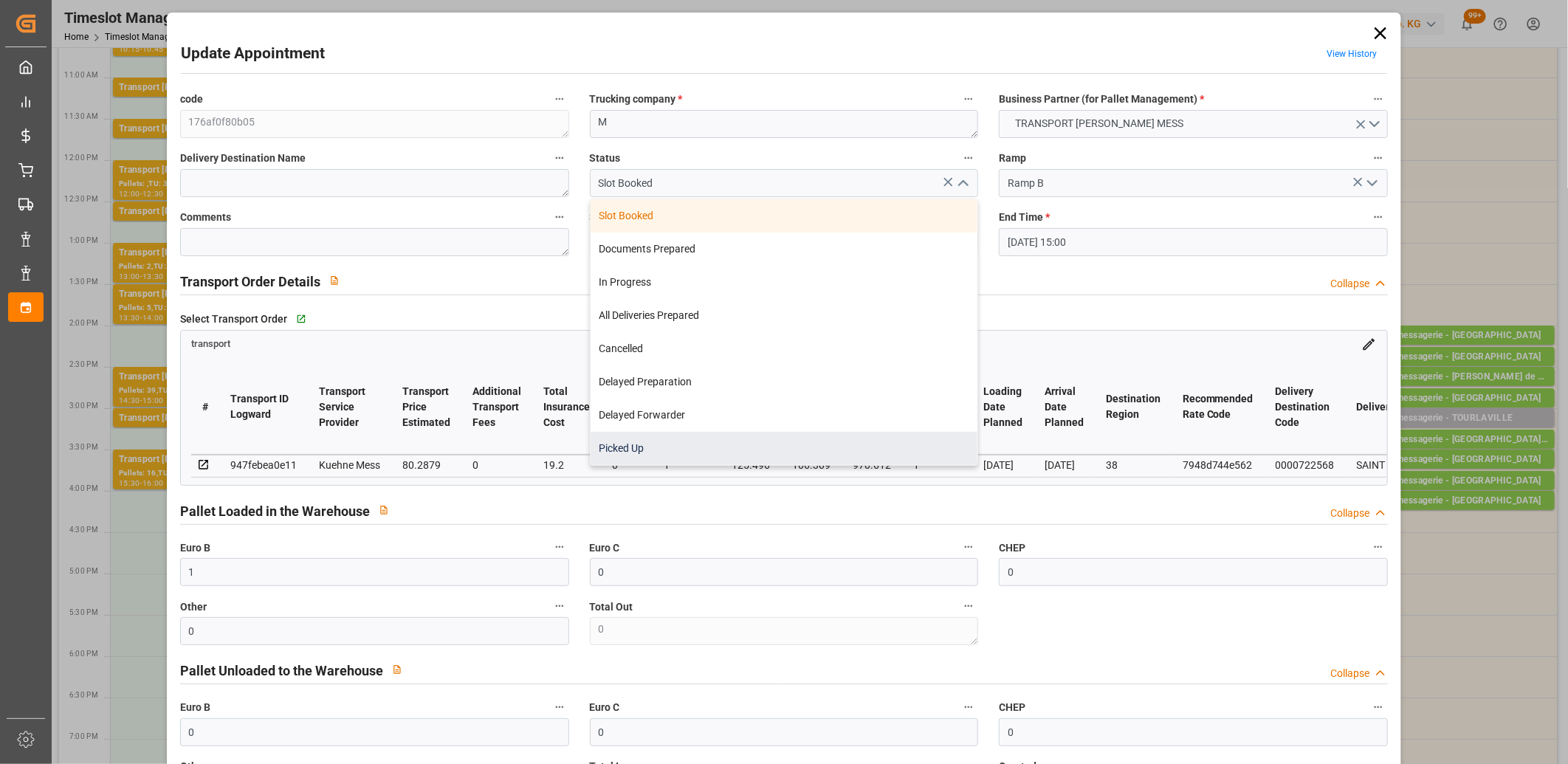
click at [788, 441] on div "Picked Up" at bounding box center [784, 448] width 387 height 33
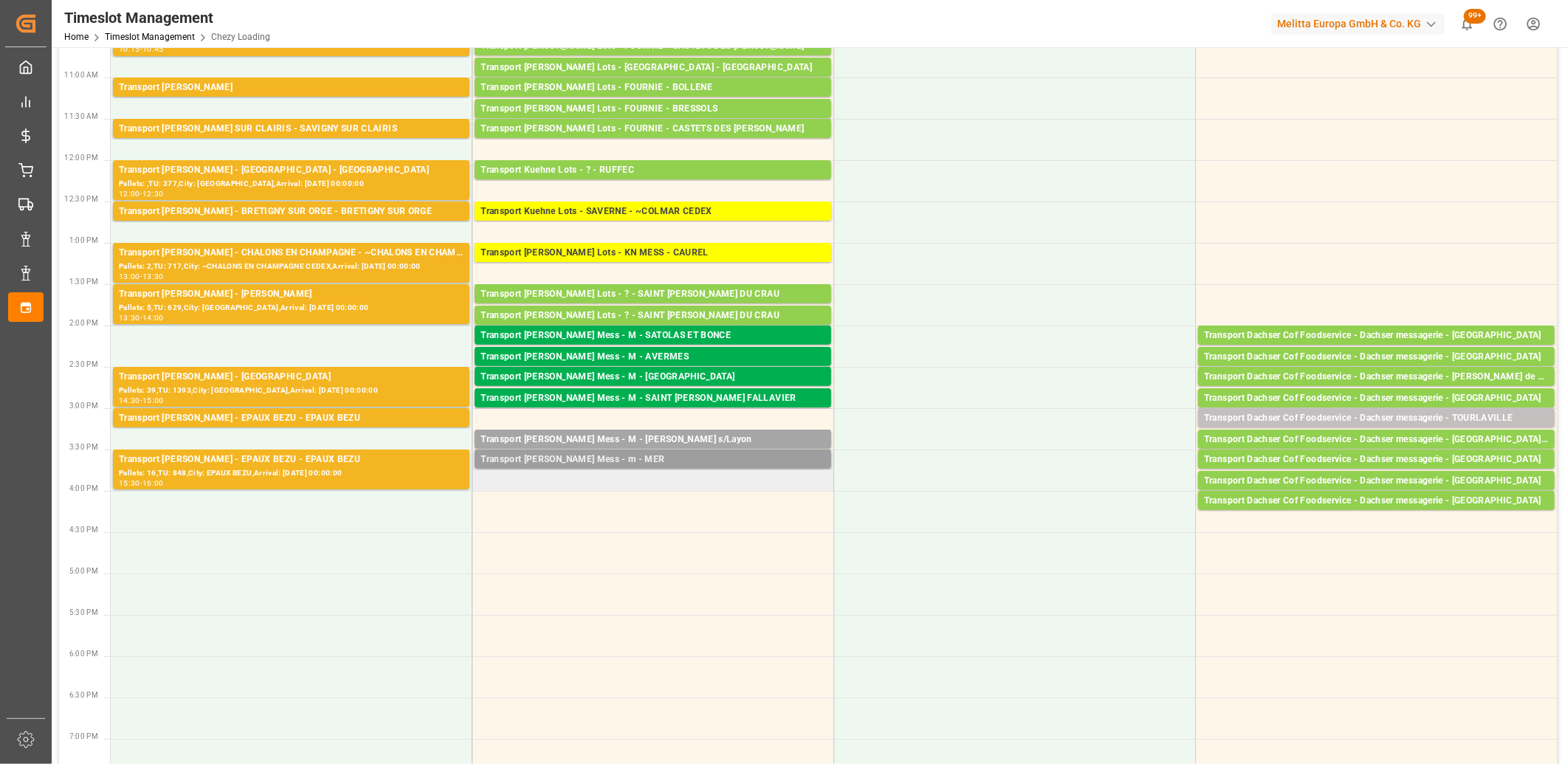
click at [635, 454] on div "Transport Kuehne Mess - m - MER" at bounding box center [653, 459] width 345 height 15
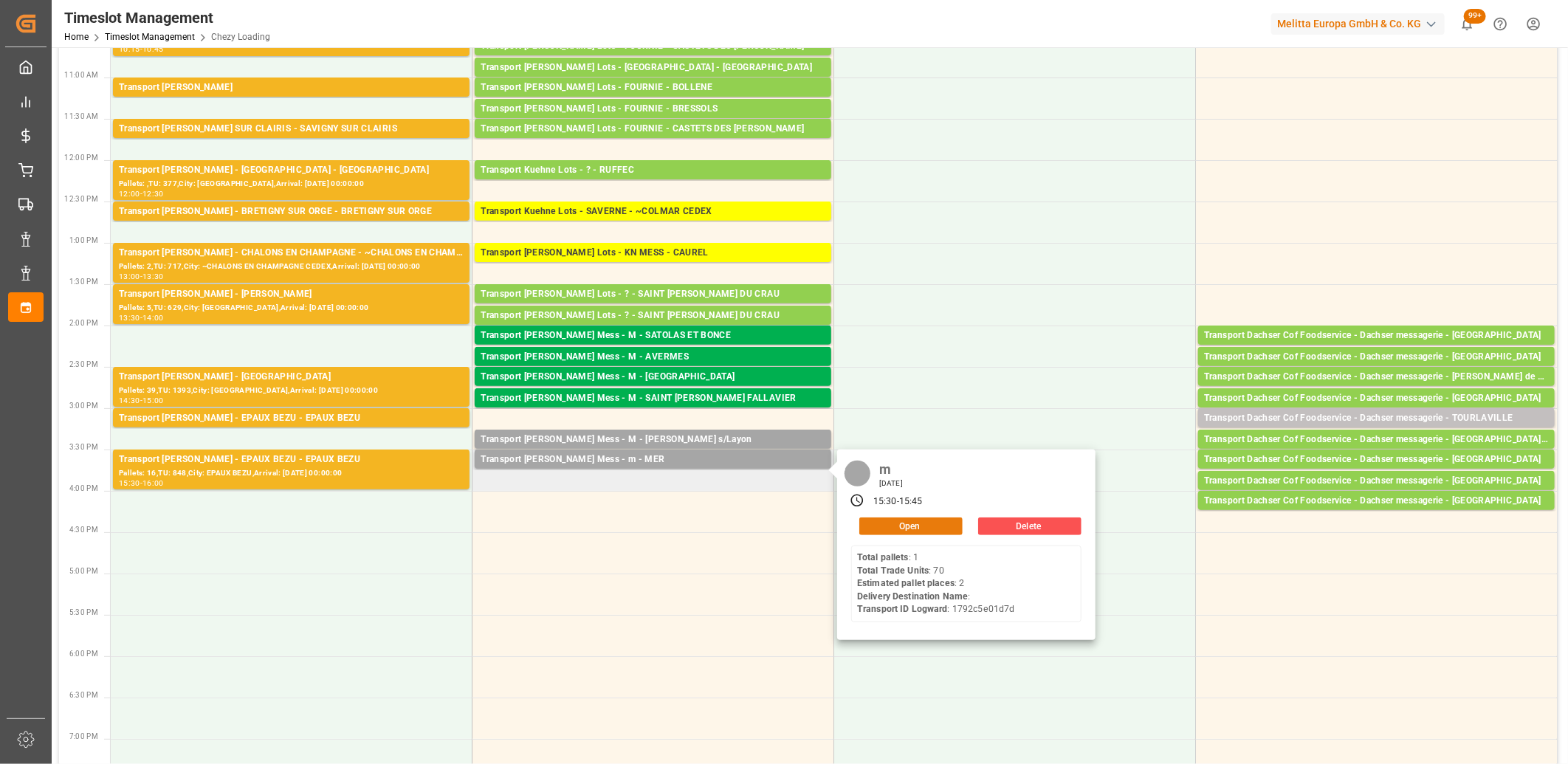
click at [938, 530] on button "Open" at bounding box center [912, 526] width 104 height 17
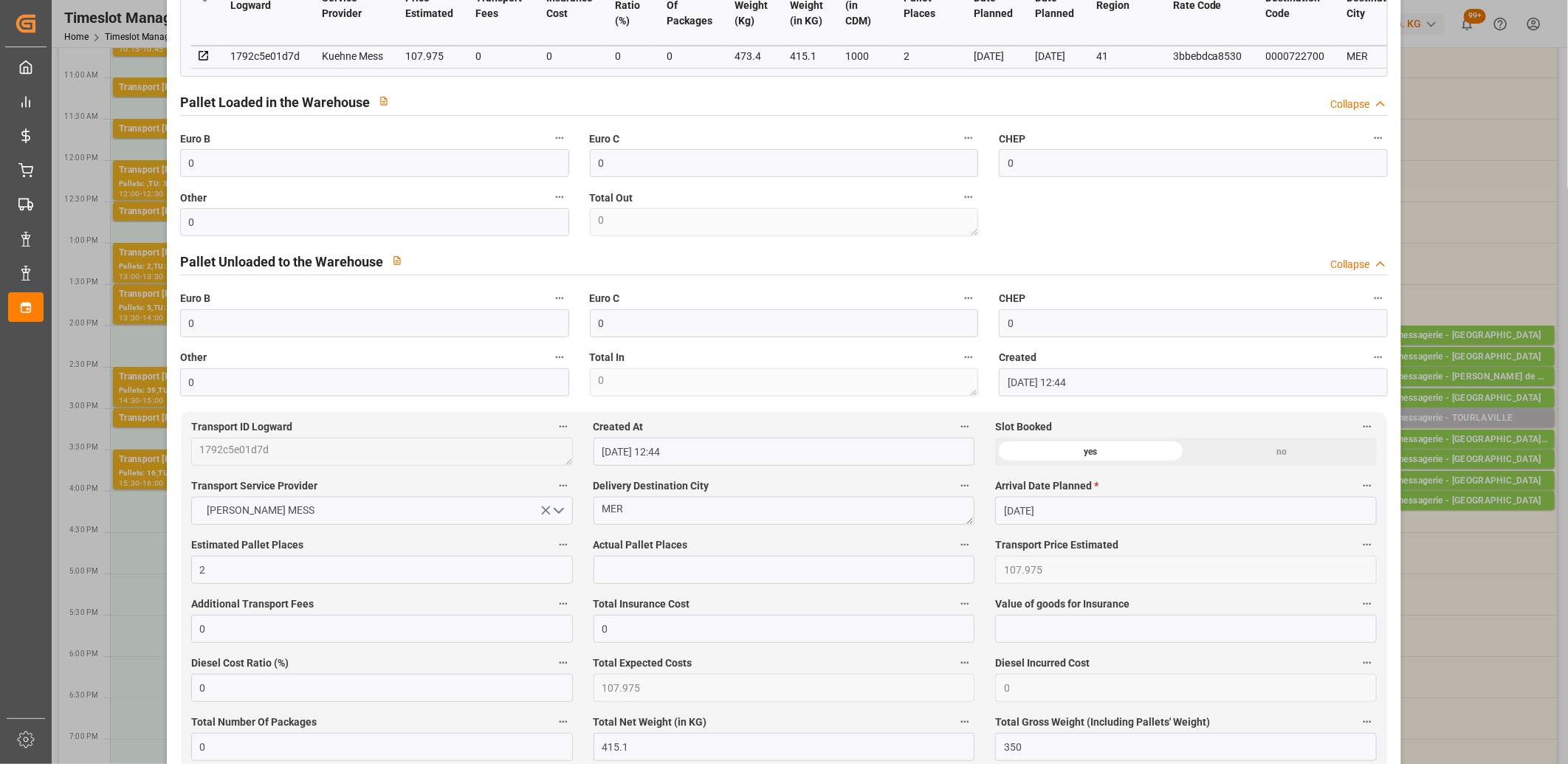
scroll to position [410, 0]
click at [688, 573] on input "text" at bounding box center [784, 569] width 381 height 28
click at [328, 177] on input "0" at bounding box center [374, 163] width 389 height 28
click at [271, 220] on input "0" at bounding box center [374, 221] width 389 height 28
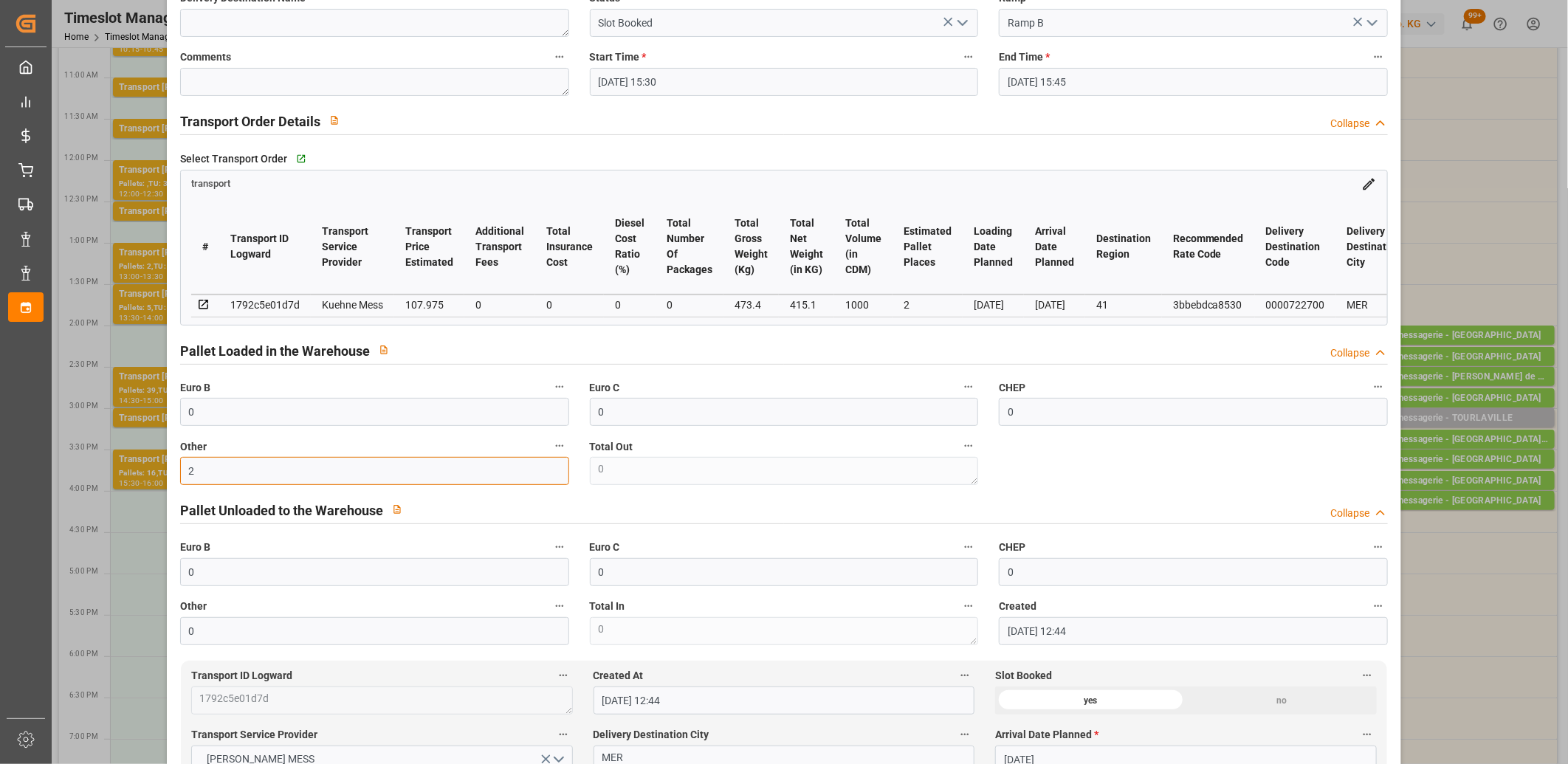
scroll to position [0, 0]
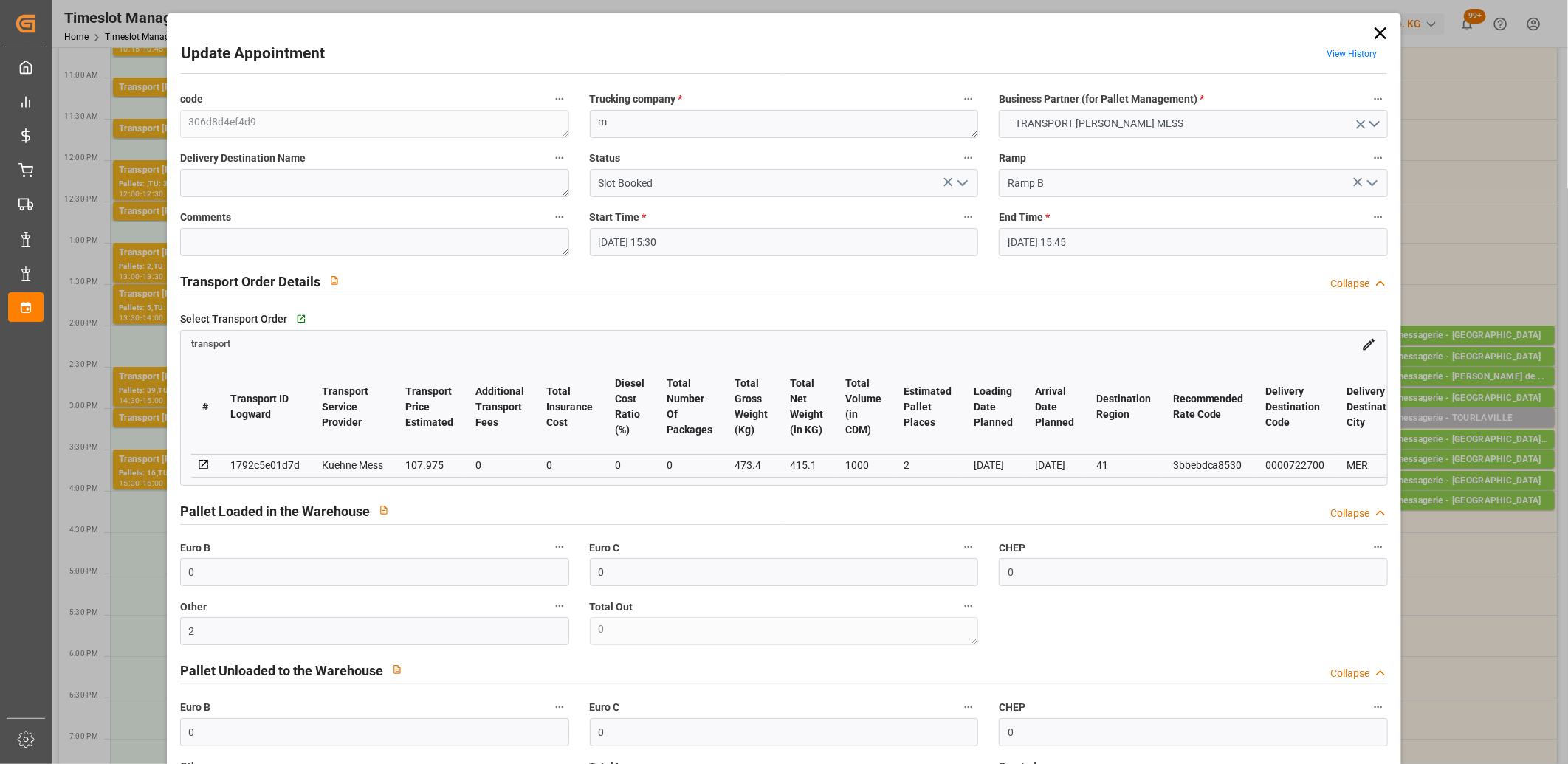
click at [960, 189] on icon "open menu" at bounding box center [963, 183] width 17 height 17
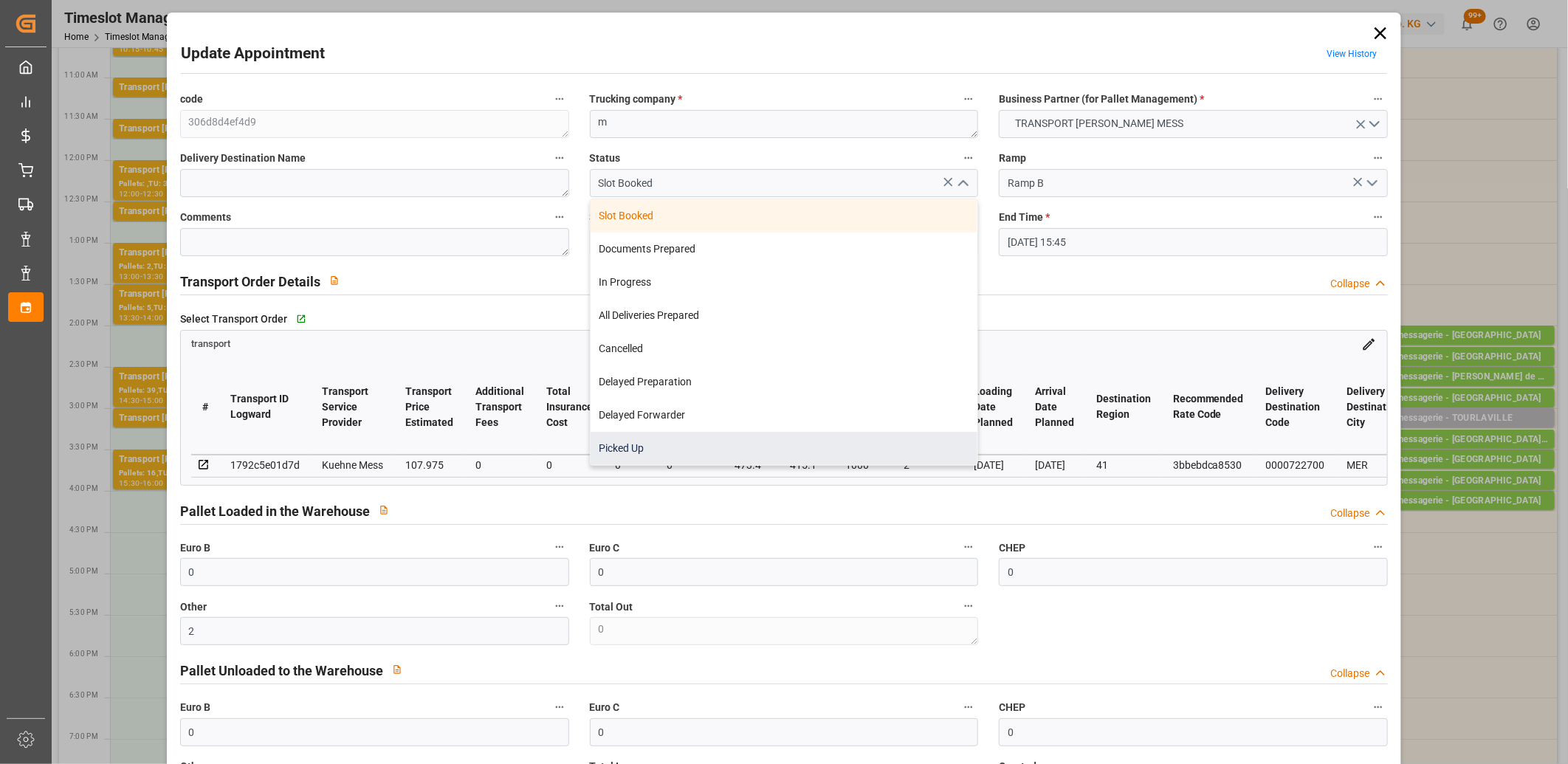
click at [864, 433] on div "Picked Up" at bounding box center [784, 448] width 387 height 33
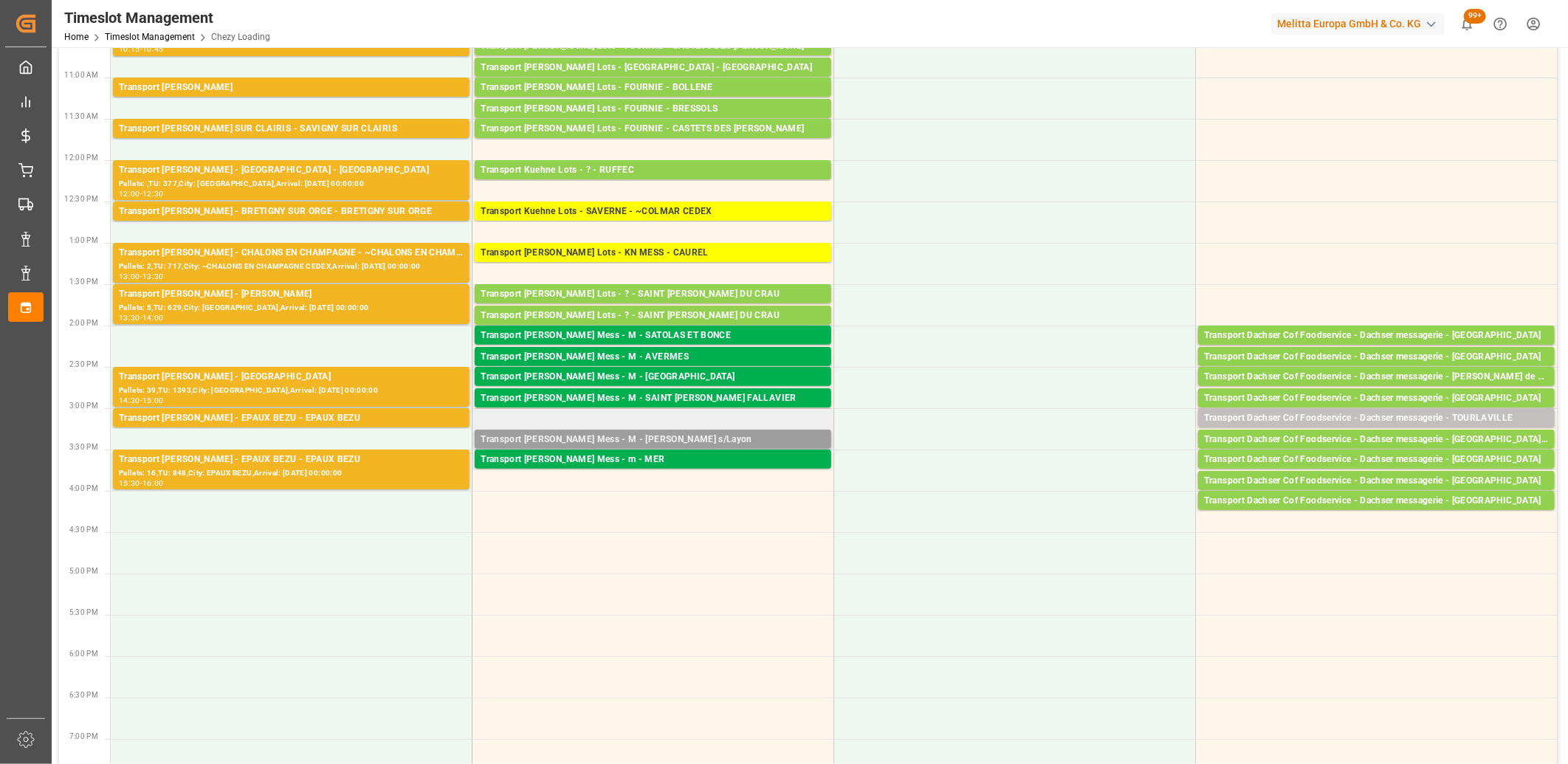
click at [720, 434] on div "Transport Kuehne Mess - M - Beaulieu s/Layon" at bounding box center [653, 440] width 345 height 15
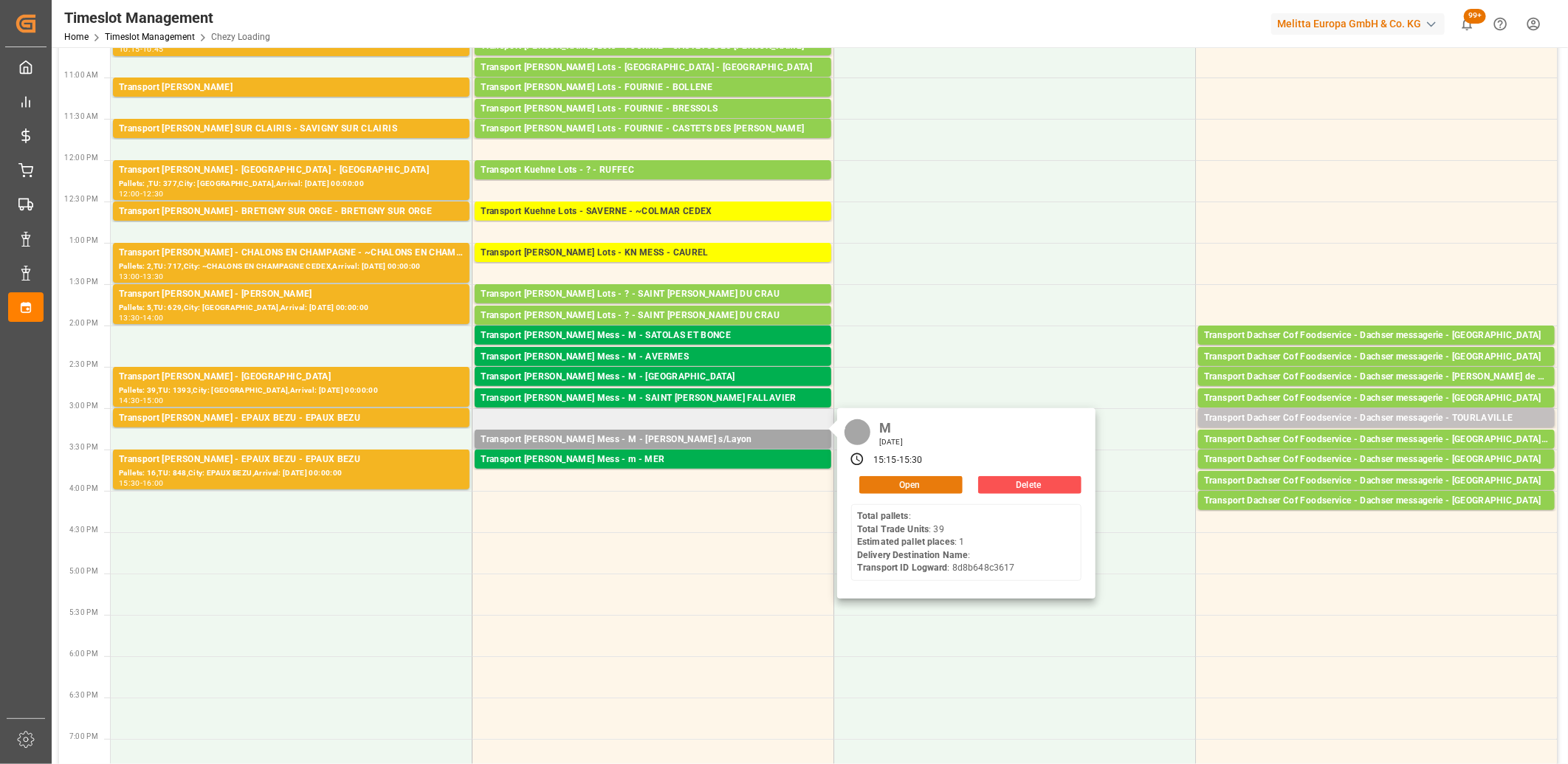
click at [902, 484] on button "Open" at bounding box center [912, 485] width 104 height 17
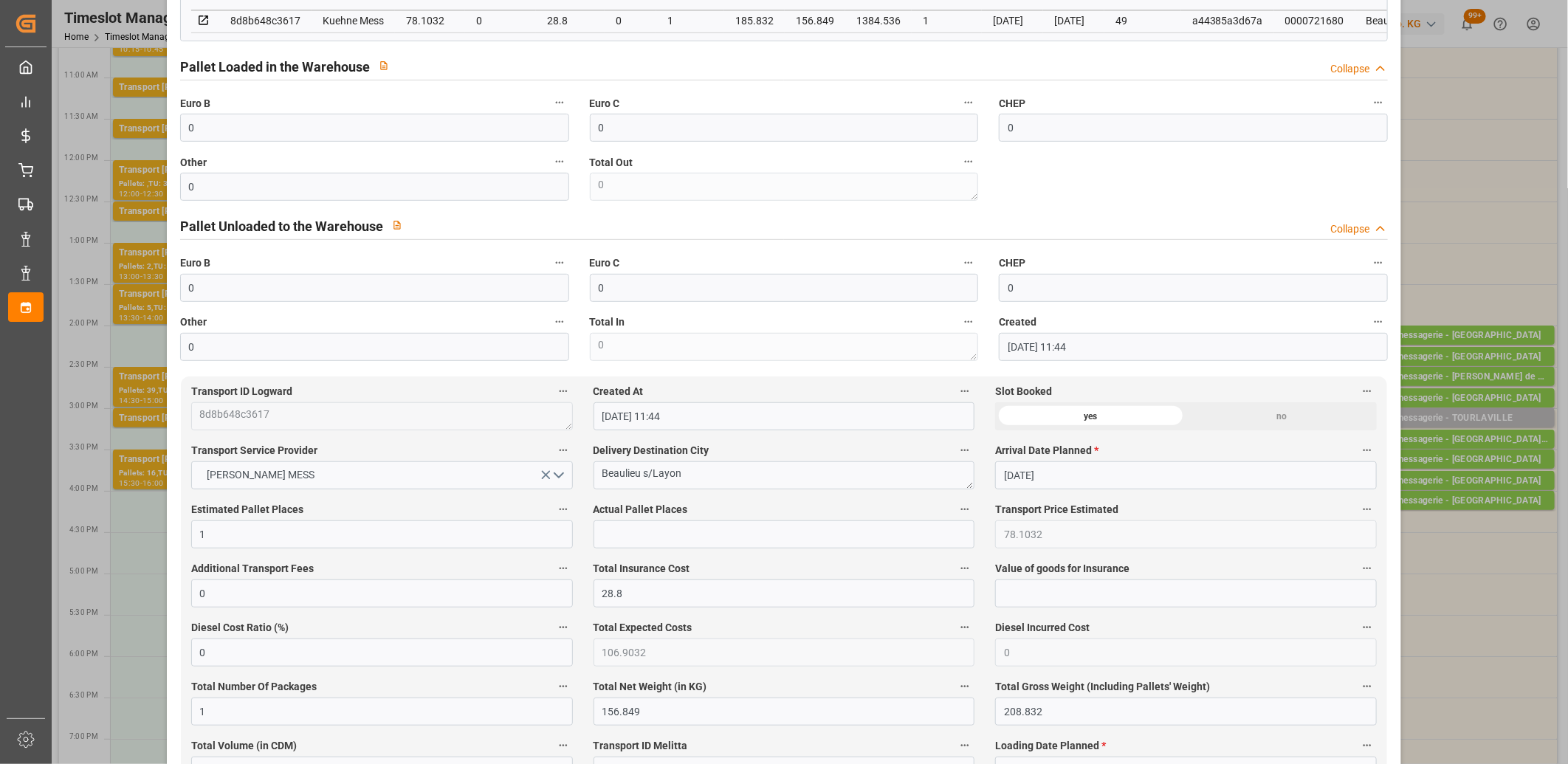
scroll to position [492, 0]
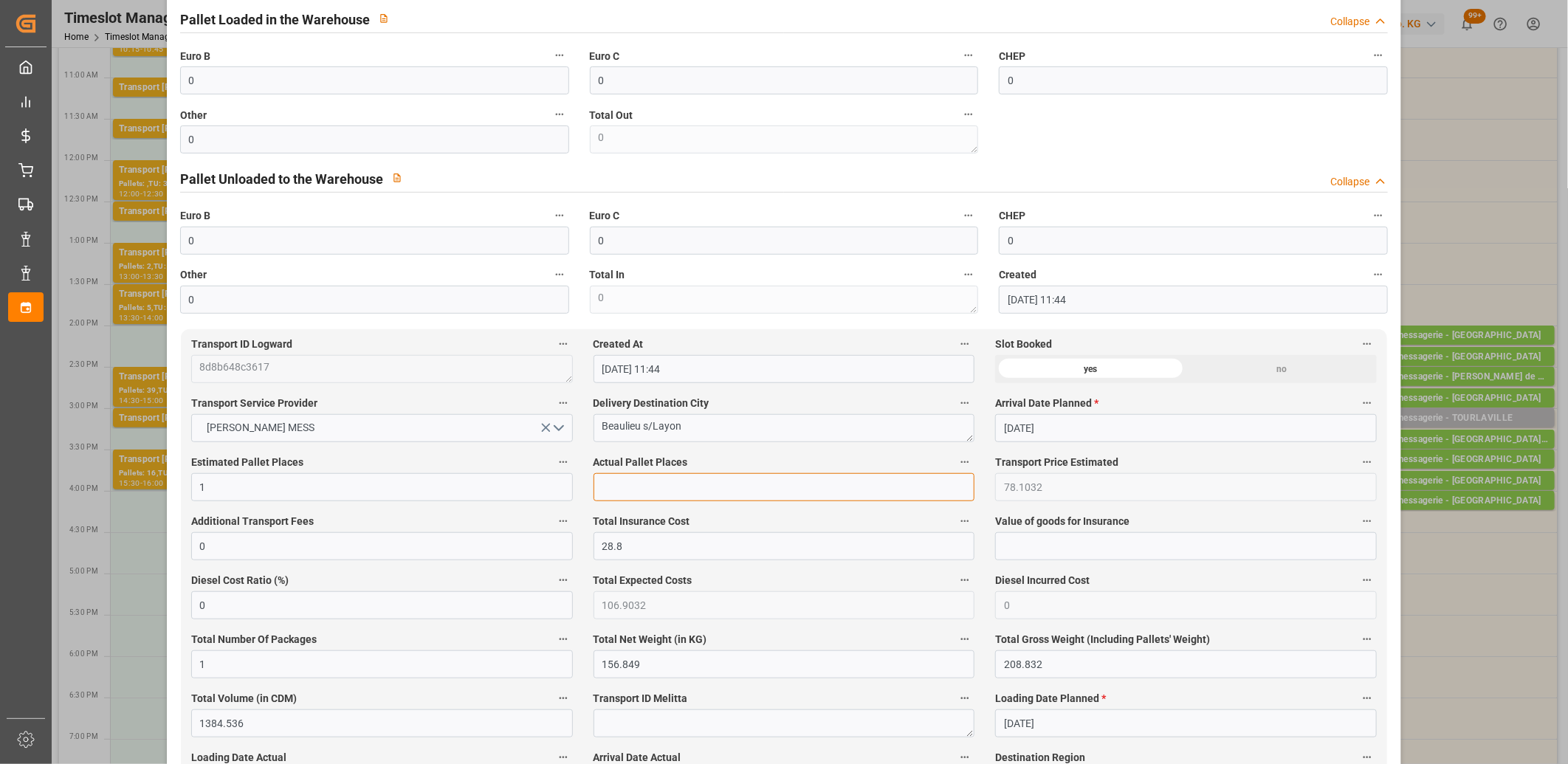
click at [673, 485] on input "text" at bounding box center [784, 487] width 381 height 28
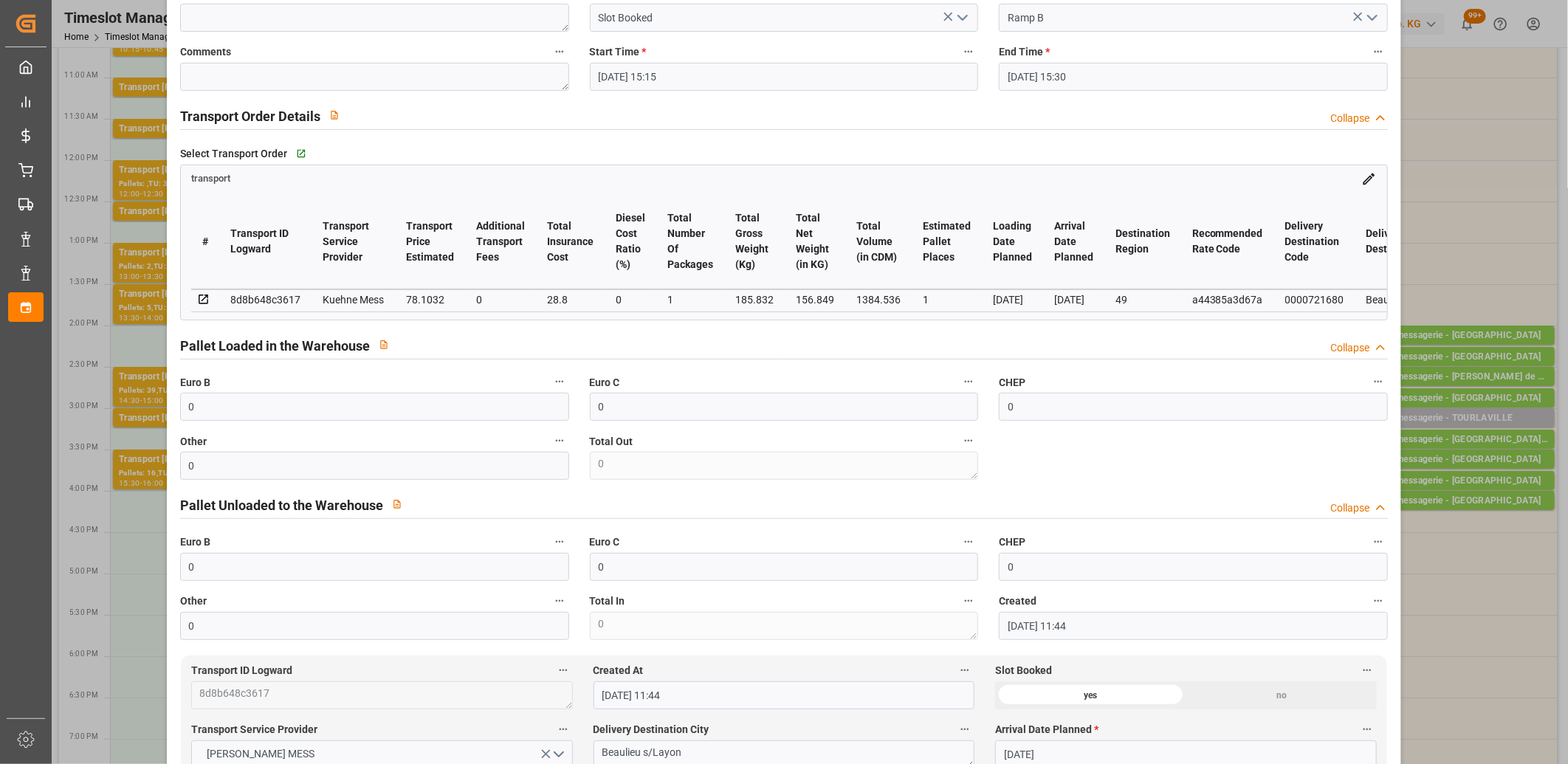
scroll to position [164, 0]
click at [305, 411] on input "0" at bounding box center [374, 408] width 389 height 28
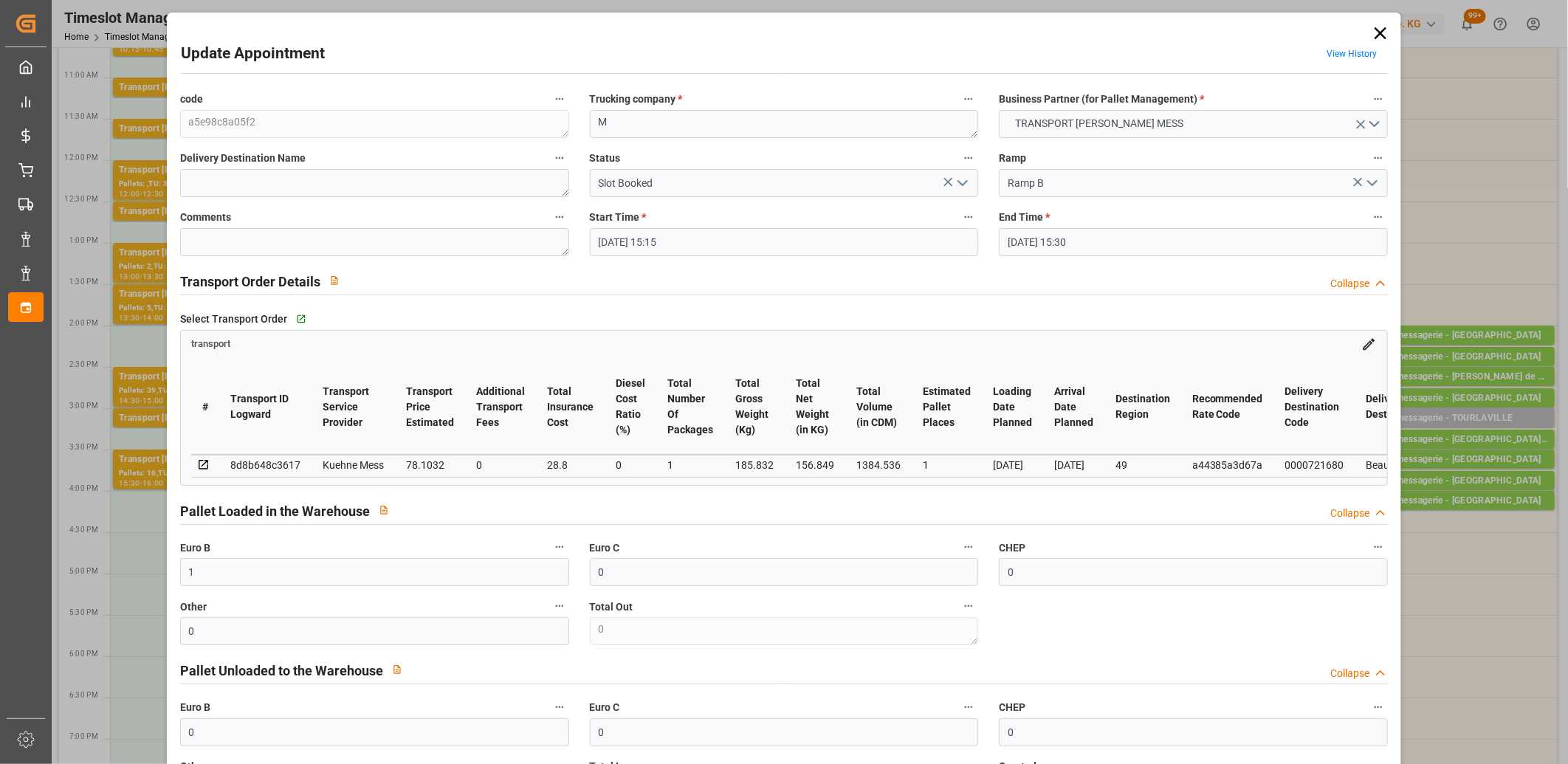
click at [964, 185] on icon "open menu" at bounding box center [963, 183] width 17 height 17
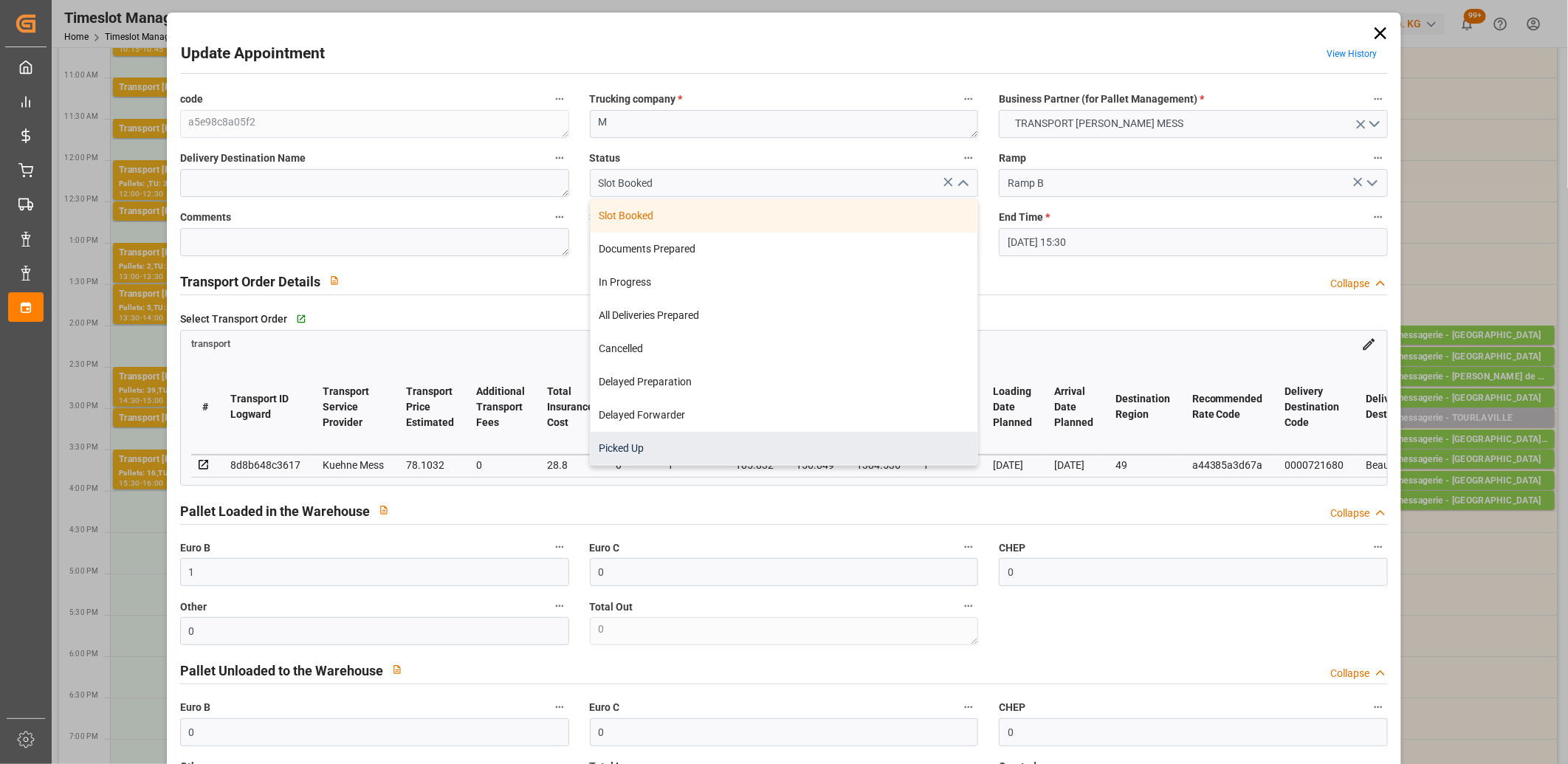
click at [885, 440] on div "Picked Up" at bounding box center [784, 448] width 387 height 33
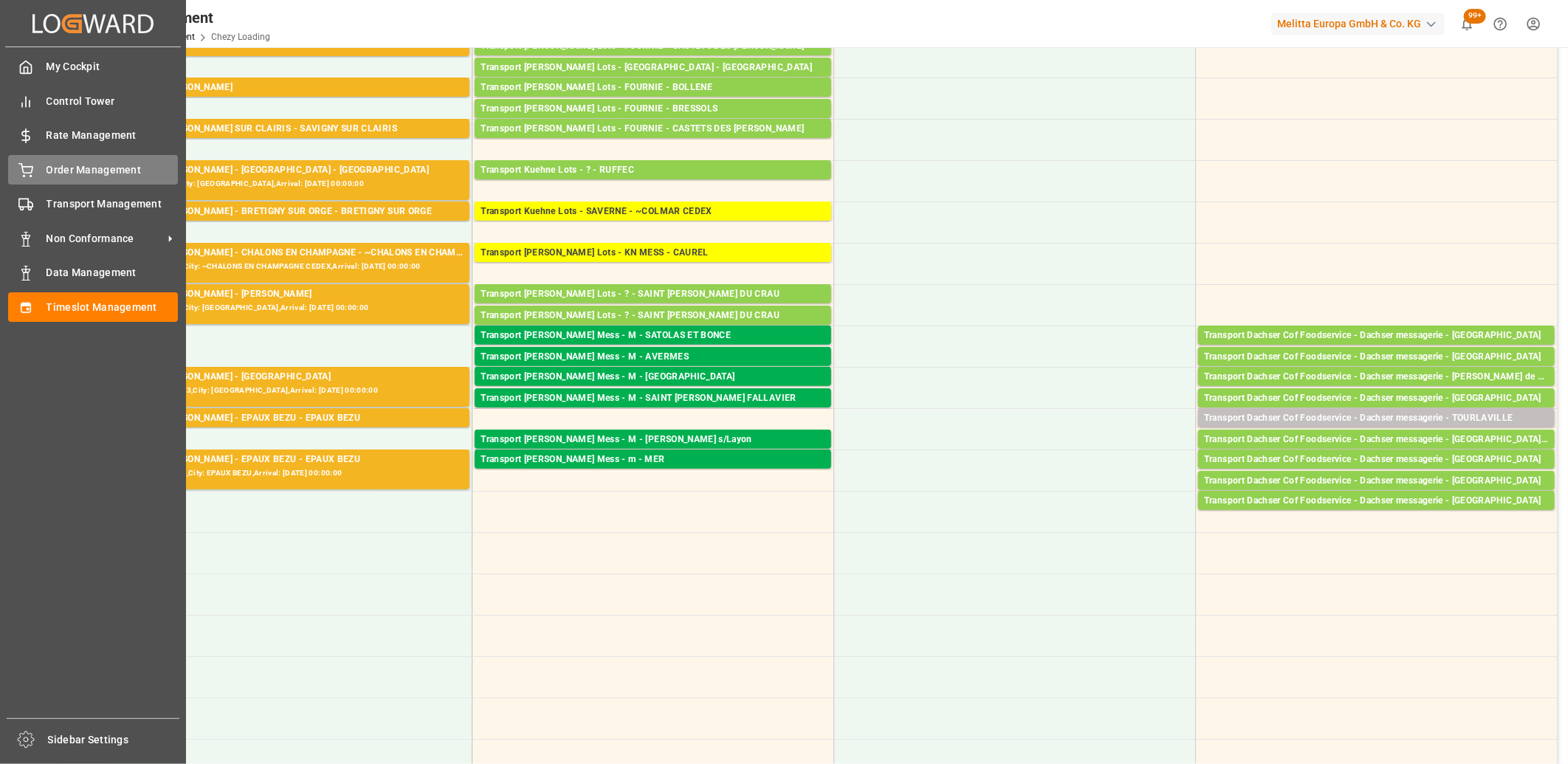
click at [18, 174] on icon at bounding box center [25, 170] width 15 height 15
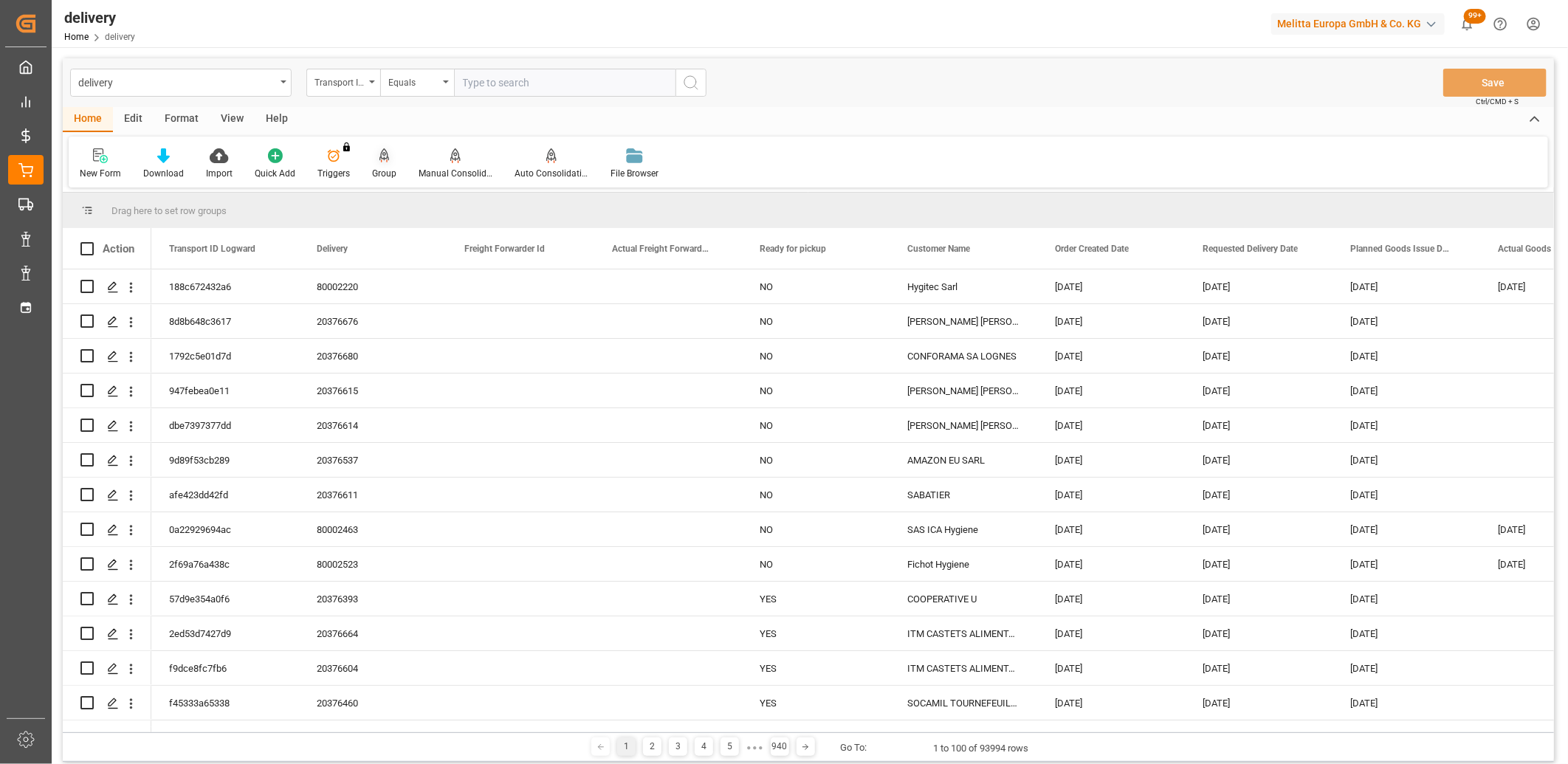
click at [380, 157] on icon at bounding box center [385, 156] width 10 height 15
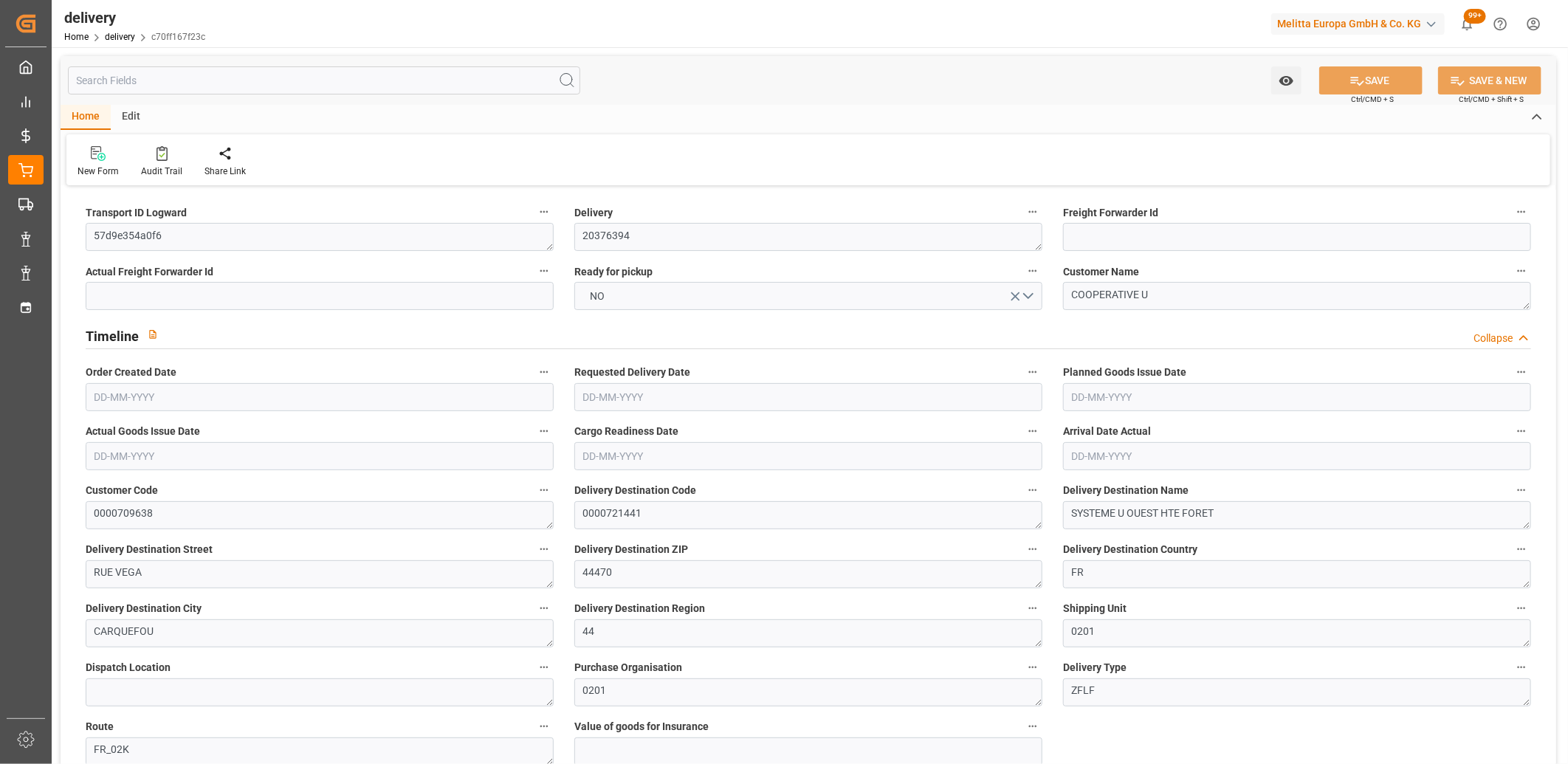
type input "1091.2"
type input "1424"
type input "4123.264"
type input "192"
type input "6"
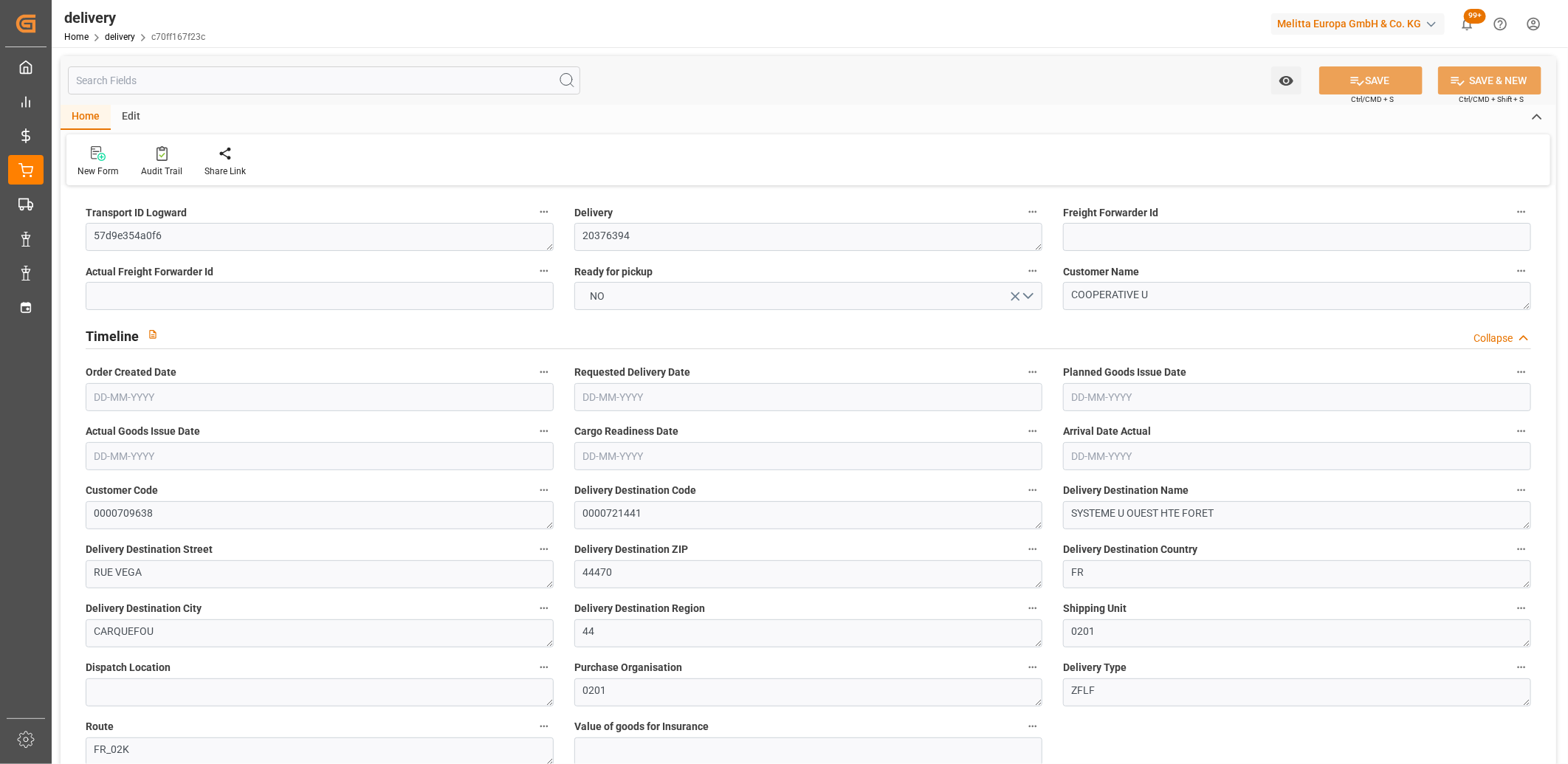
type input "3"
type input "4"
type input "0"
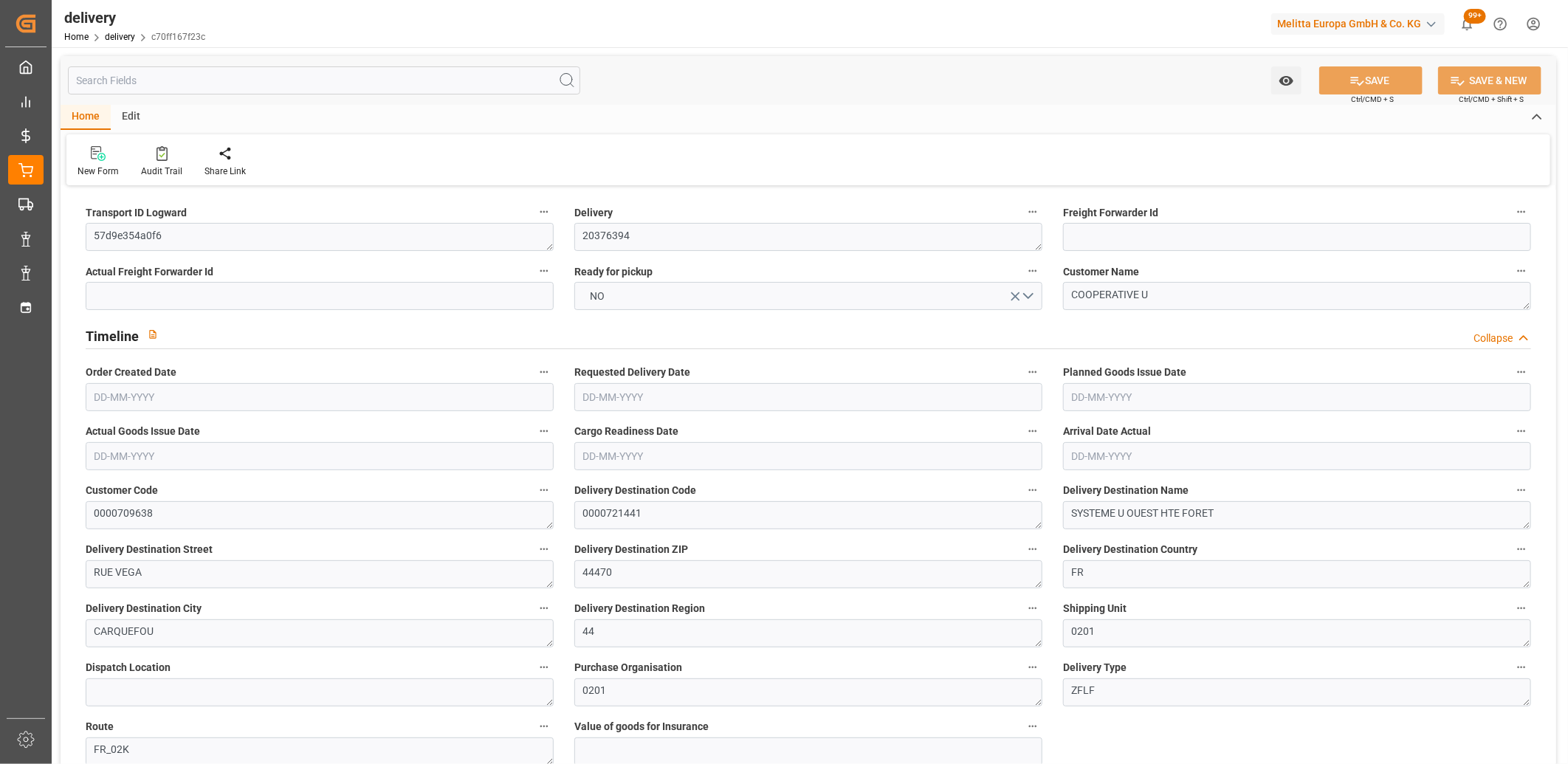
type input "122.4076"
type input "7.35"
type input "69.12"
type input "1.5"
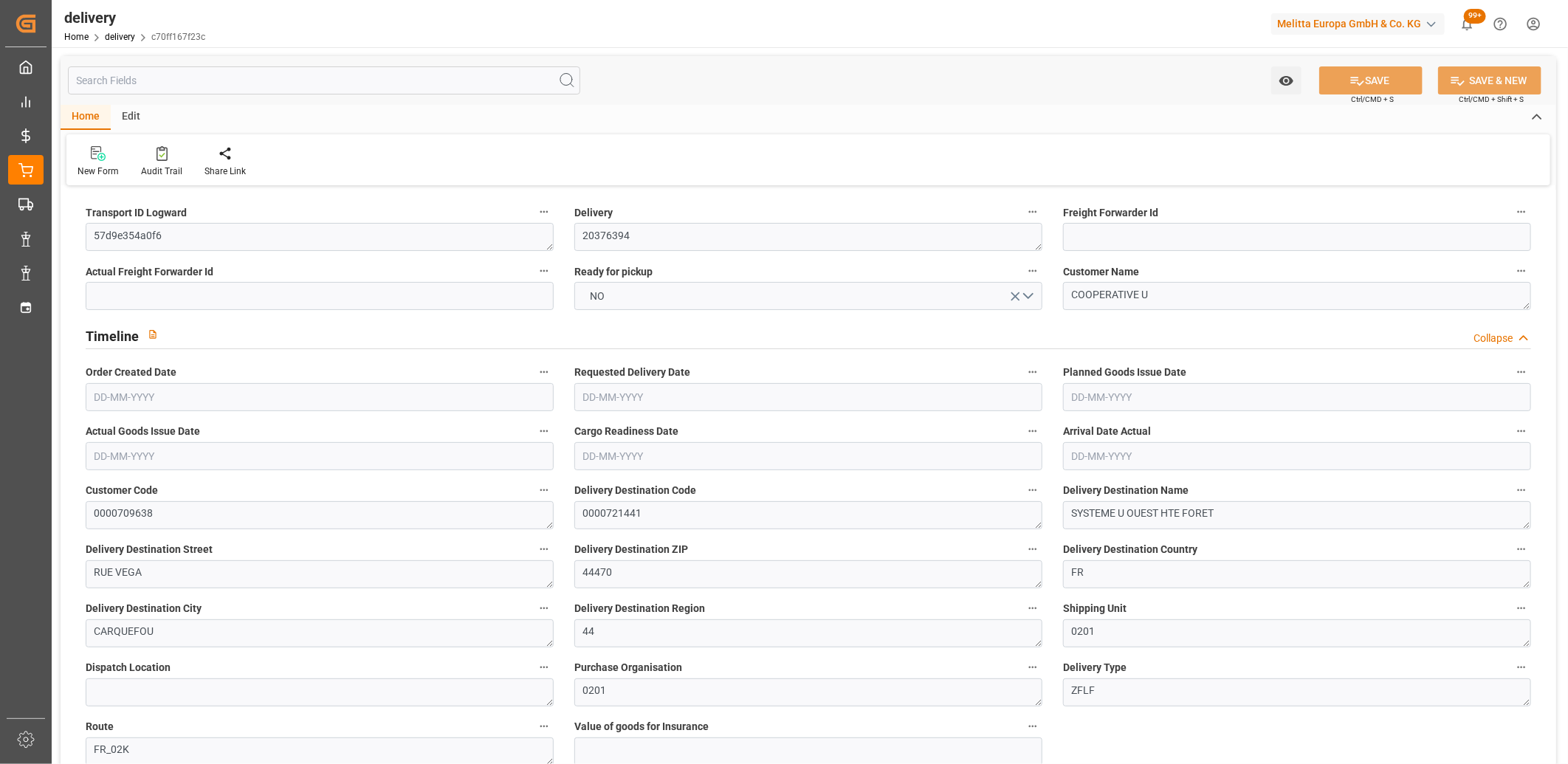
type input "1.3"
type input "0"
type input "9"
type input "1246.224"
type input "101"
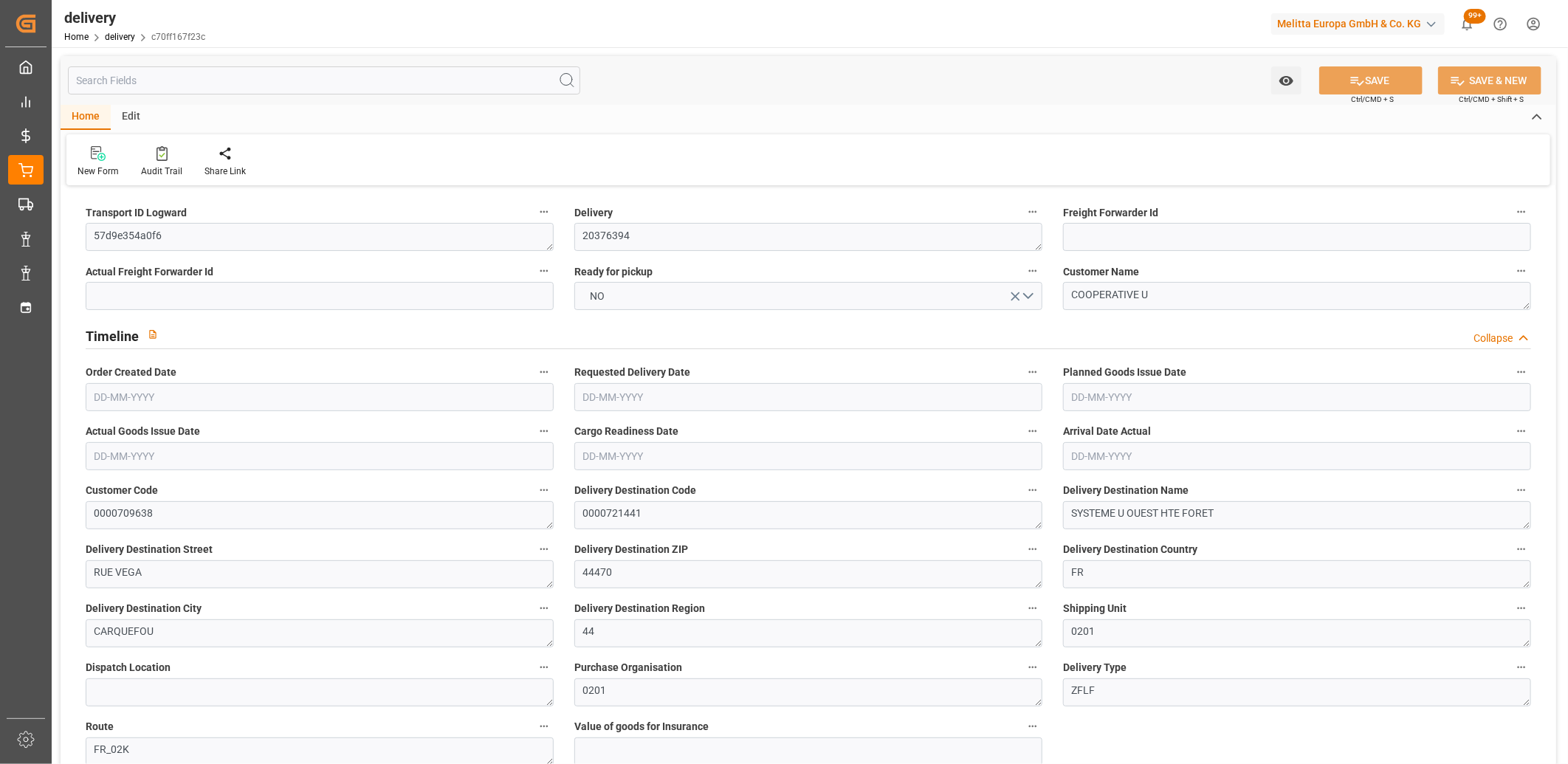
type input "3463.6063"
type input "0.2221"
type input "0"
type input "[DATE]"
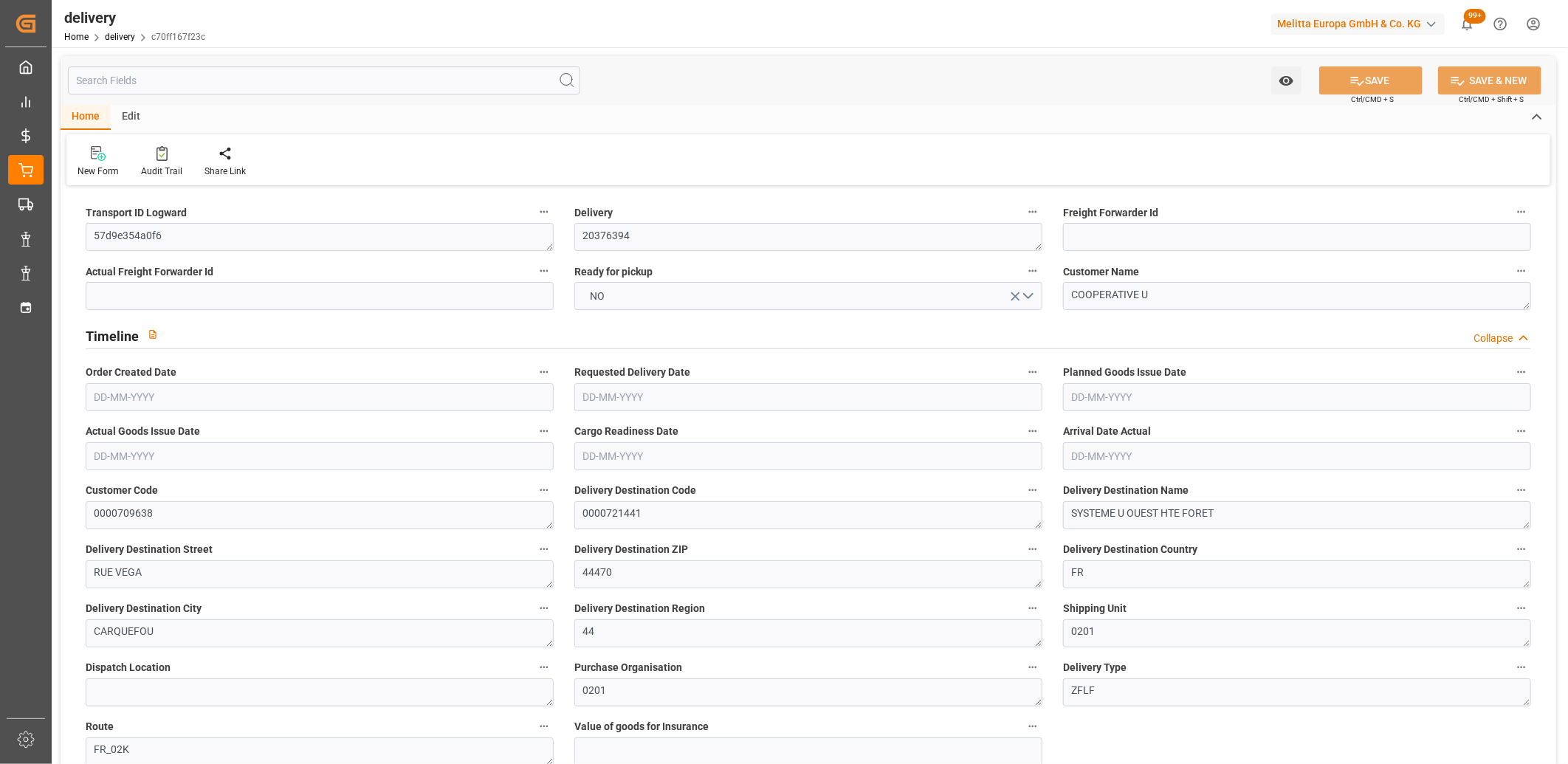
type input "[DATE]"
type input "18-08-2025 11:01"
click at [625, 290] on button "NO" at bounding box center [808, 296] width 468 height 28
click at [625, 290] on div "YES" at bounding box center [808, 300] width 466 height 31
click at [1392, 79] on button "SAVE" at bounding box center [1371, 80] width 104 height 28
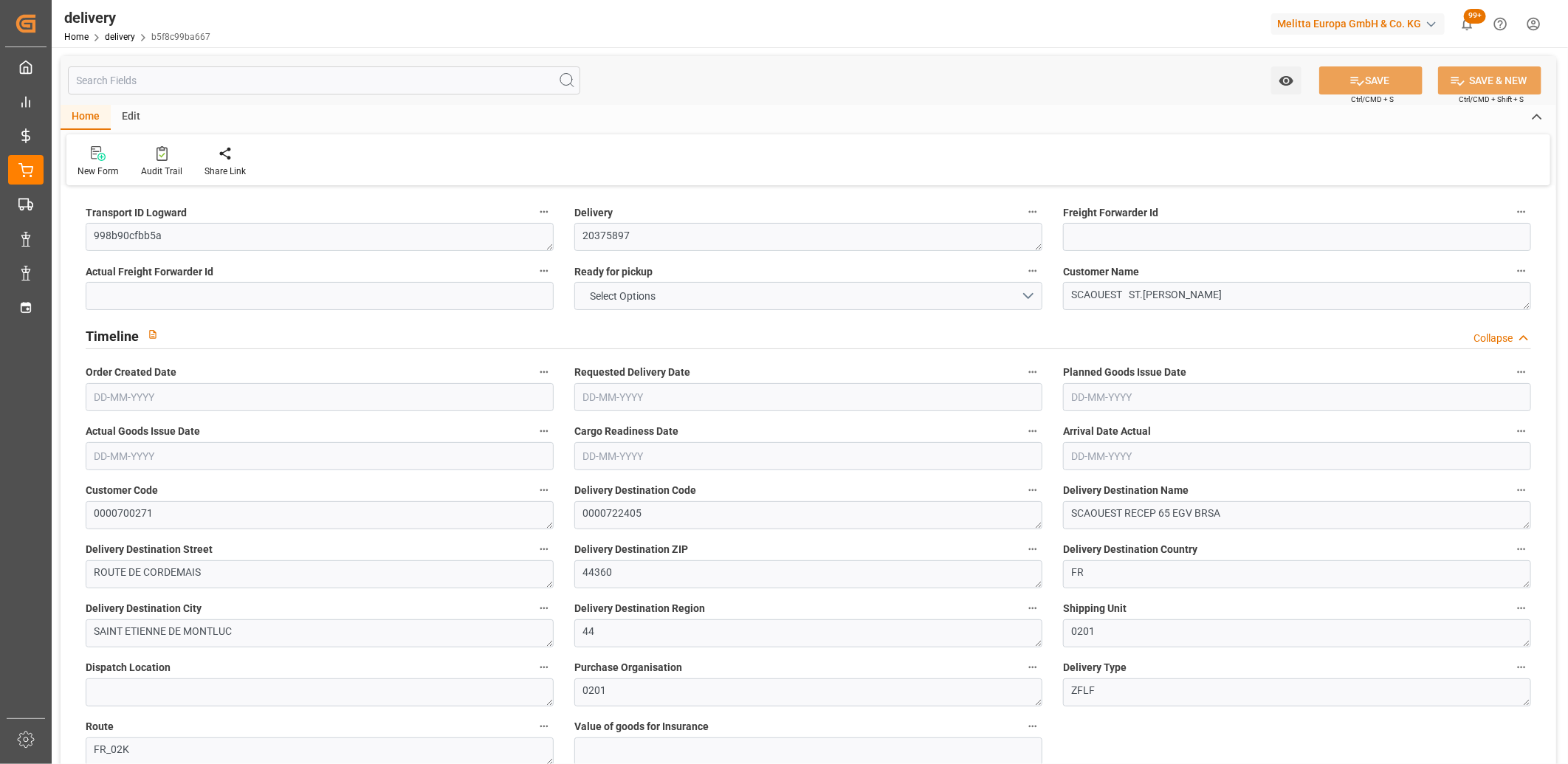
type input "3"
type input "473.592"
type input "548.512"
type input "1130.8"
type input "116"
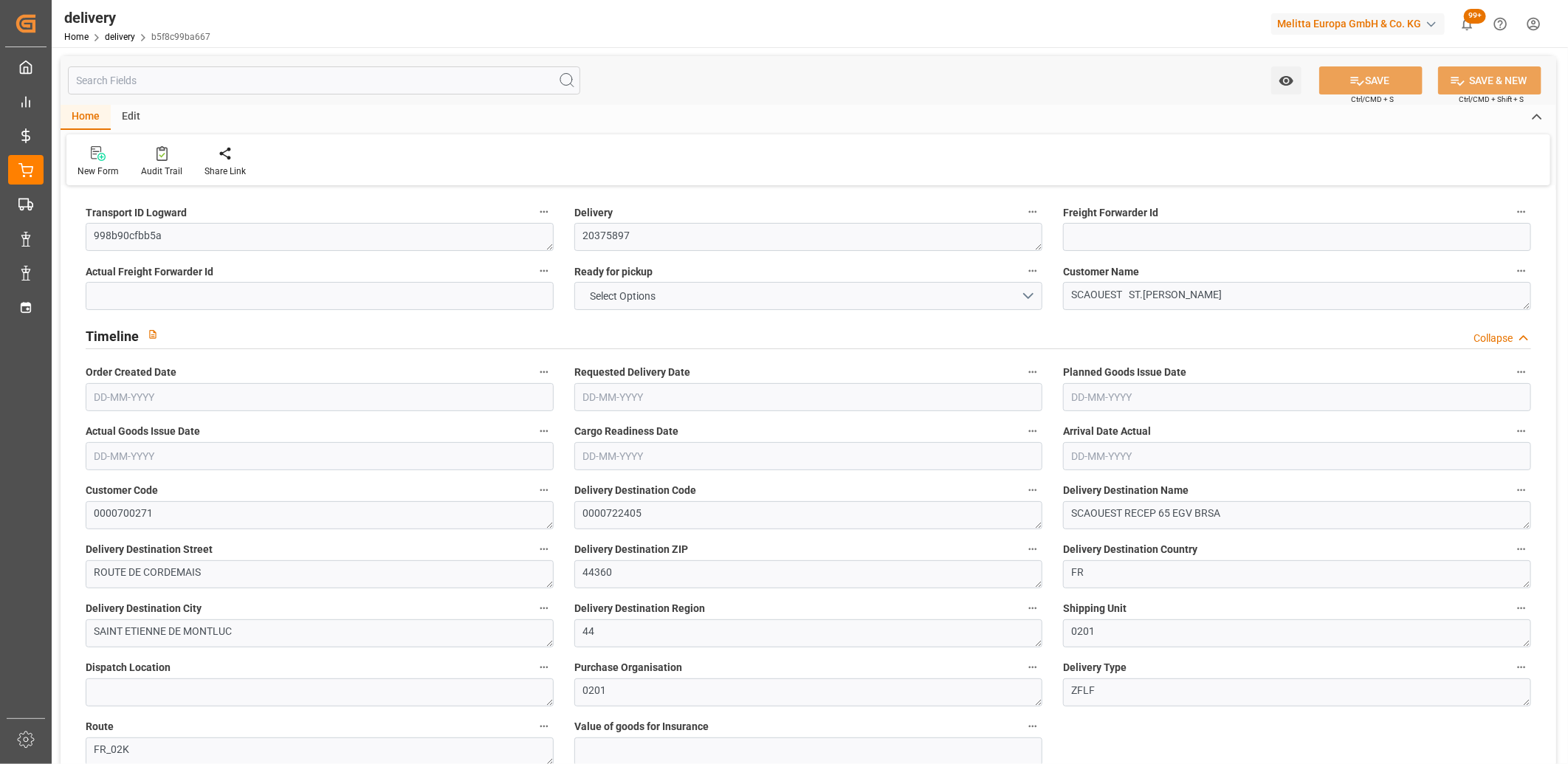
type input "3"
type input "0"
type input "2"
type input "0"
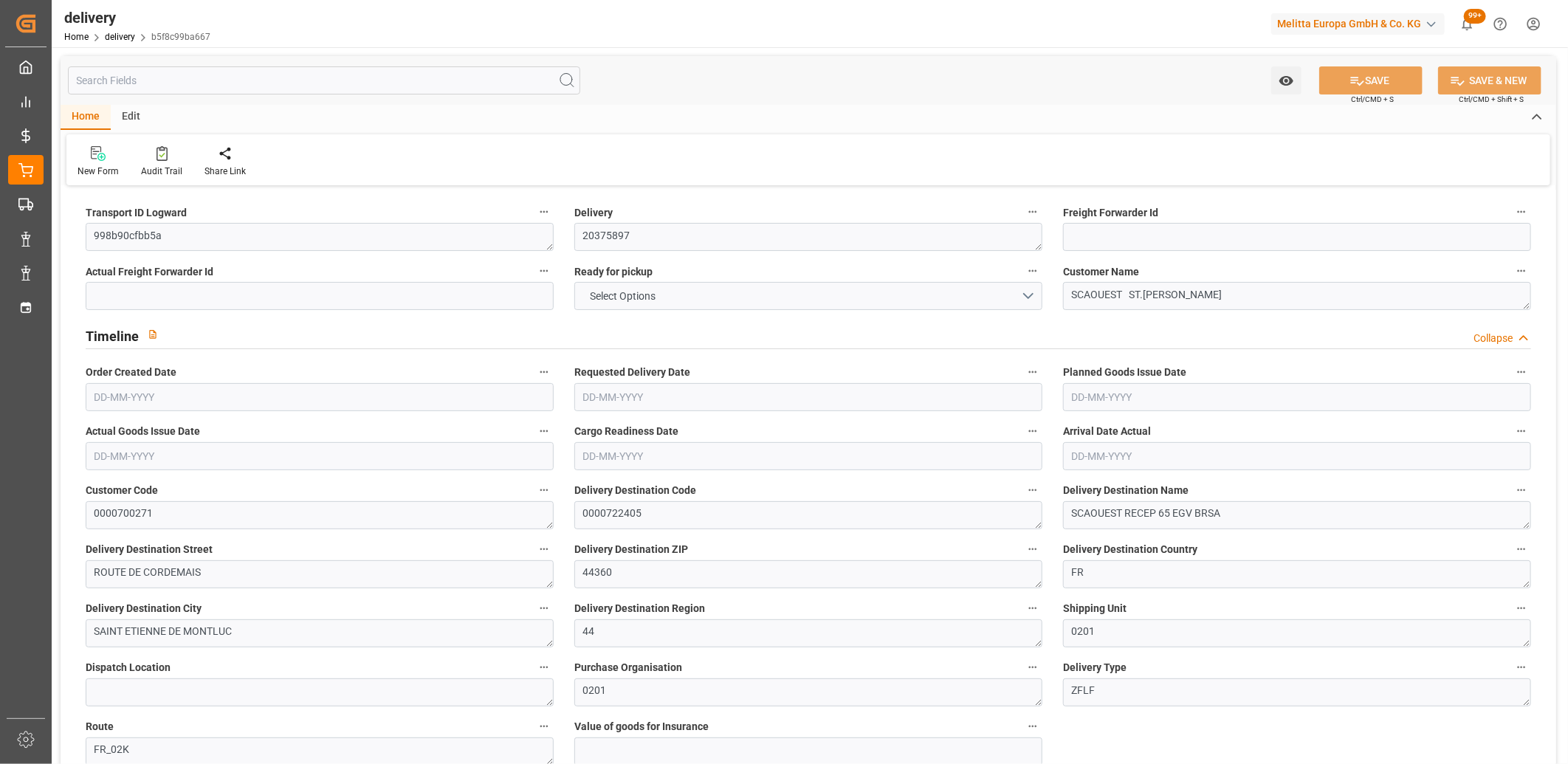
type input "0"
type input "184"
type input "0"
type input "41.76"
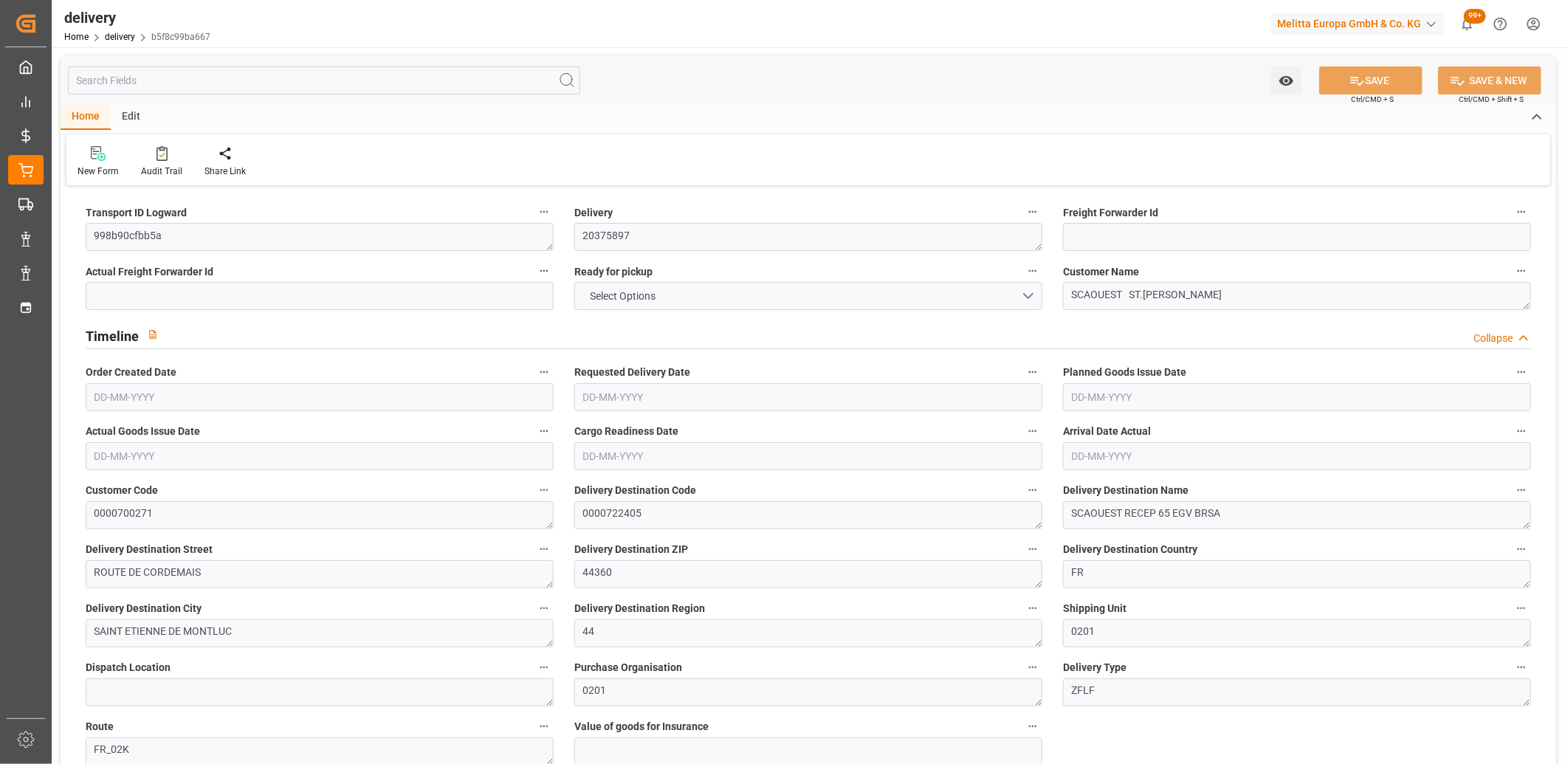
type input "1.5"
type input "1.3"
type input "0"
type input "4.5"
type input "479.512"
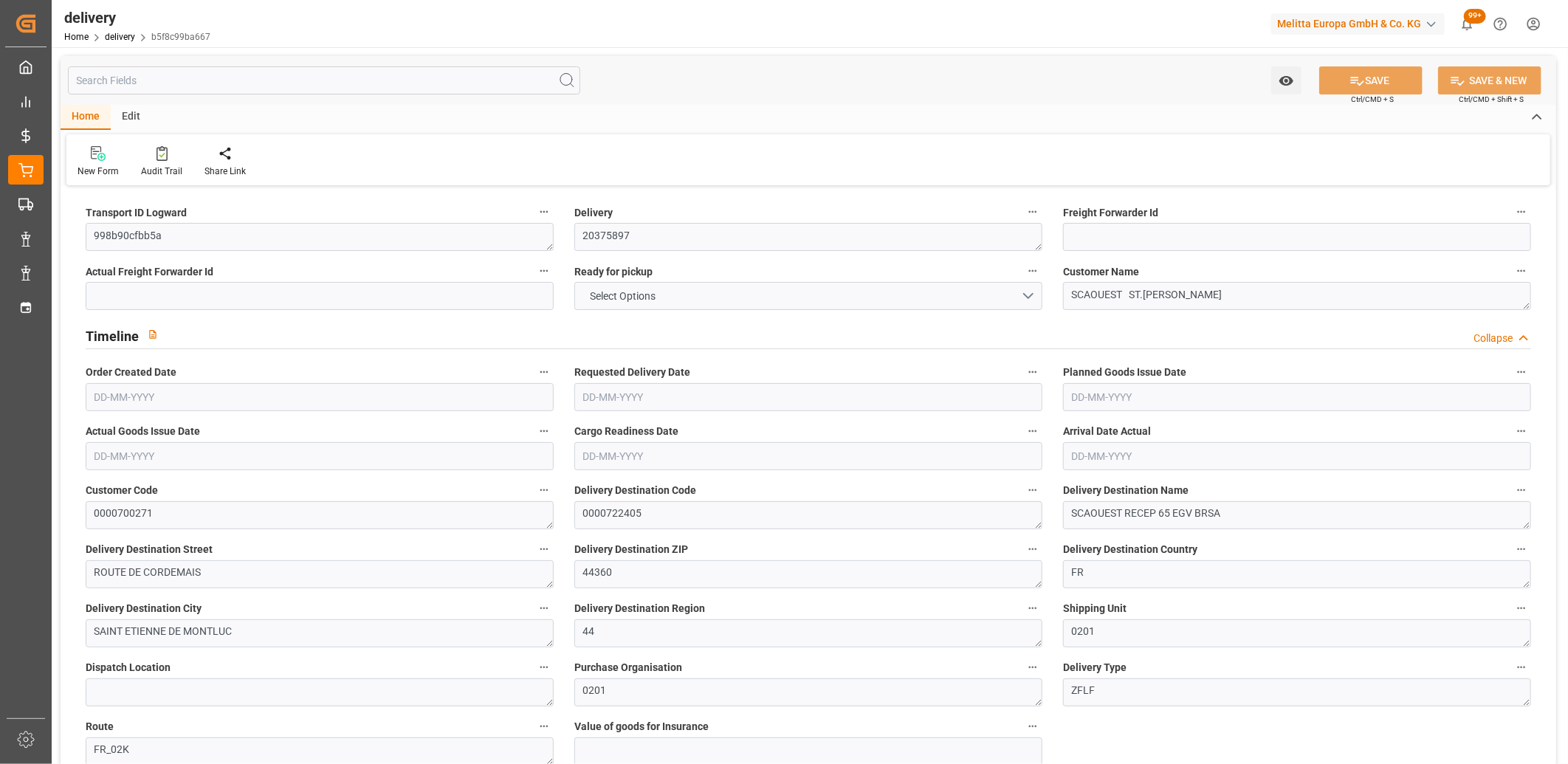
type input "101"
type input "2101.9058"
type input "0.1348"
type input "0"
type input "[DATE]"
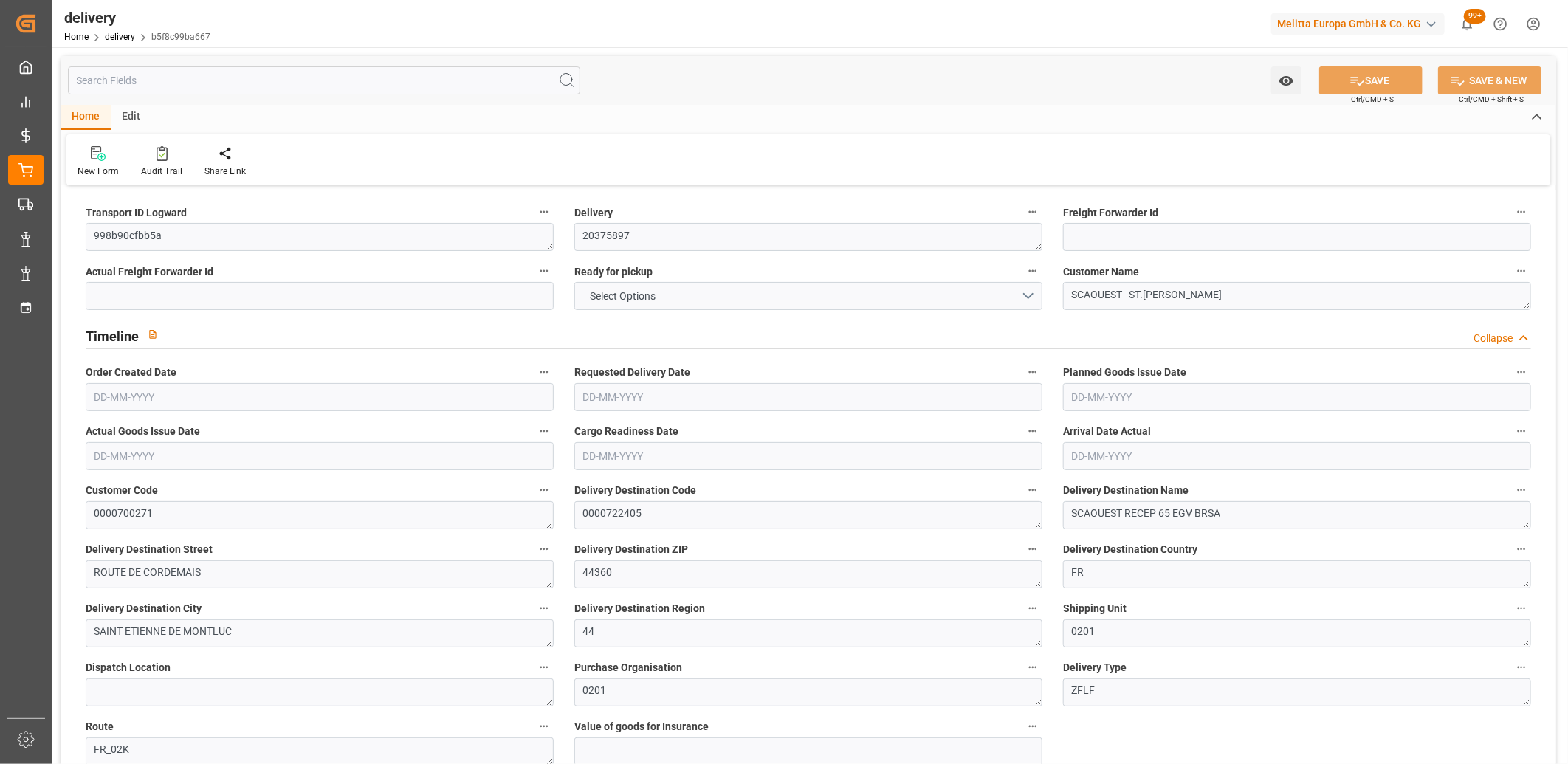
type input "26-08-2025"
type input "[DATE]"
type input "07-08-2025 13:00"
click at [752, 299] on button "NO" at bounding box center [808, 296] width 468 height 28
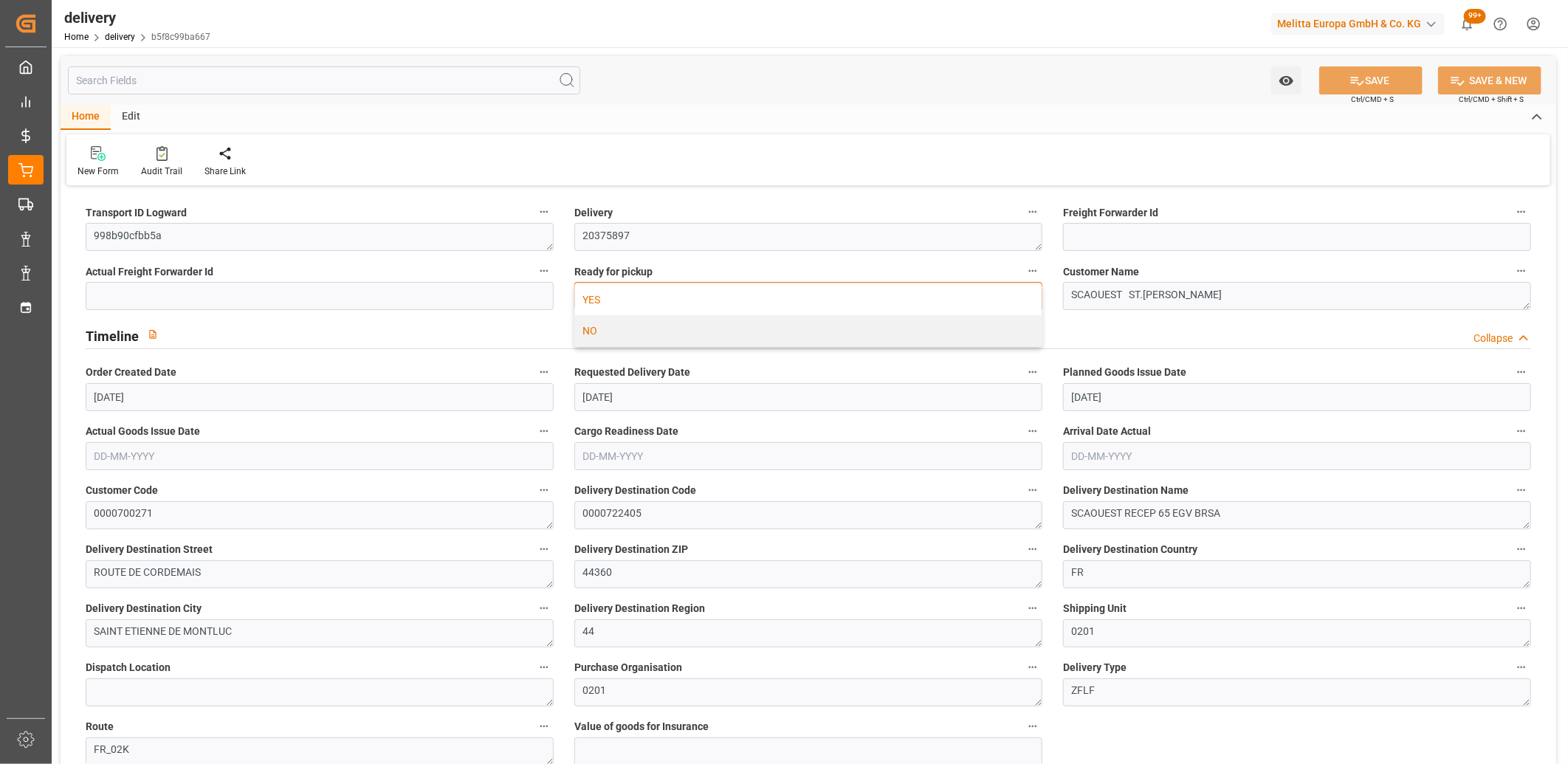
click at [752, 299] on div "YES" at bounding box center [808, 300] width 466 height 31
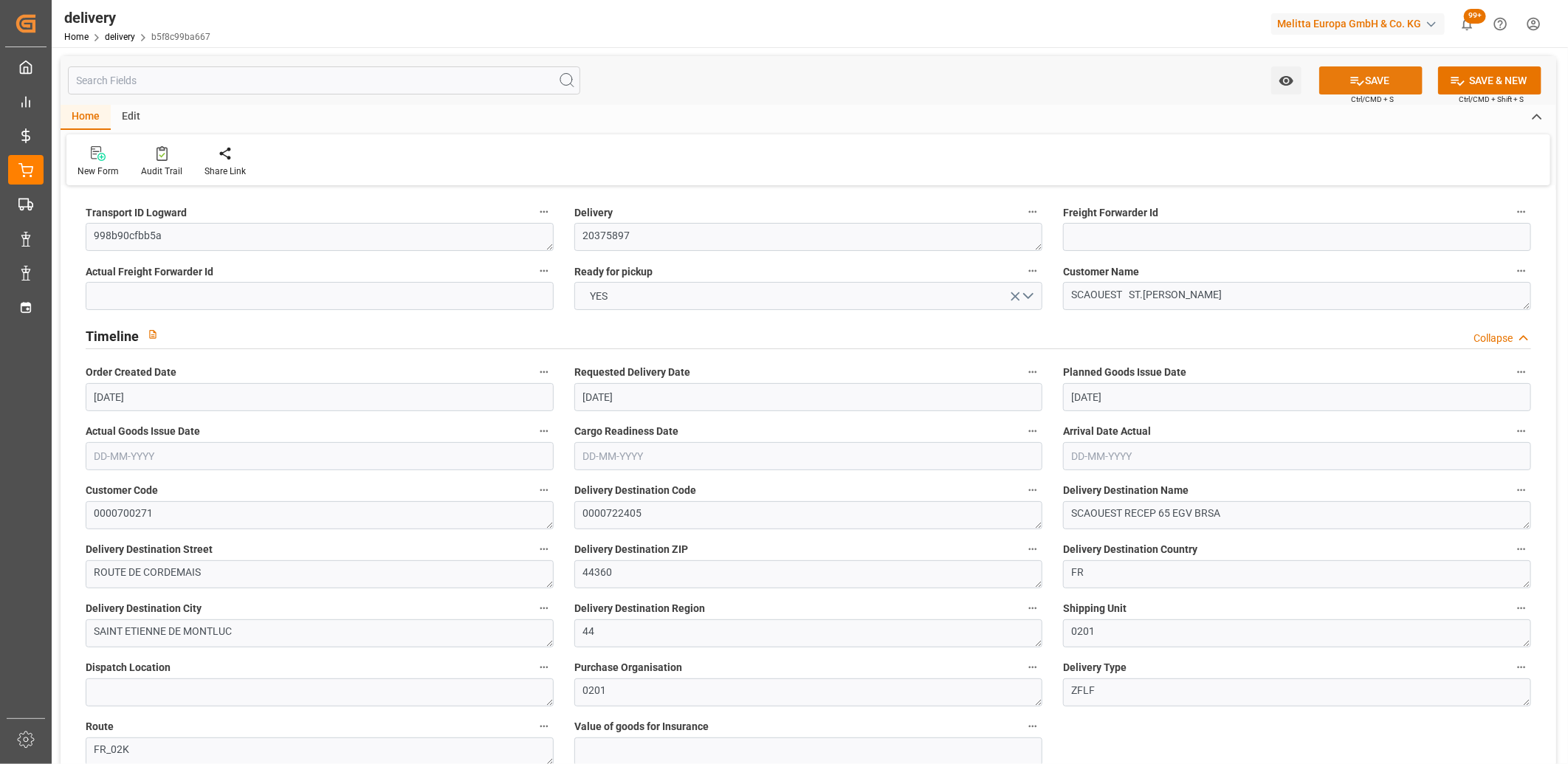
click at [1352, 78] on icon at bounding box center [1357, 81] width 16 height 16
type input "[DATE]"
type input "19-08-2025 11:00"
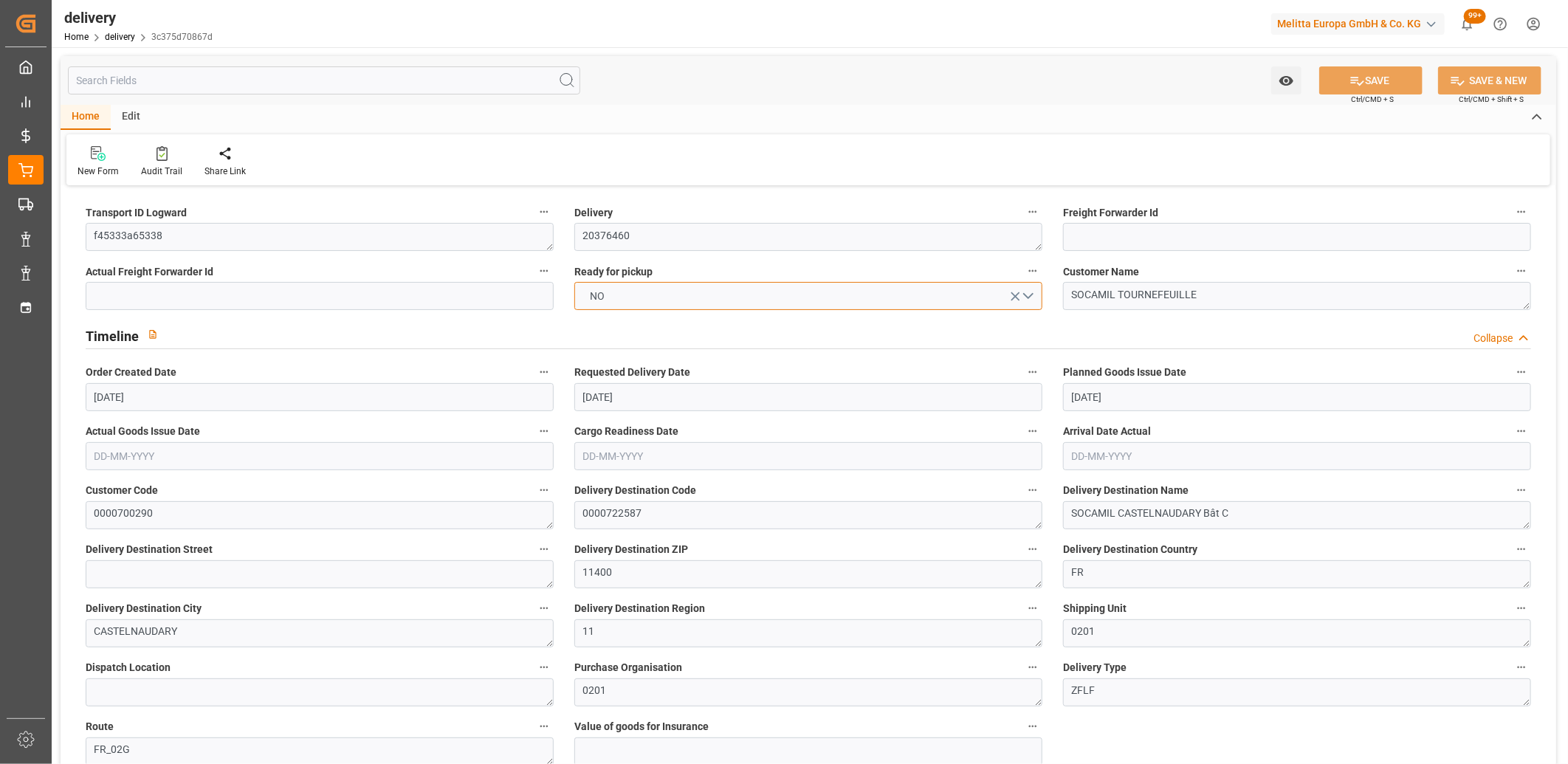
click at [719, 299] on button "NO" at bounding box center [808, 296] width 468 height 28
click at [719, 299] on div "YES" at bounding box center [808, 300] width 466 height 31
click at [1385, 76] on button "SAVE" at bounding box center [1371, 80] width 104 height 28
type input "[DATE]"
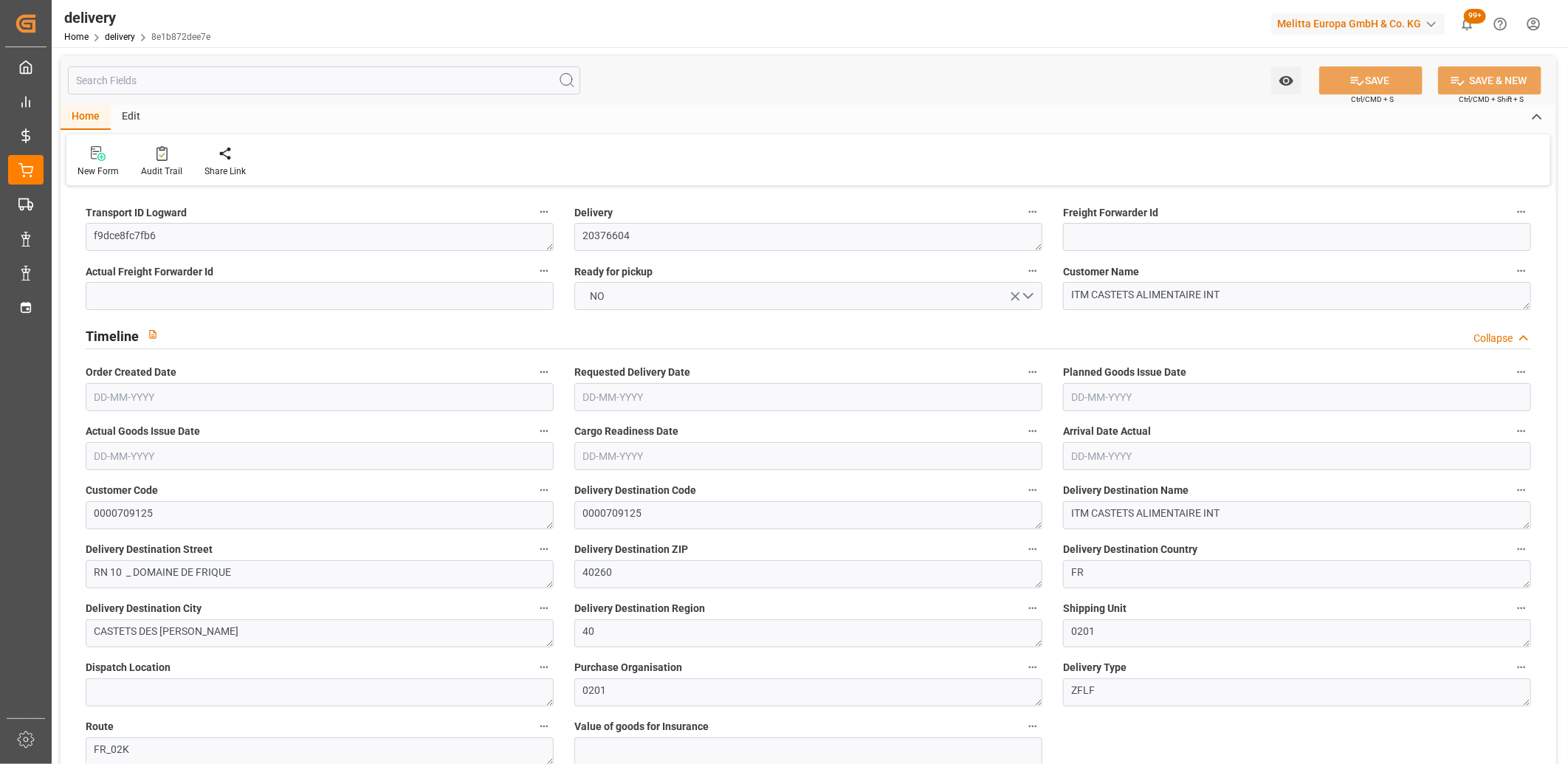
type input "[DATE]"
type input "[DATE] 11:00"
click at [673, 299] on button "NO" at bounding box center [808, 296] width 468 height 28
click at [673, 299] on div "YES" at bounding box center [808, 300] width 466 height 31
click at [1360, 75] on icon at bounding box center [1357, 81] width 16 height 16
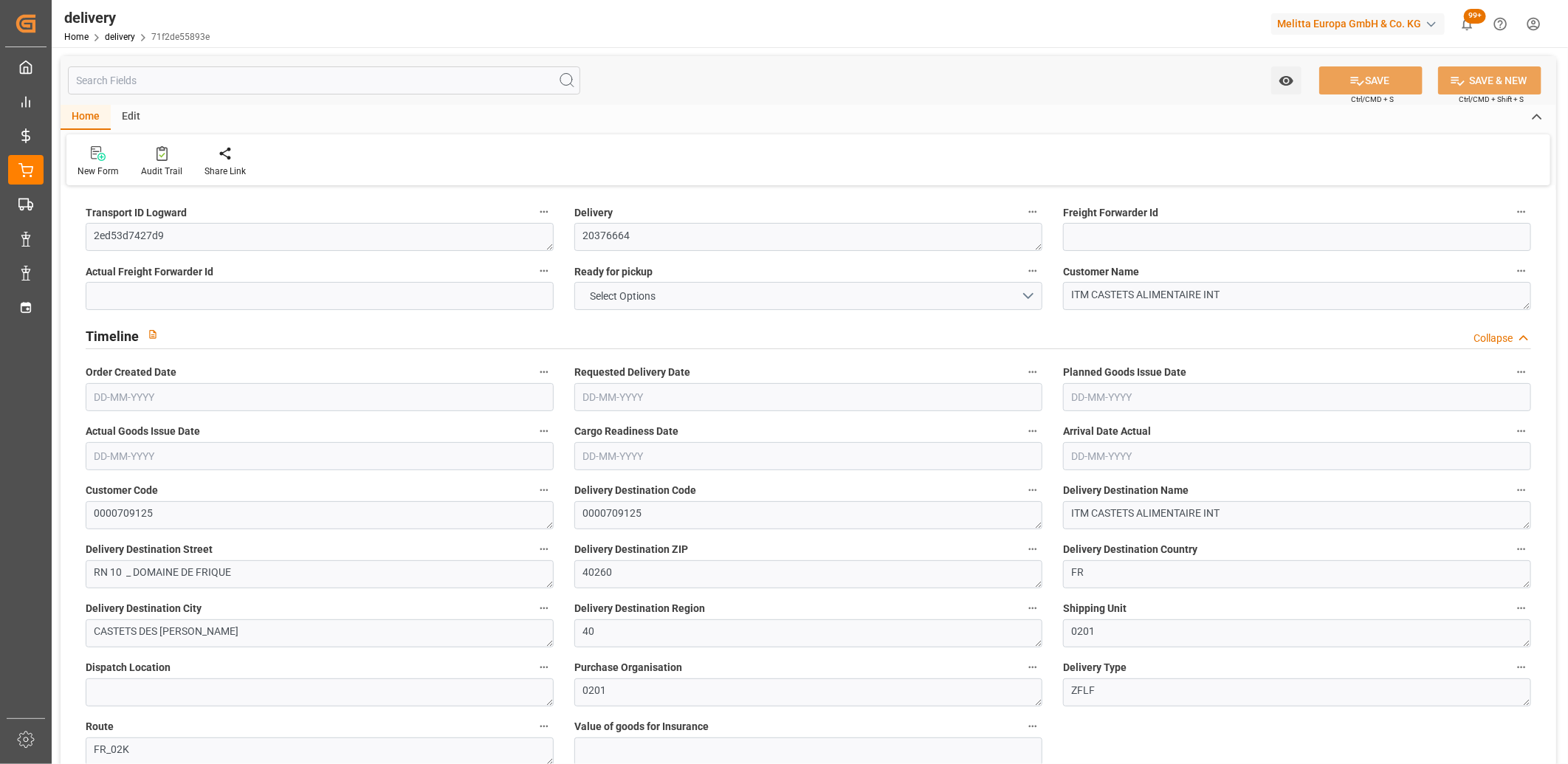
type input "435.456"
type input "858"
type input "3225.6"
type input "168"
type input "3"
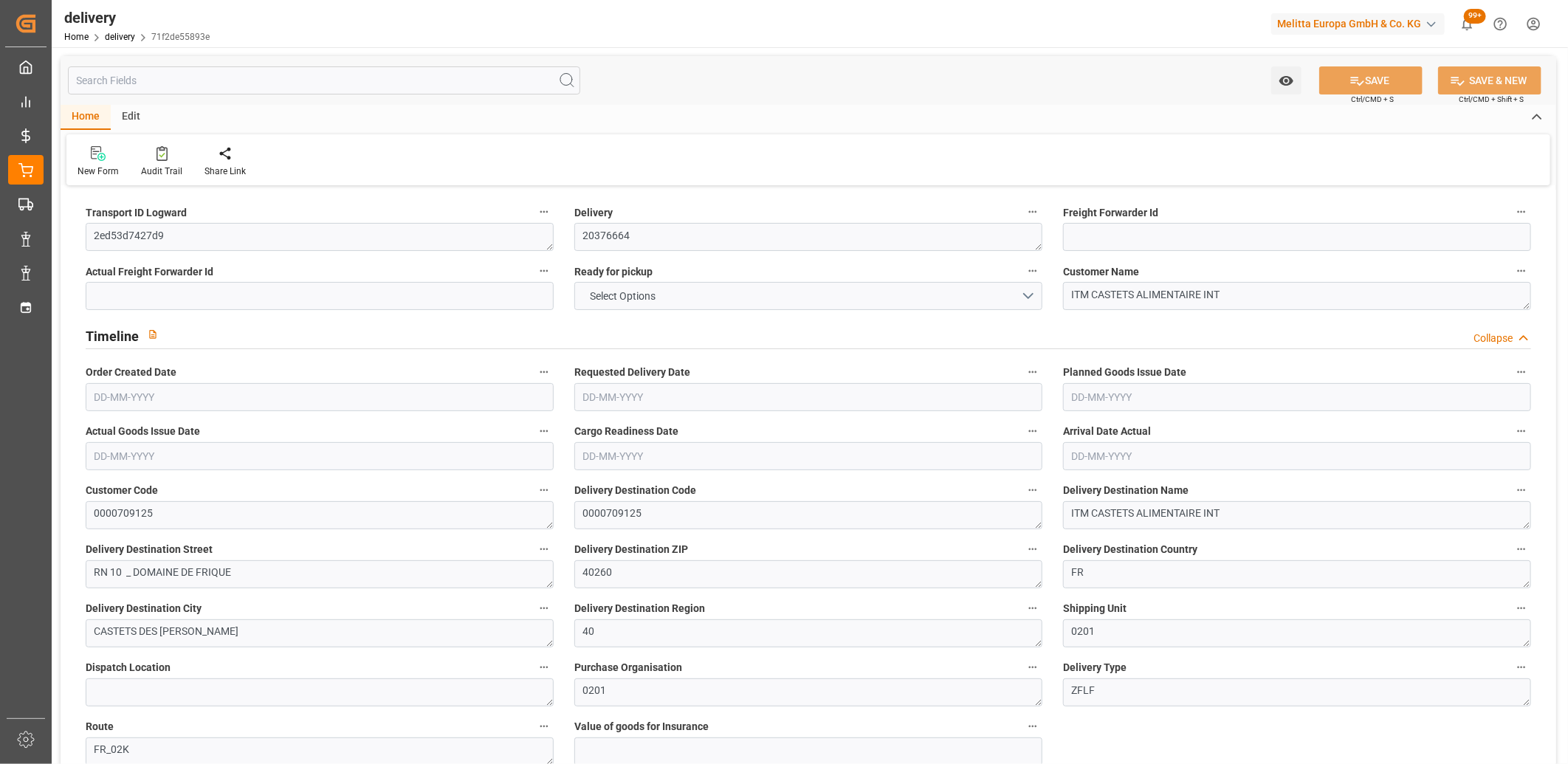
type input "0"
type input "3"
type input "0"
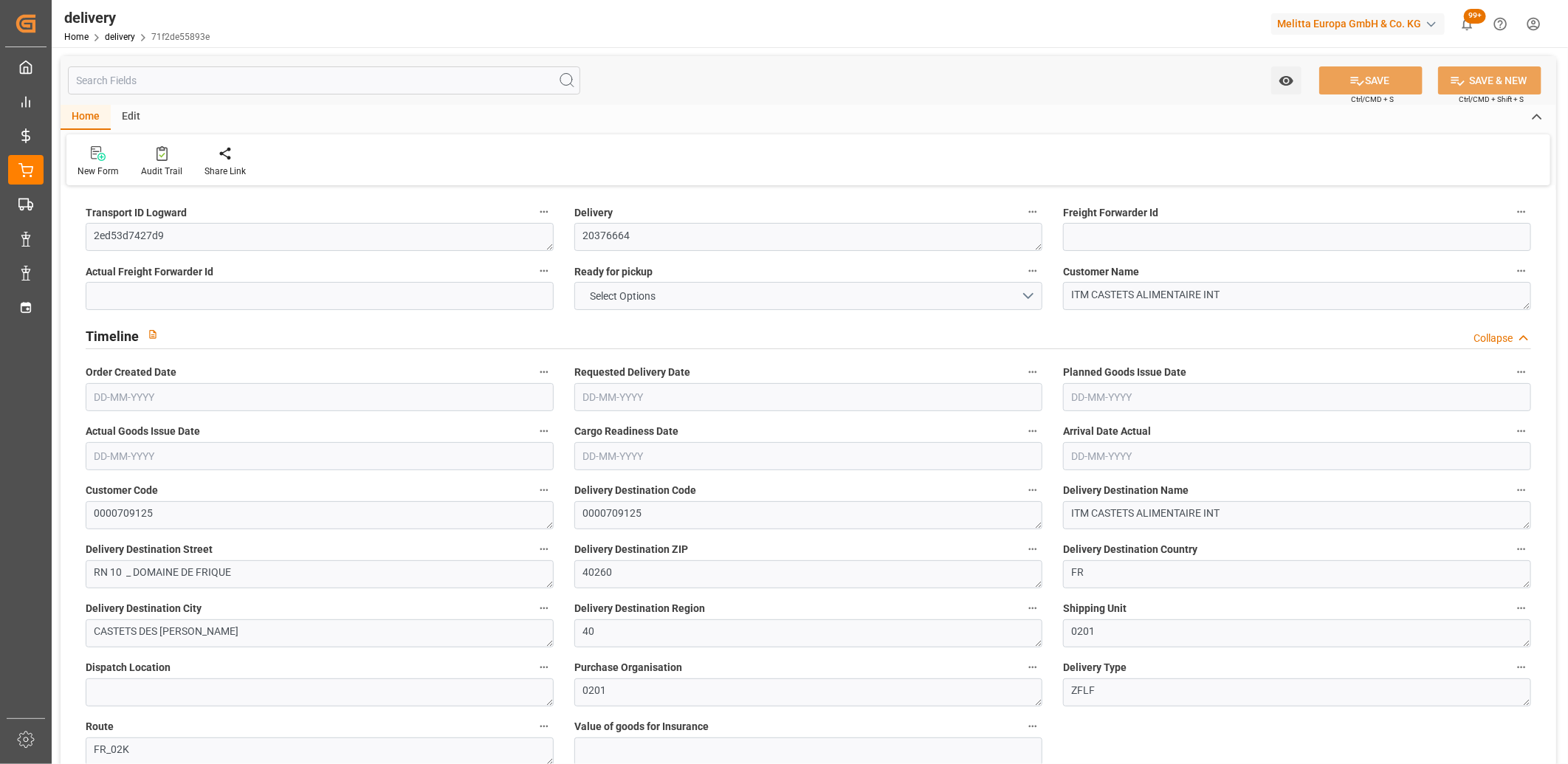
type input "305.62"
type input "0"
type input "60.48"
type input "1.5"
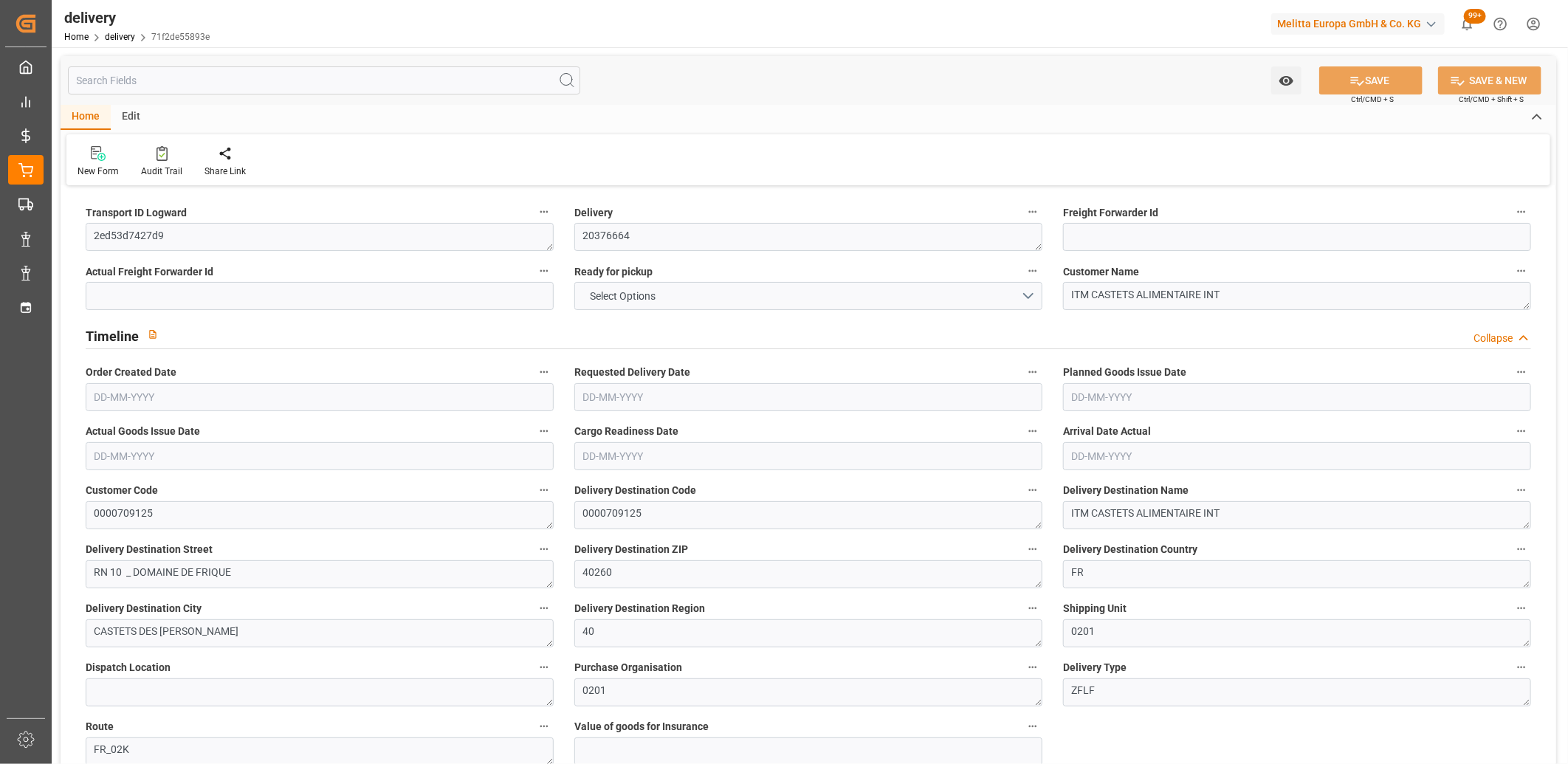
type input "1.3"
type input "0"
type input "4.5"
type input "741.888"
type input "101"
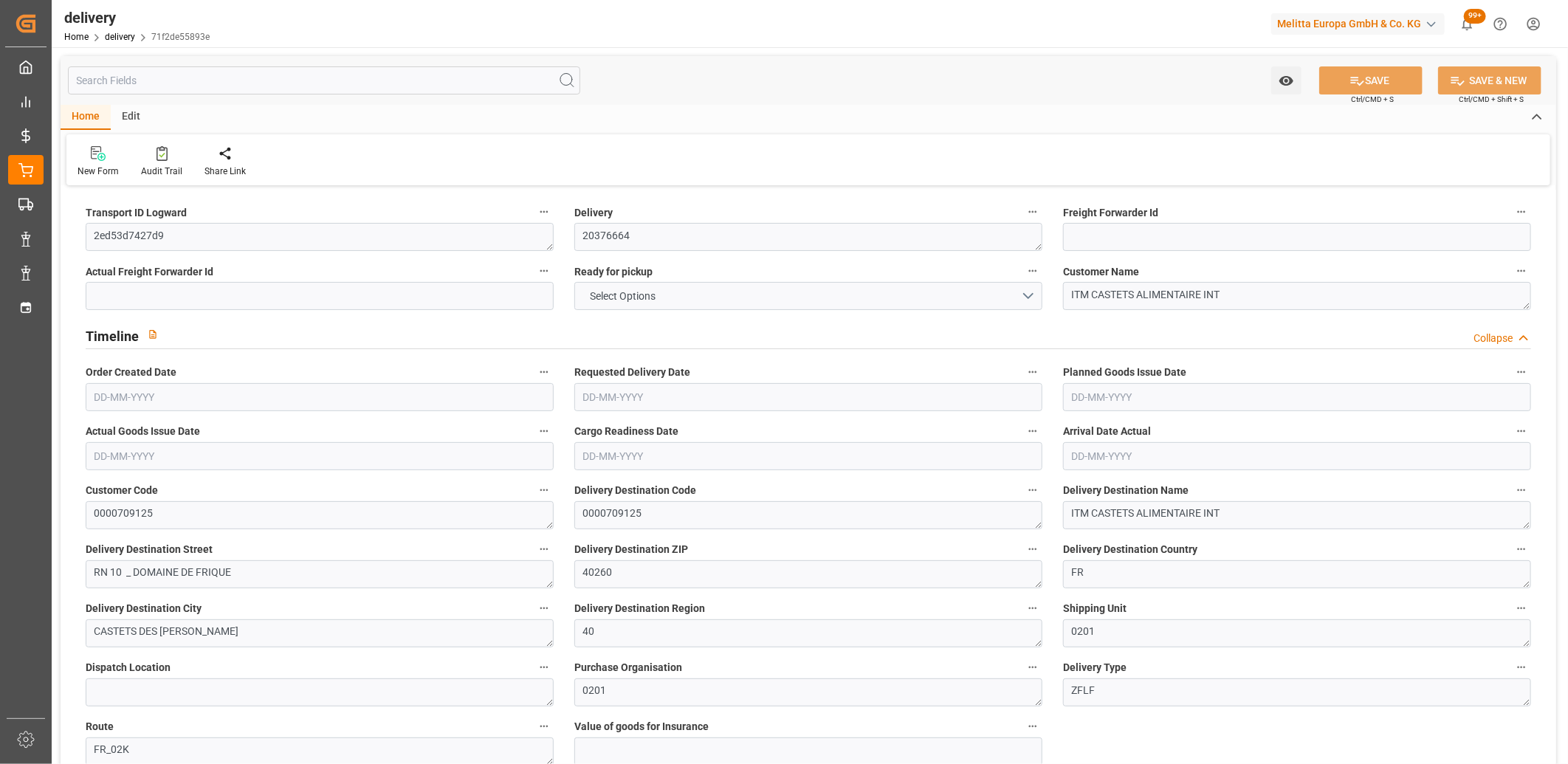
type input "5380.8183"
type input "0.345"
type input "0"
type input "[DATE]"
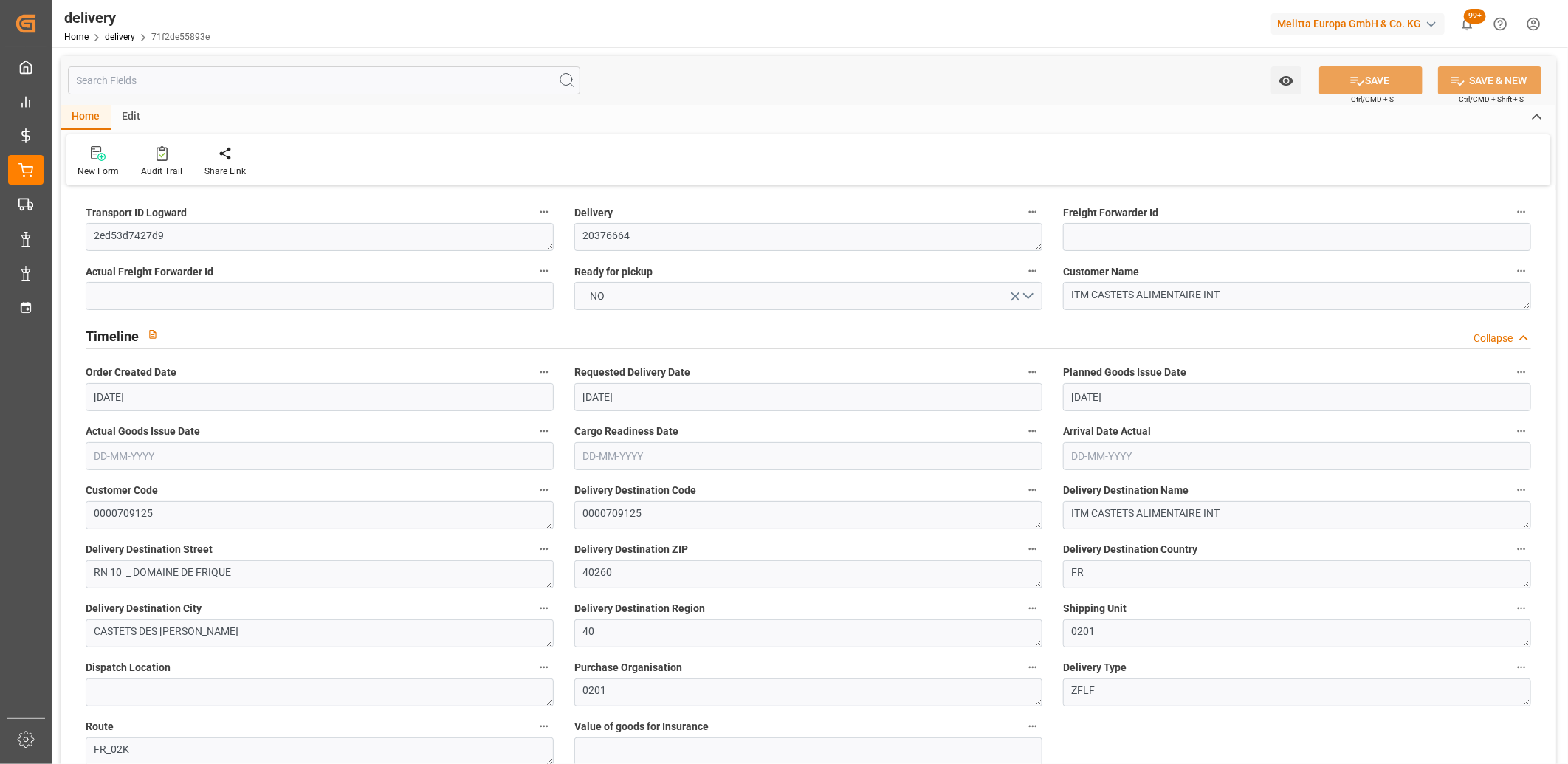
type input "[DATE]"
type input "22-08-2025 11:01"
click at [631, 301] on button "NO" at bounding box center [808, 296] width 468 height 28
click at [631, 301] on div "YES" at bounding box center [808, 300] width 466 height 31
click at [1366, 74] on button "SAVE" at bounding box center [1371, 80] width 104 height 28
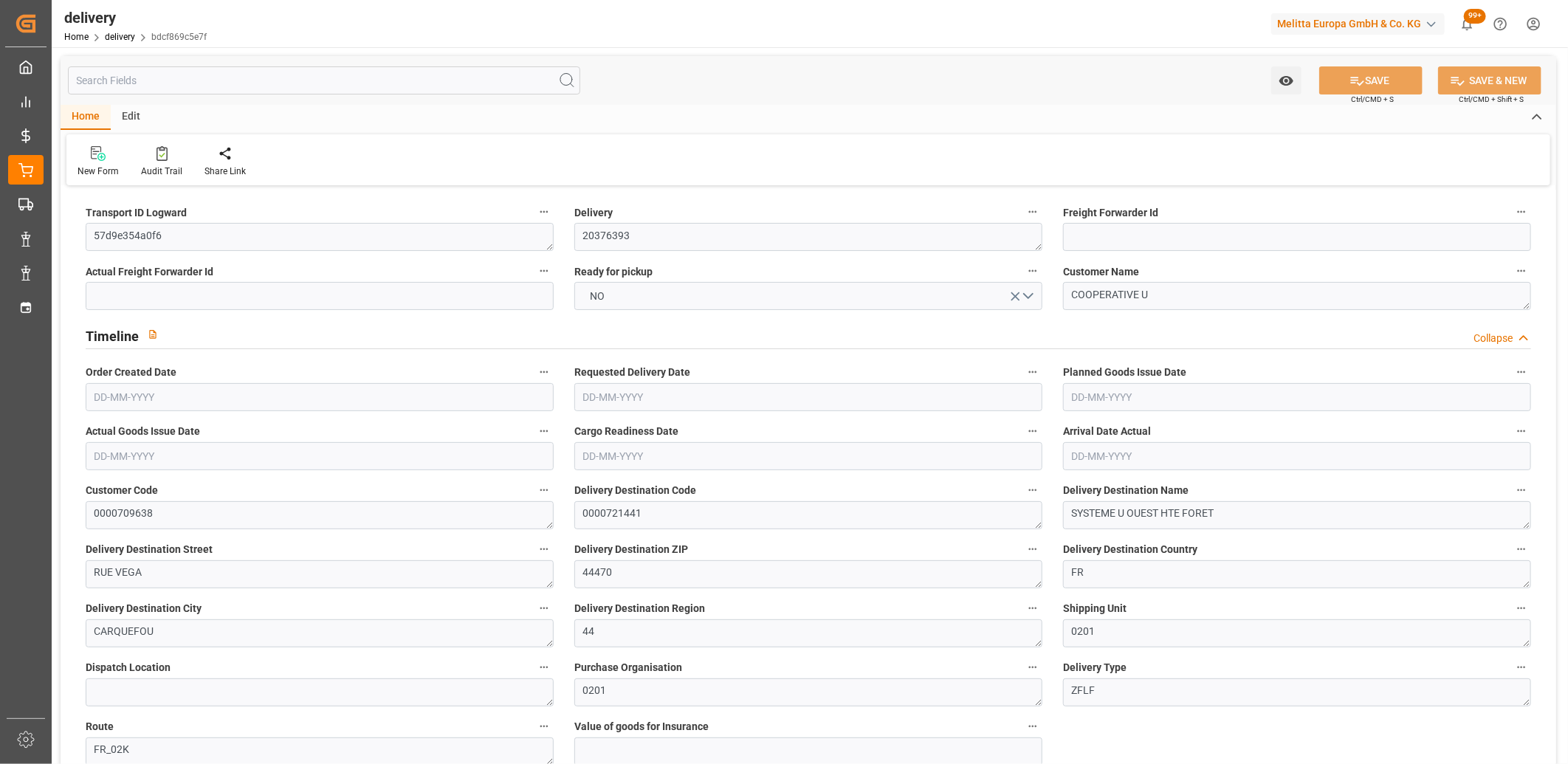
type input "[DATE]"
type input "[DATE] 11:01"
click at [644, 297] on button "NO" at bounding box center [808, 296] width 468 height 28
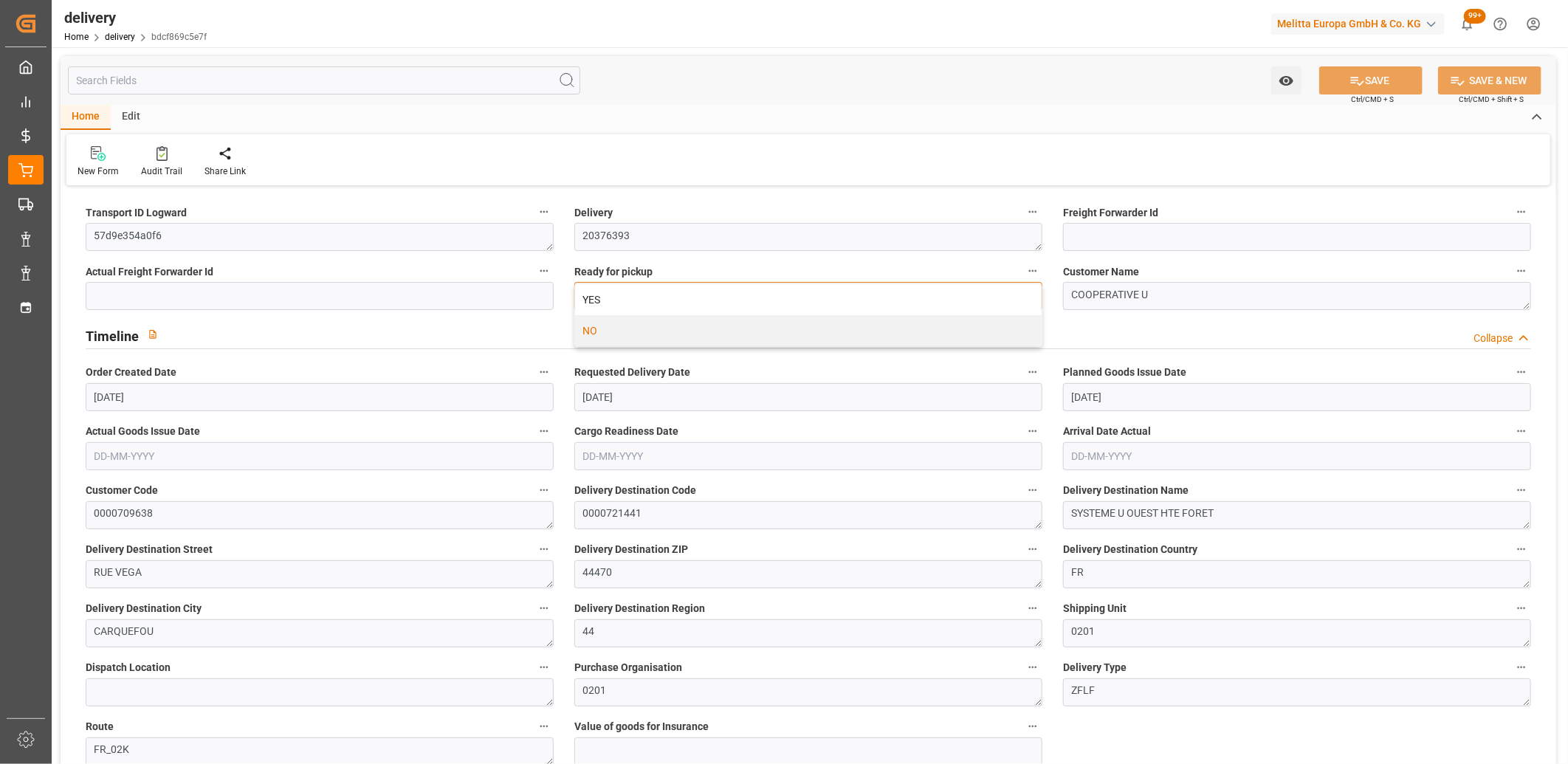
click at [644, 297] on div "YES" at bounding box center [808, 300] width 466 height 31
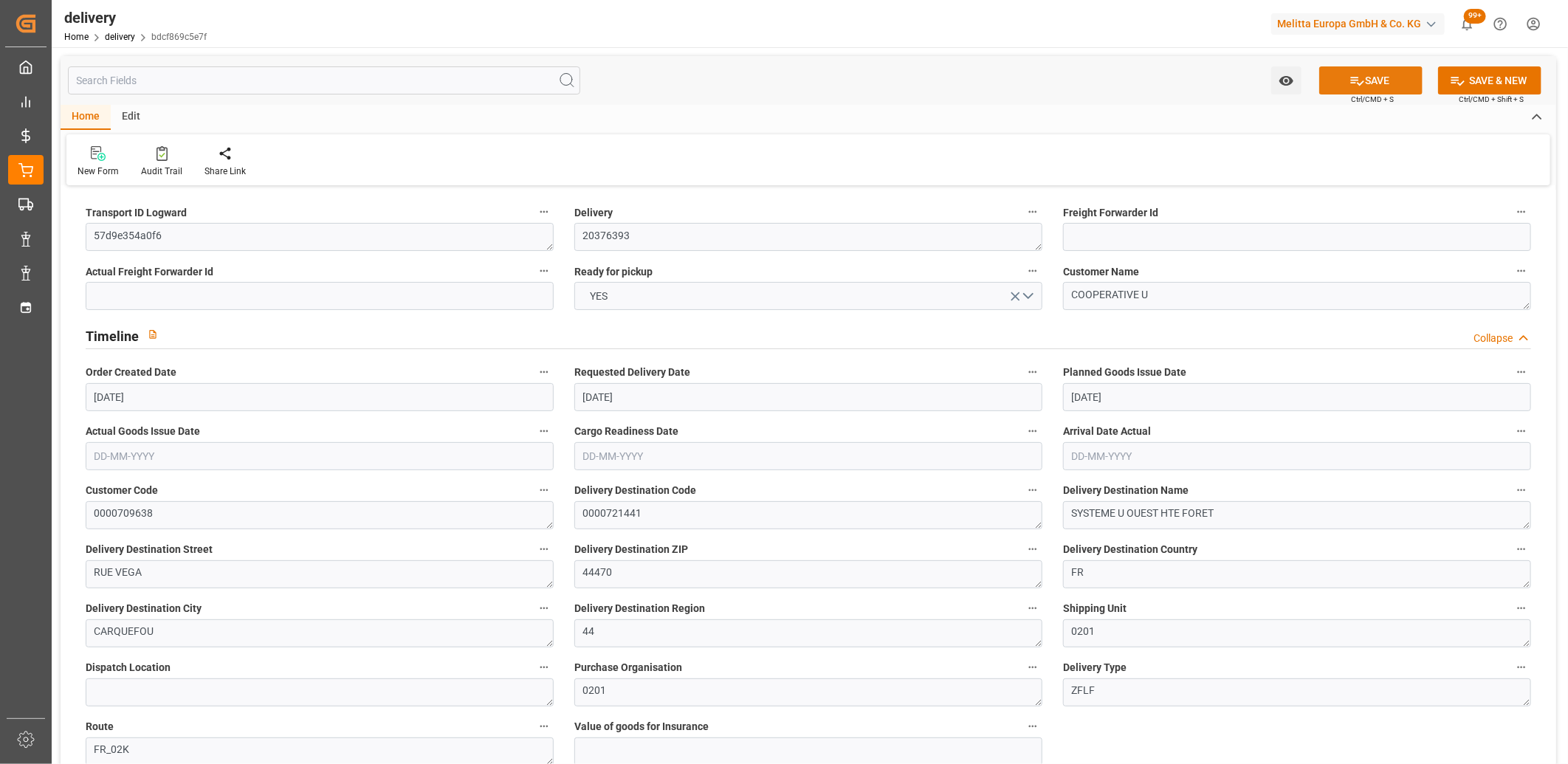
click at [1355, 77] on icon at bounding box center [1357, 81] width 13 height 9
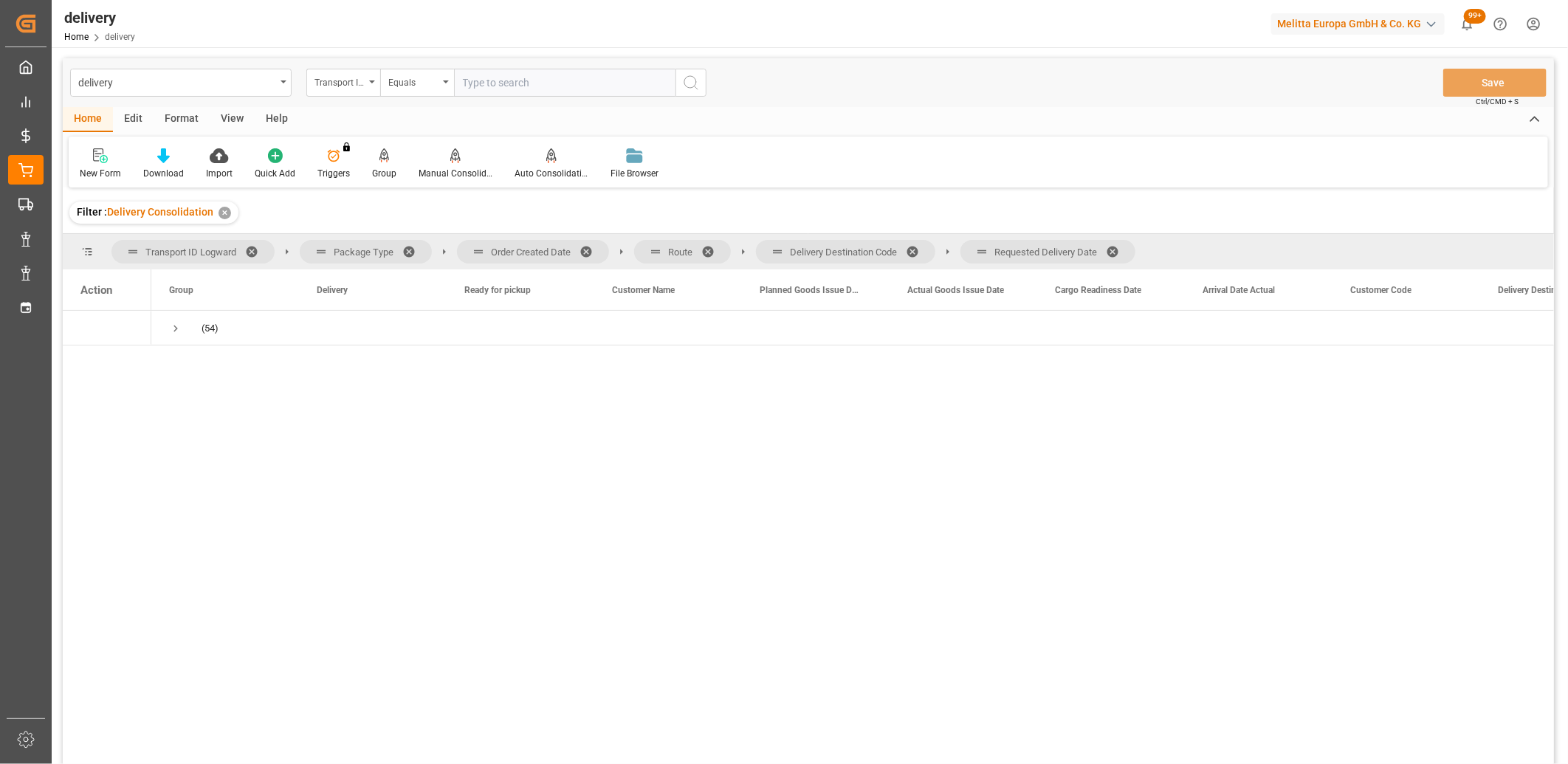
click at [1117, 250] on span at bounding box center [1117, 251] width 23 height 13
click at [916, 252] on span at bounding box center [917, 251] width 23 height 13
click at [708, 254] on span at bounding box center [713, 251] width 23 height 13
click at [587, 253] on span at bounding box center [591, 251] width 23 height 13
click at [172, 331] on span "Press SPACE to select this row." at bounding box center [175, 328] width 13 height 13
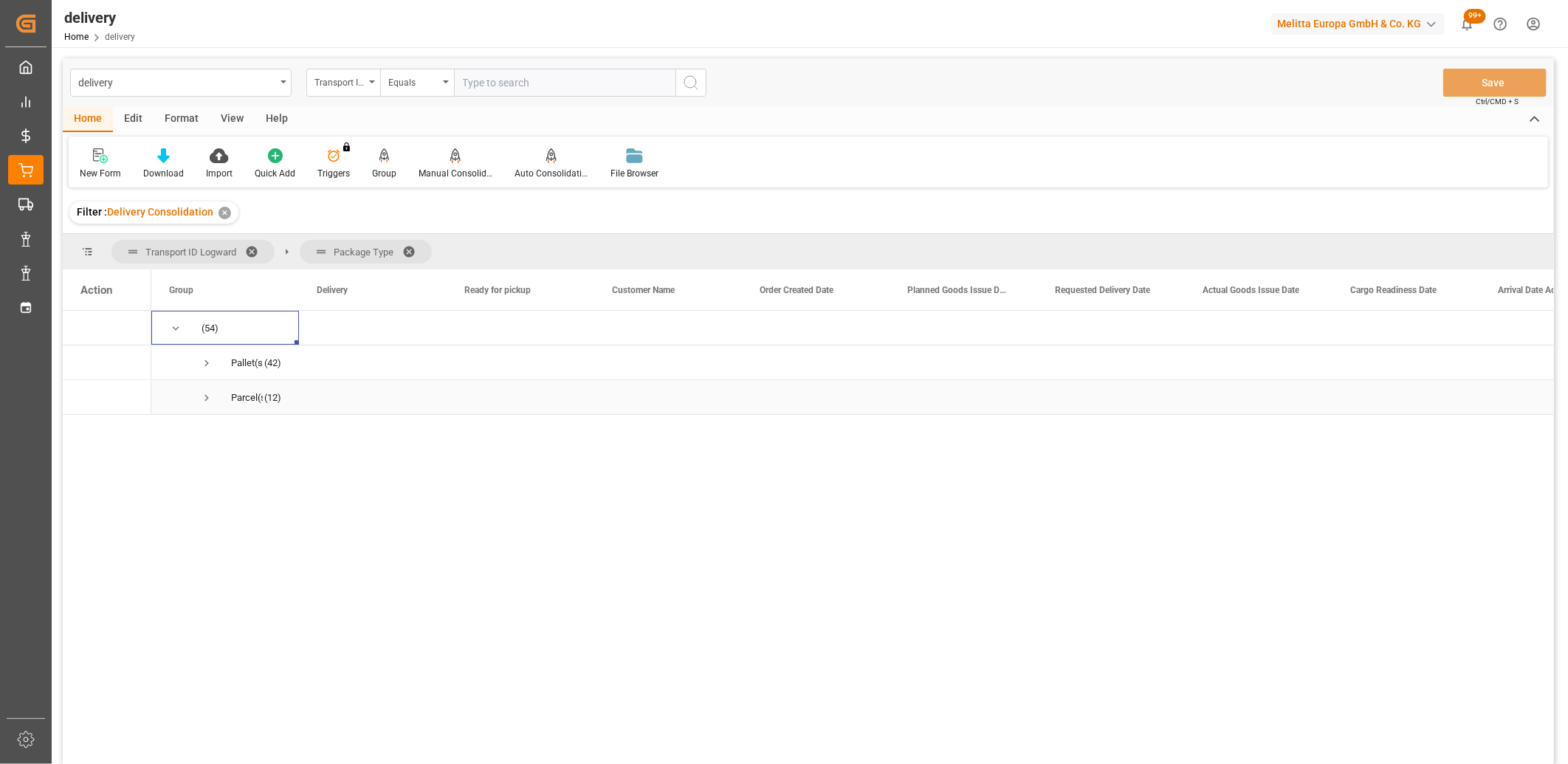
click at [204, 396] on span "Press SPACE to select this row." at bounding box center [206, 397] width 13 height 13
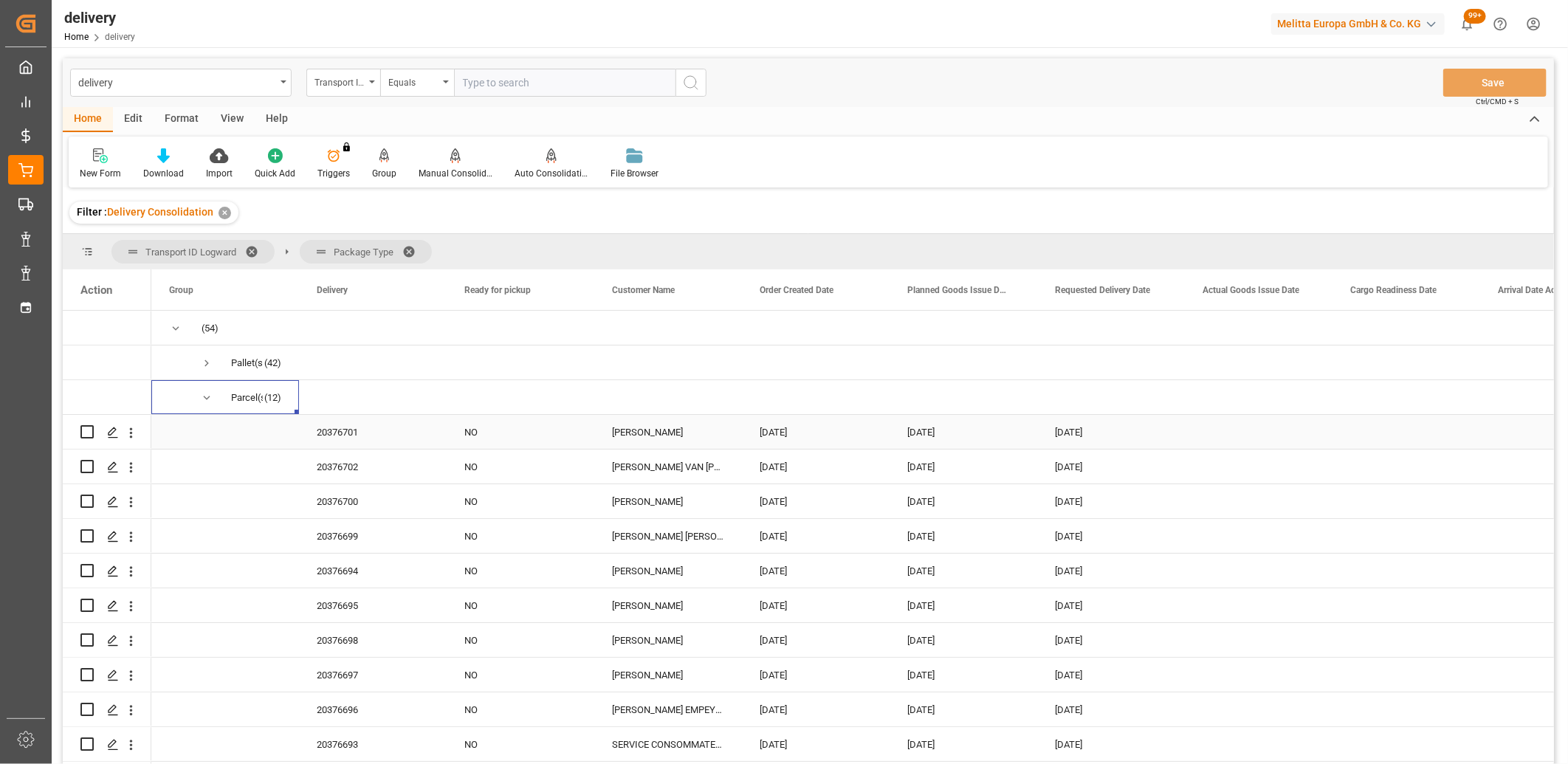
click at [86, 428] on input "Press Space to toggle row selection (unchecked)" at bounding box center [86, 432] width 13 height 13
checkbox input "true"
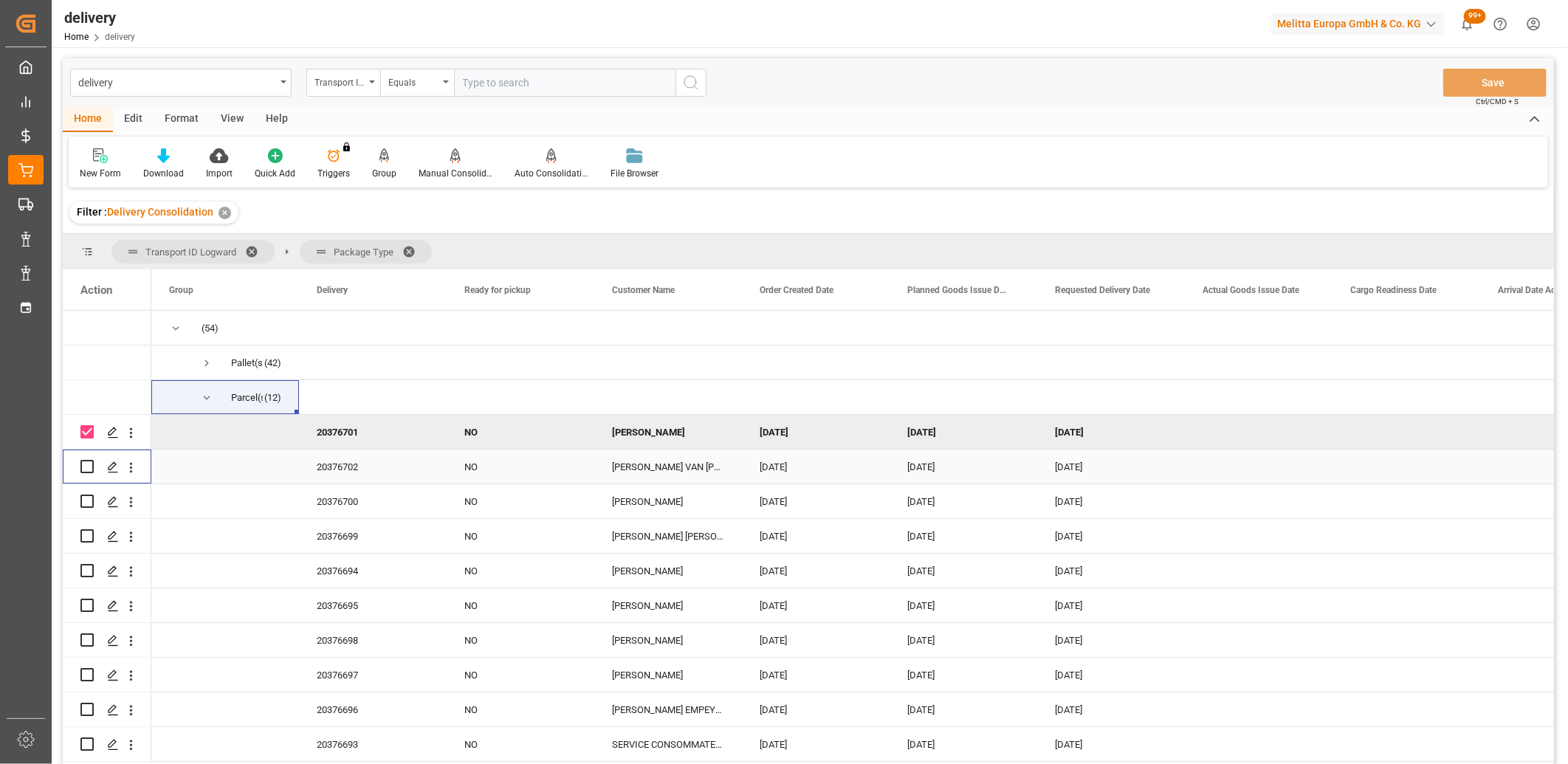
click at [86, 466] on input "Press Space to toggle row selection (unchecked)" at bounding box center [86, 466] width 13 height 13
checkbox input "true"
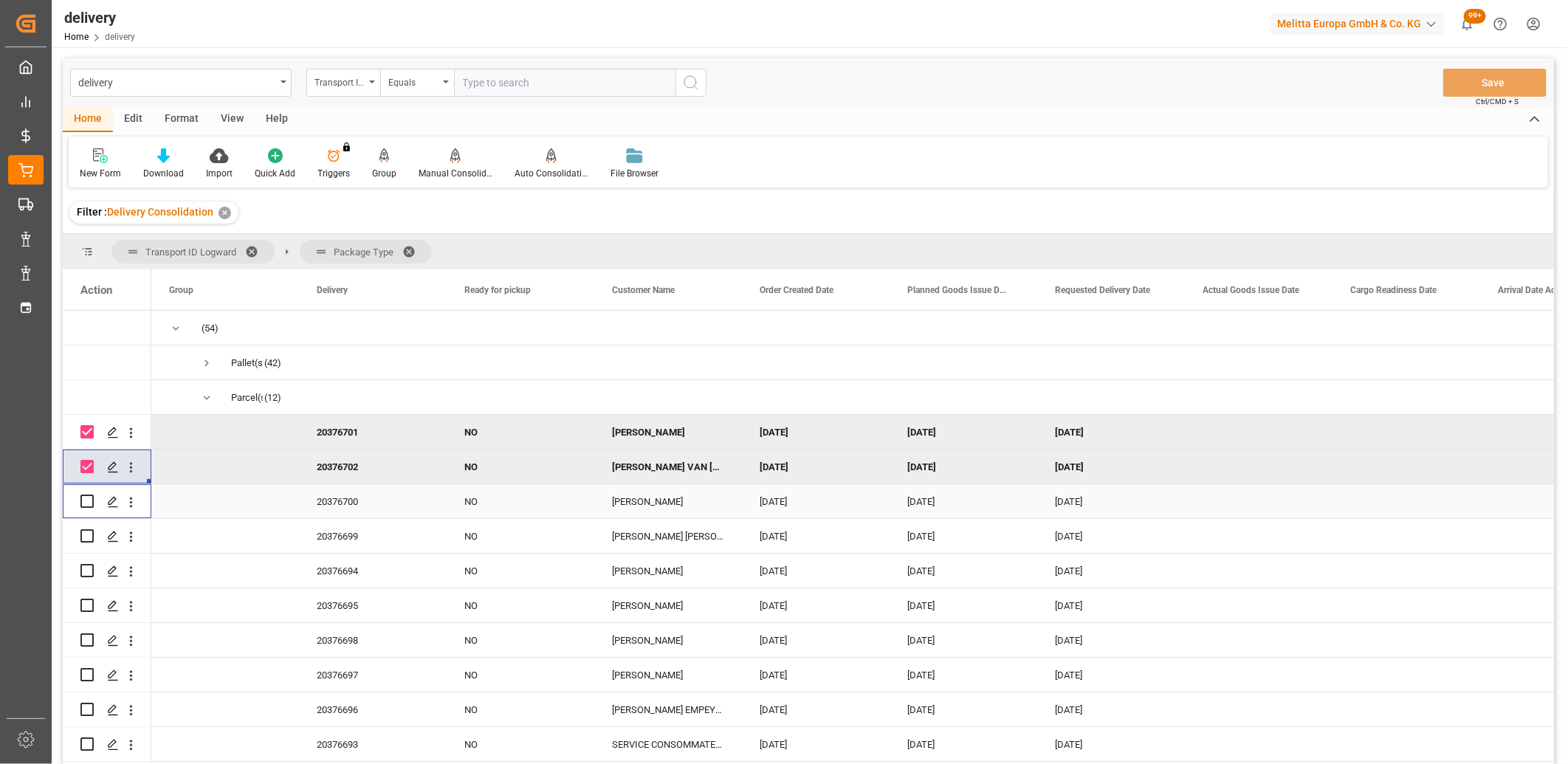
click at [86, 506] on input "Press Space to toggle row selection (unchecked)" at bounding box center [86, 501] width 13 height 13
checkbox input "true"
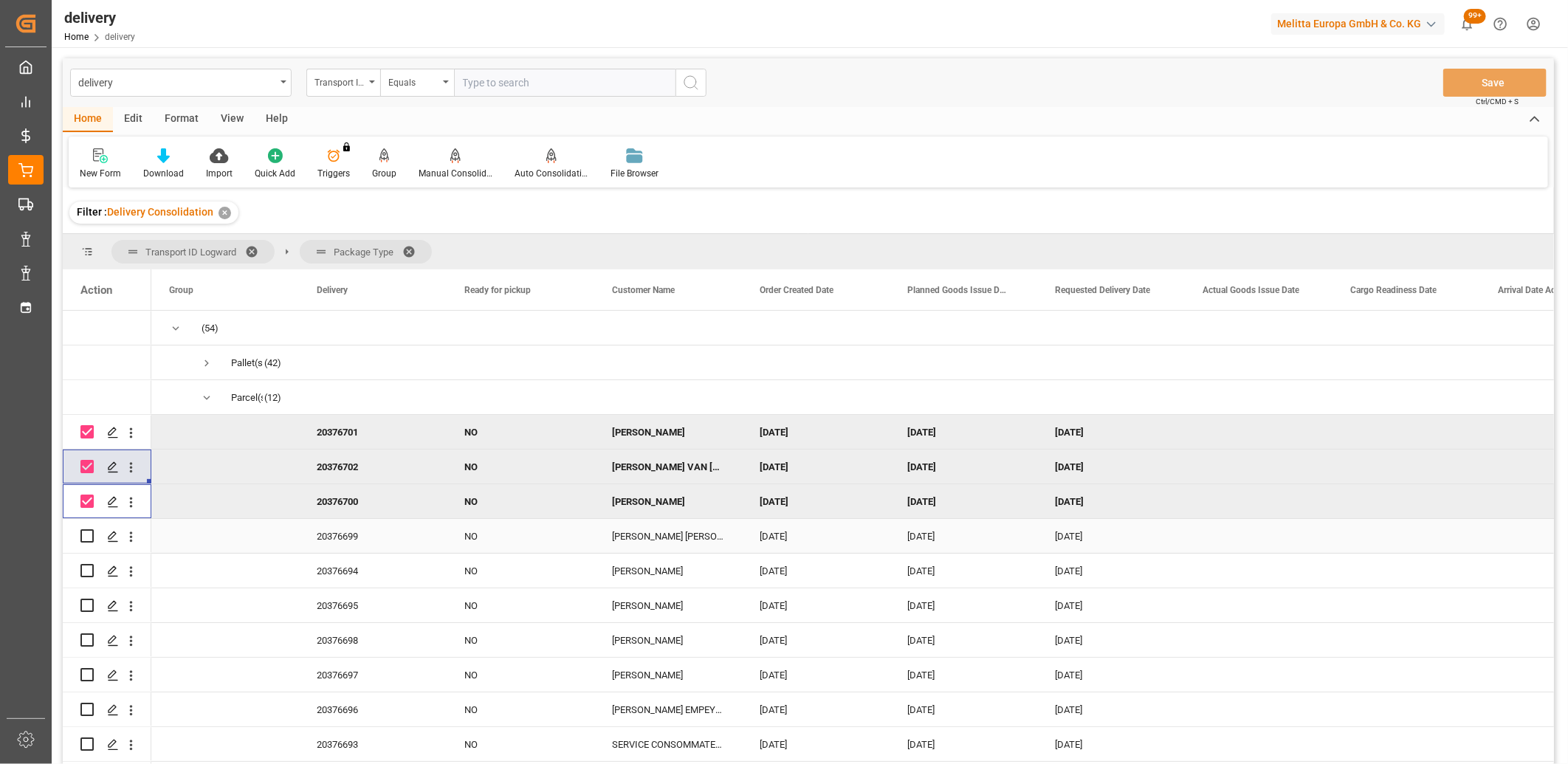
click at [86, 539] on input "Press Space to toggle row selection (unchecked)" at bounding box center [86, 536] width 13 height 13
checkbox input "true"
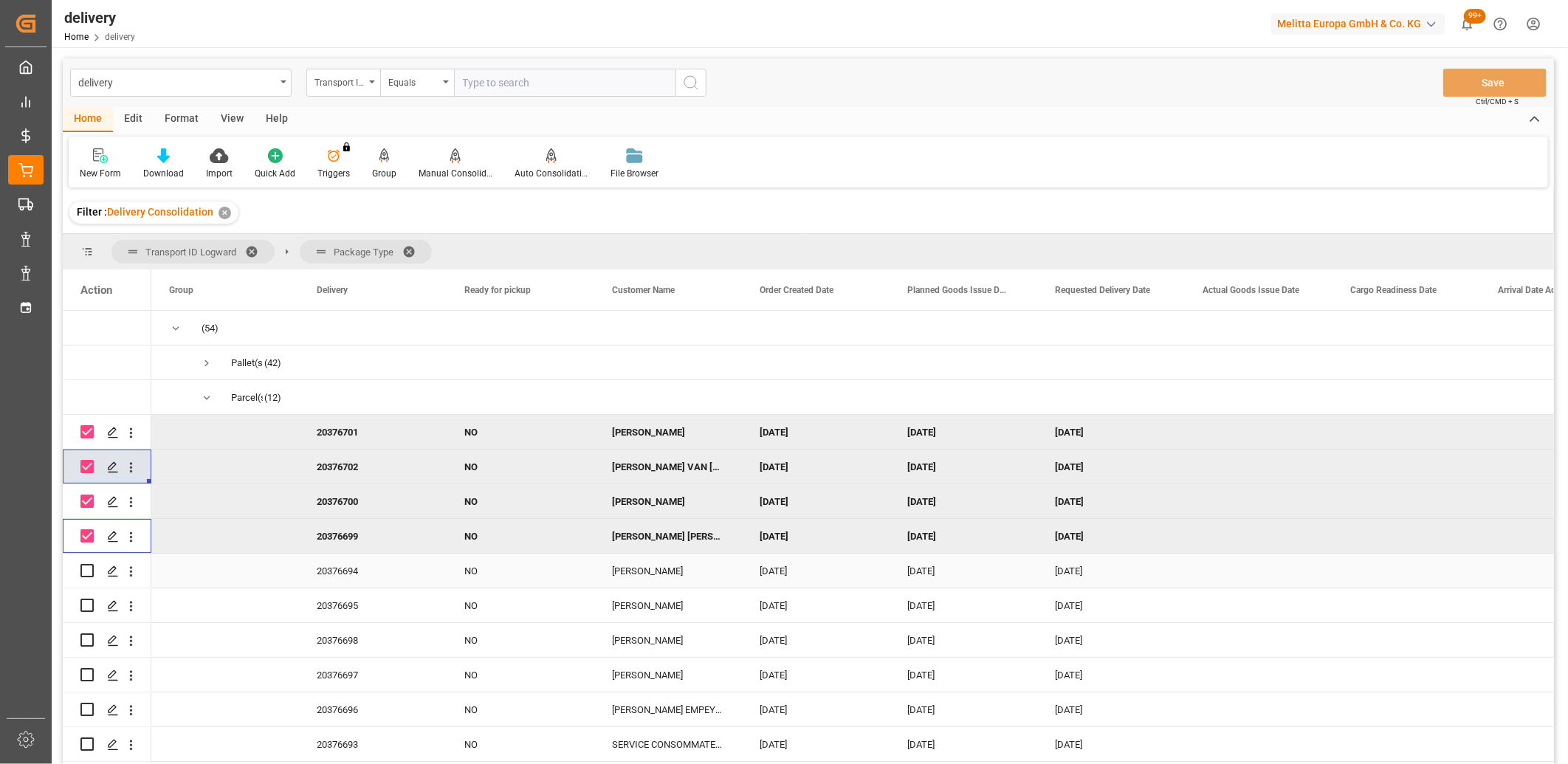
click at [83, 570] on input "Press Space to toggle row selection (unchecked)" at bounding box center [86, 570] width 13 height 13
checkbox input "true"
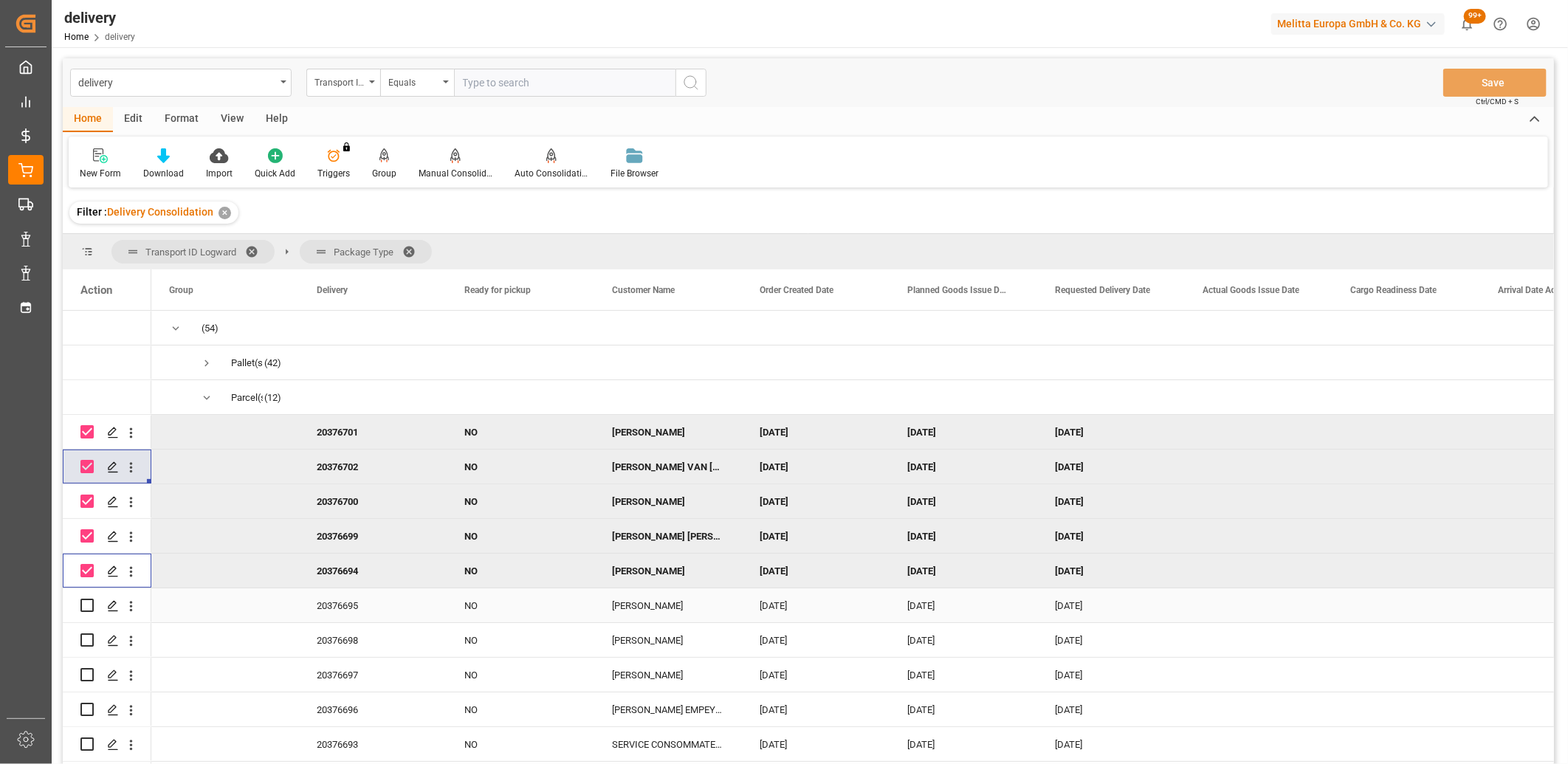
click at [87, 603] on input "Press Space to toggle row selection (unchecked)" at bounding box center [86, 605] width 13 height 13
checkbox input "true"
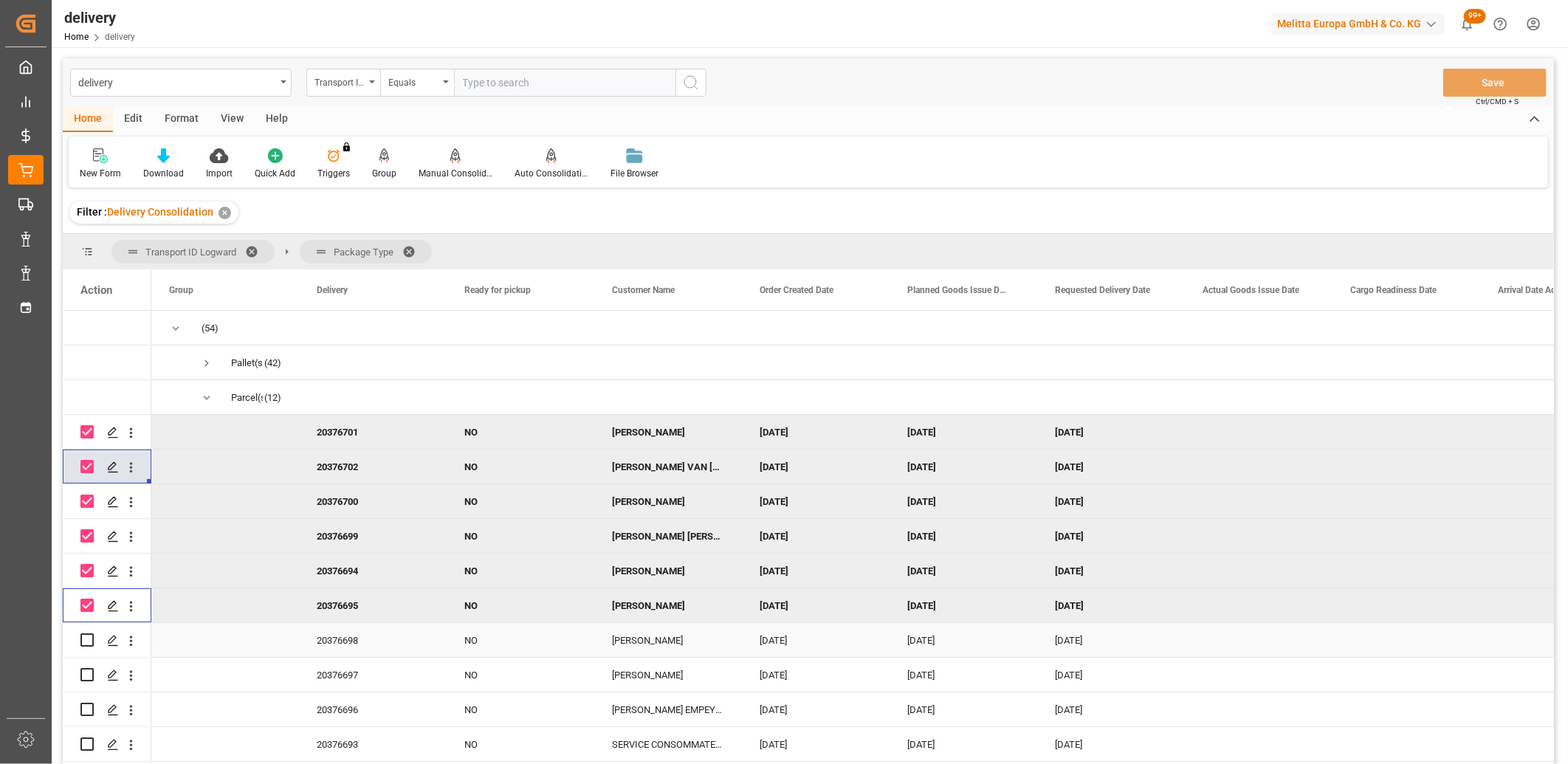
click at [87, 639] on input "Press Space to toggle row selection (unchecked)" at bounding box center [86, 639] width 13 height 13
checkbox input "true"
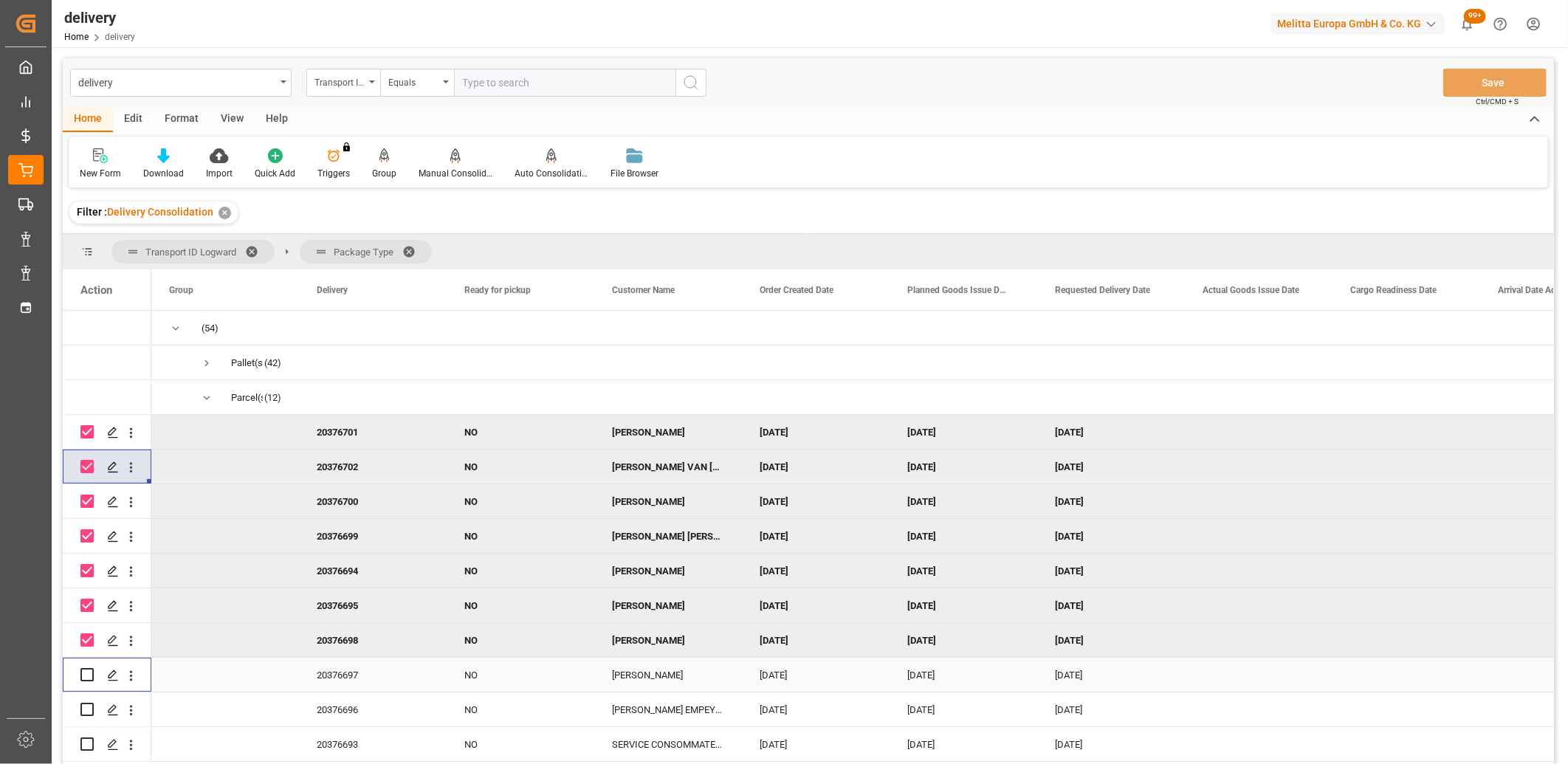
click at [88, 675] on input "Press Space to toggle row selection (unchecked)" at bounding box center [86, 675] width 13 height 13
checkbox input "true"
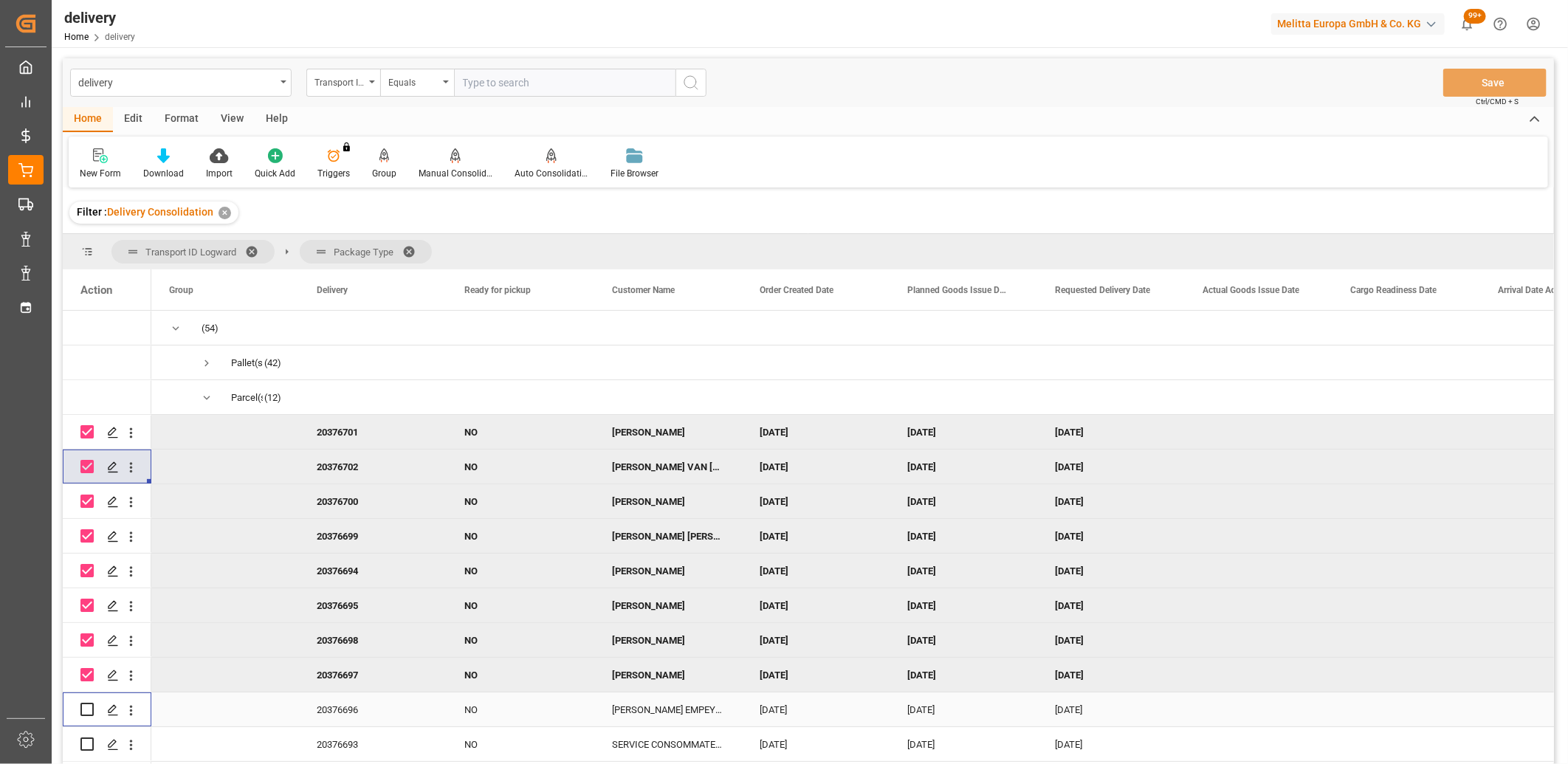
click at [85, 707] on input "Press Space to toggle row selection (unchecked)" at bounding box center [86, 709] width 13 height 13
checkbox input "true"
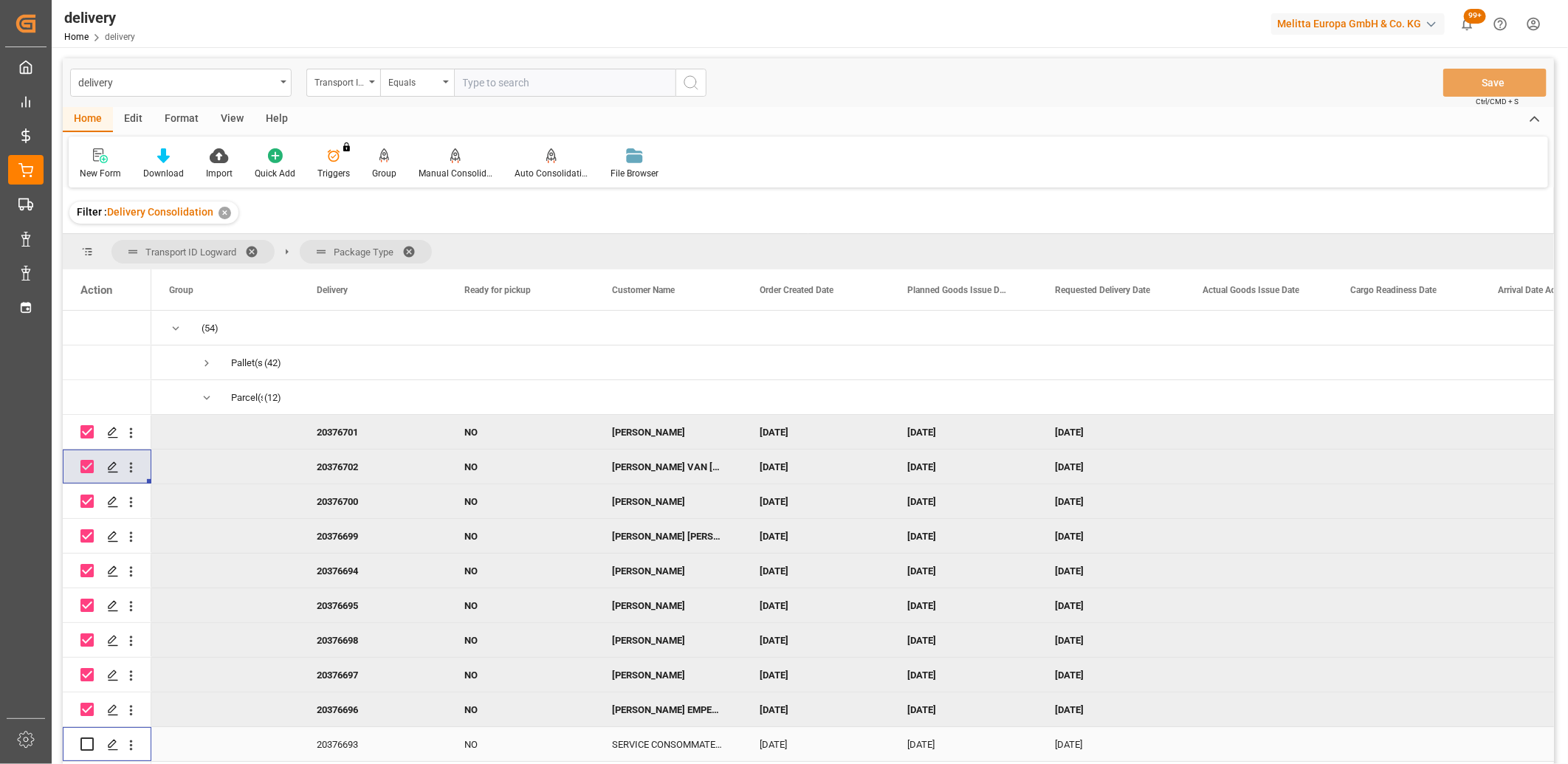
click at [87, 744] on input "Press Space to toggle row selection (unchecked)" at bounding box center [86, 744] width 13 height 13
checkbox input "true"
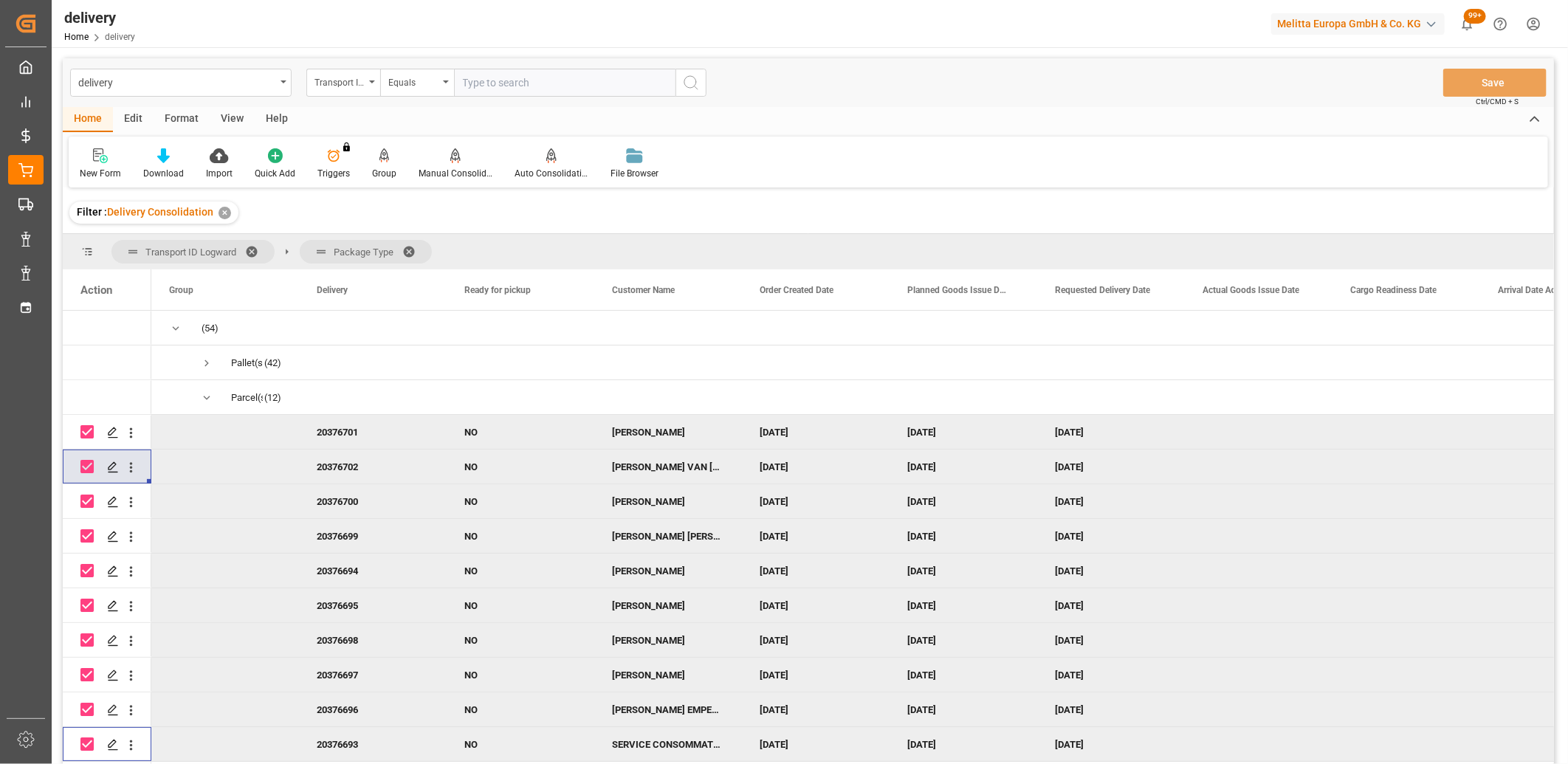
scroll to position [67, 0]
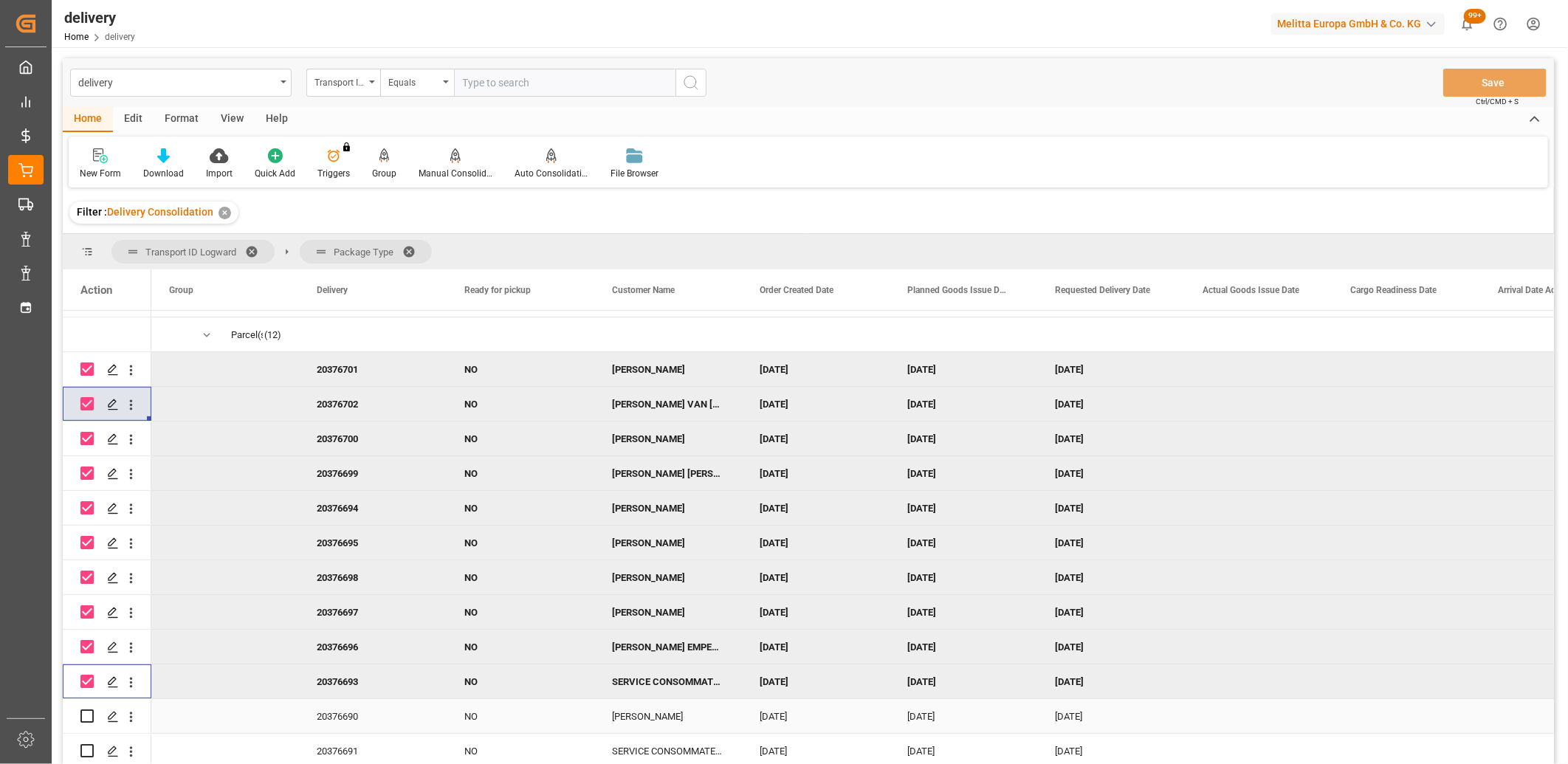
drag, startPoint x: 86, startPoint y: 713, endPoint x: 82, endPoint y: 724, distance: 11.7
click at [84, 714] on input "Press Space to toggle row selection (unchecked)" at bounding box center [86, 716] width 13 height 13
checkbox input "true"
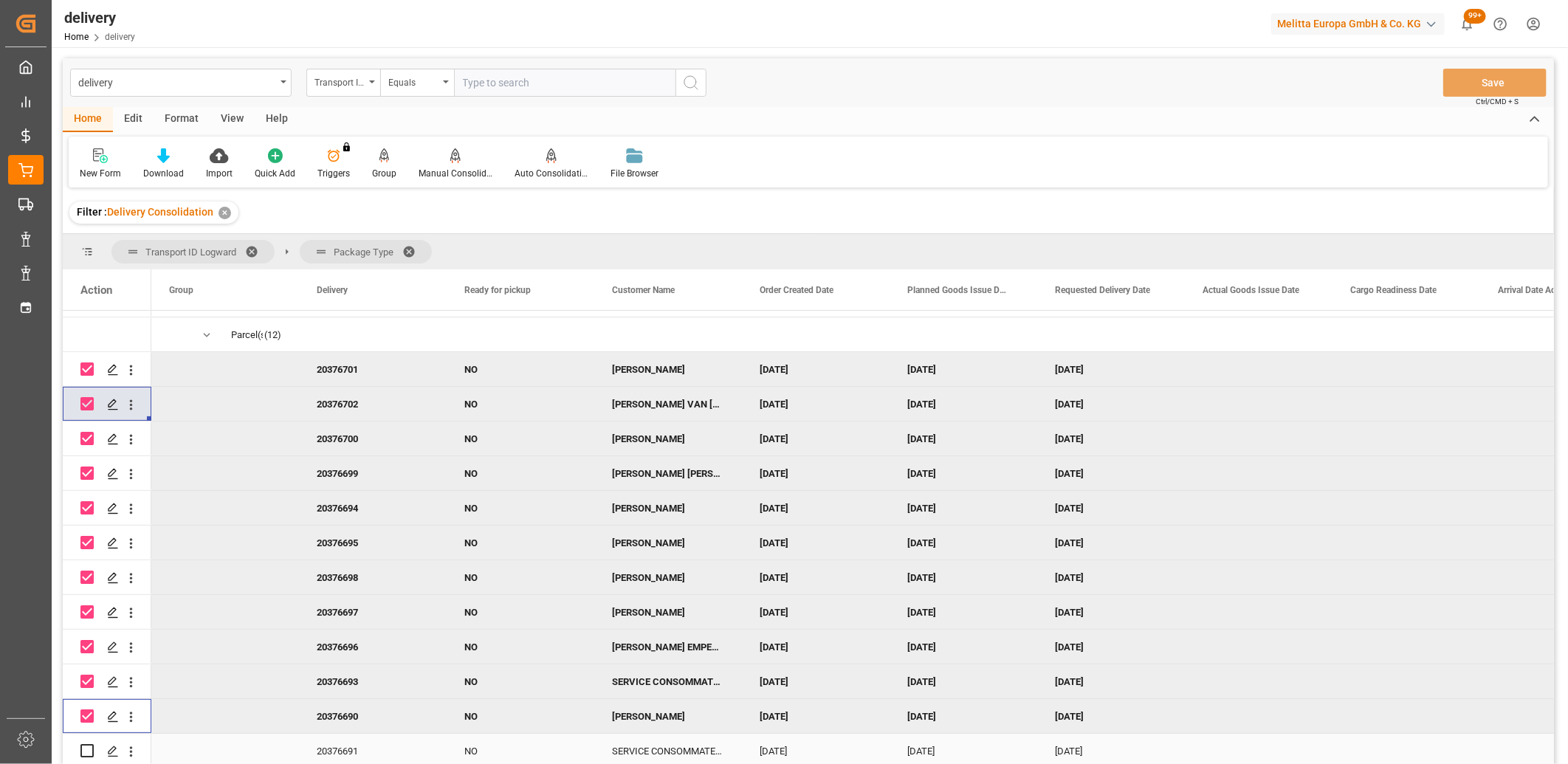
click at [85, 748] on input "Press Space to toggle row selection (unchecked)" at bounding box center [86, 750] width 13 height 13
checkbox input "true"
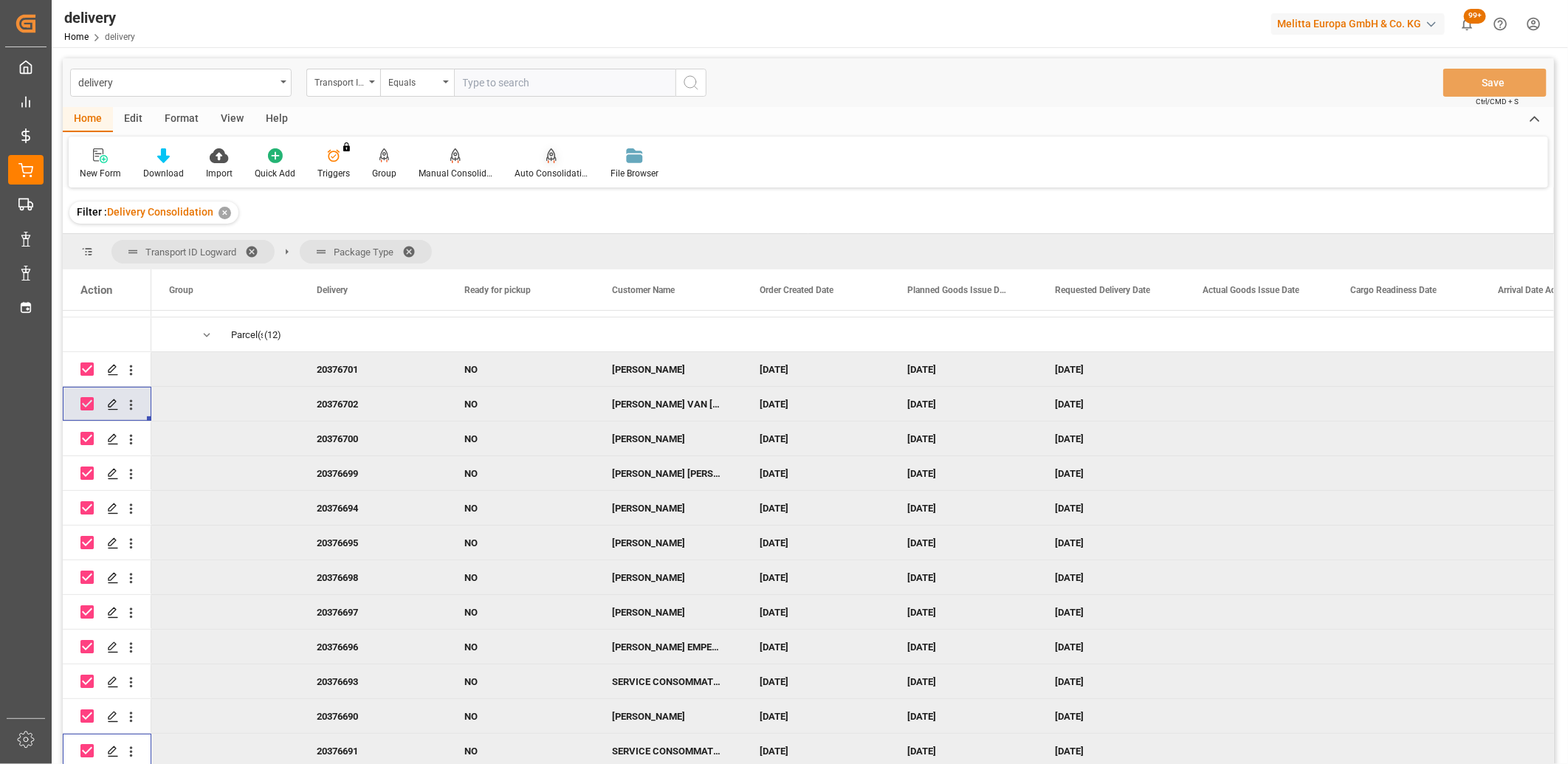
click at [547, 161] on icon at bounding box center [552, 156] width 10 height 15
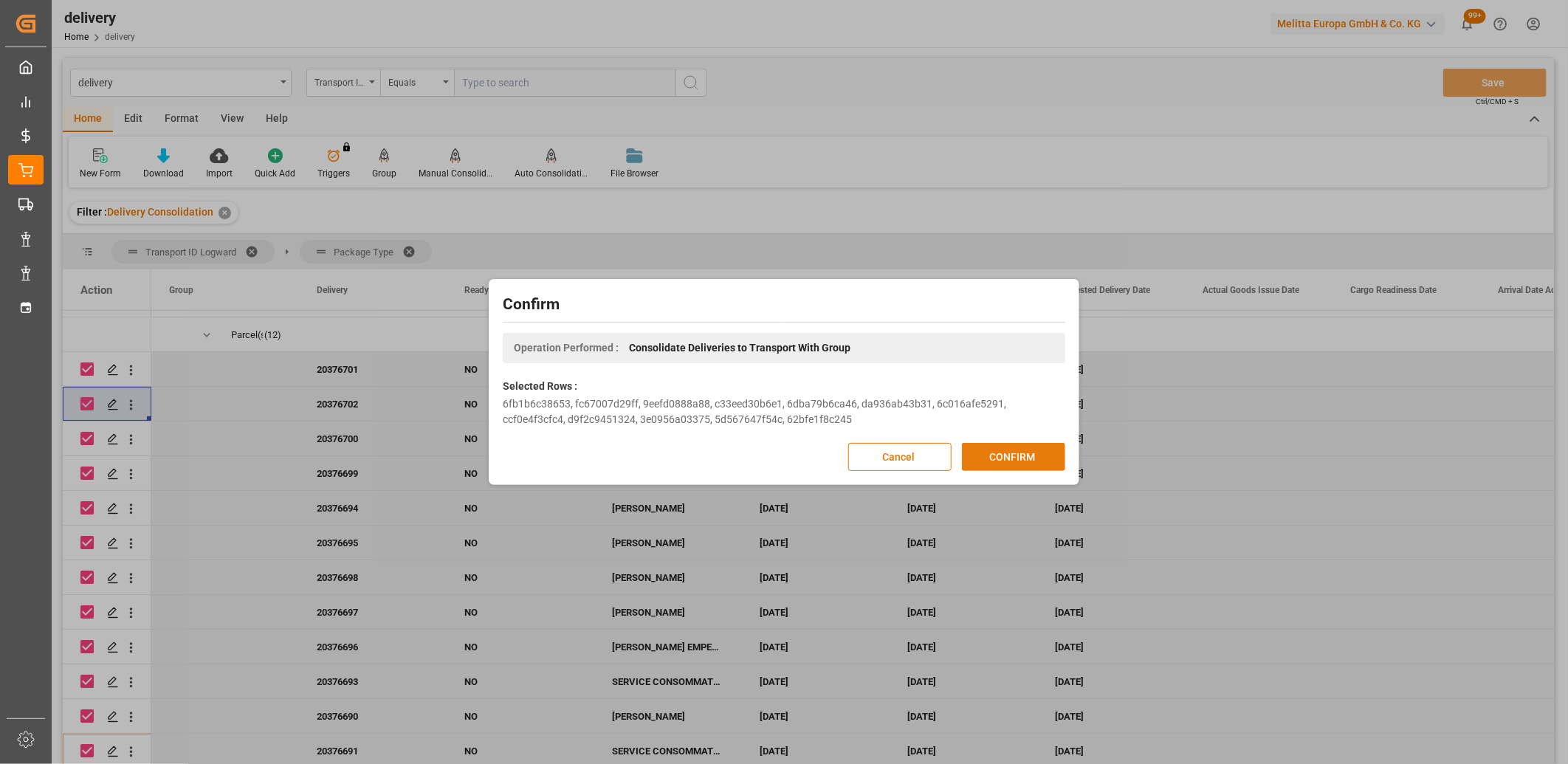
click at [994, 463] on button "CONFIRM" at bounding box center [1014, 457] width 104 height 28
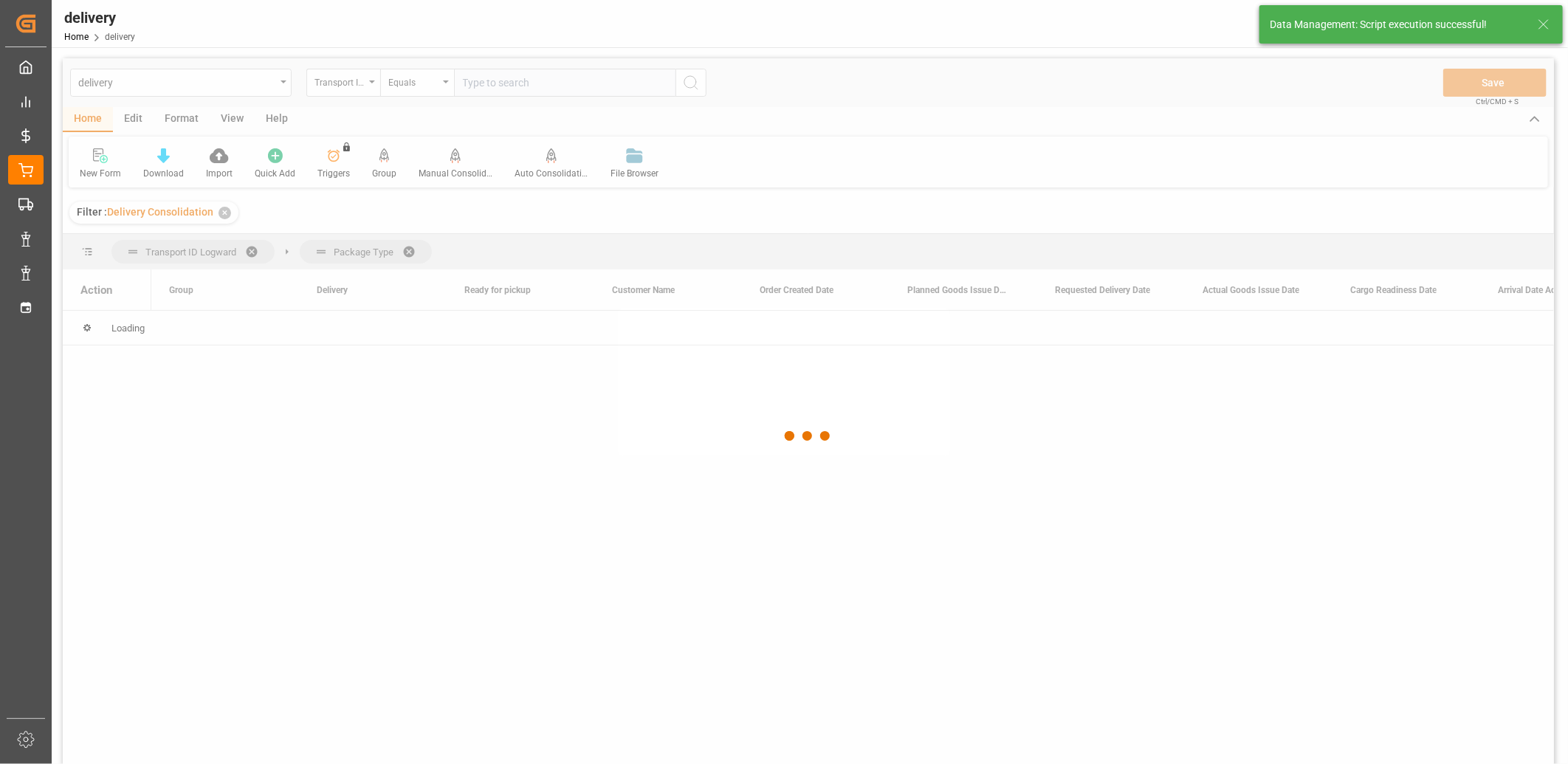
scroll to position [0, 0]
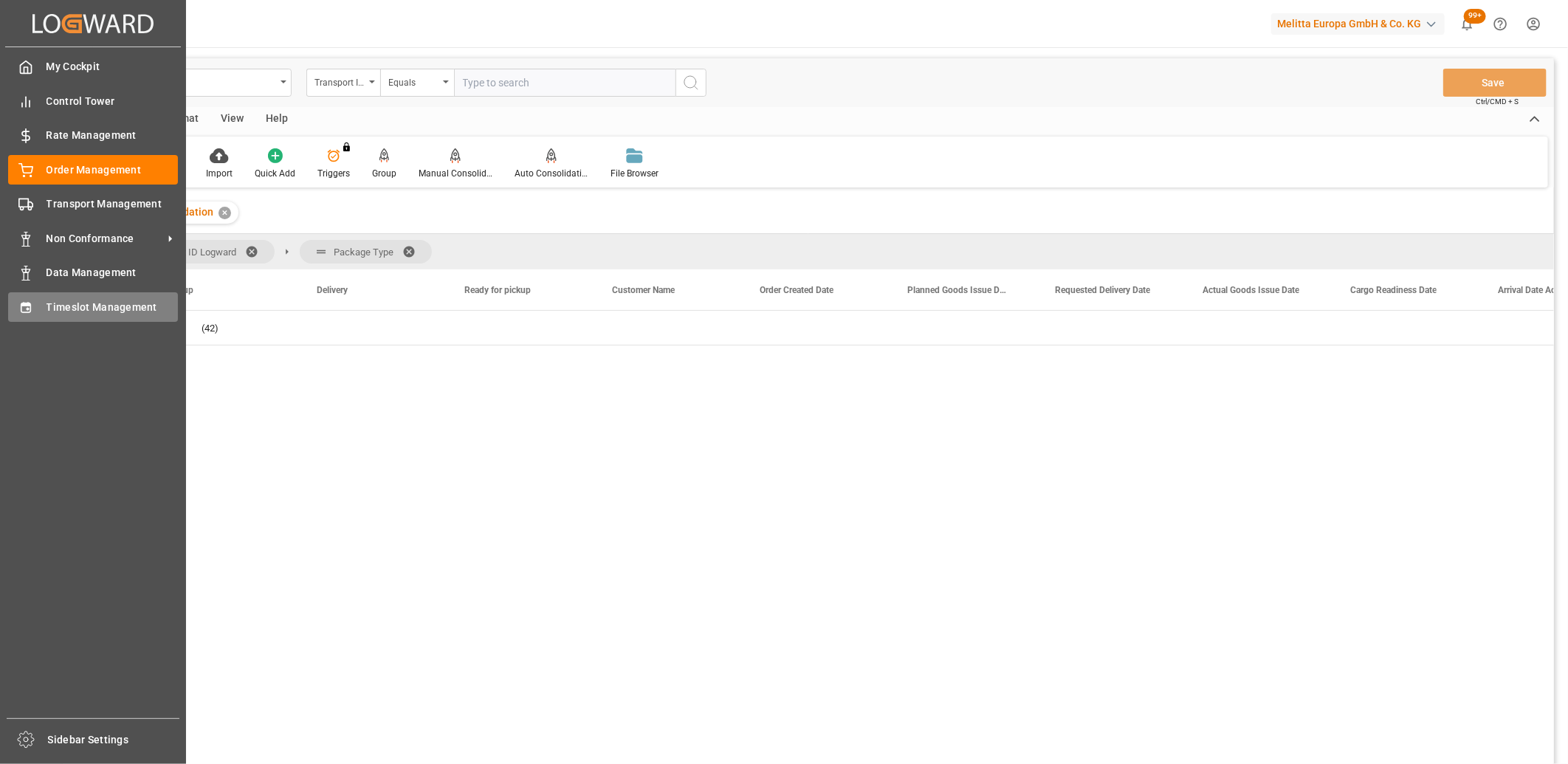
click at [47, 311] on span "Timeslot Management" at bounding box center [112, 308] width 132 height 16
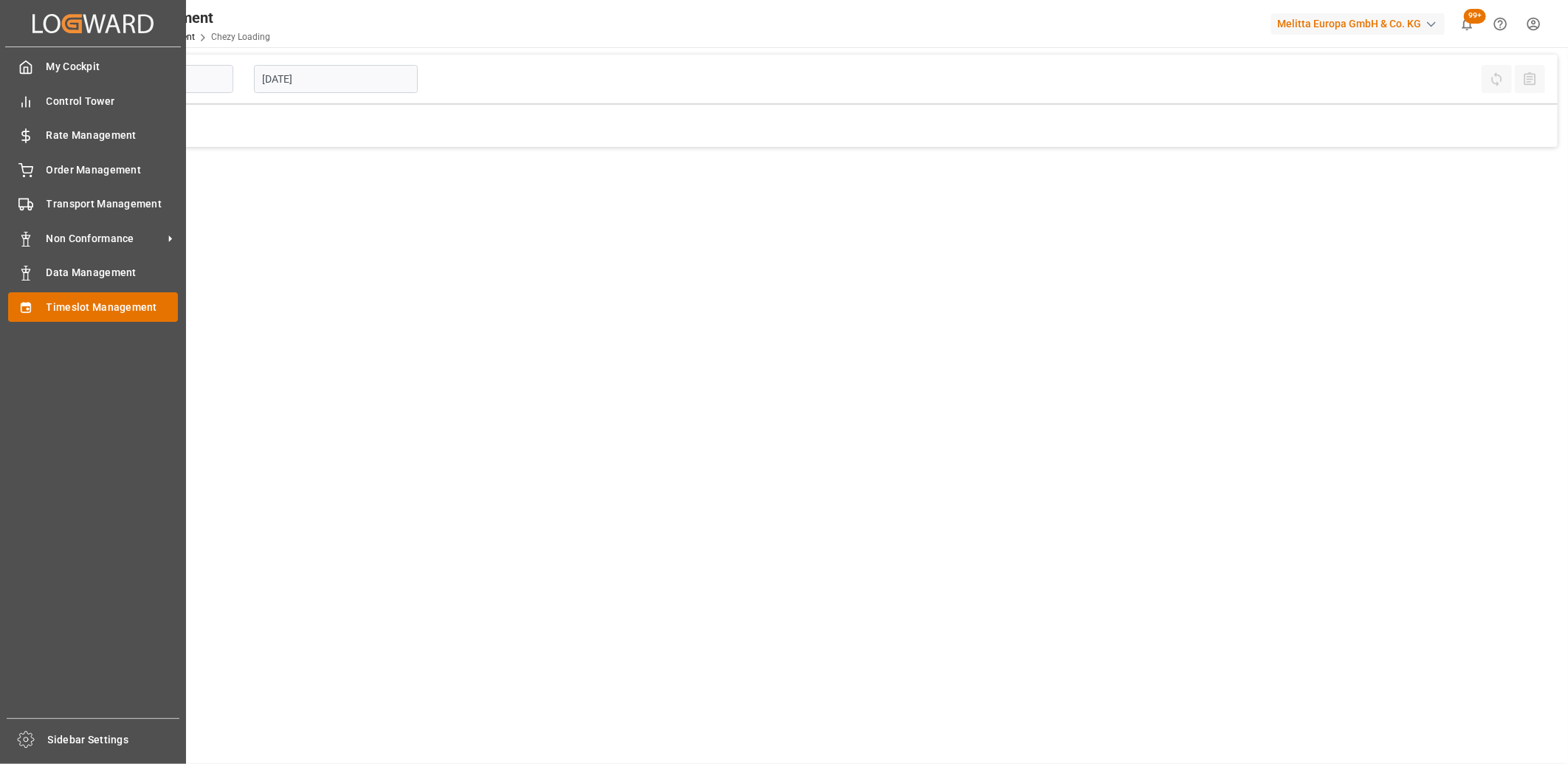
type input "Chezy Loading"
